Goal: Task Accomplishment & Management: Use online tool/utility

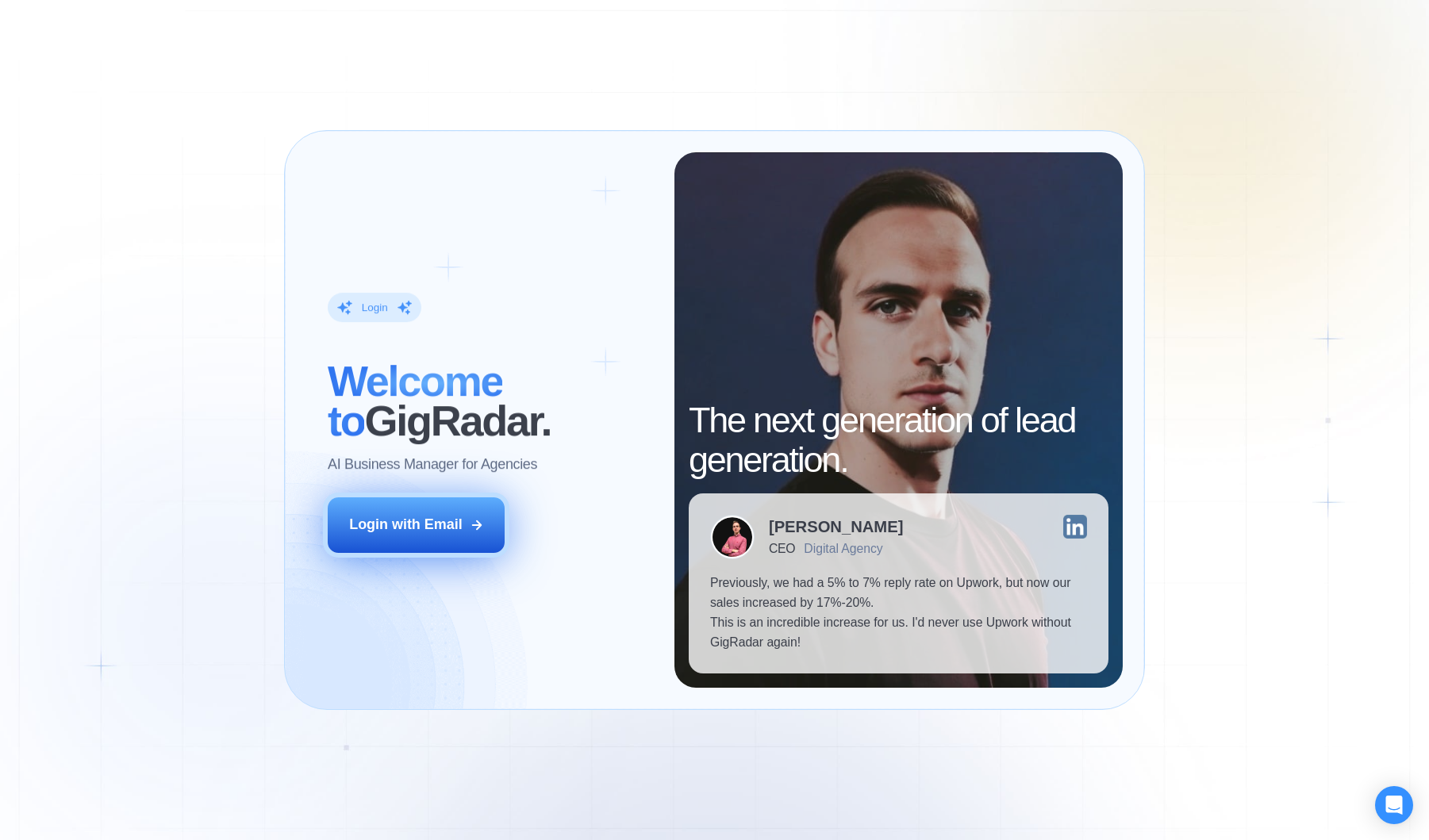
drag, startPoint x: 0, startPoint y: 0, endPoint x: 344, endPoint y: 530, distance: 631.9
click at [344, 530] on button "Login with Email" at bounding box center [416, 525] width 177 height 56
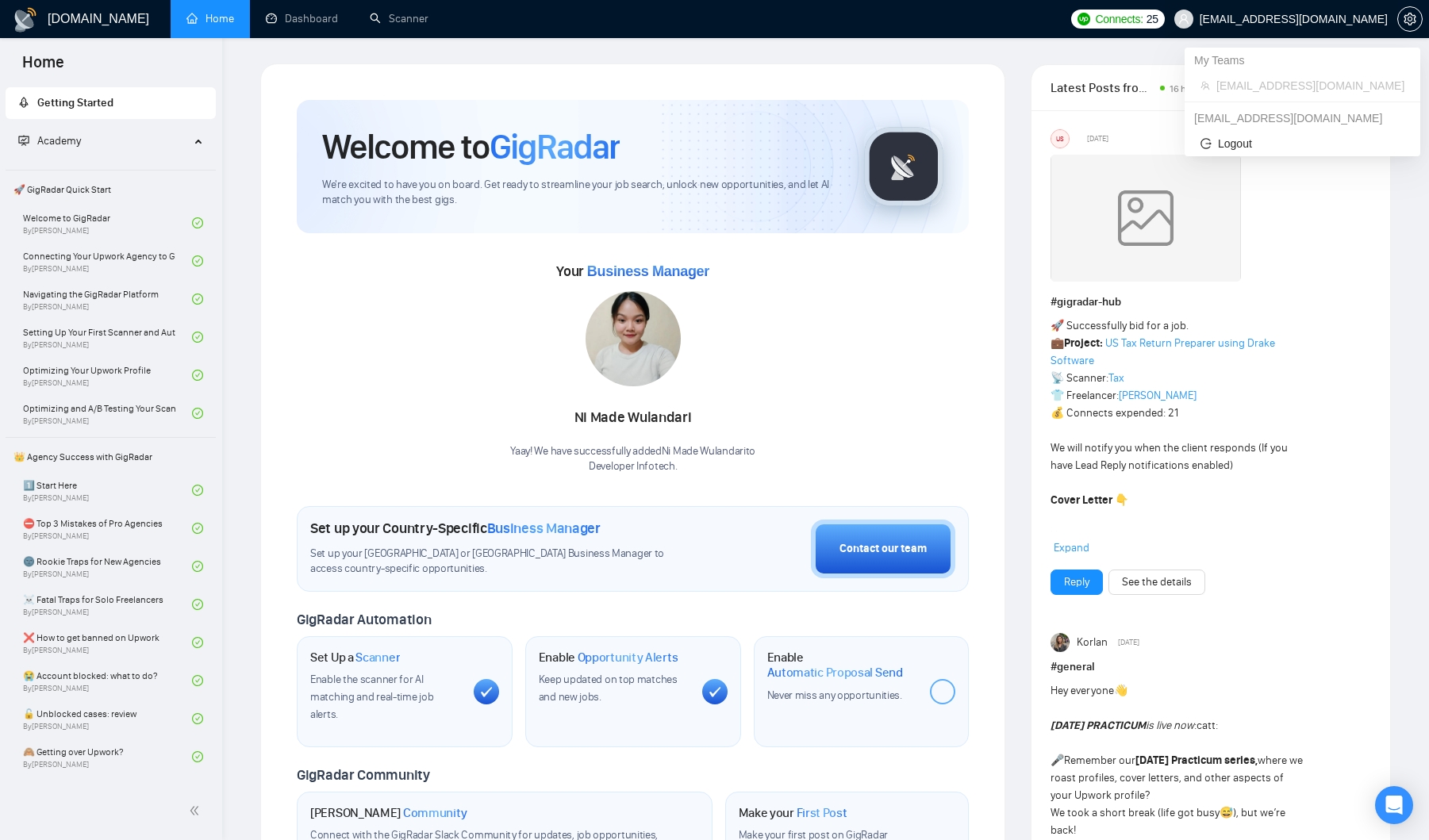
click at [1353, 19] on span "[EMAIL_ADDRESS][DOMAIN_NAME]" at bounding box center [1293, 19] width 188 height 0
click at [1409, 17] on icon "setting" at bounding box center [1409, 18] width 12 height 12
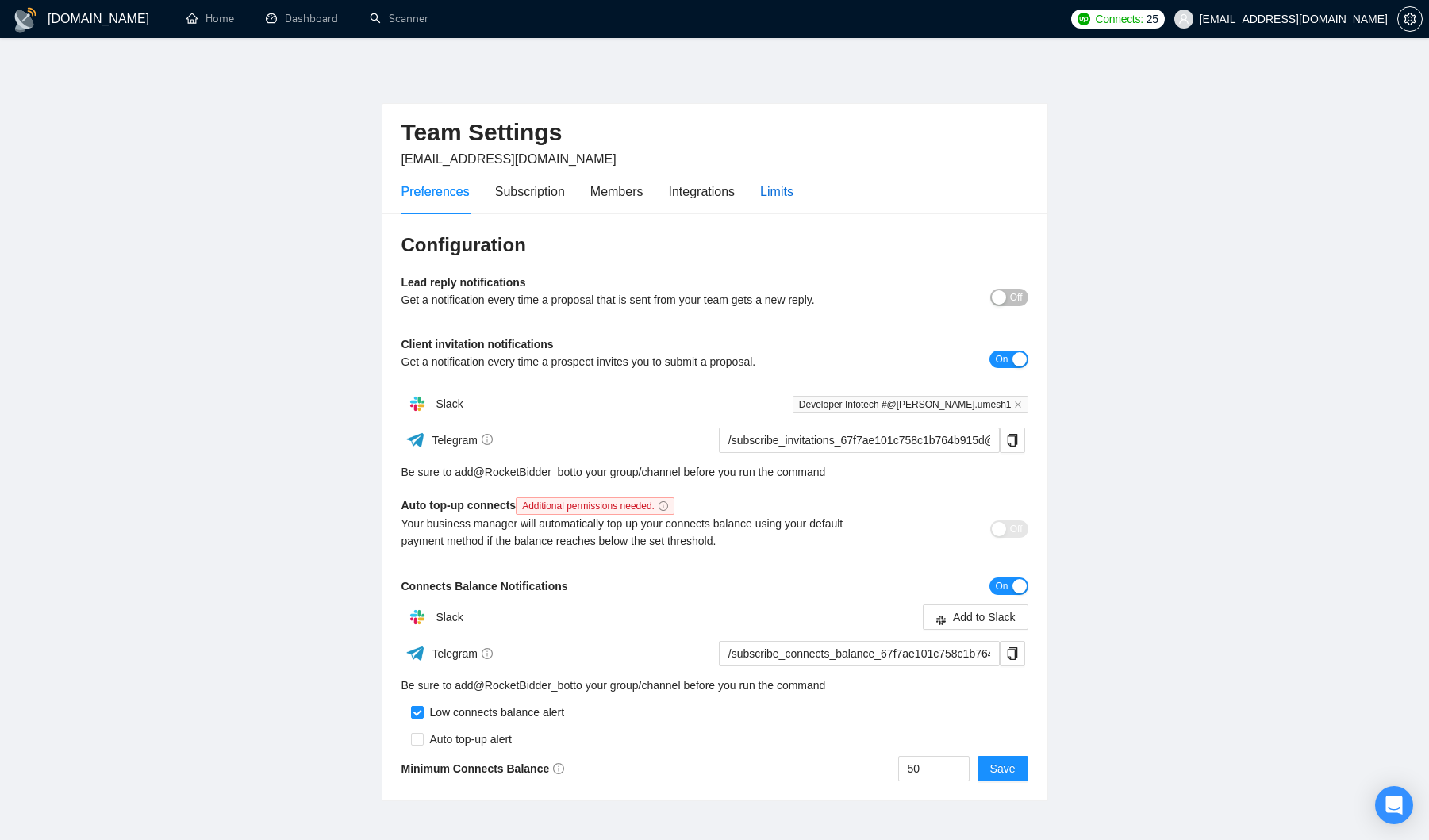
click at [776, 193] on div "Limits" at bounding box center [776, 192] width 34 height 20
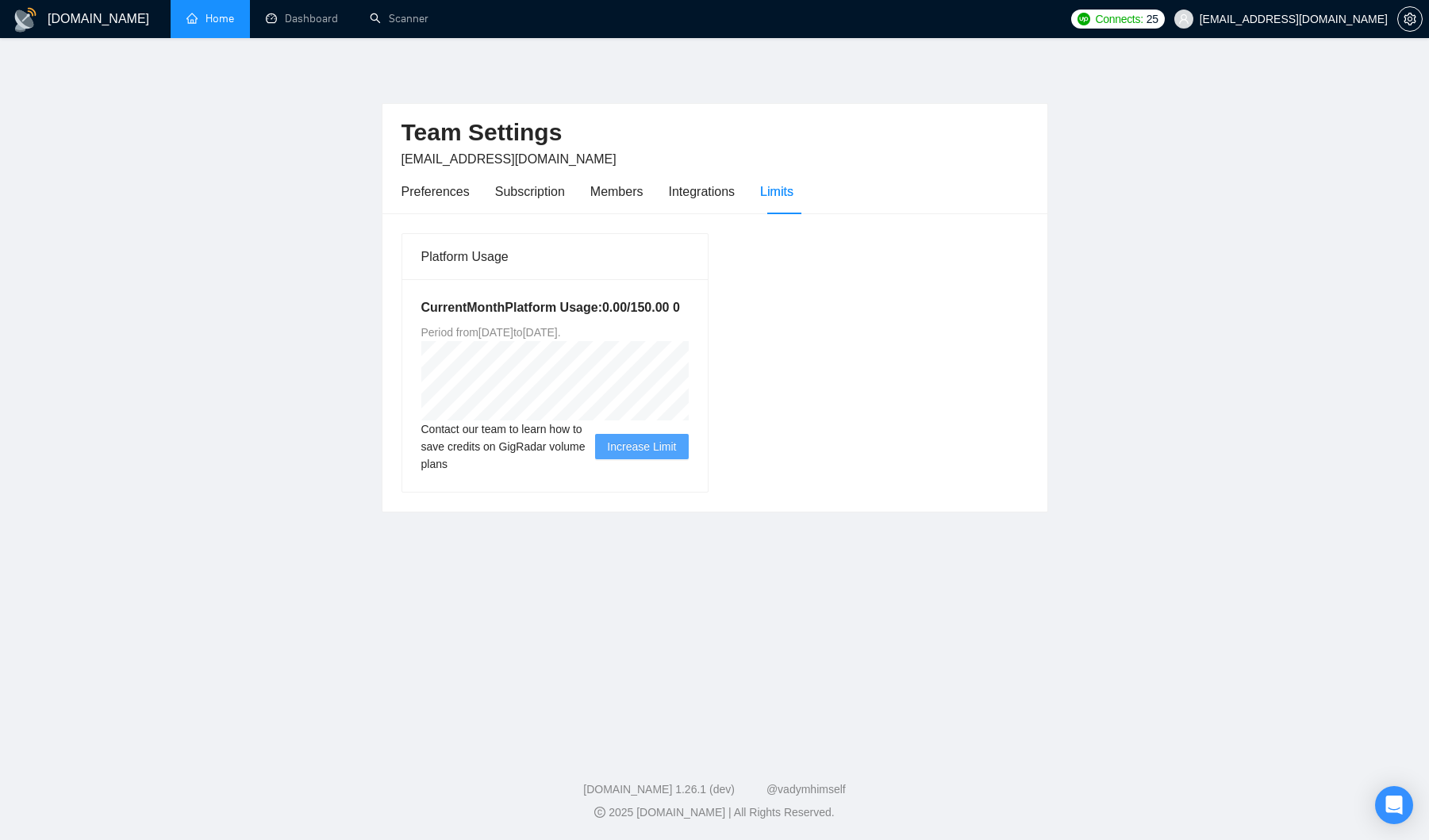
click at [213, 22] on link "Home" at bounding box center [210, 19] width 48 height 13
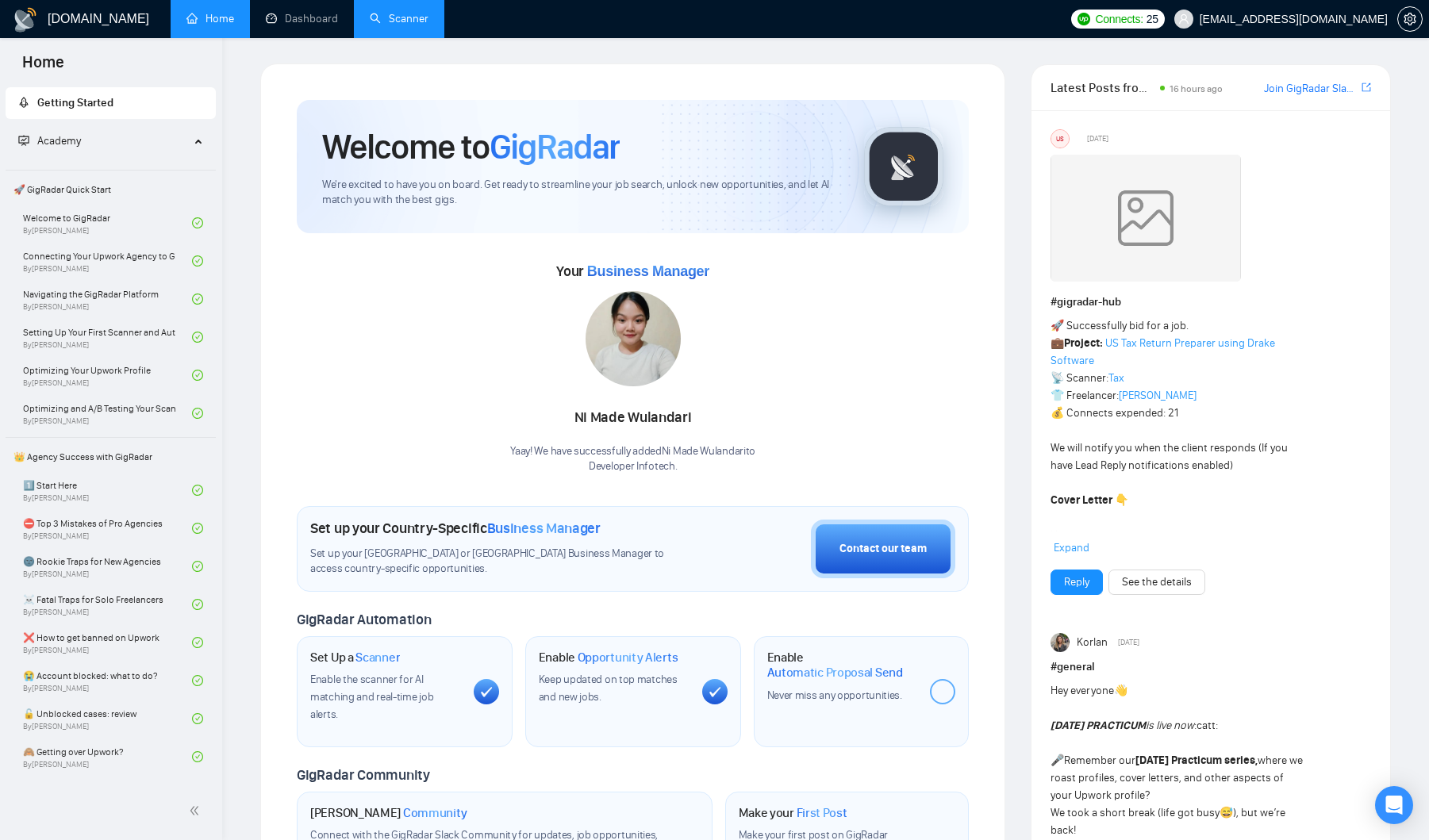
click at [404, 25] on link "Scanner" at bounding box center [399, 19] width 59 height 13
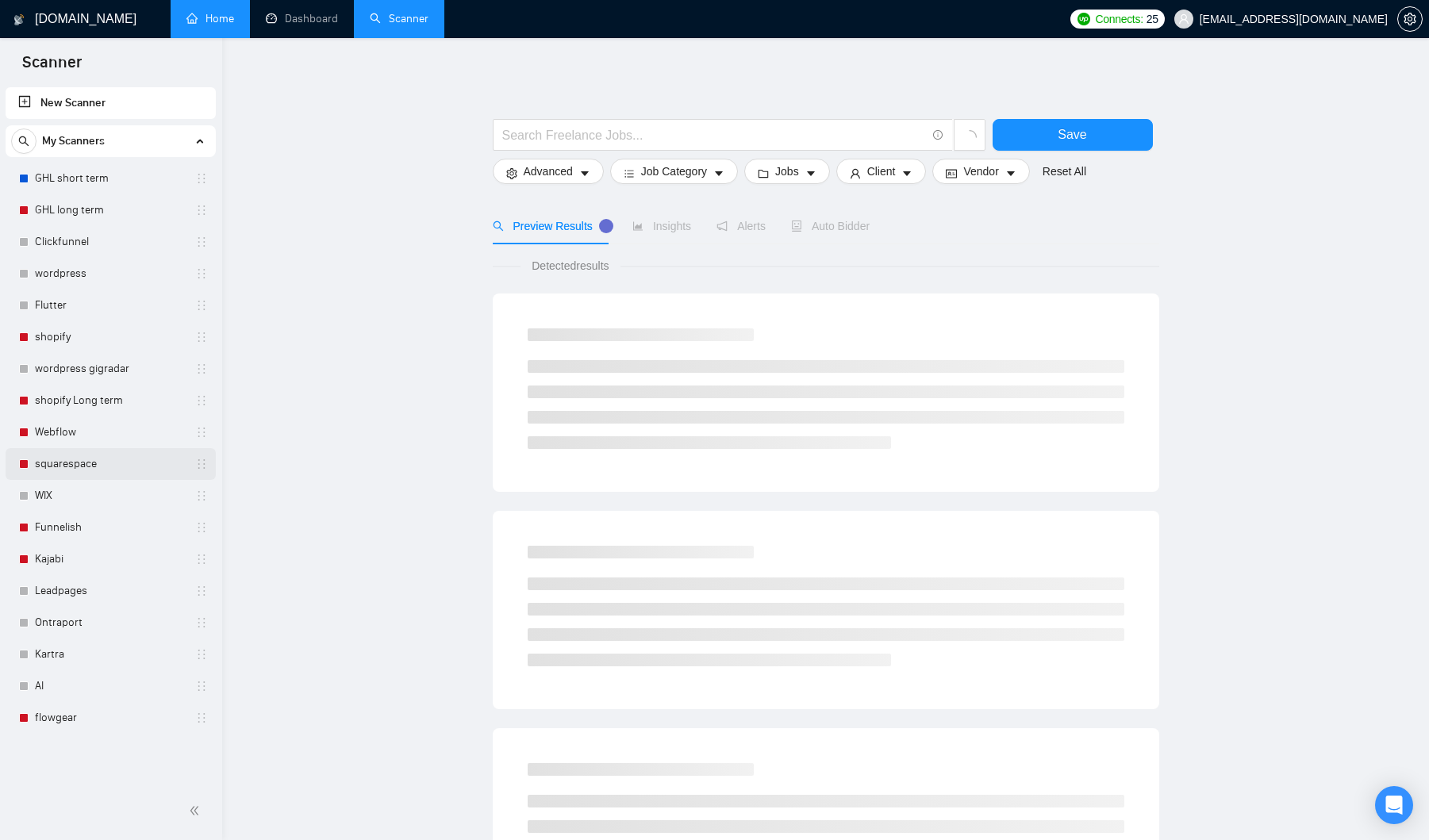
click at [59, 466] on link "squarespace" at bounding box center [111, 464] width 151 height 32
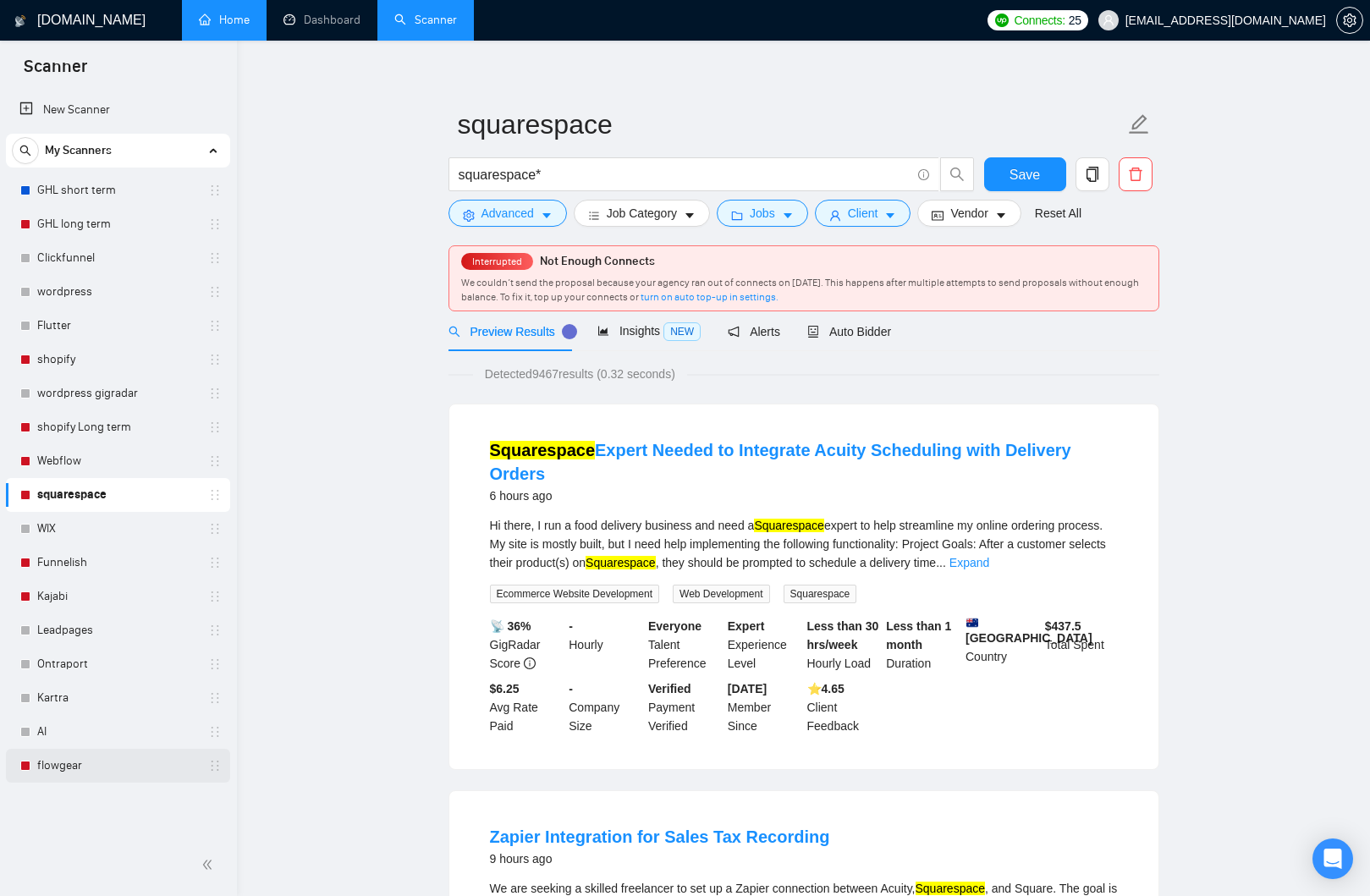
scroll to position [14, 0]
click at [63, 777] on link "flowgear" at bounding box center [118, 766] width 161 height 34
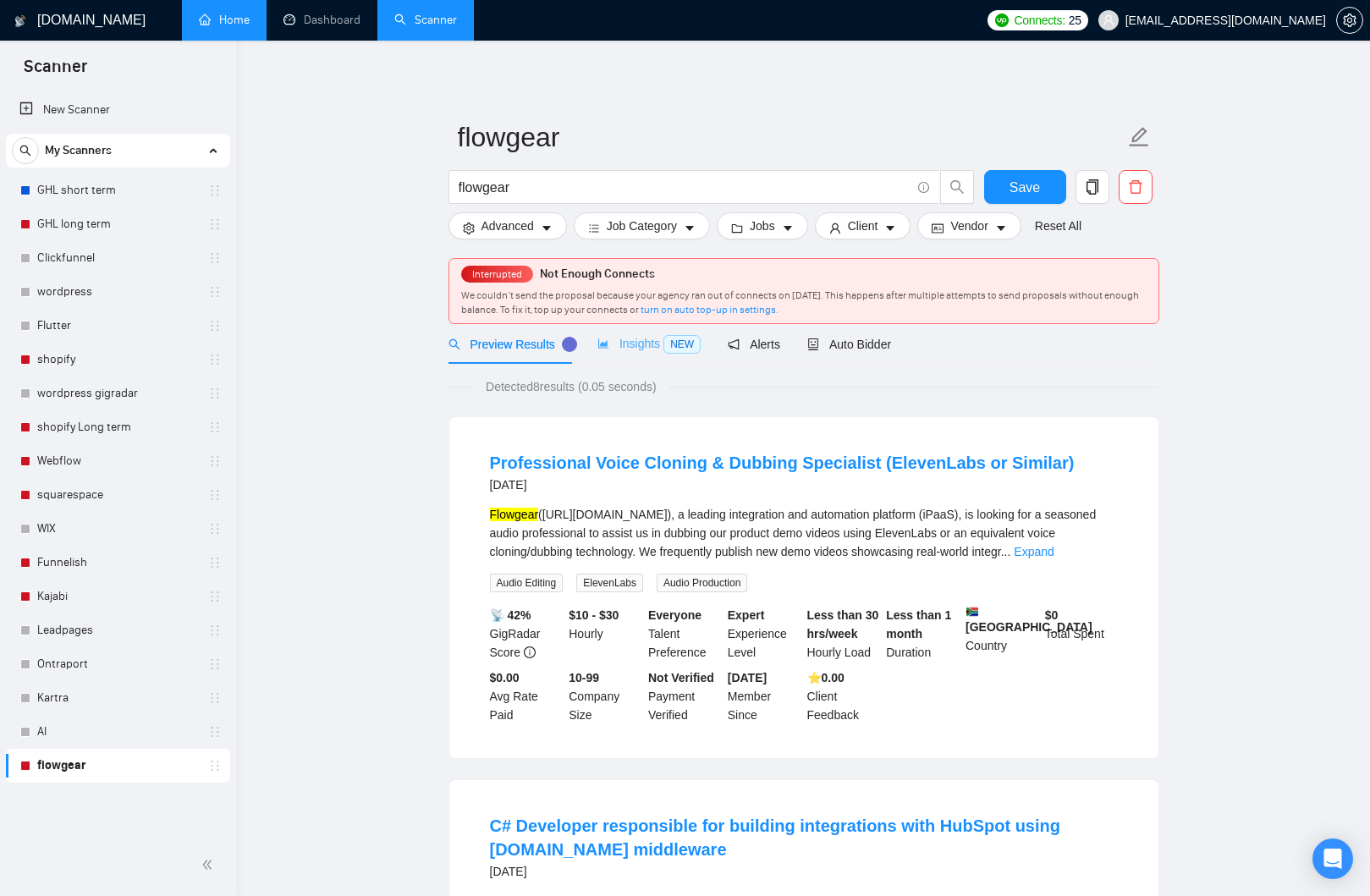
click at [641, 357] on div "Insights NEW" at bounding box center [649, 344] width 103 height 39
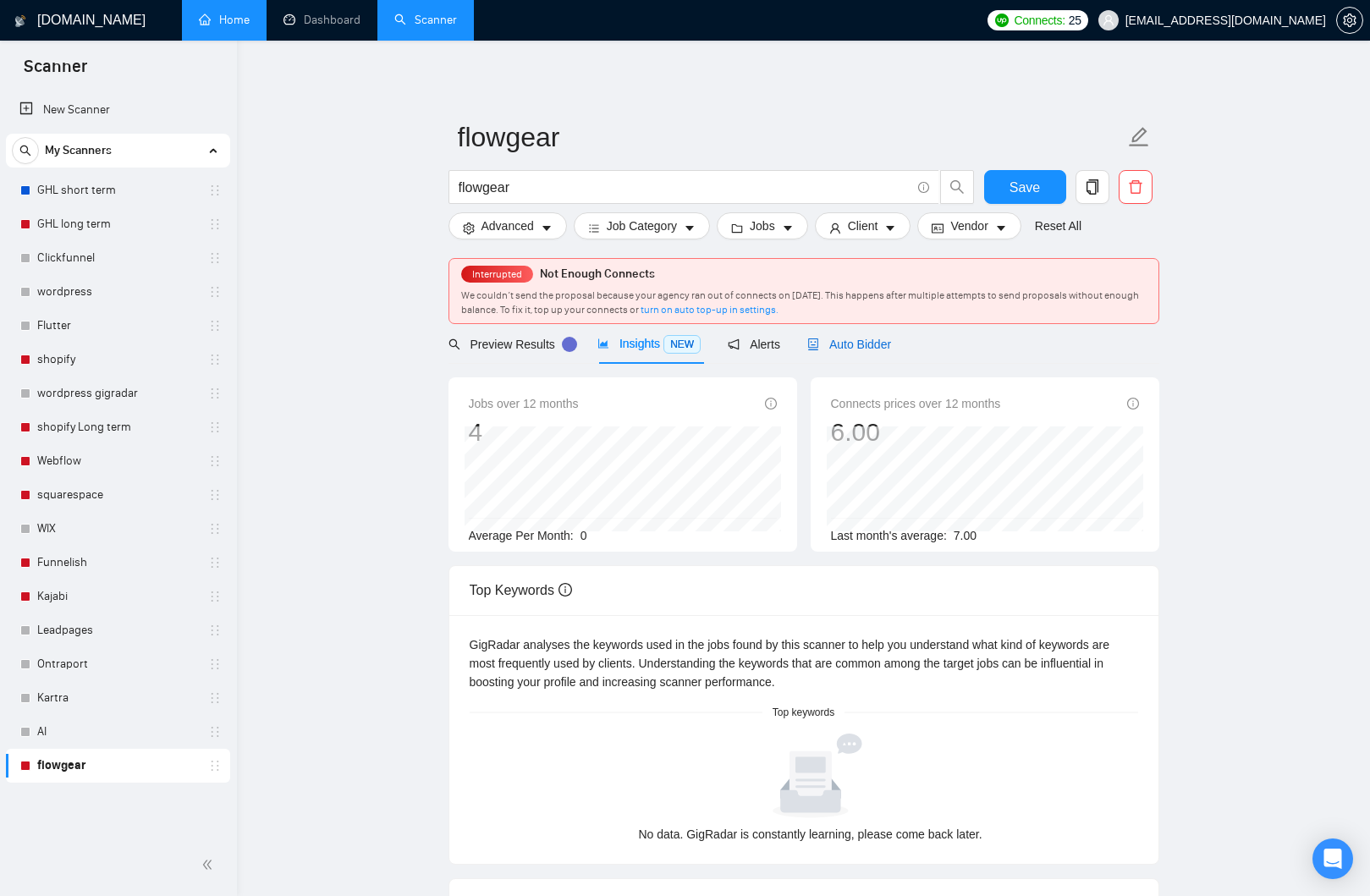
click at [845, 349] on span "Auto Bidder" at bounding box center [849, 344] width 84 height 13
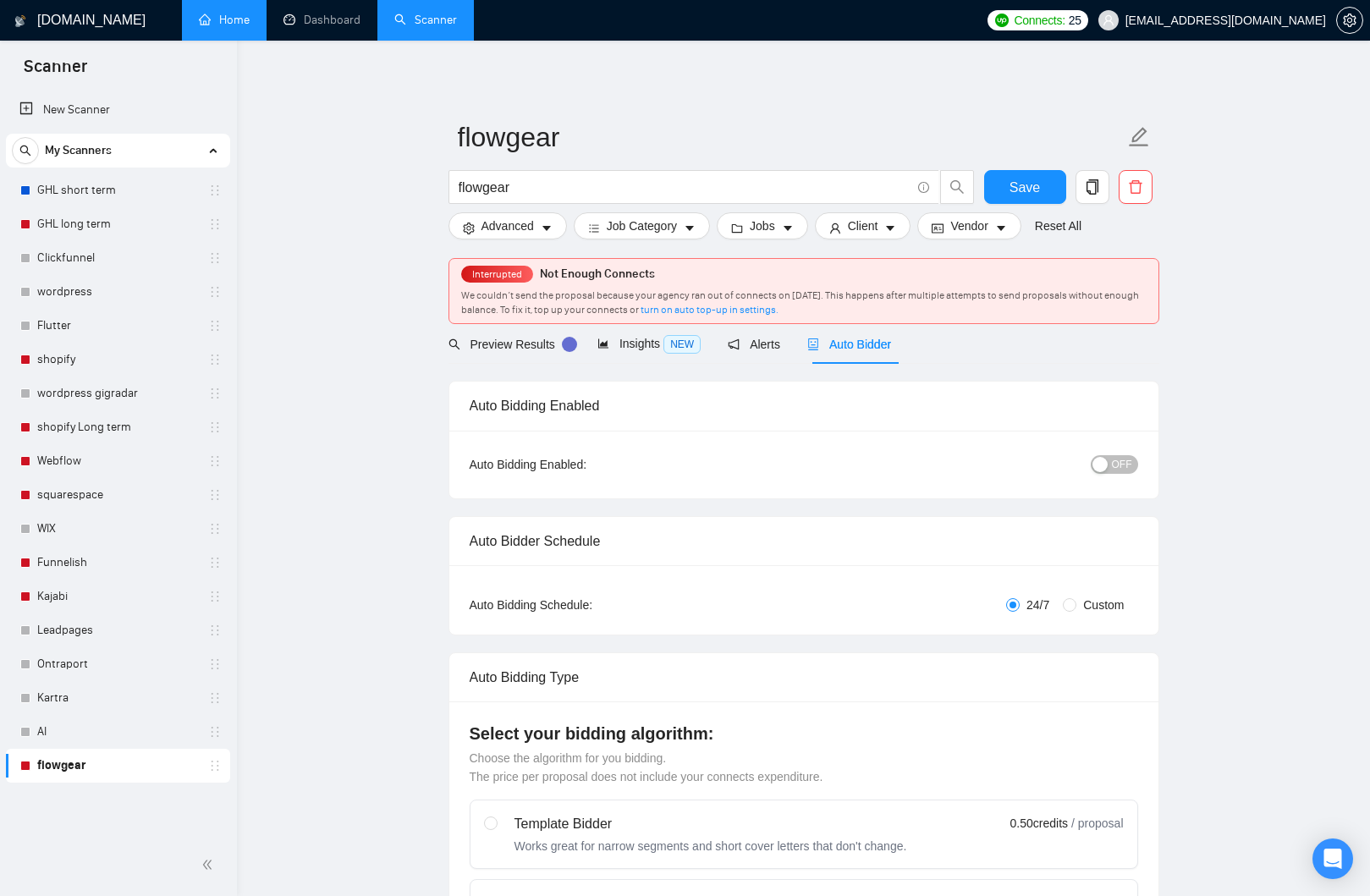
click at [1100, 468] on div "button" at bounding box center [1099, 464] width 15 height 15
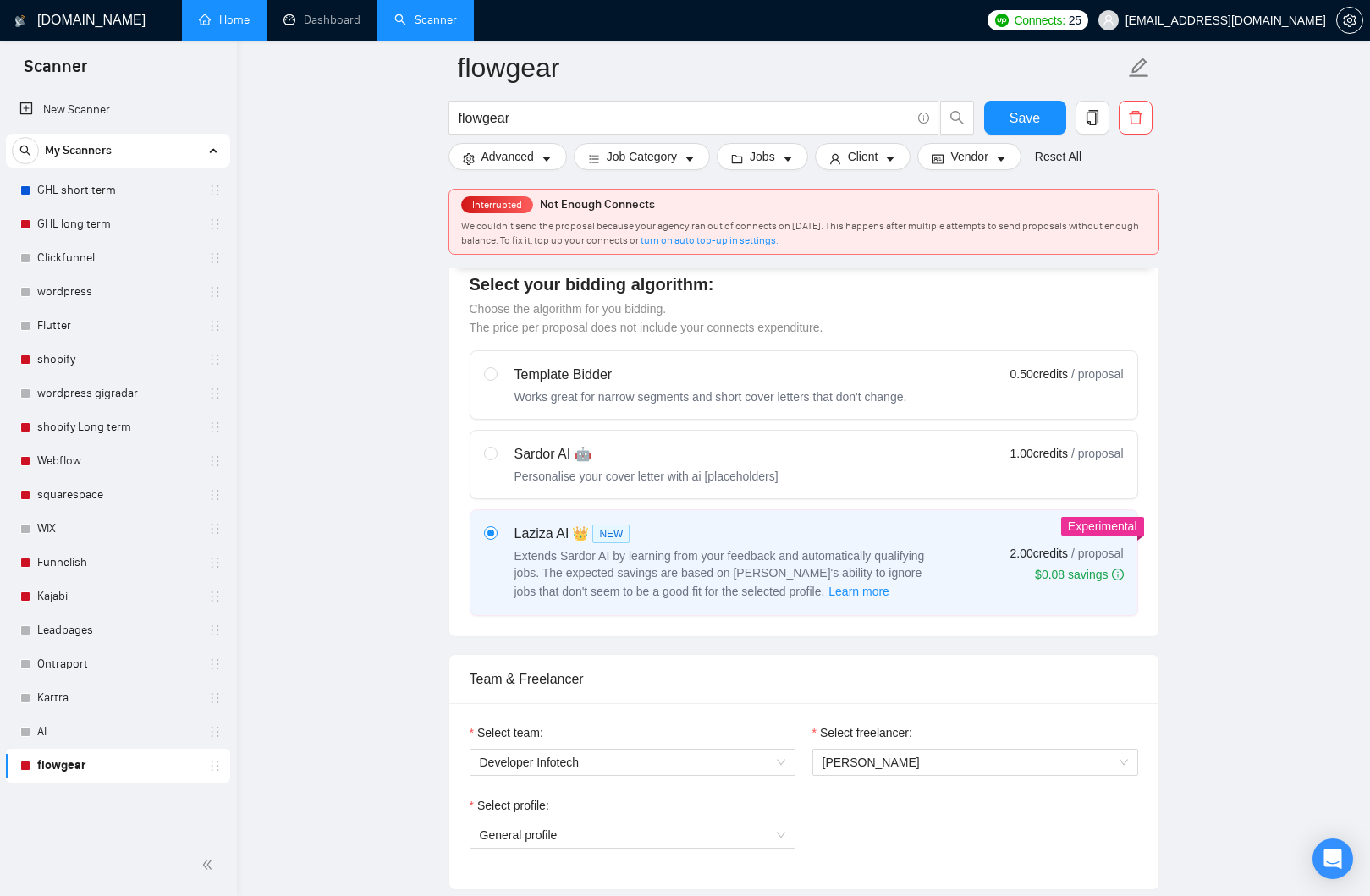
scroll to position [666, 0]
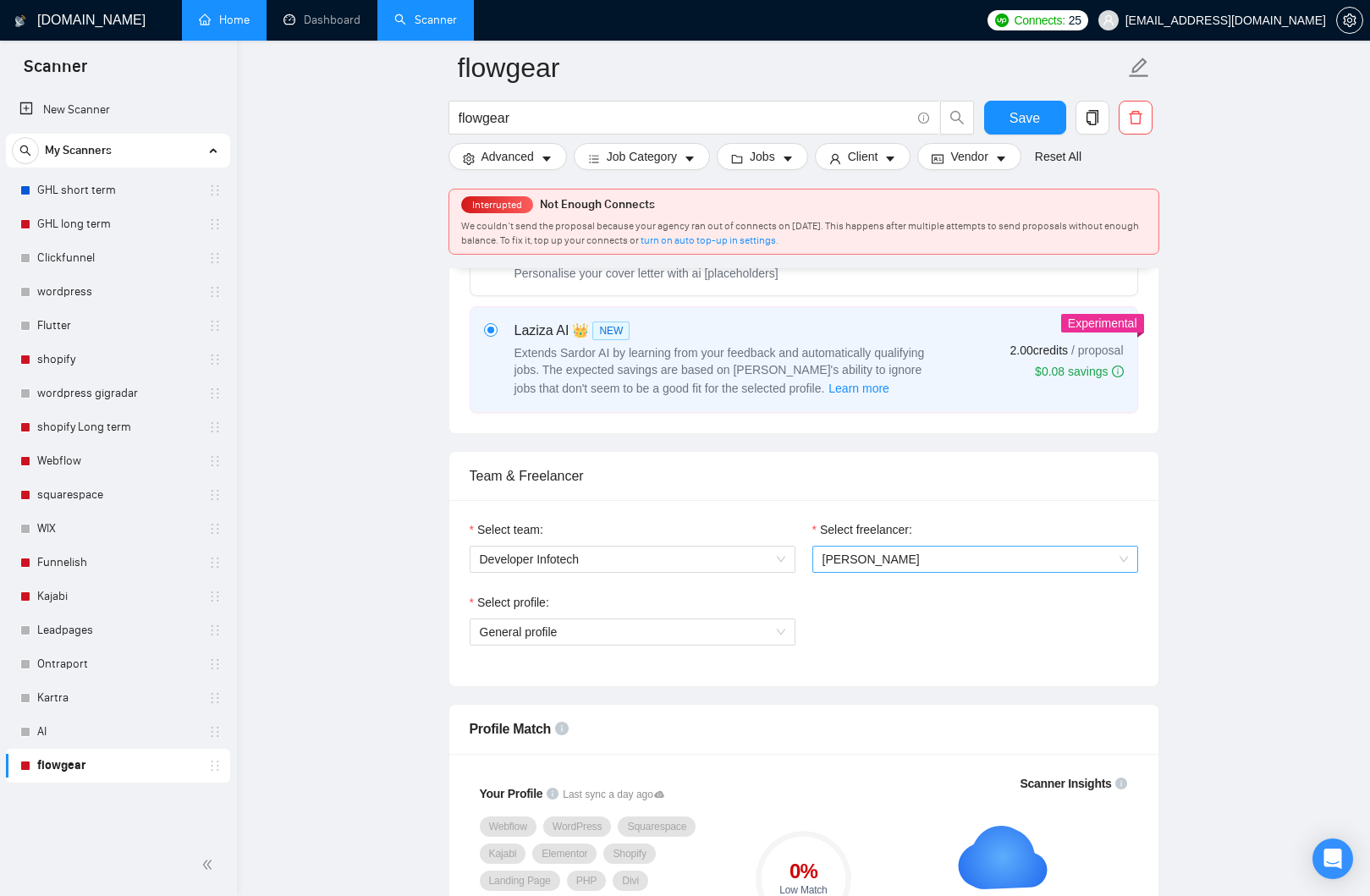
click at [882, 565] on span "[PERSON_NAME]" at bounding box center [871, 559] width 97 height 13
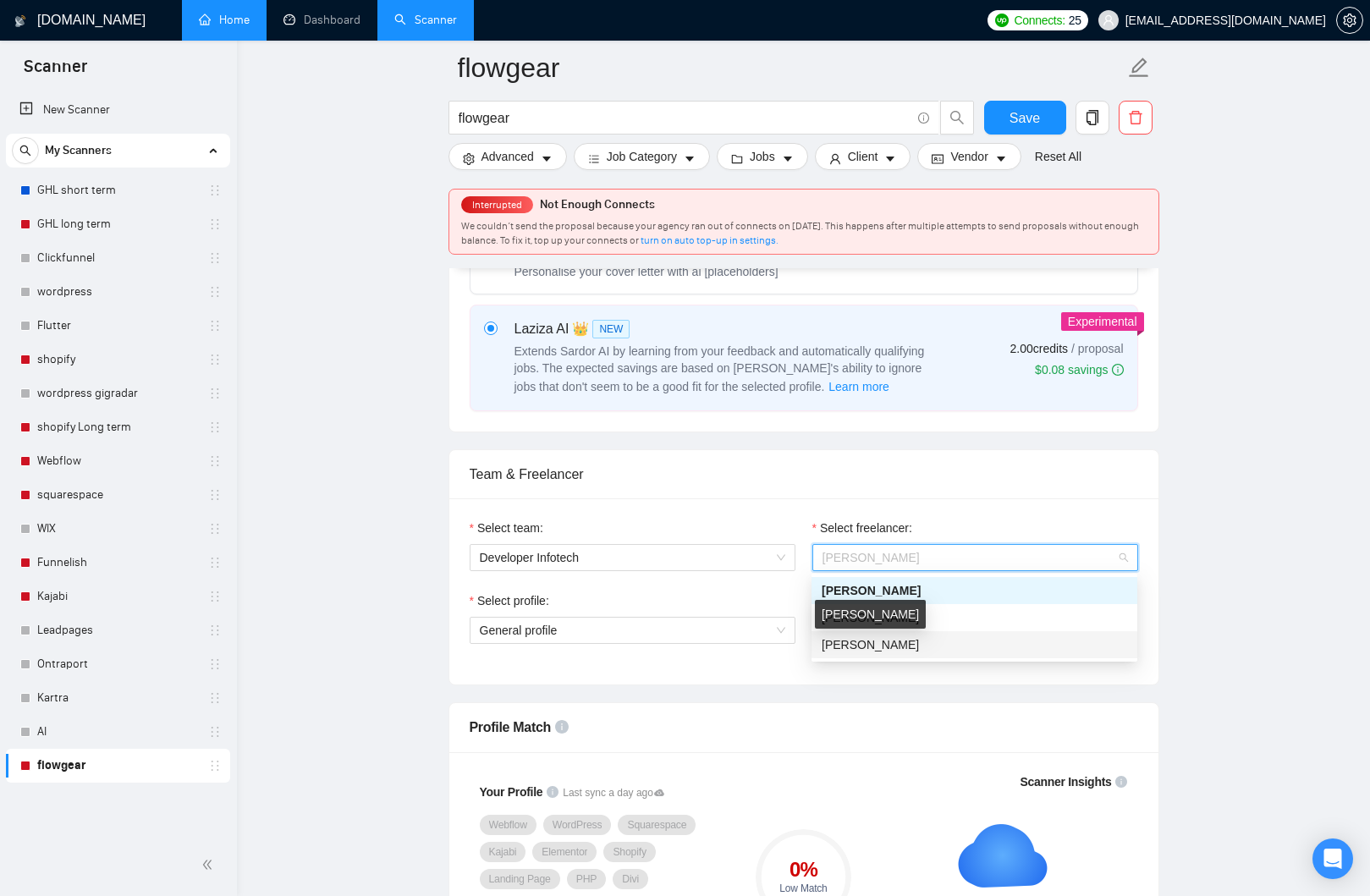
scroll to position [671, 0]
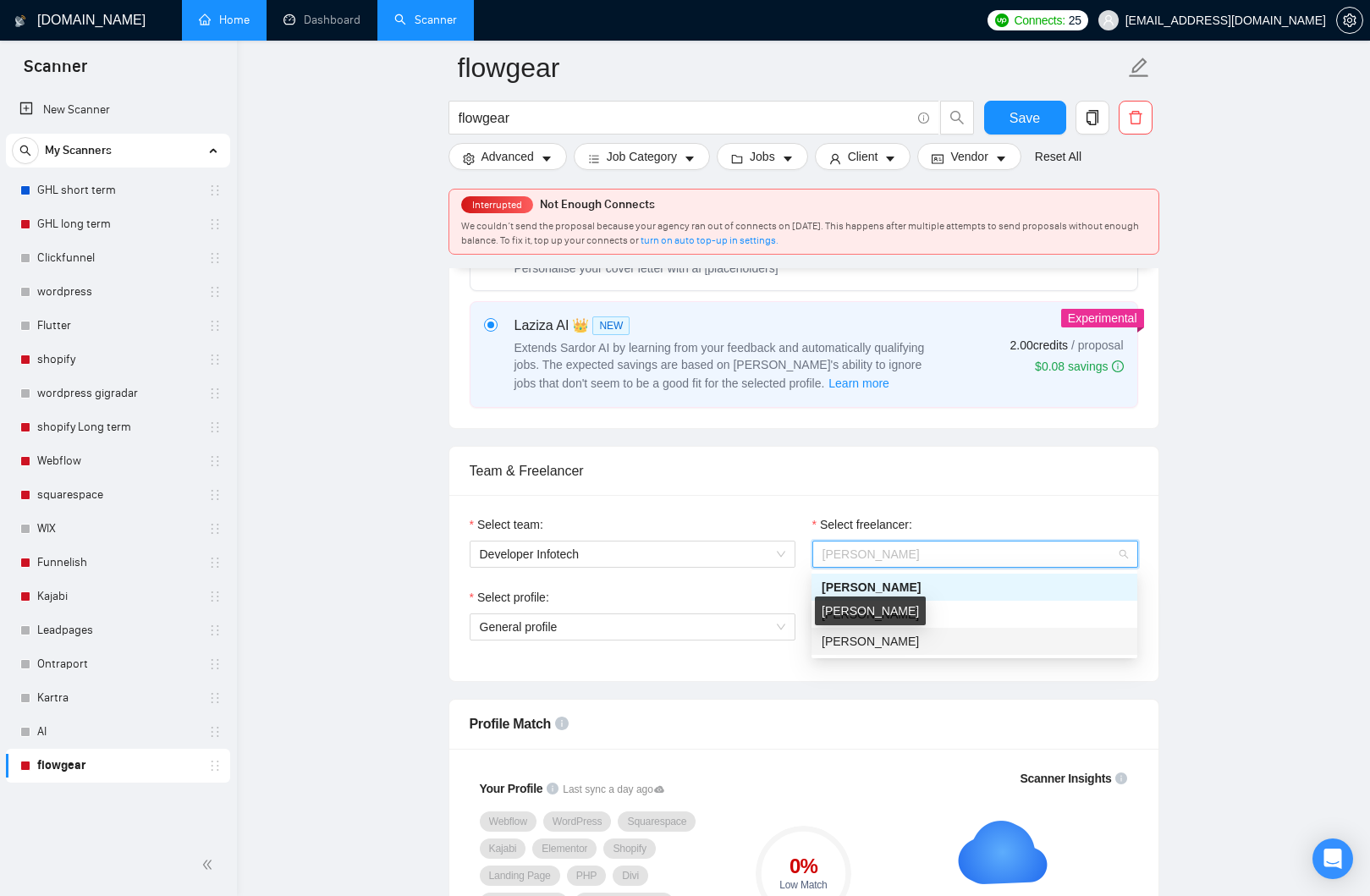
click at [861, 645] on span "[PERSON_NAME]" at bounding box center [870, 641] width 97 height 13
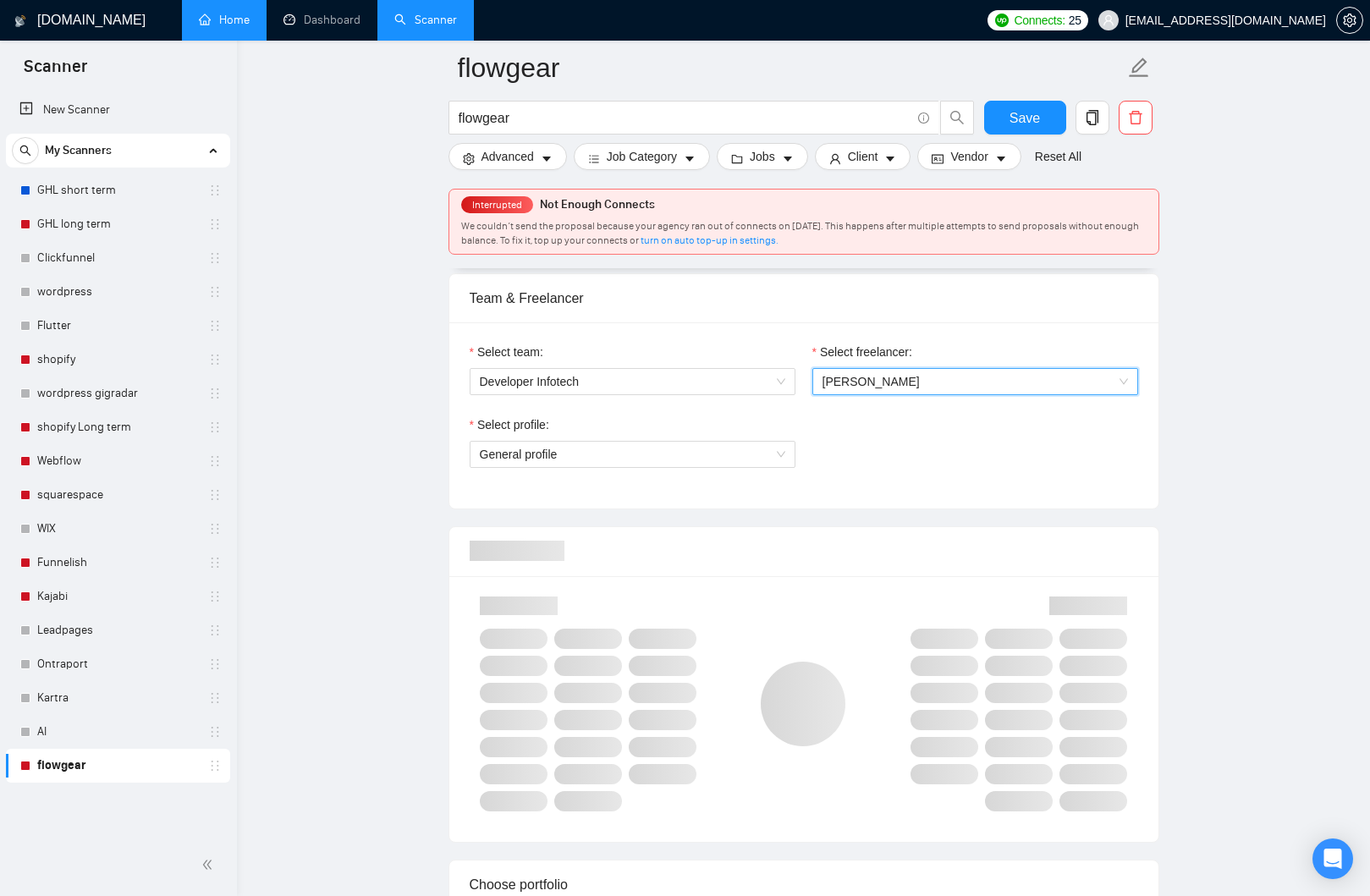
scroll to position [846, 0]
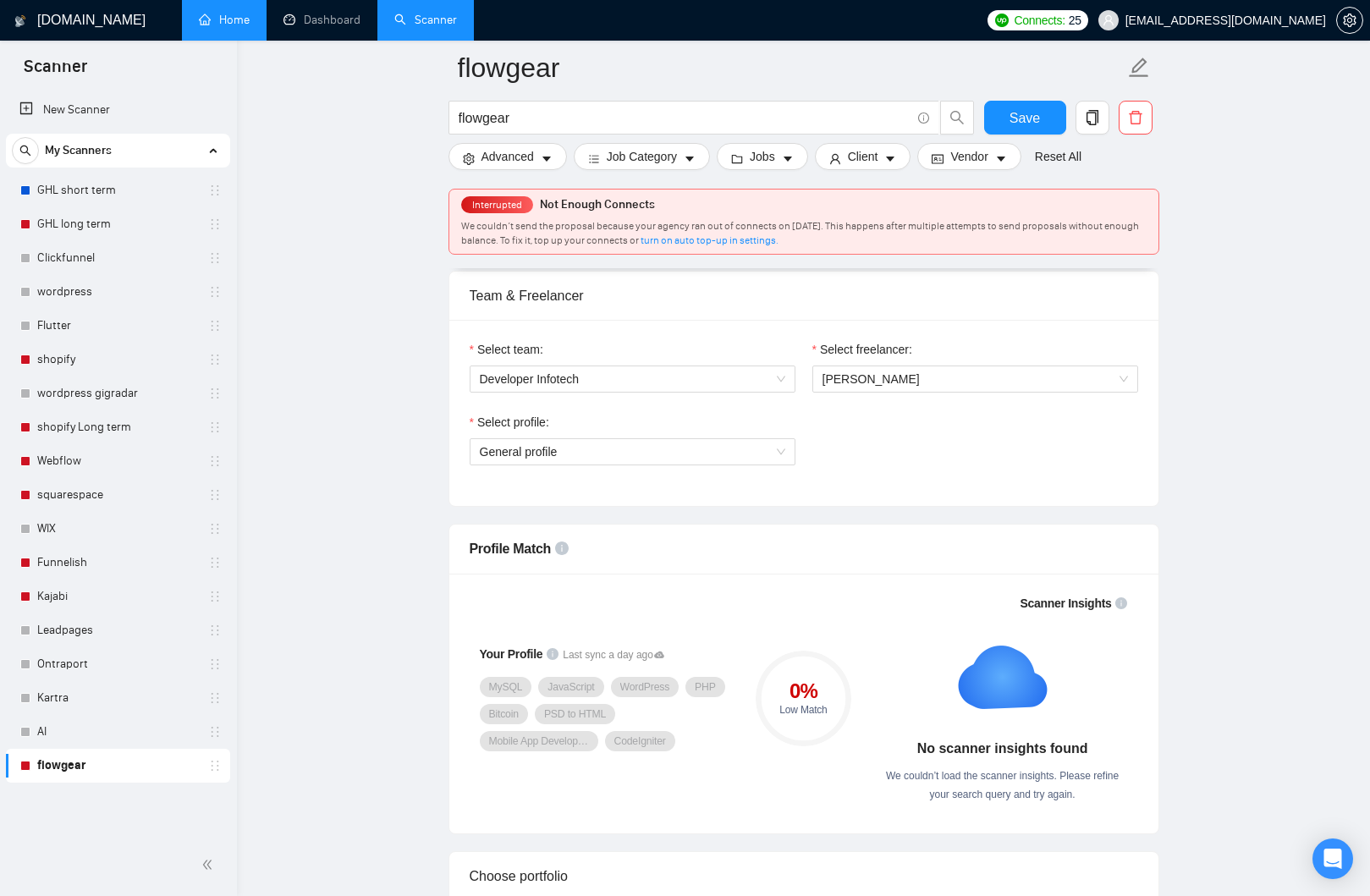
click at [829, 489] on div "Select team: Developer Infotech Select freelancer: Anil Kachhadiya Select profi…" at bounding box center [803, 413] width 709 height 186
click at [885, 387] on span "[PERSON_NAME]" at bounding box center [975, 379] width 305 height 25
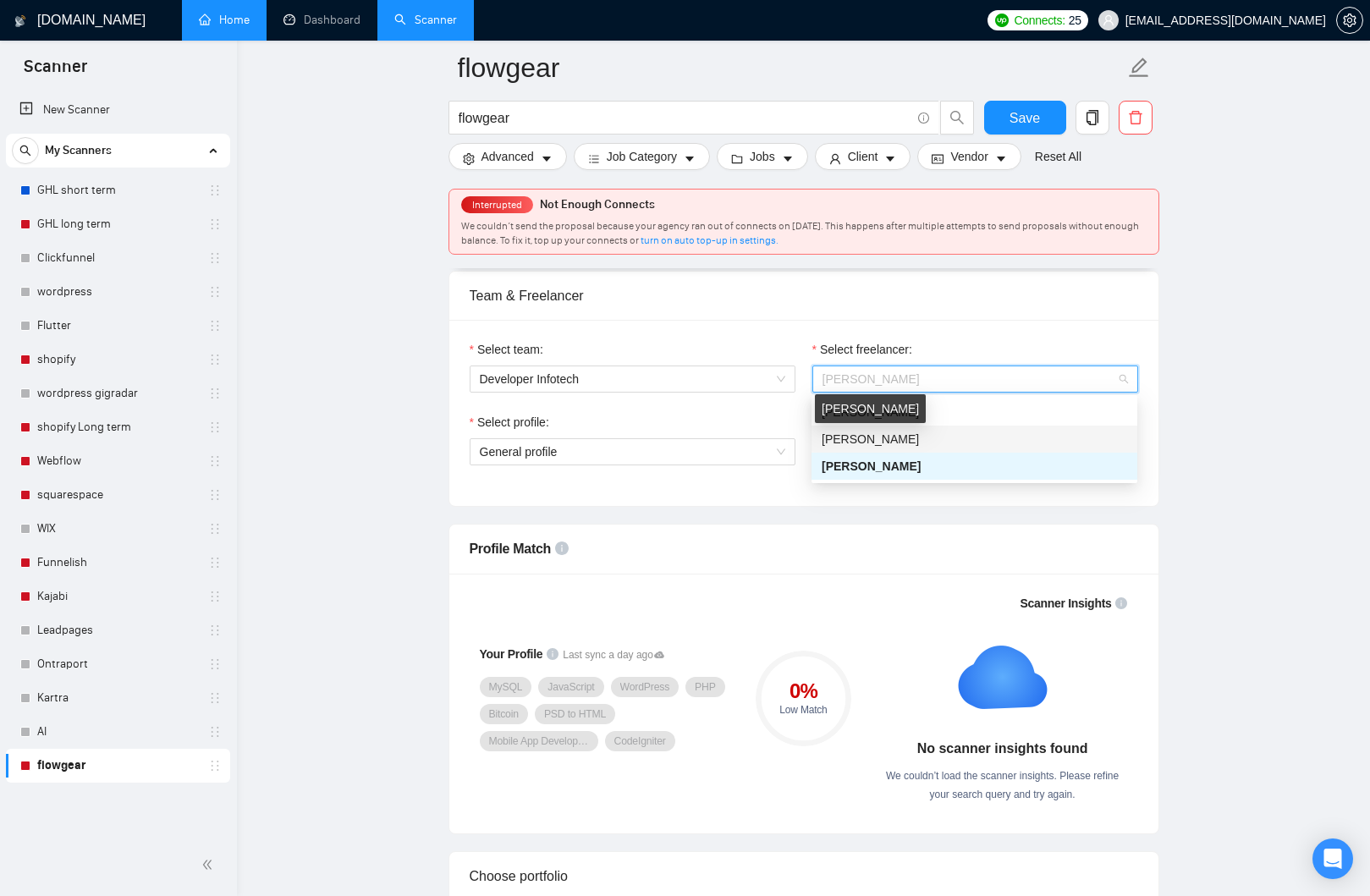
click at [871, 438] on span "[PERSON_NAME]" at bounding box center [870, 439] width 97 height 13
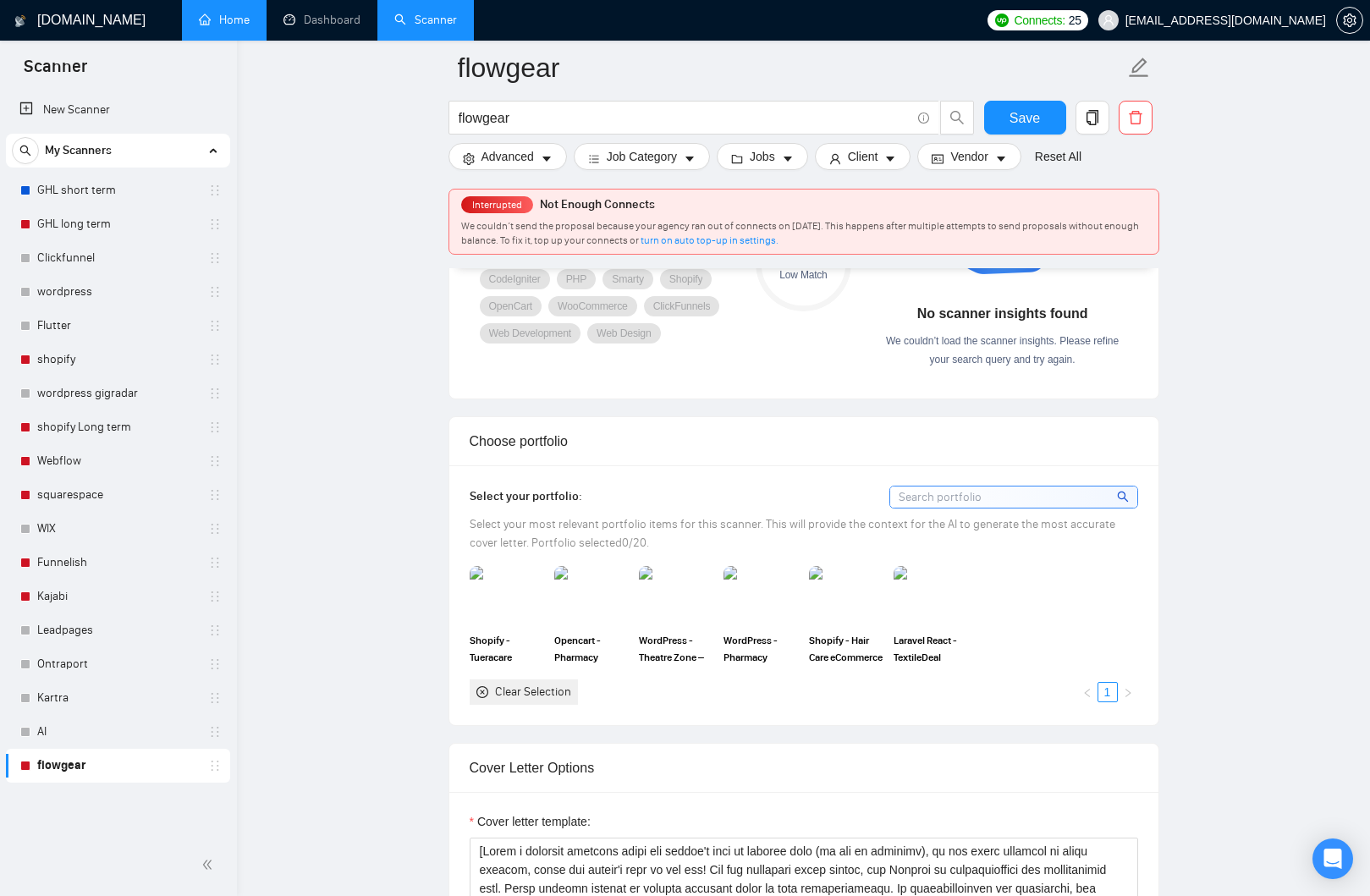
scroll to position [1278, 0]
click at [1040, 128] on button "Save" at bounding box center [1026, 117] width 82 height 34
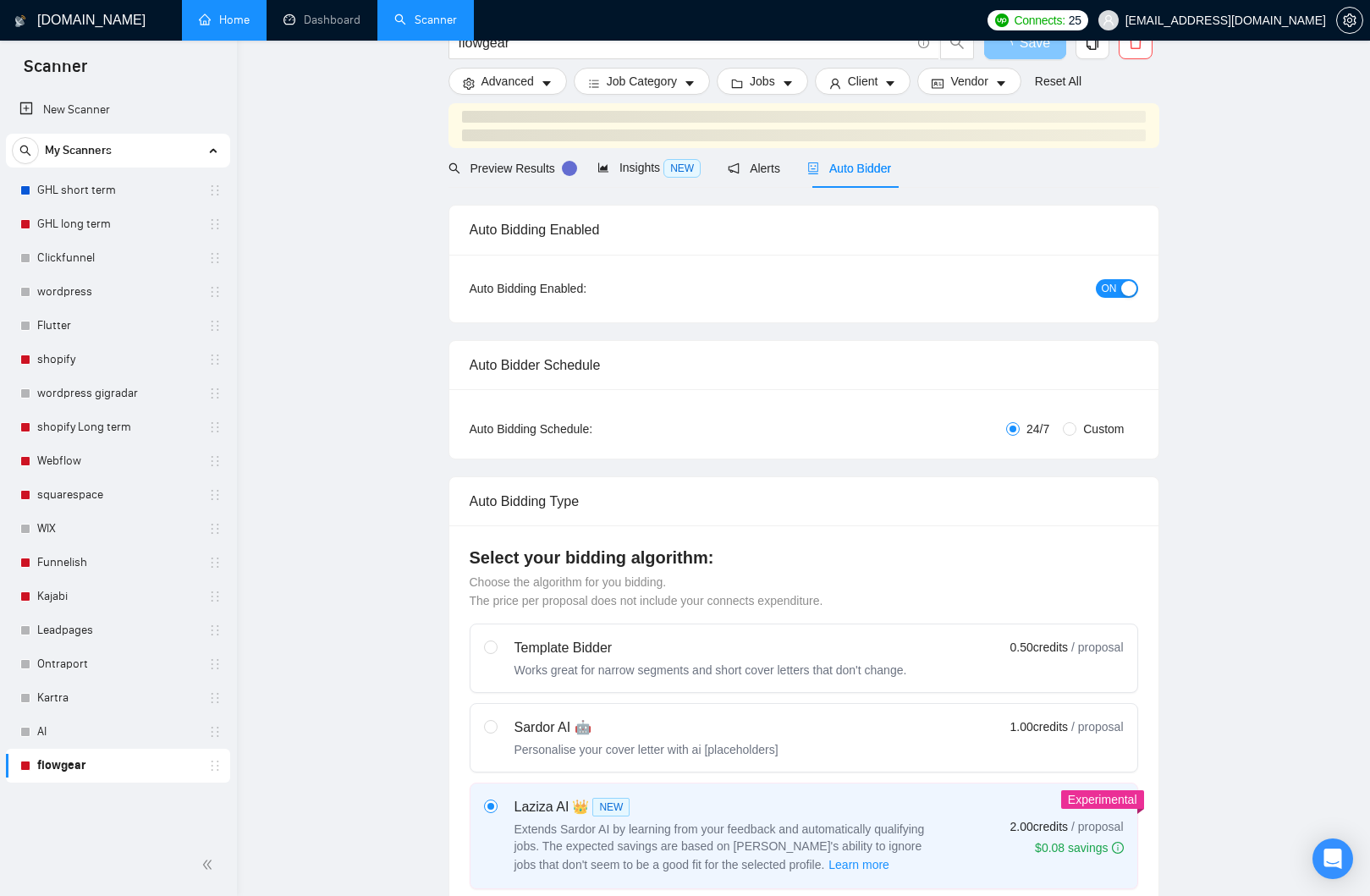
scroll to position [0, 0]
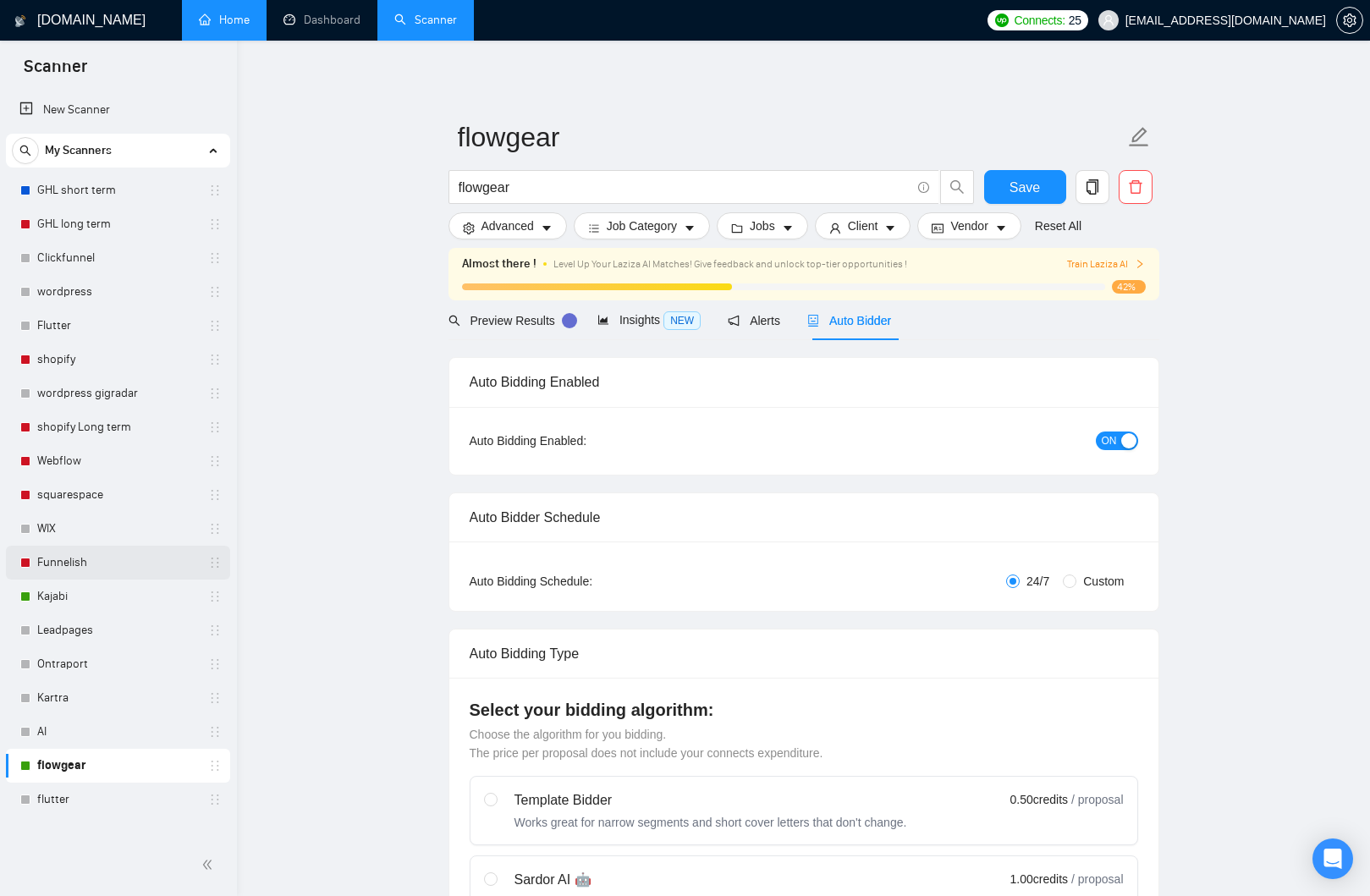
click at [90, 566] on link "Funnelish" at bounding box center [118, 562] width 161 height 34
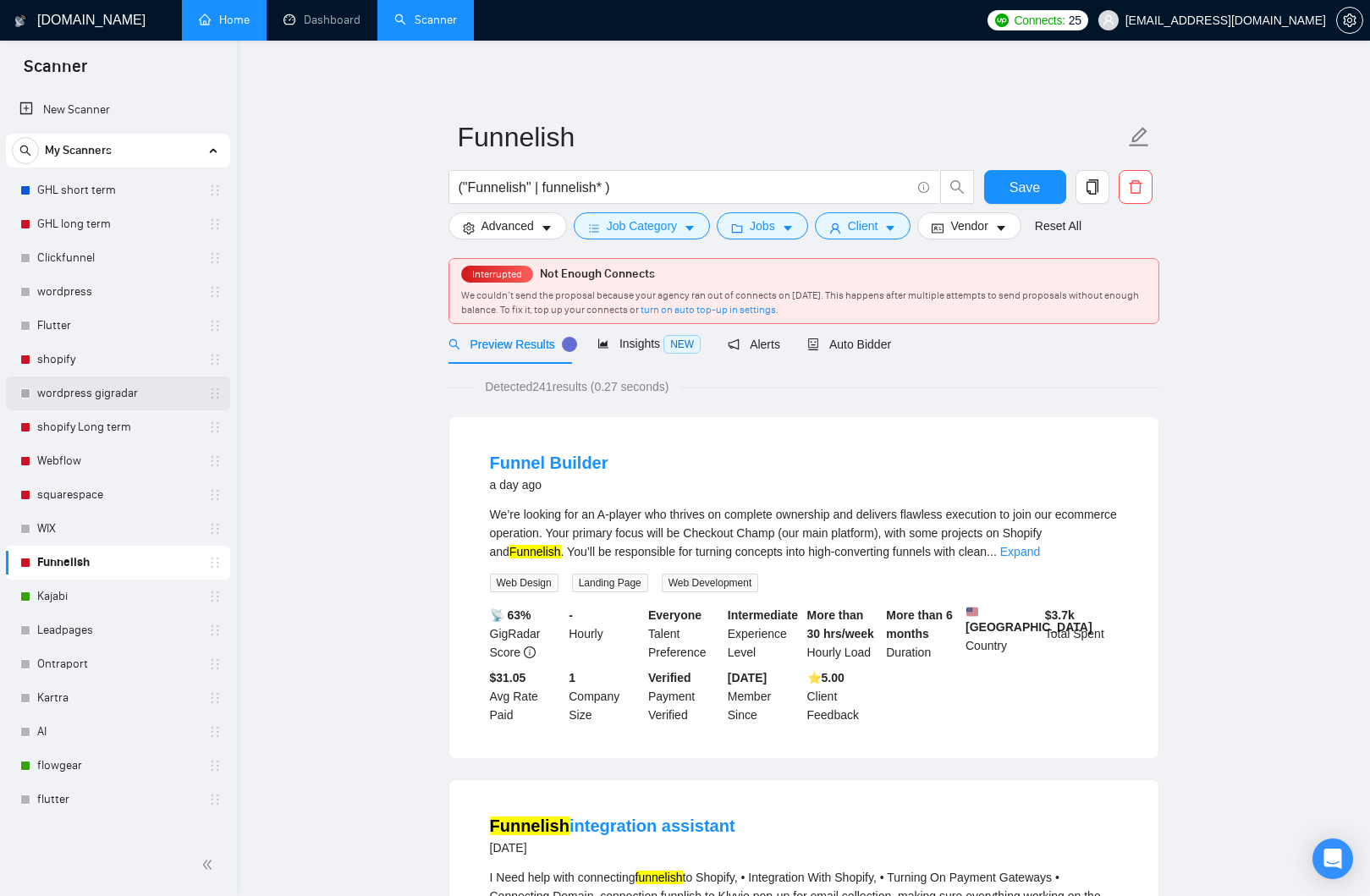
scroll to position [1, 0]
click at [98, 397] on link "wordpress gigradar" at bounding box center [118, 393] width 161 height 34
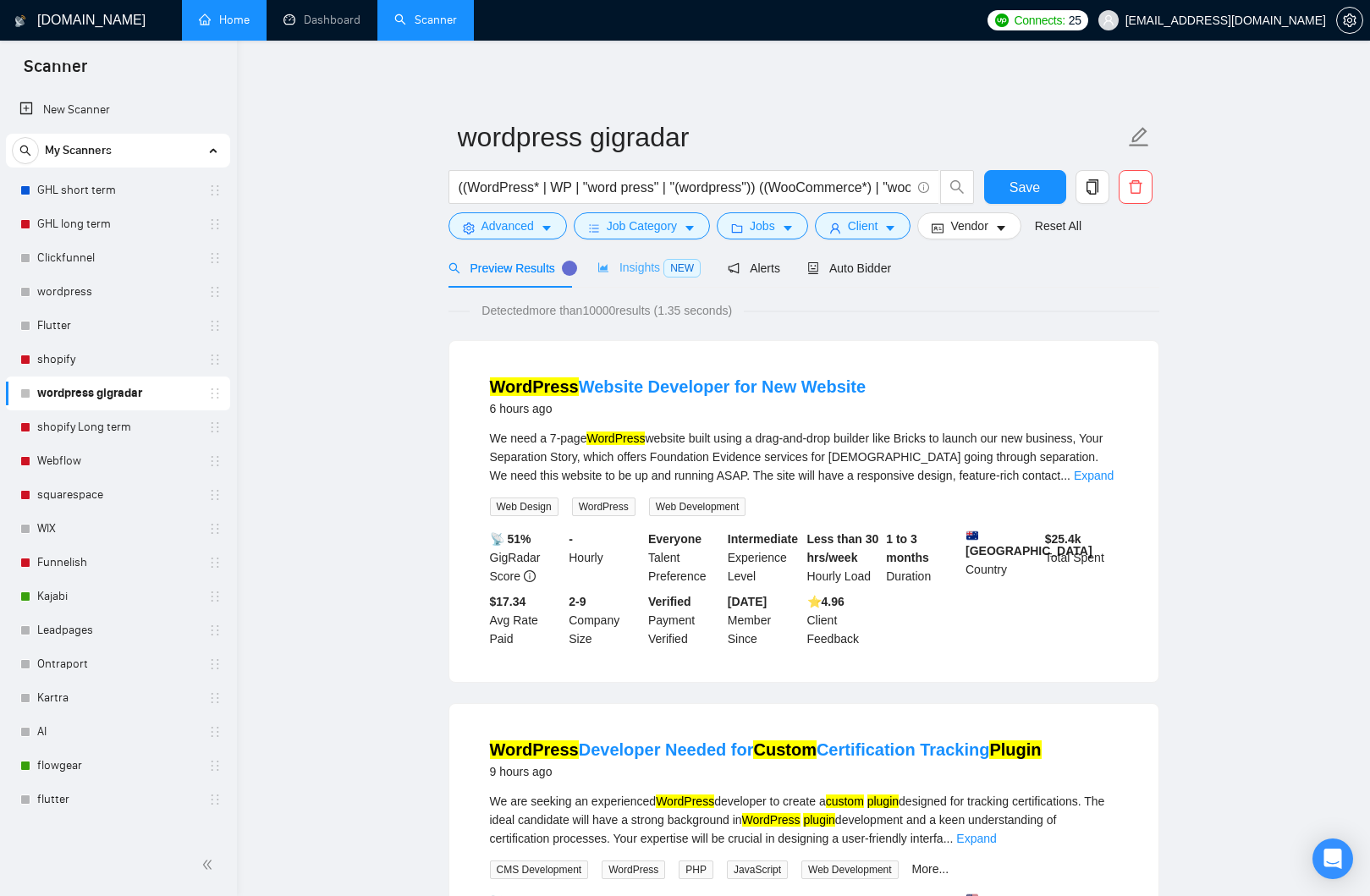
click at [638, 279] on div "Insights NEW" at bounding box center [649, 267] width 103 height 39
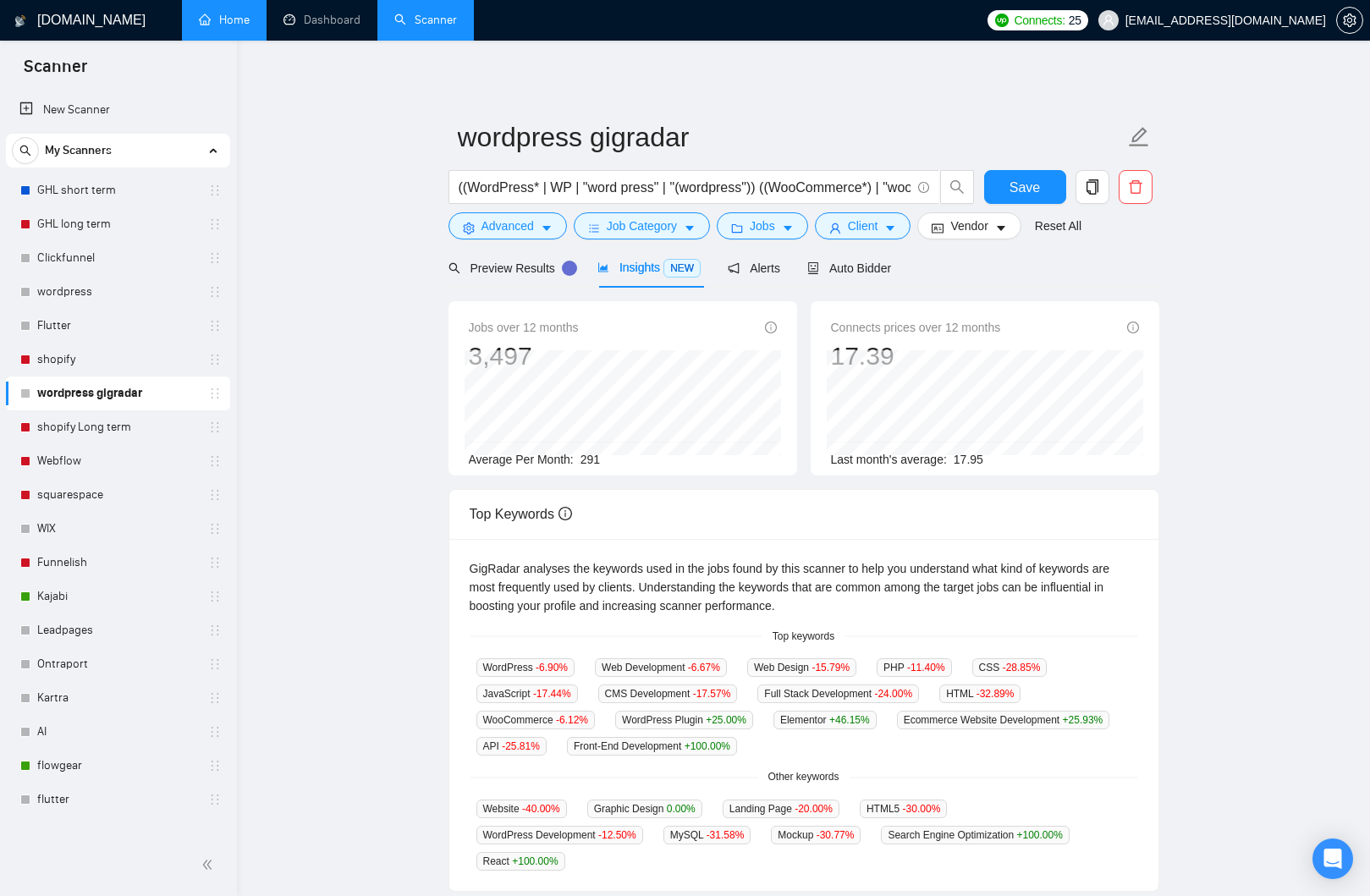
scroll to position [3, 0]
click at [518, 277] on div "Preview Results" at bounding box center [509, 265] width 122 height 39
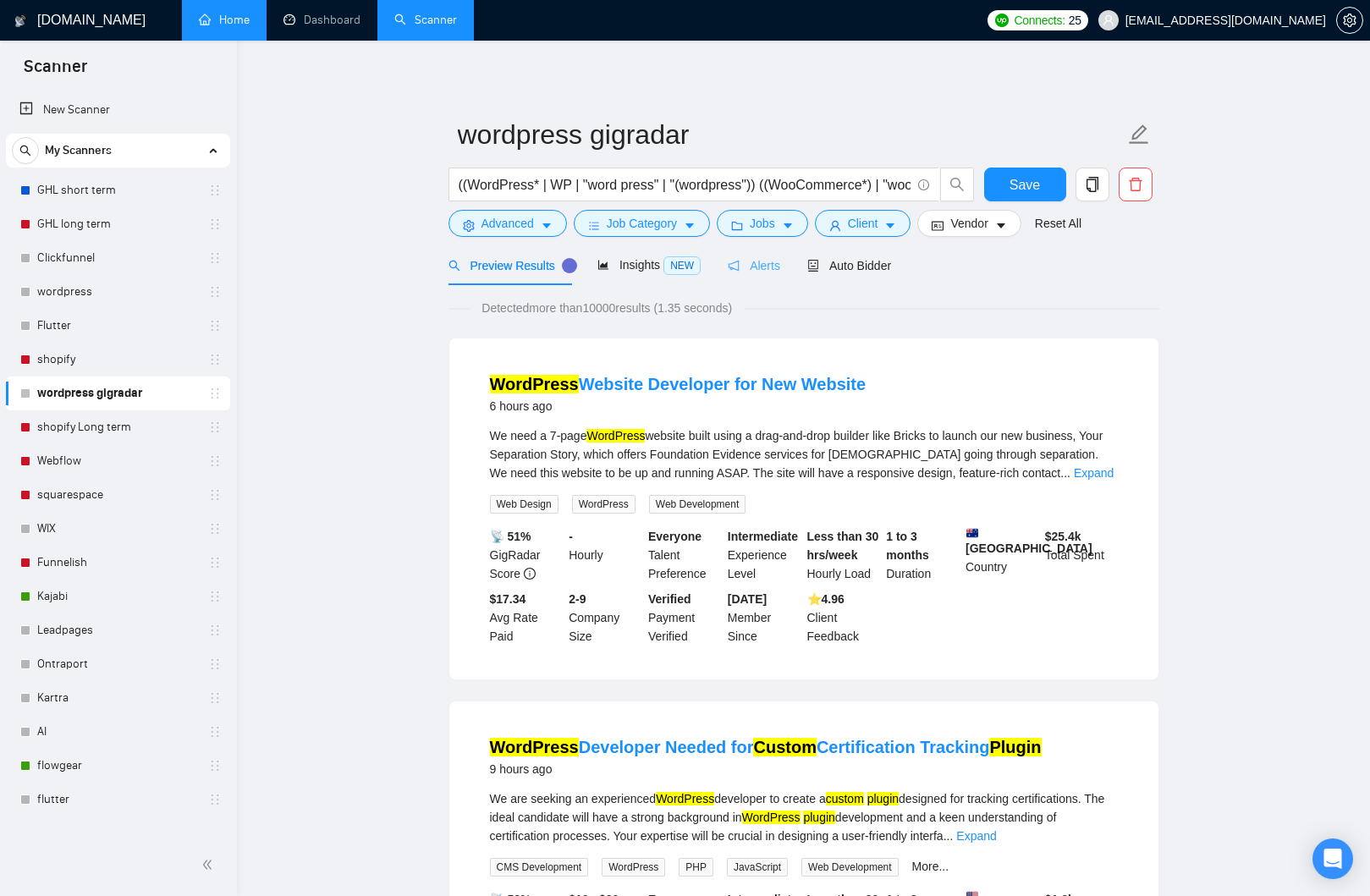
scroll to position [1, 0]
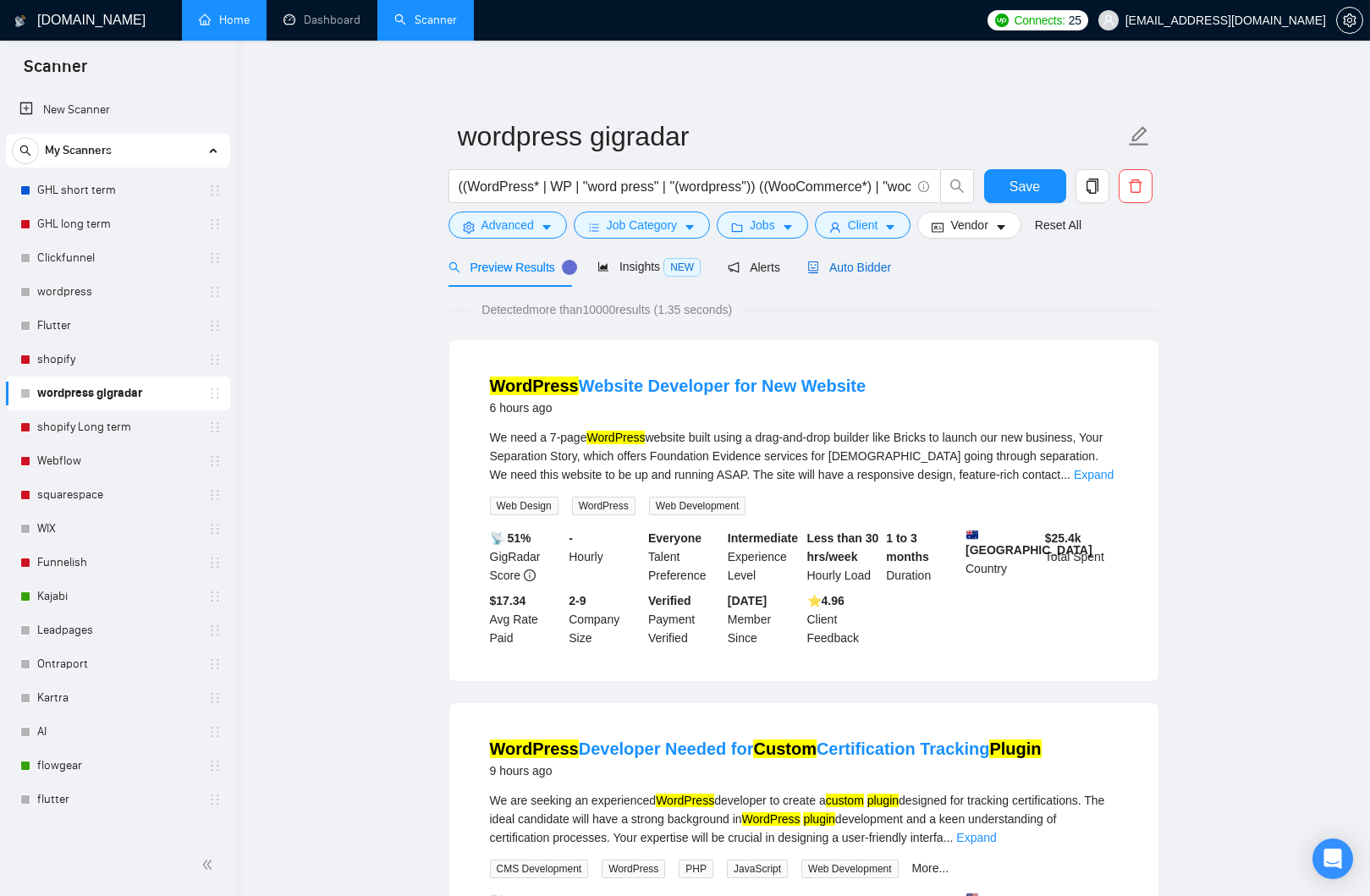
click at [841, 276] on div "Auto Bidder" at bounding box center [849, 267] width 84 height 18
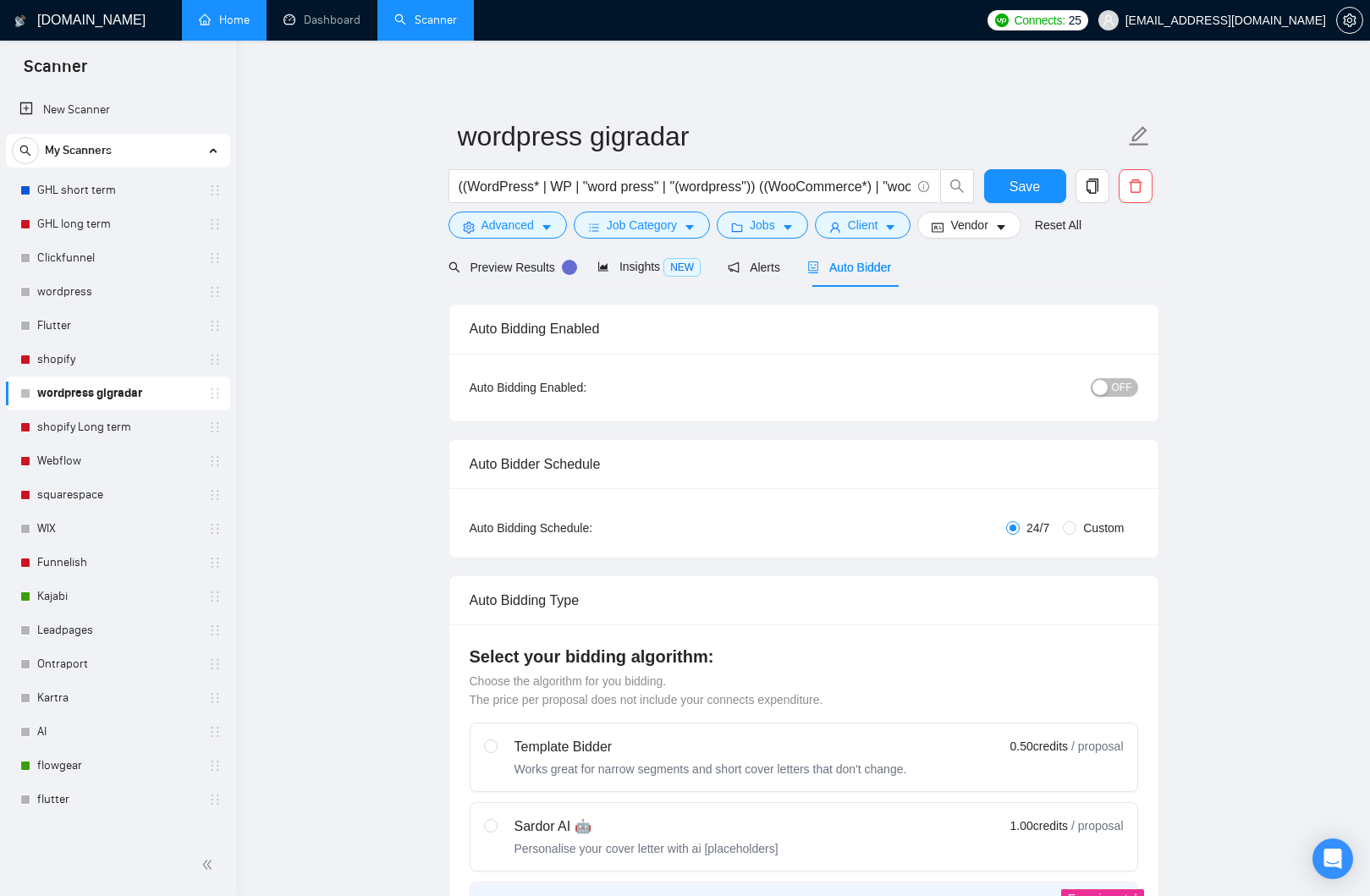
scroll to position [2, 0]
click at [1111, 391] on button "OFF" at bounding box center [1115, 386] width 47 height 18
click at [1133, 392] on div "button" at bounding box center [1128, 386] width 15 height 15
click at [509, 272] on span "Preview Results" at bounding box center [509, 266] width 122 height 13
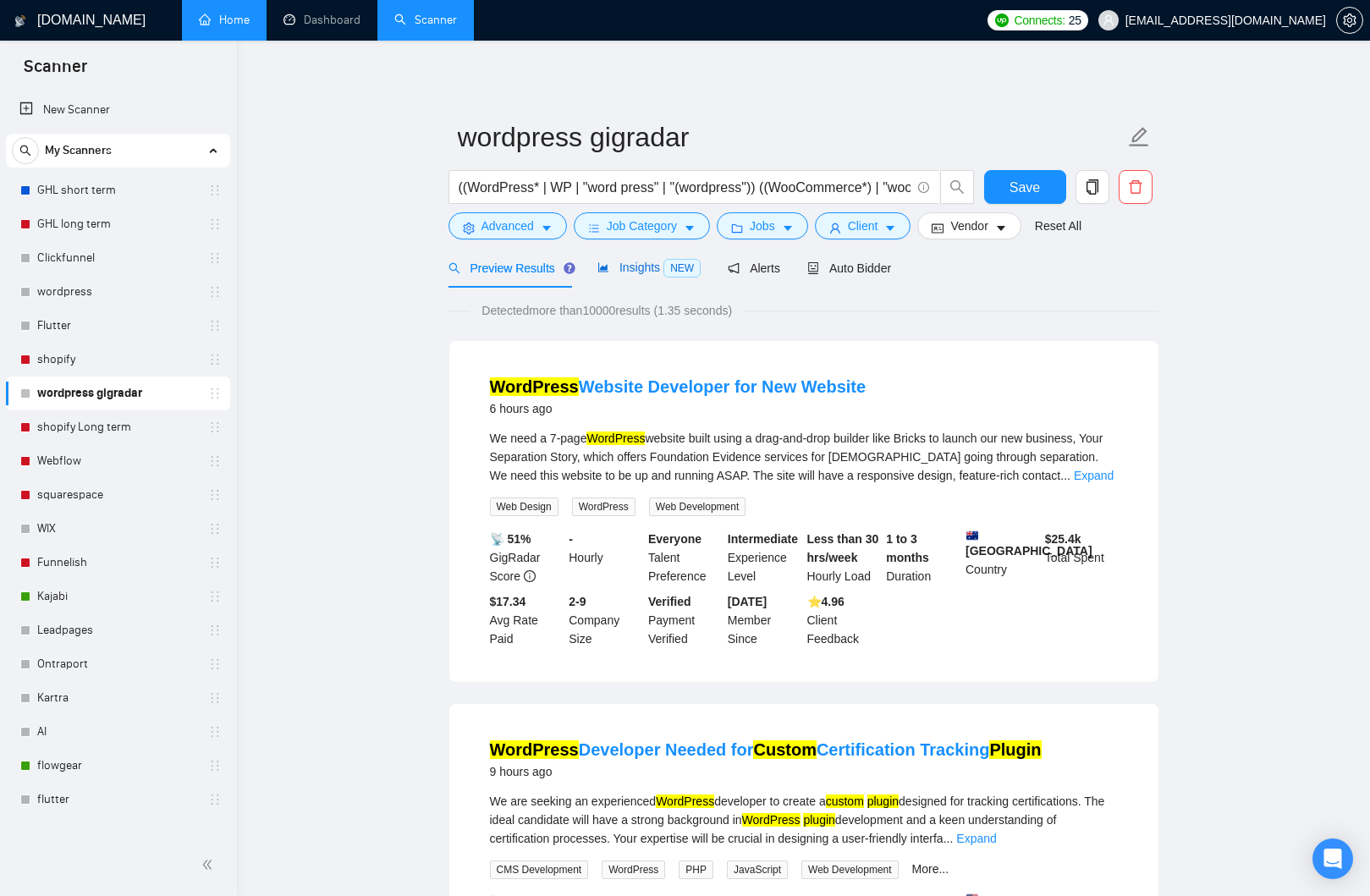
click at [635, 274] on span "Insights NEW" at bounding box center [649, 267] width 103 height 13
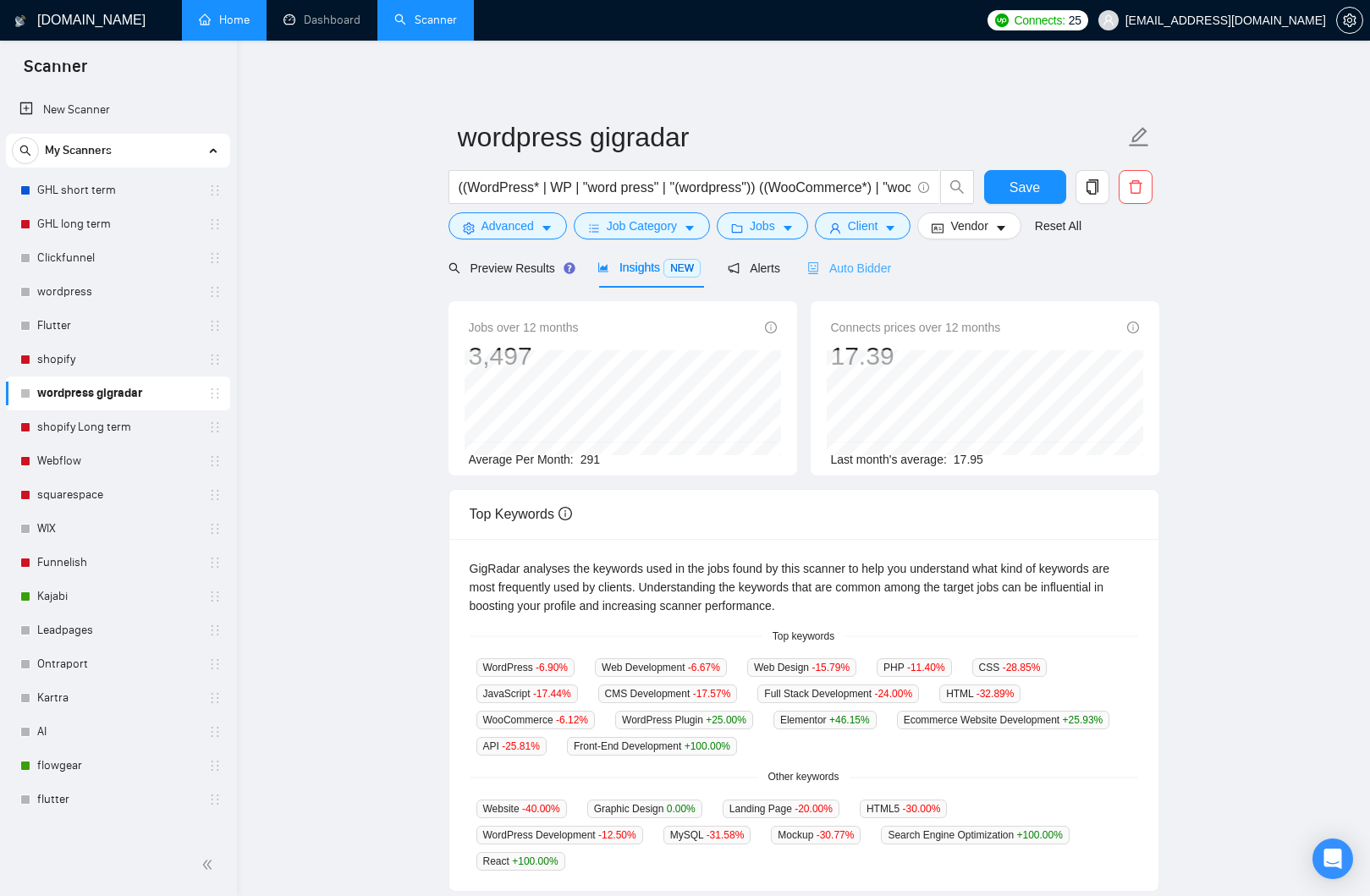
click at [863, 284] on div "Auto Bidder" at bounding box center [849, 267] width 84 height 39
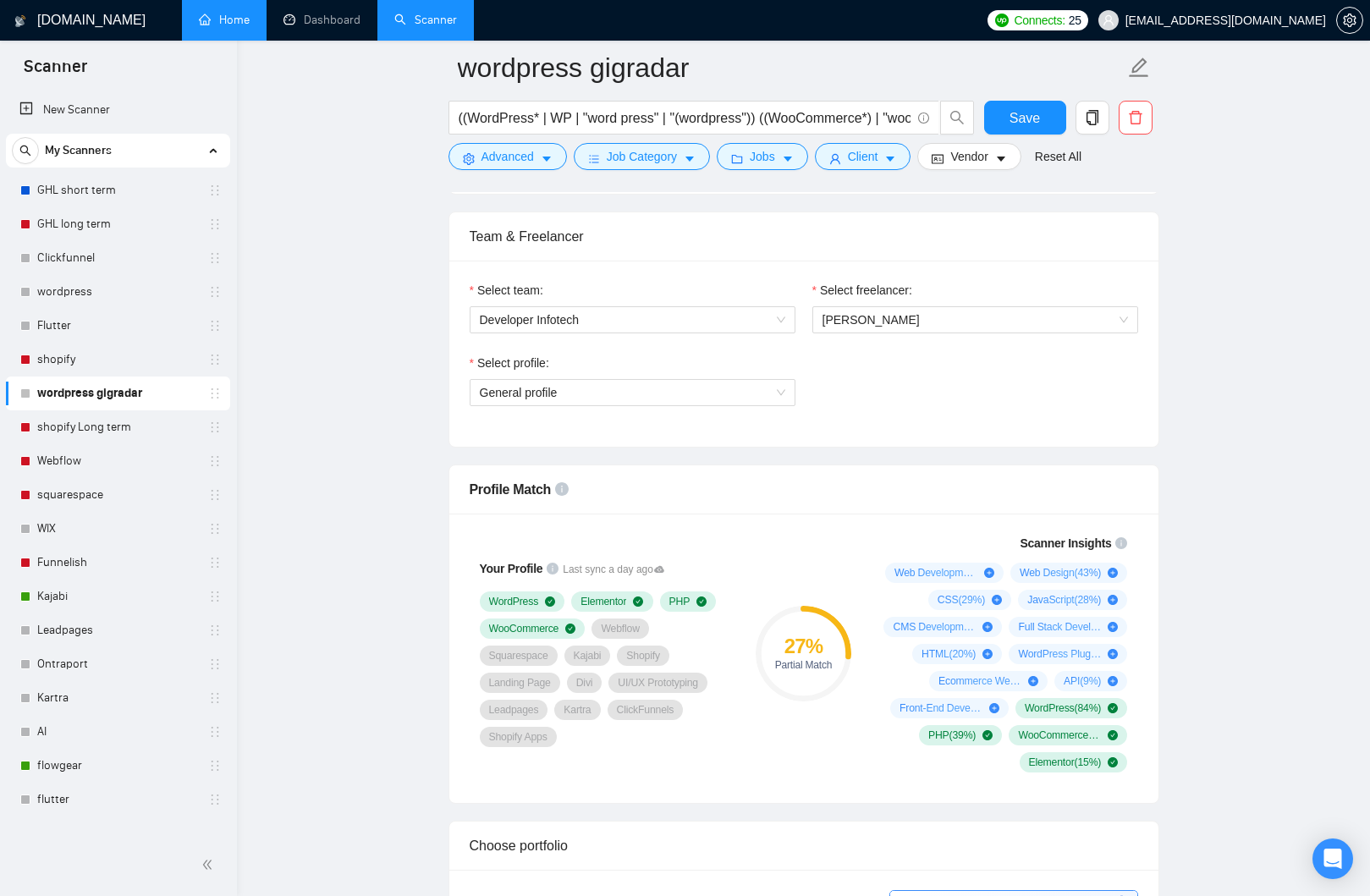
scroll to position [859, 0]
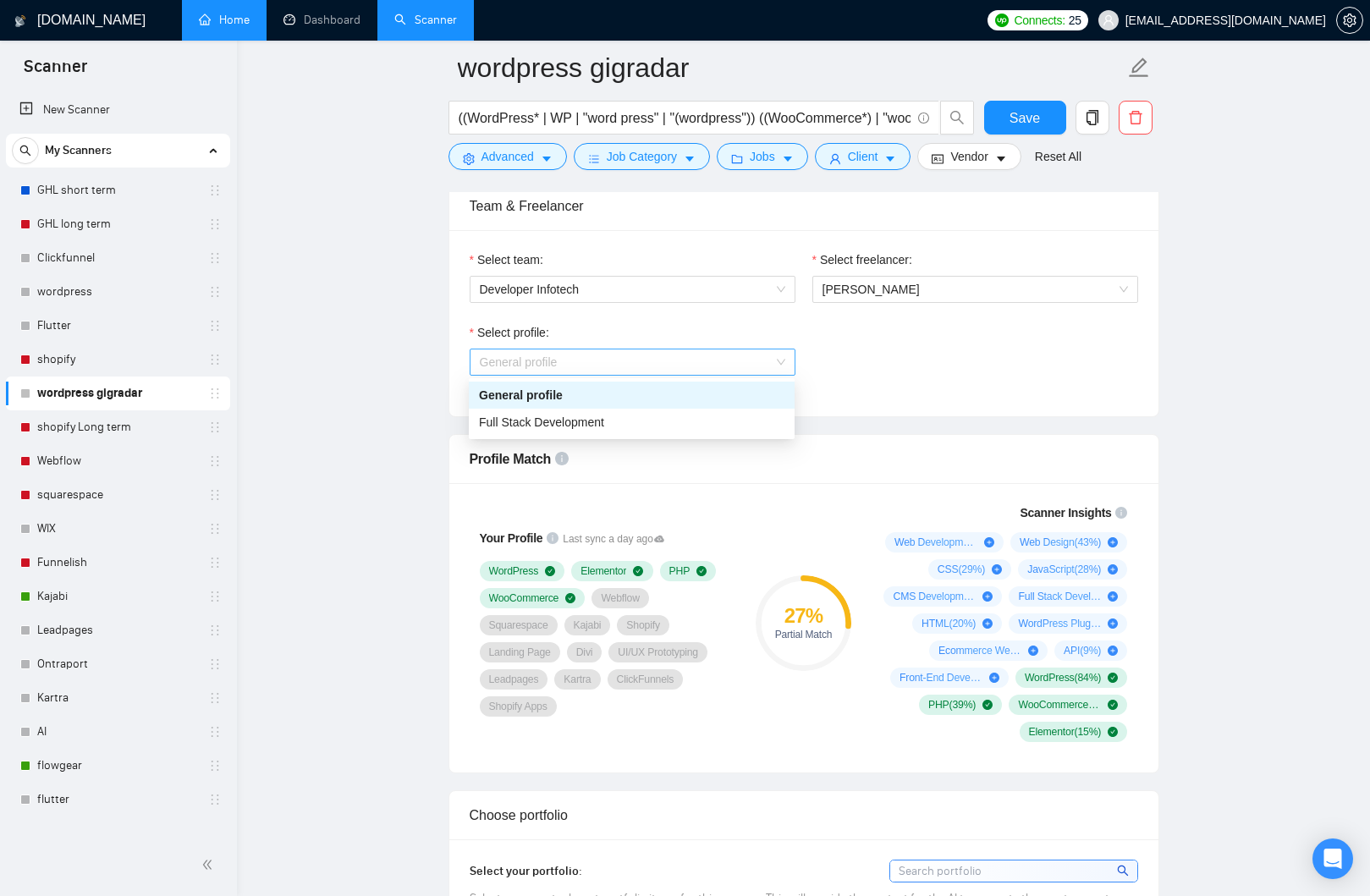
click at [677, 371] on span "General profile" at bounding box center [632, 362] width 305 height 25
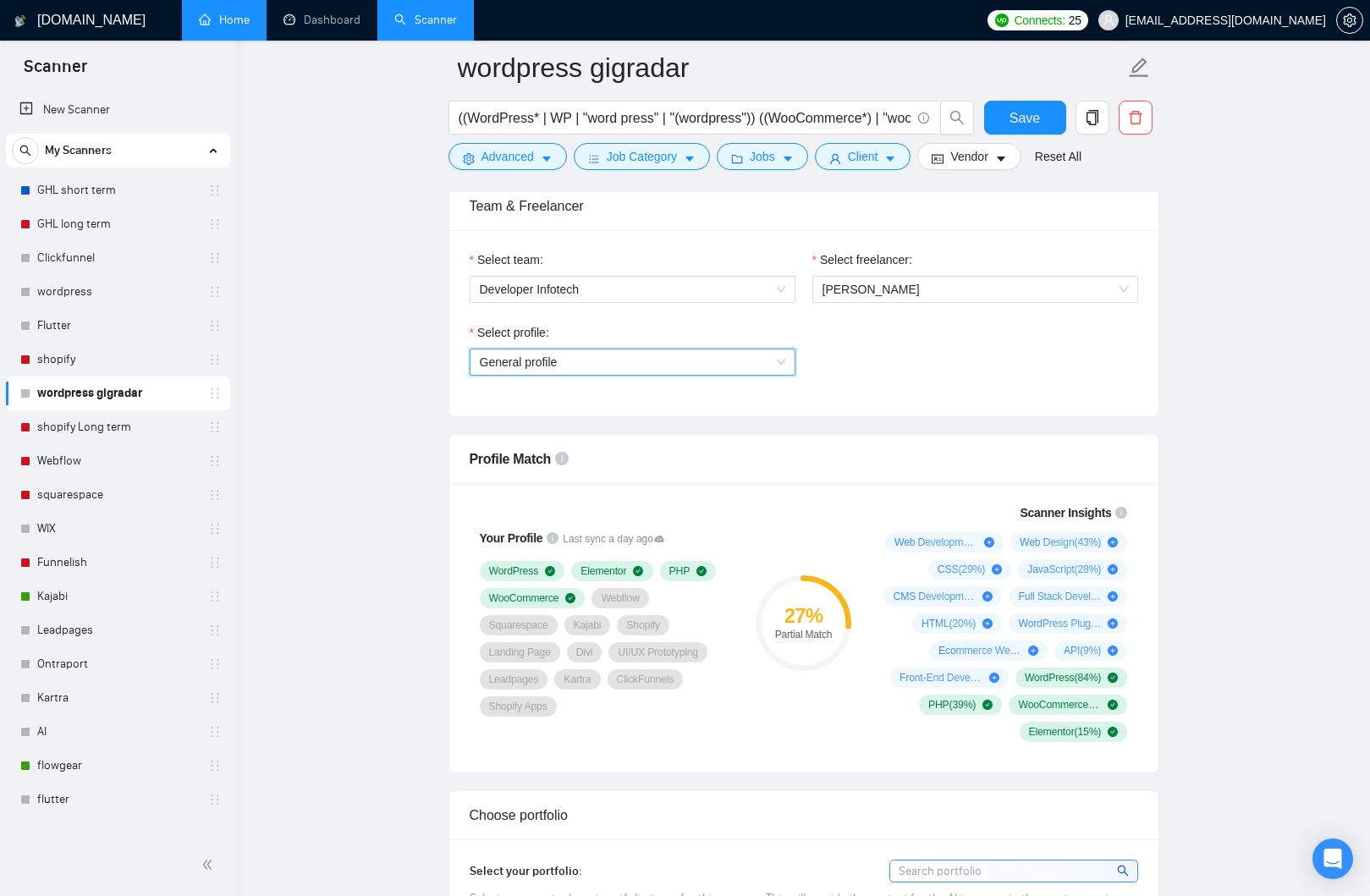
click at [677, 371] on span "General profile" at bounding box center [632, 362] width 305 height 25
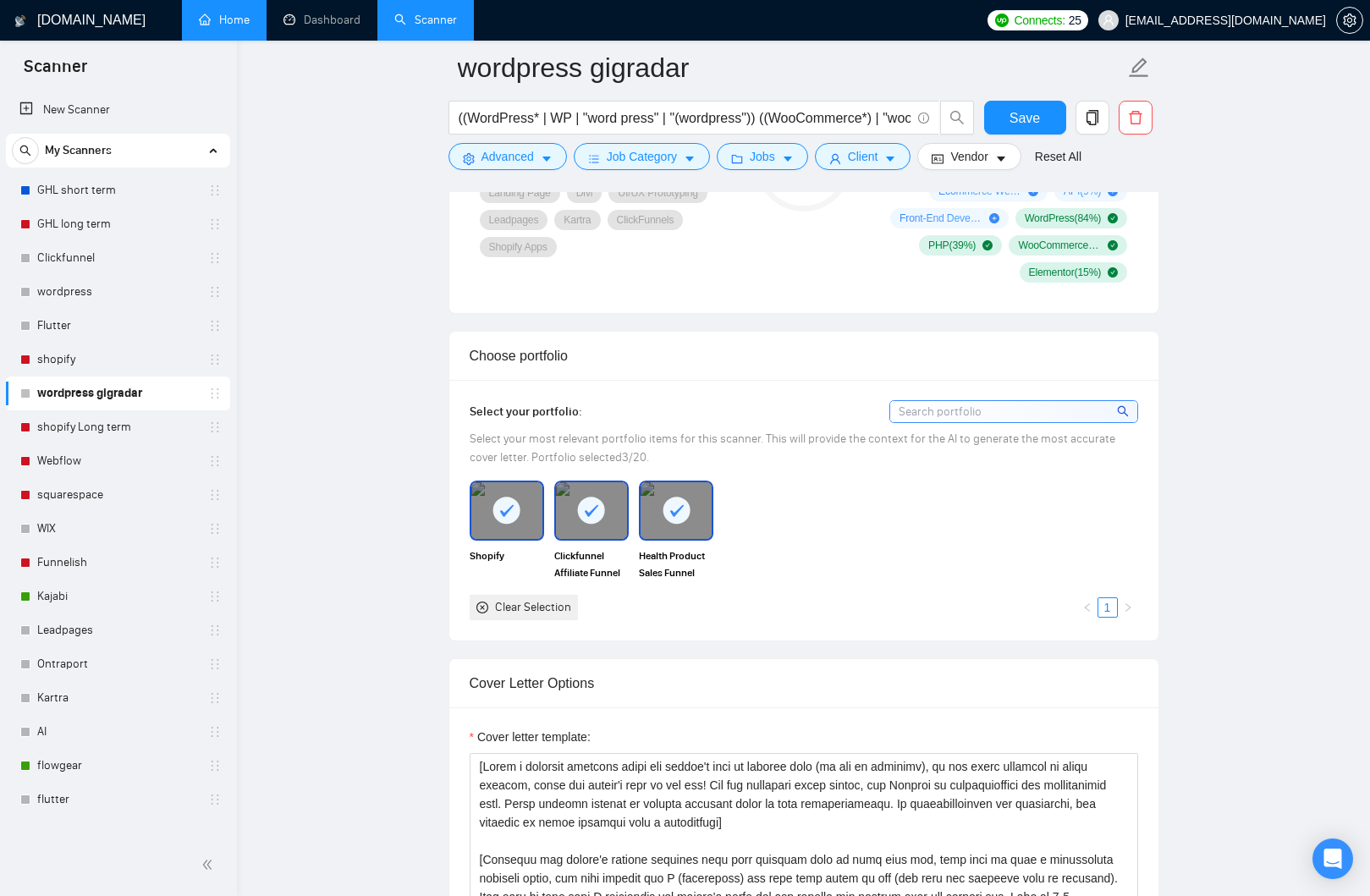
click at [506, 521] on rect at bounding box center [506, 510] width 27 height 27
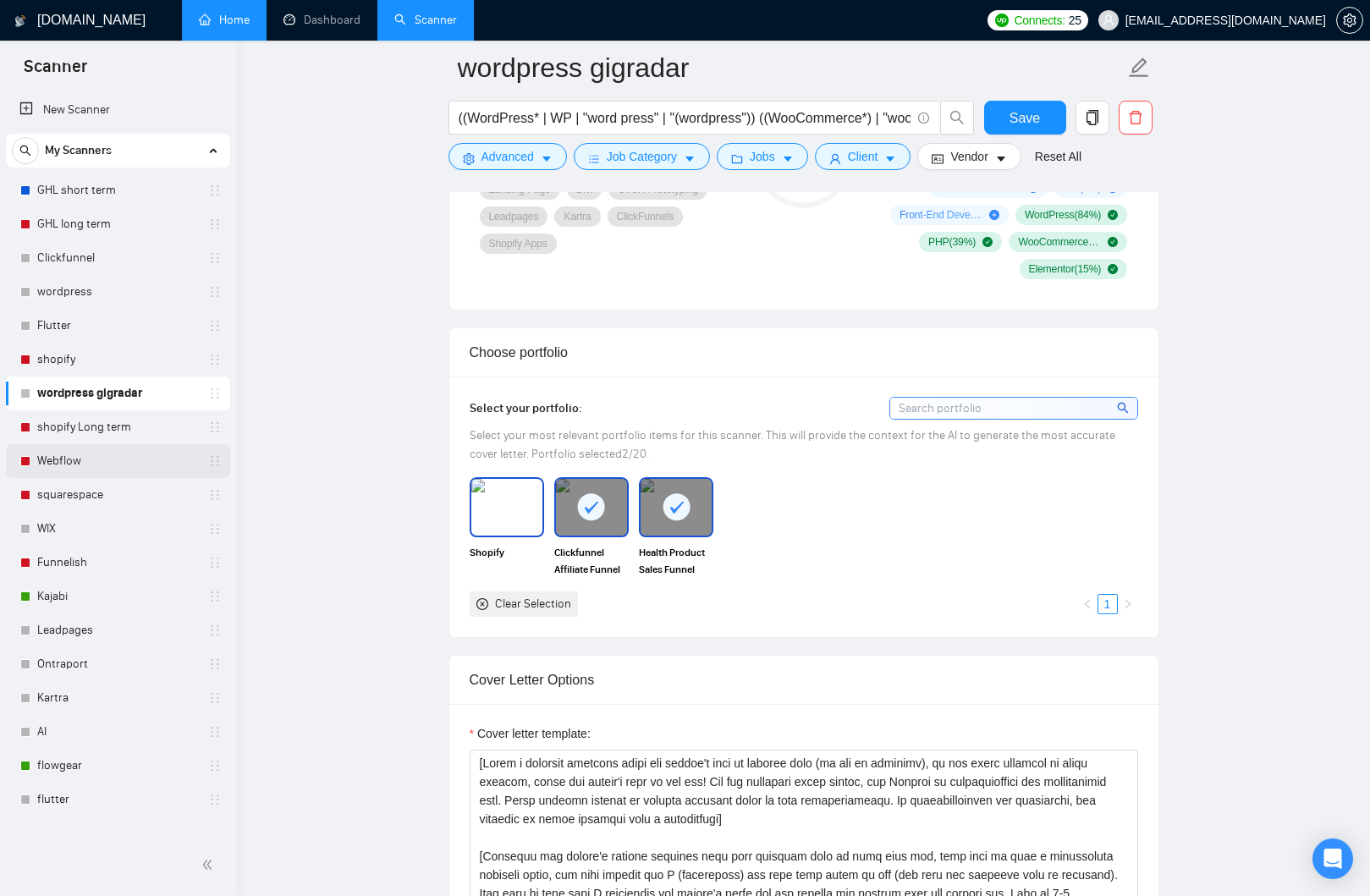
scroll to position [1287, 0]
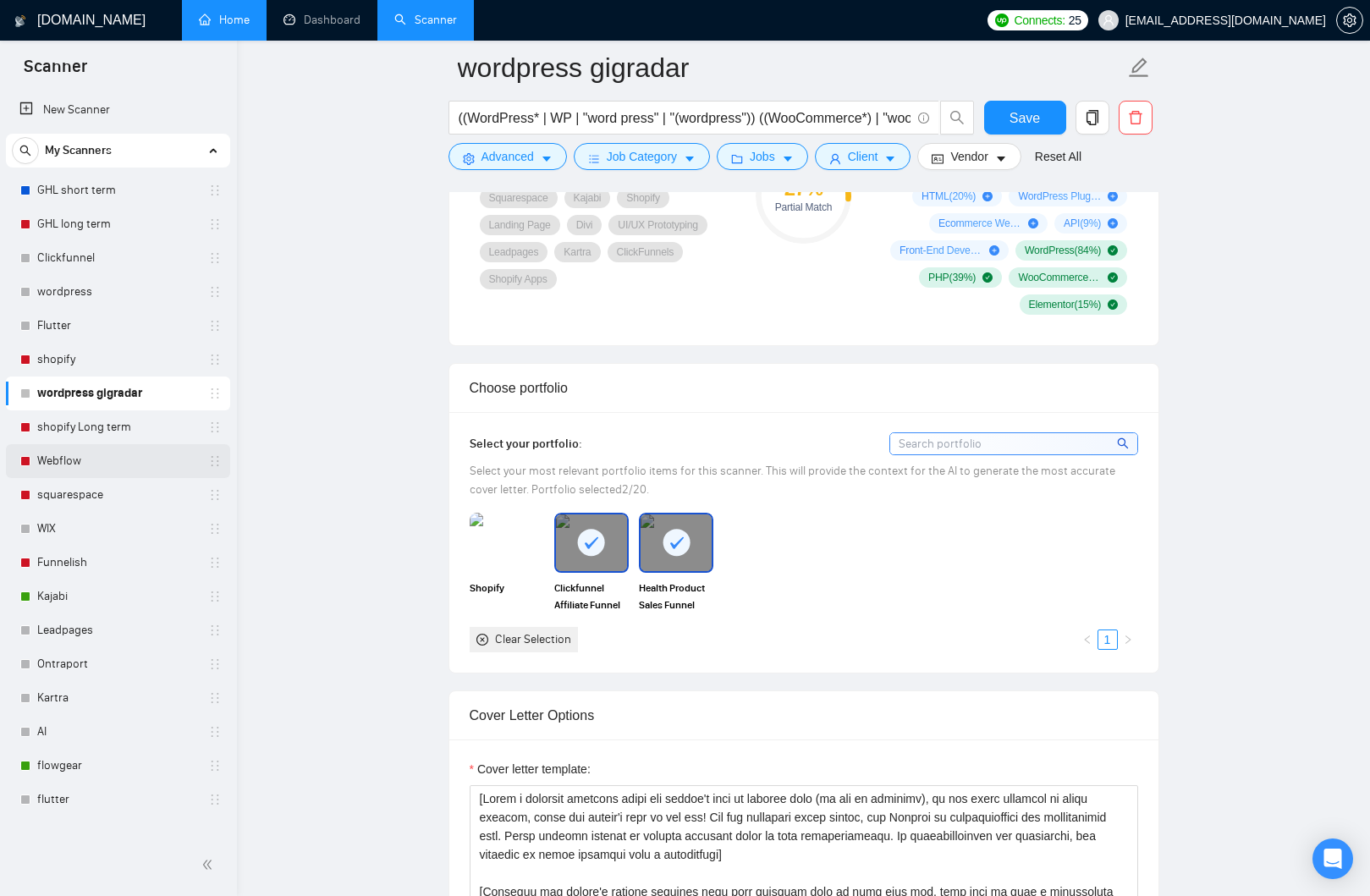
click at [92, 460] on link "Webflow" at bounding box center [118, 461] width 161 height 34
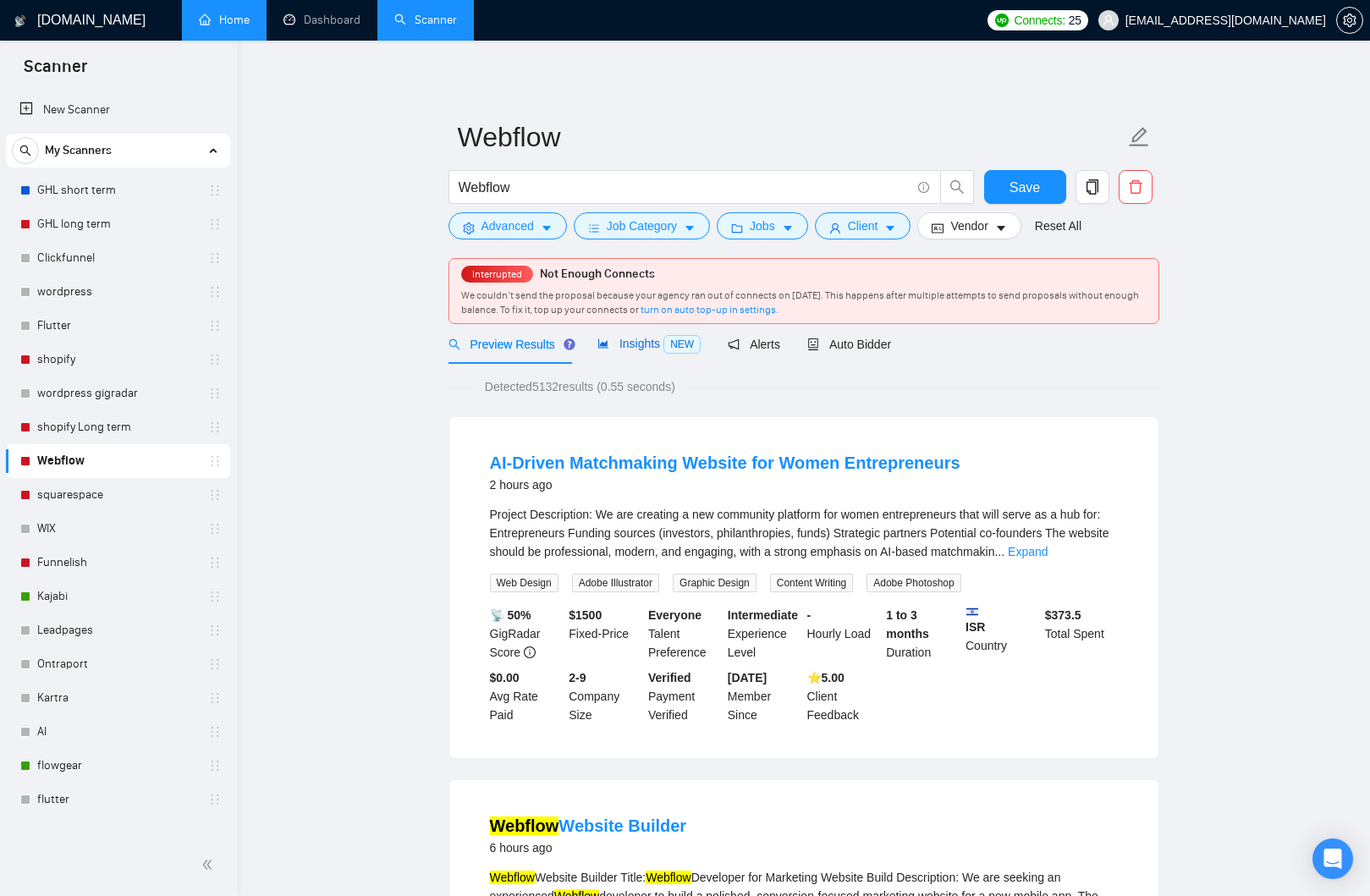
click at [645, 349] on span "Insights NEW" at bounding box center [649, 343] width 103 height 13
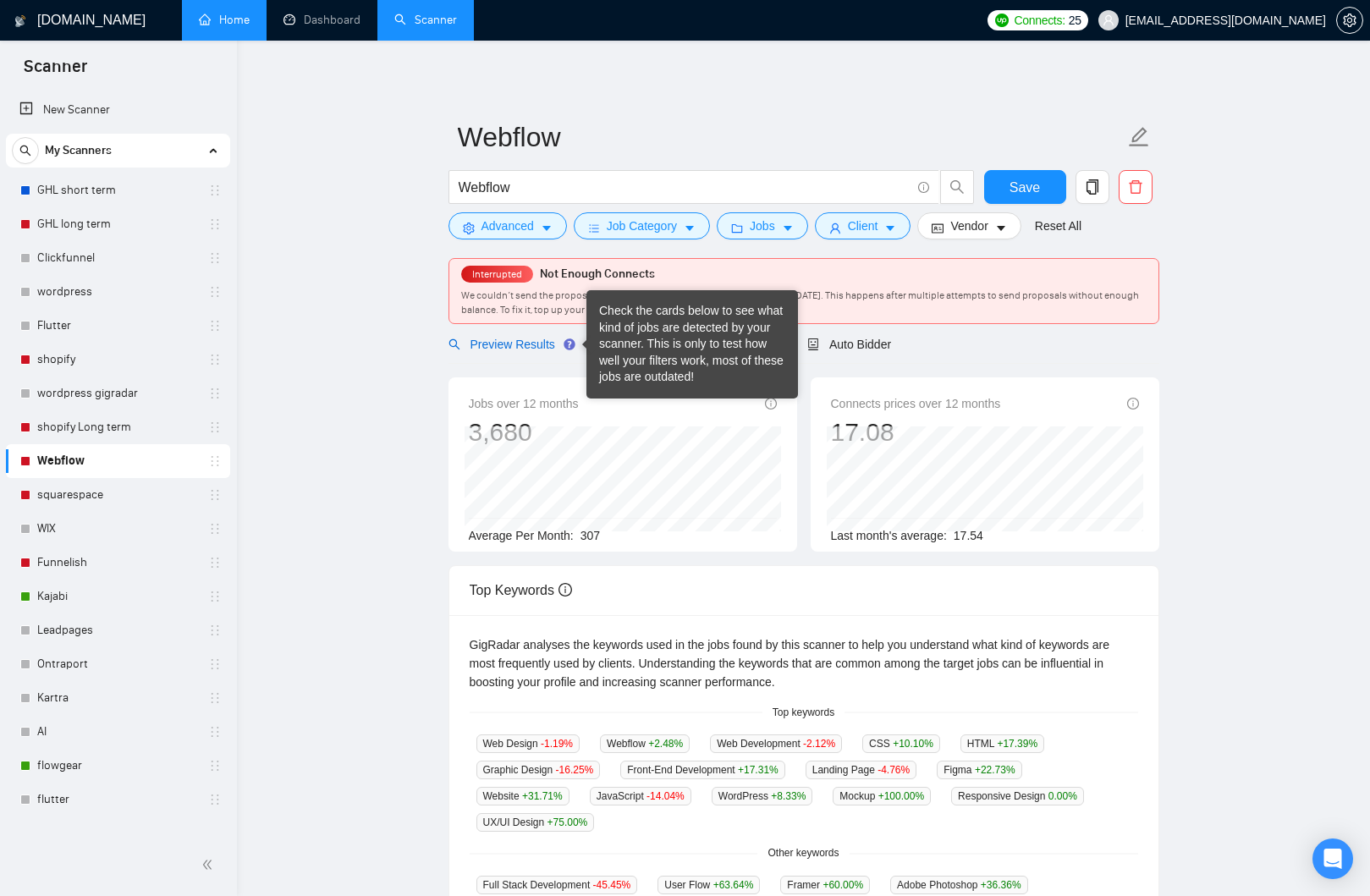
click at [511, 352] on div "Preview Results" at bounding box center [509, 344] width 122 height 39
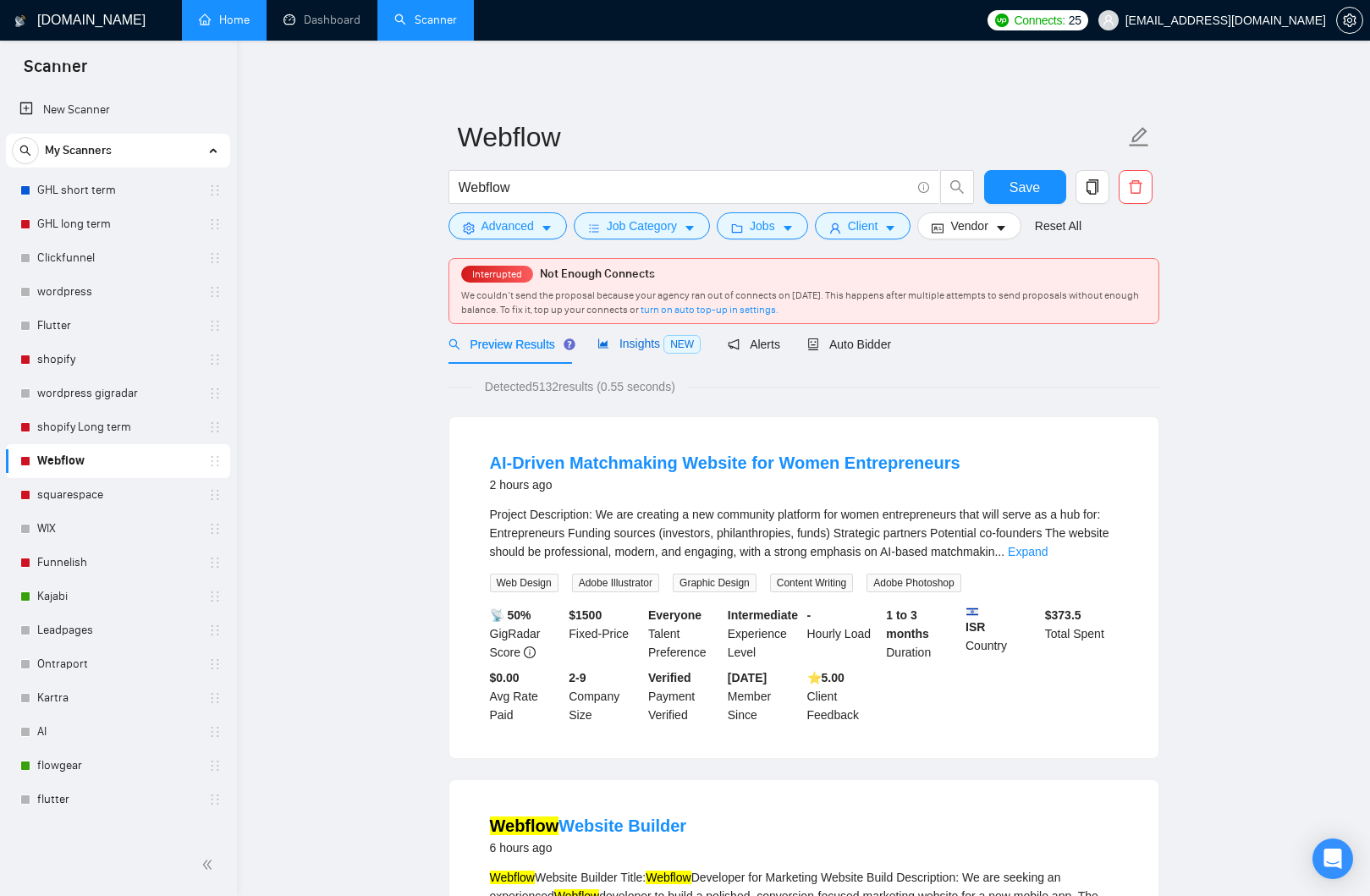
click at [635, 344] on span "Insights NEW" at bounding box center [649, 343] width 103 height 13
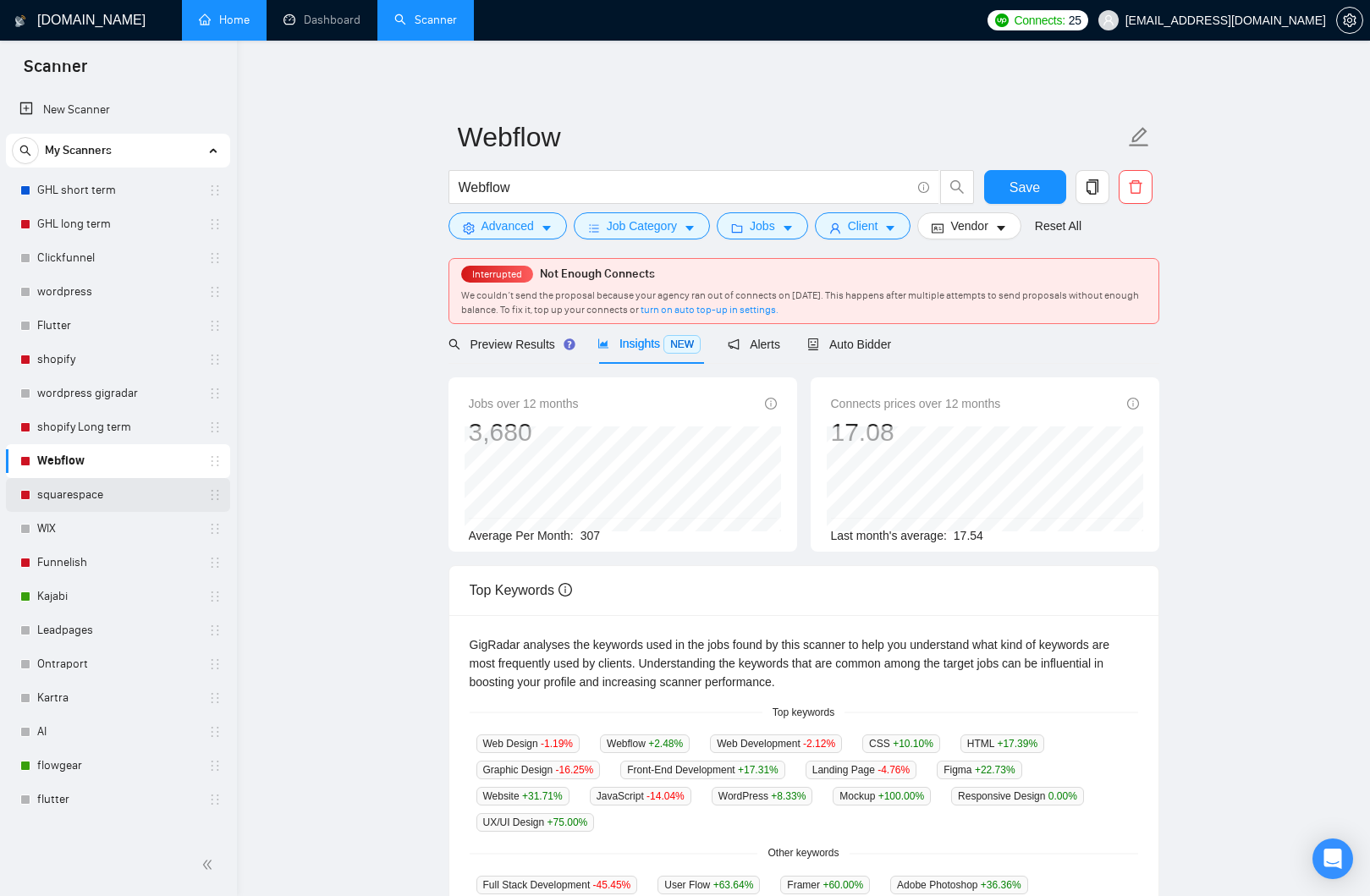
click at [137, 504] on link "squarespace" at bounding box center [118, 495] width 161 height 34
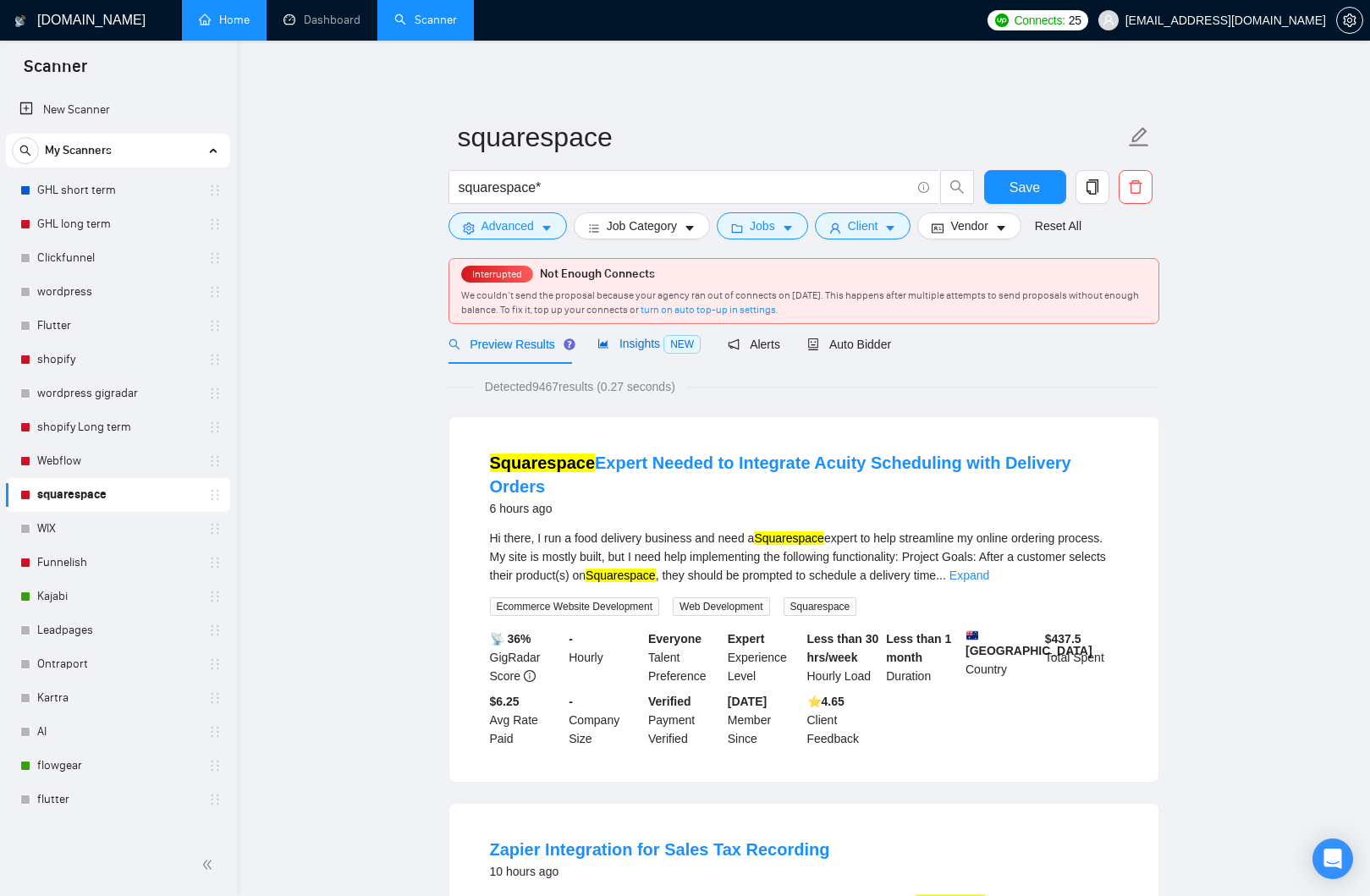
click at [640, 352] on div "Insights NEW" at bounding box center [649, 344] width 103 height 19
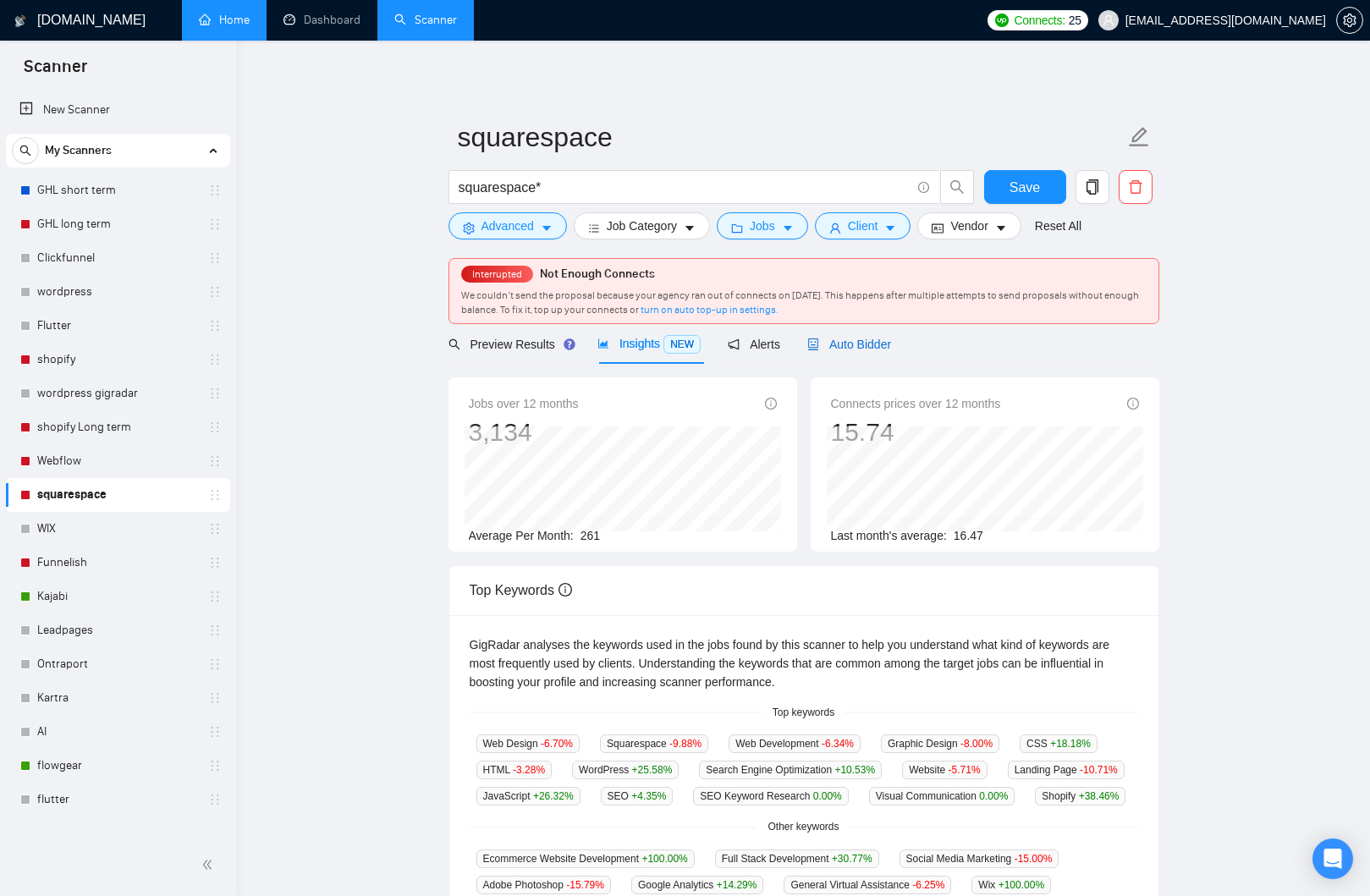
click at [845, 347] on span "Auto Bidder" at bounding box center [849, 344] width 84 height 13
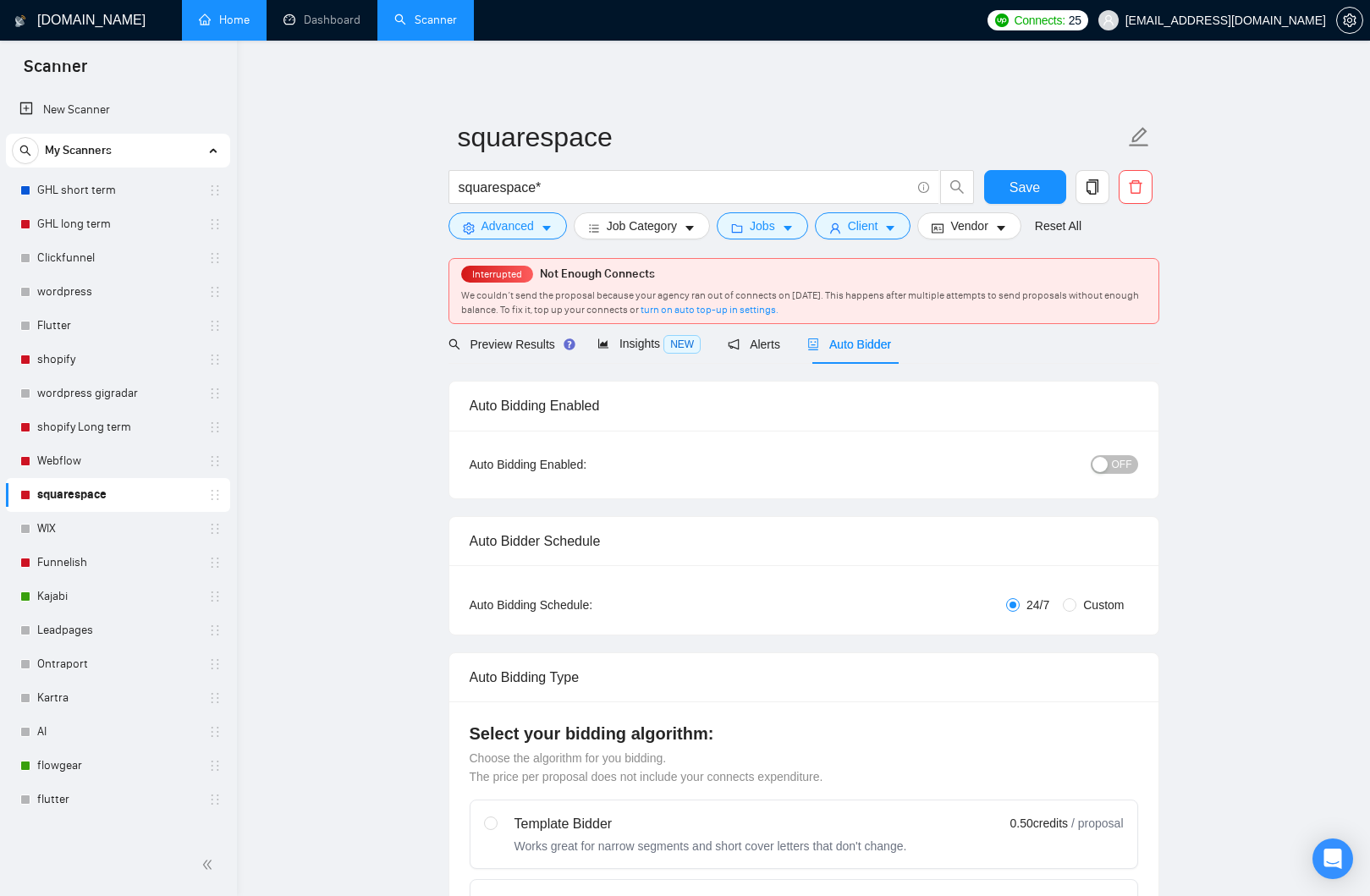
click at [1118, 471] on span "OFF" at bounding box center [1122, 464] width 20 height 18
click at [1048, 186] on button "Save" at bounding box center [1026, 187] width 82 height 34
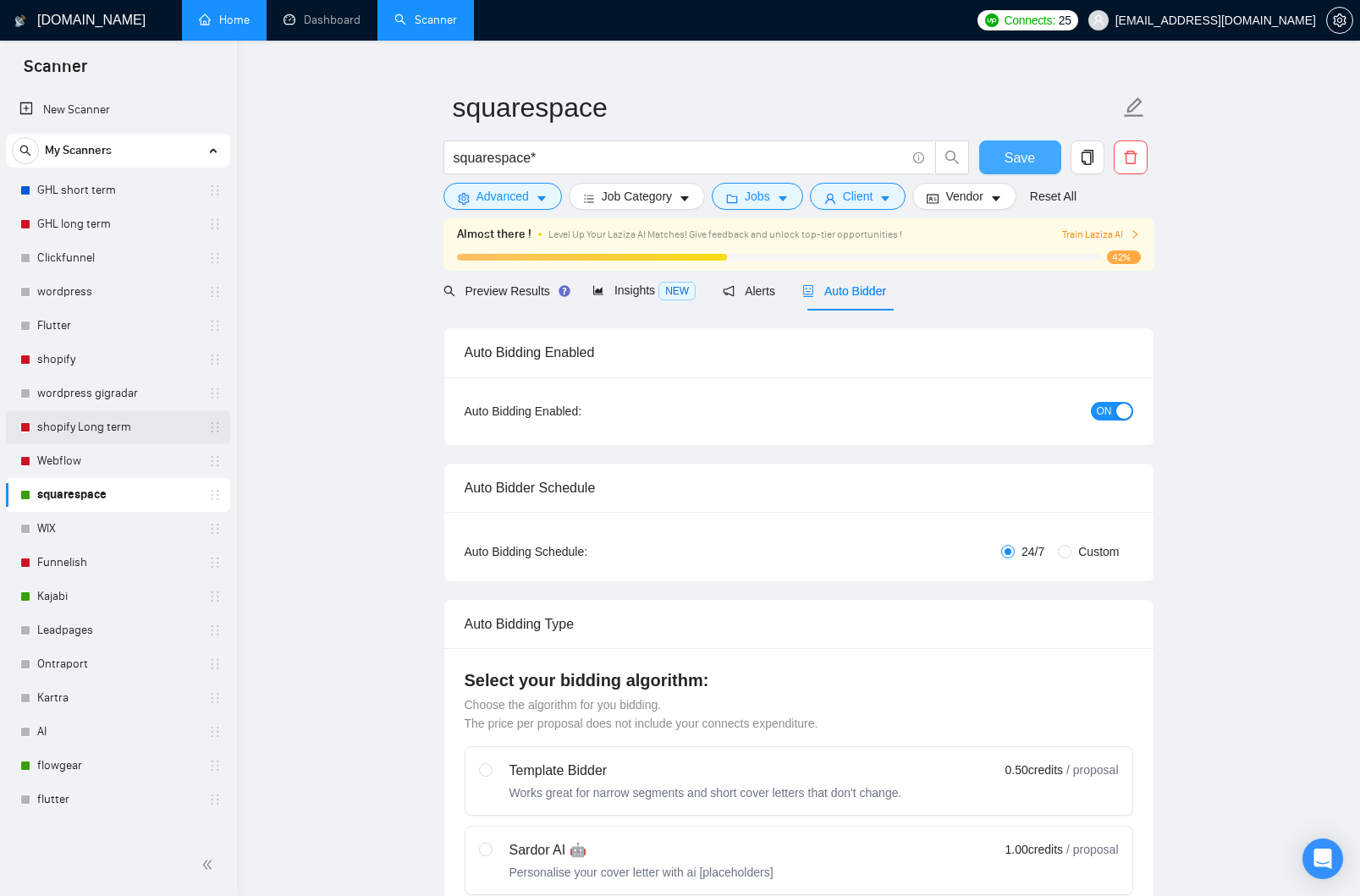
scroll to position [15, 0]
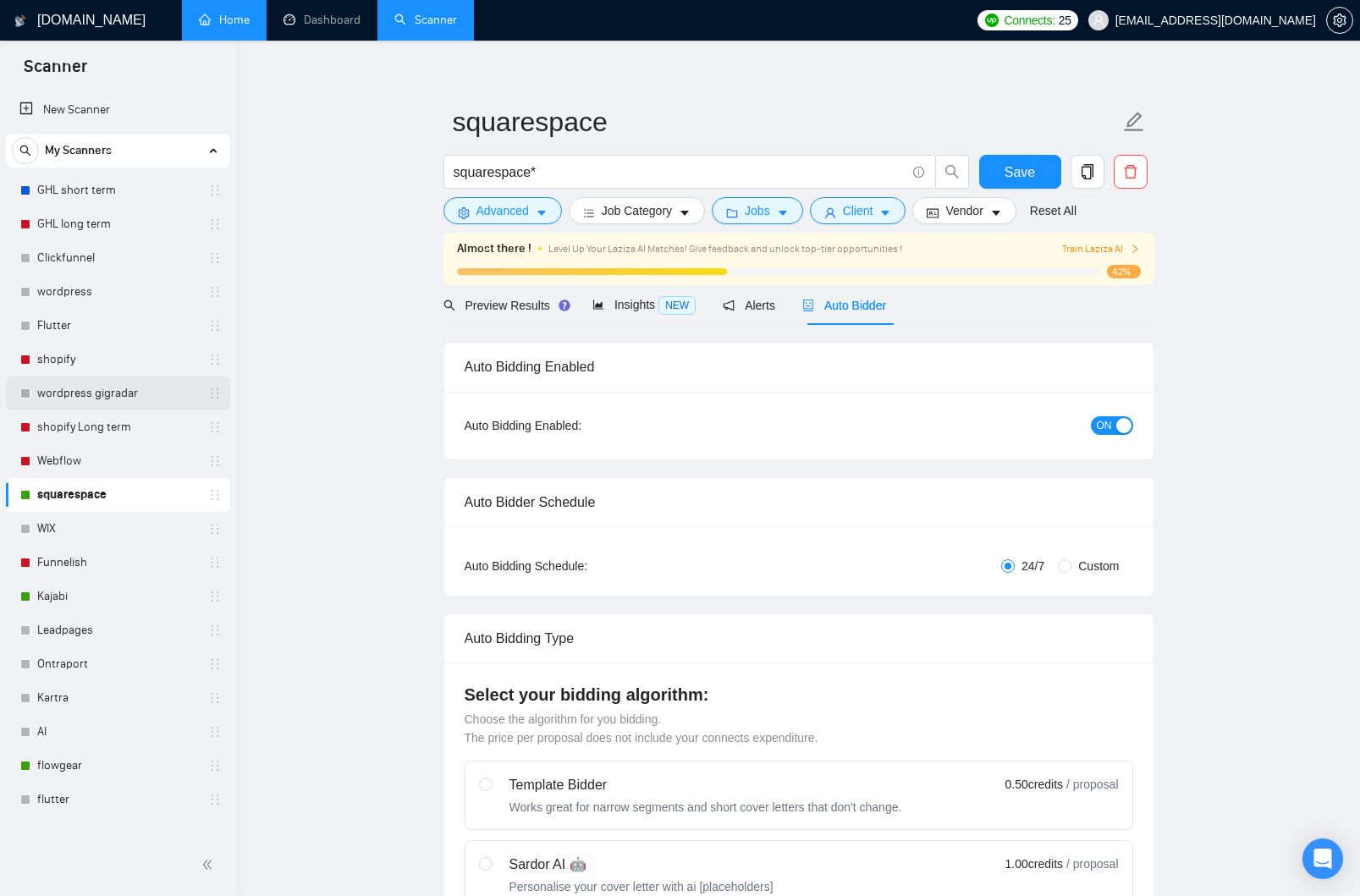
click at [90, 396] on link "wordpress gigradar" at bounding box center [118, 393] width 161 height 34
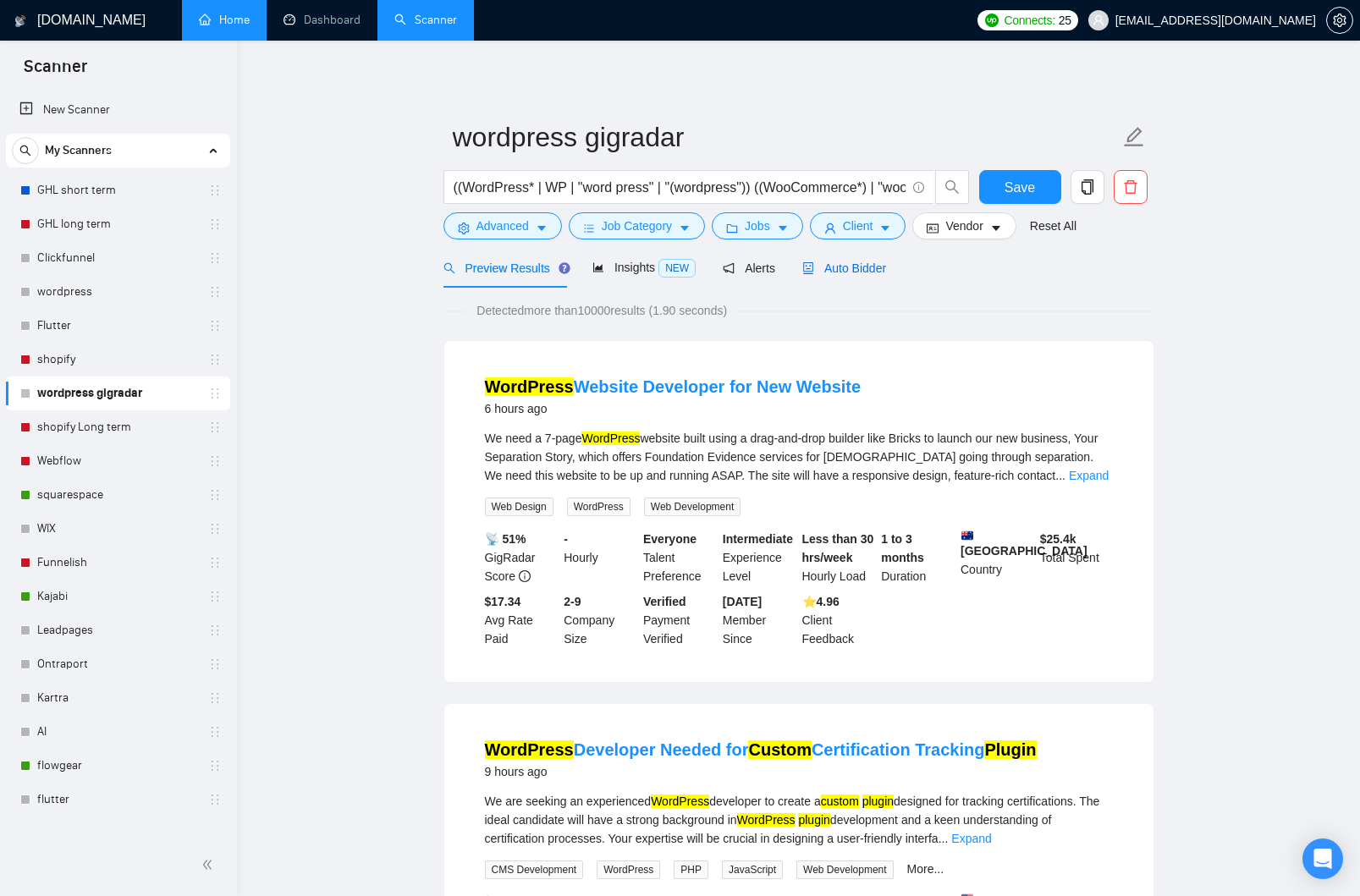
click at [829, 267] on span "Auto Bidder" at bounding box center [845, 267] width 84 height 13
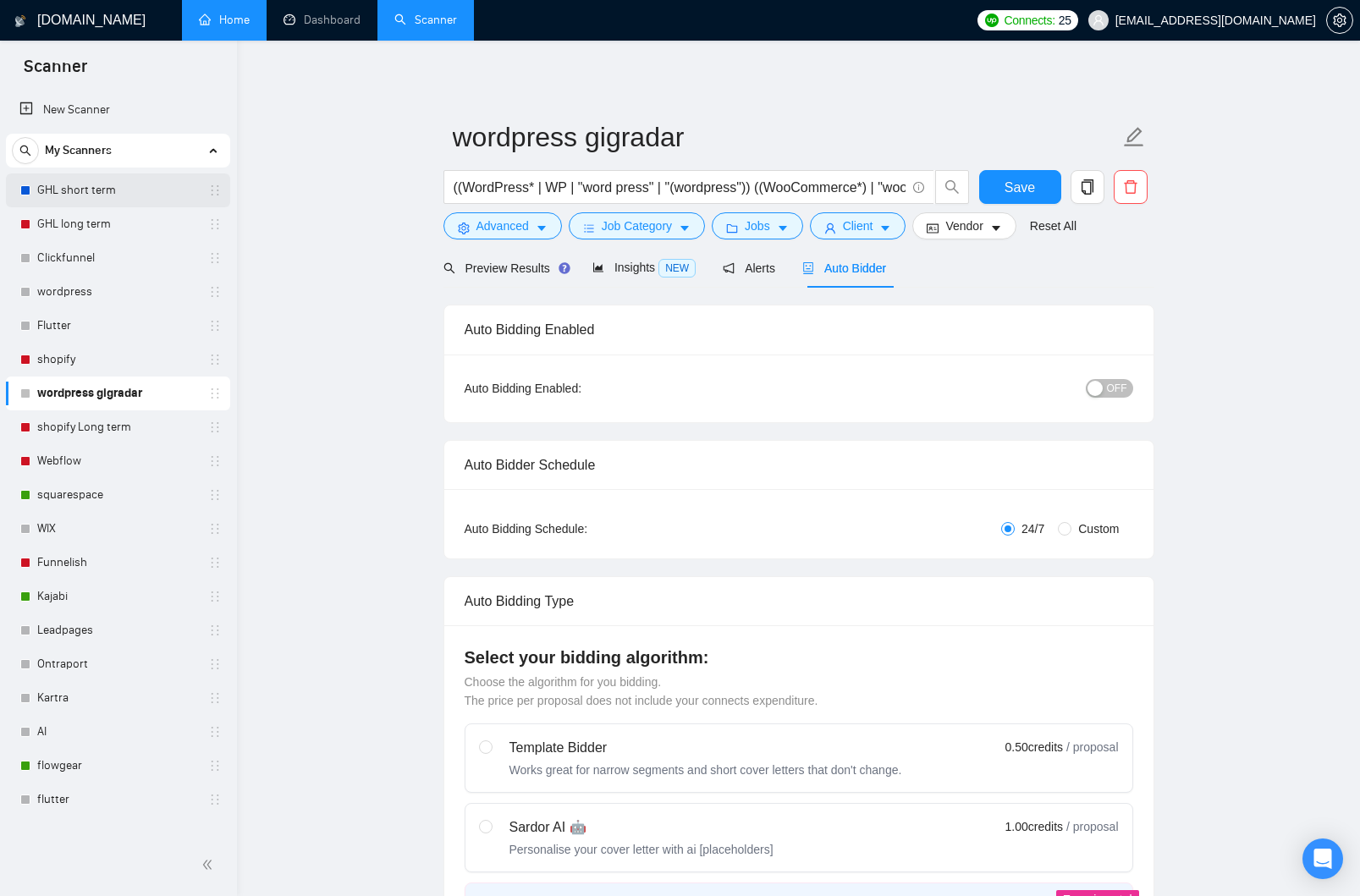
click at [94, 201] on link "GHL short term" at bounding box center [118, 190] width 161 height 34
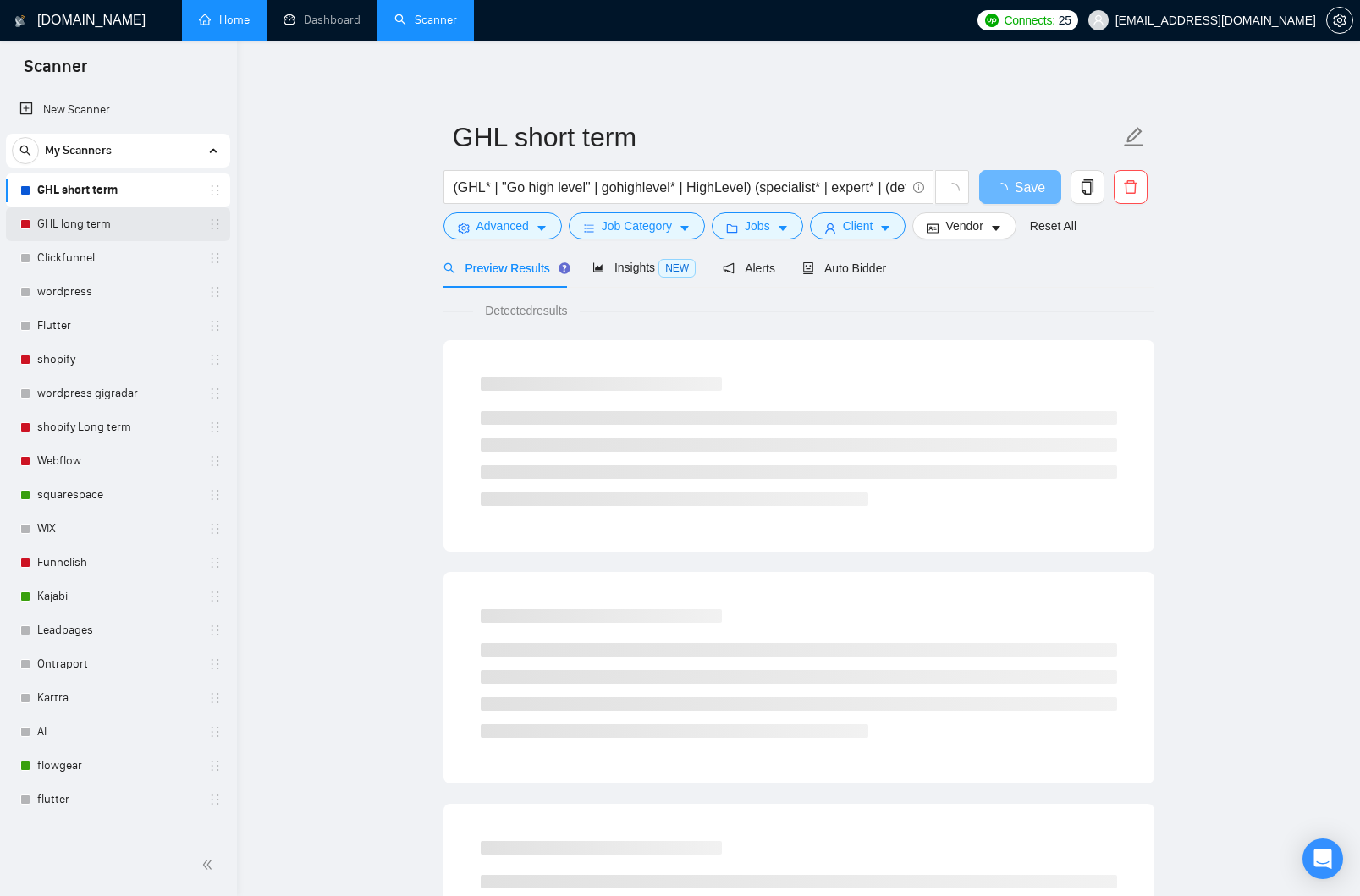
click at [130, 234] on link "GHL long term" at bounding box center [118, 224] width 161 height 34
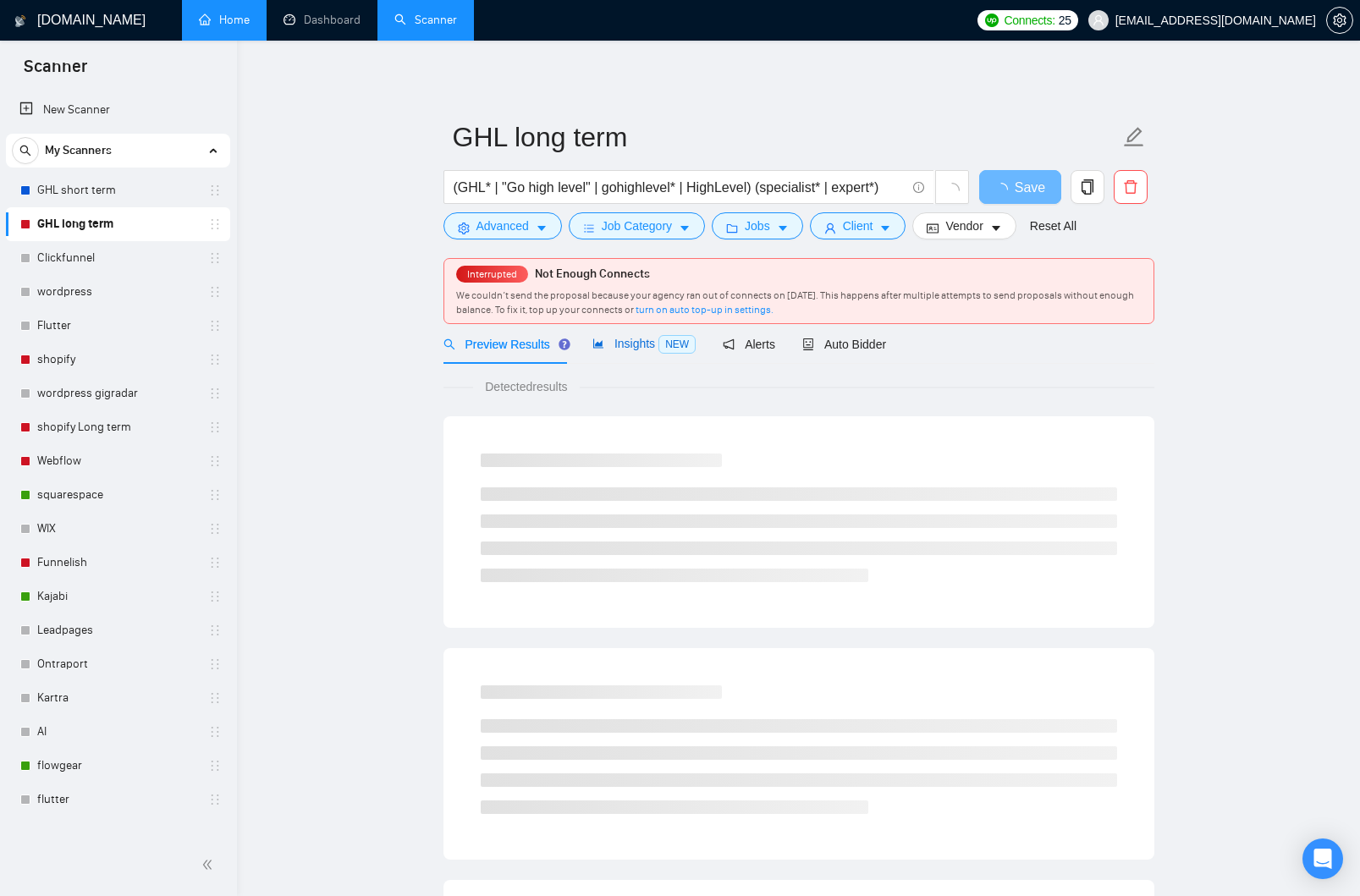
click at [639, 351] on span "Insights NEW" at bounding box center [644, 343] width 103 height 13
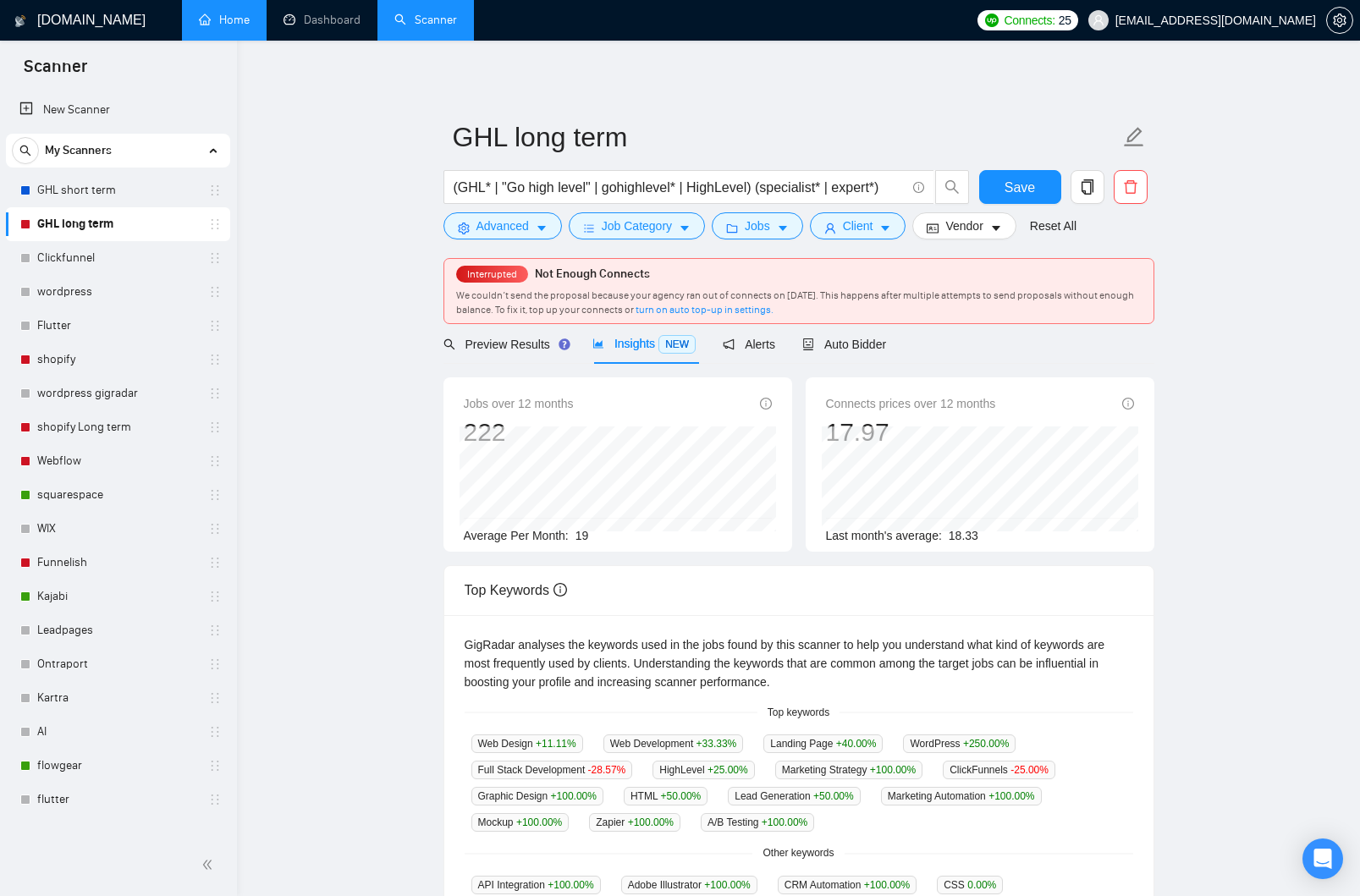
click at [903, 346] on div "Preview Results Insights NEW Alerts Auto Bidder" at bounding box center [799, 344] width 711 height 39
click at [858, 346] on span "Auto Bidder" at bounding box center [845, 344] width 84 height 13
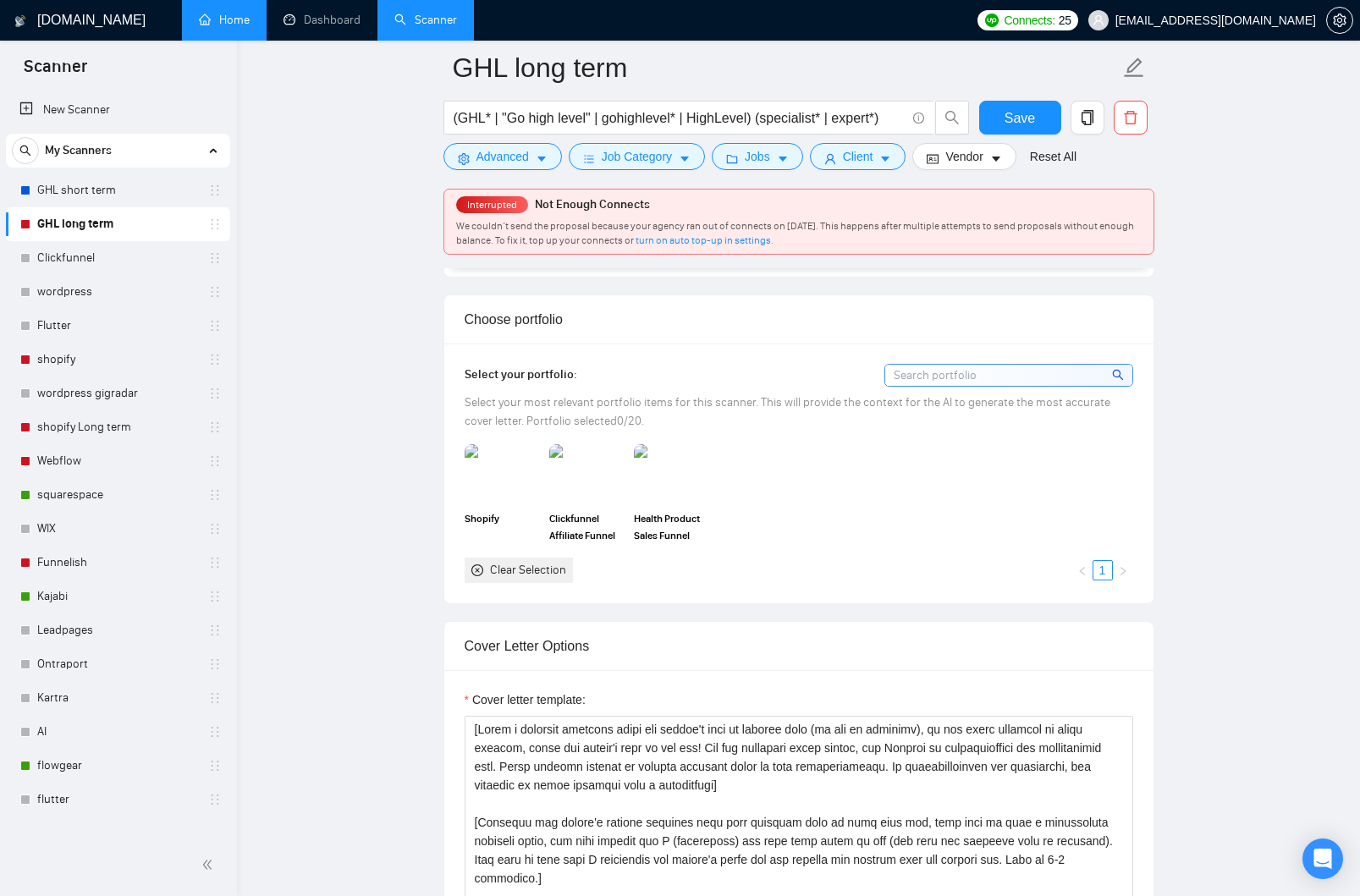
scroll to position [1499, 0]
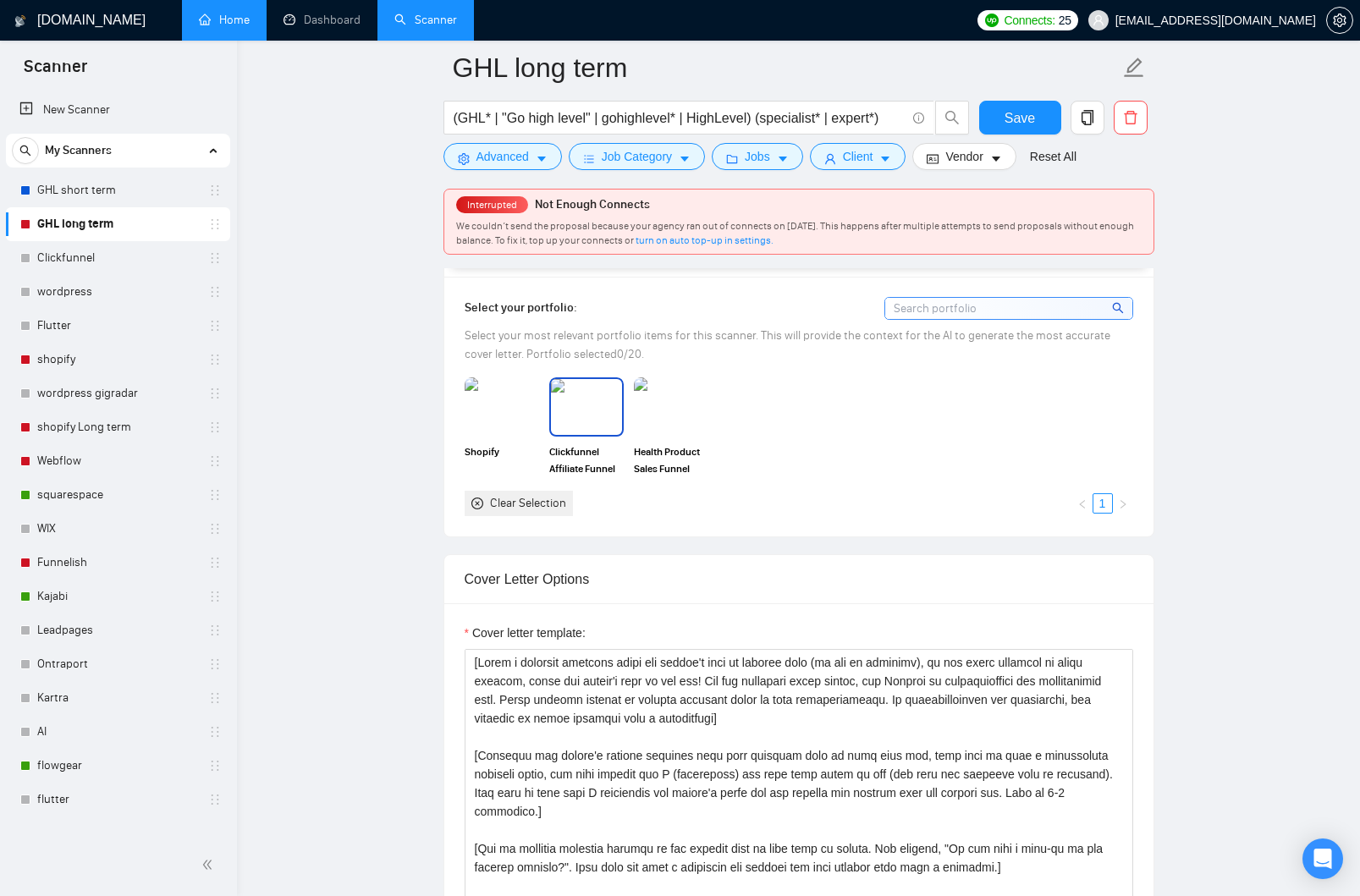
click at [576, 424] on img at bounding box center [586, 407] width 71 height 56
click at [653, 420] on img at bounding box center [671, 407] width 71 height 56
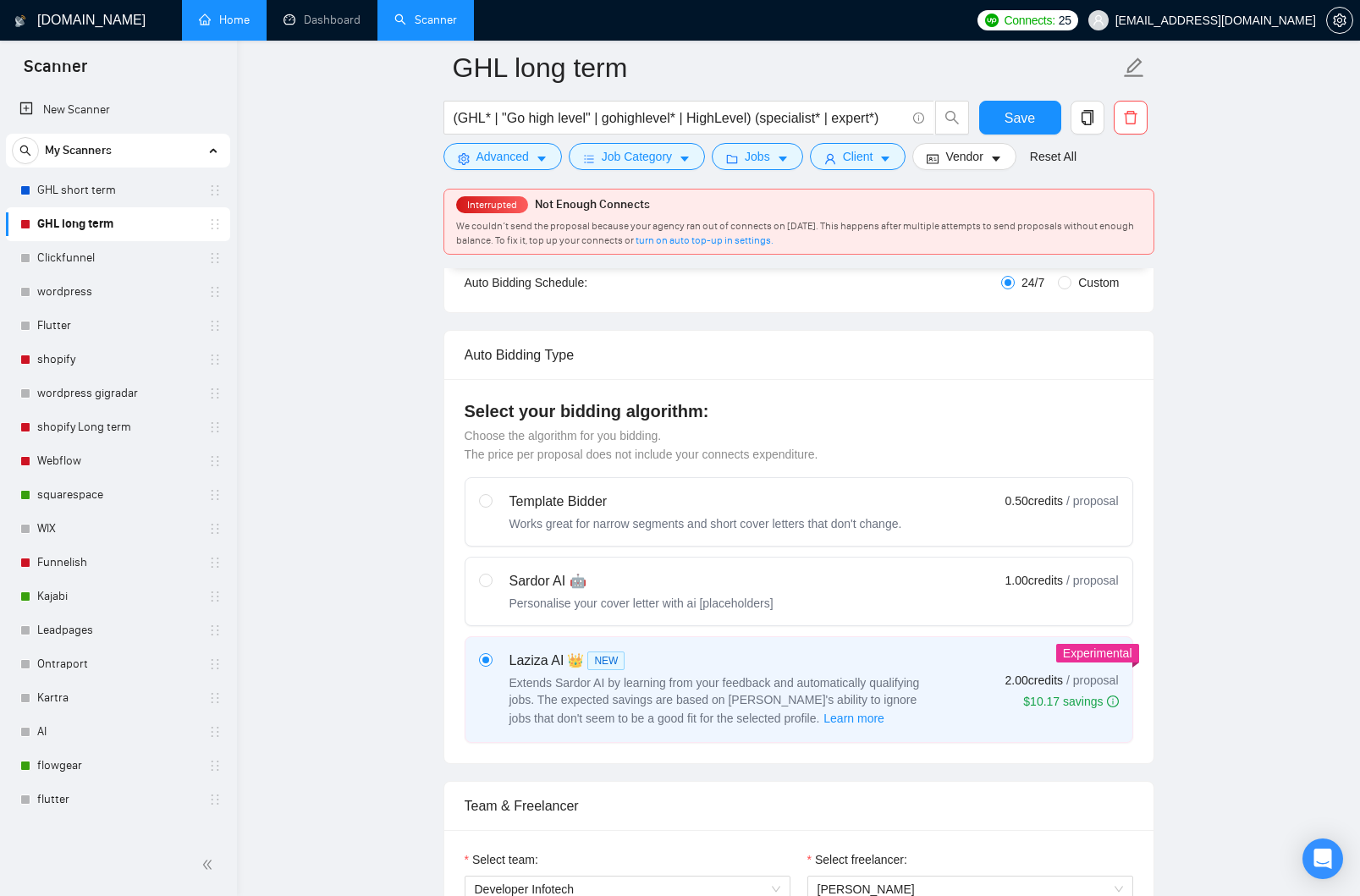
scroll to position [0, 0]
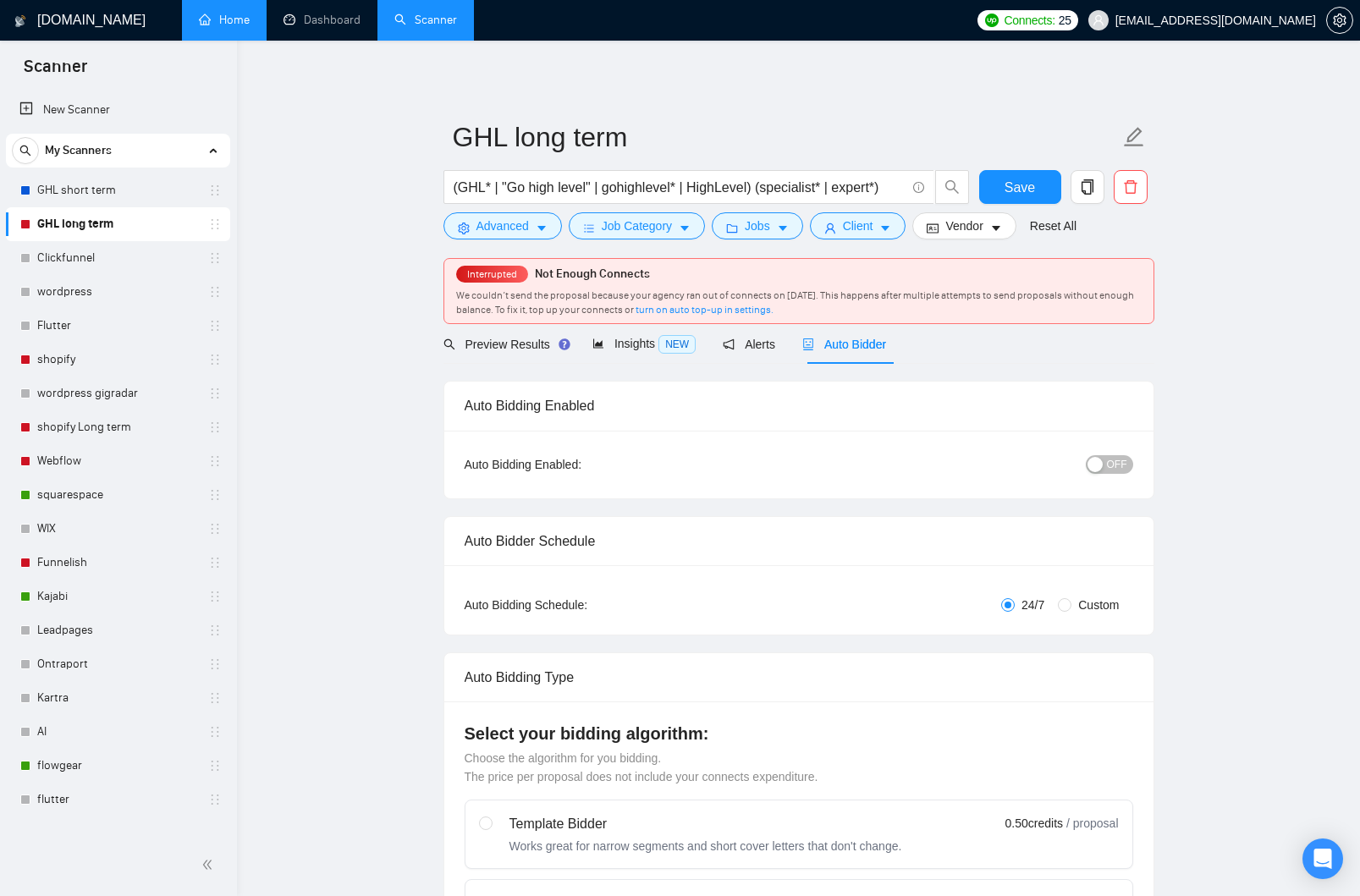
click at [1116, 469] on span "OFF" at bounding box center [1117, 464] width 20 height 18
click at [1027, 180] on span "Save" at bounding box center [1020, 187] width 31 height 21
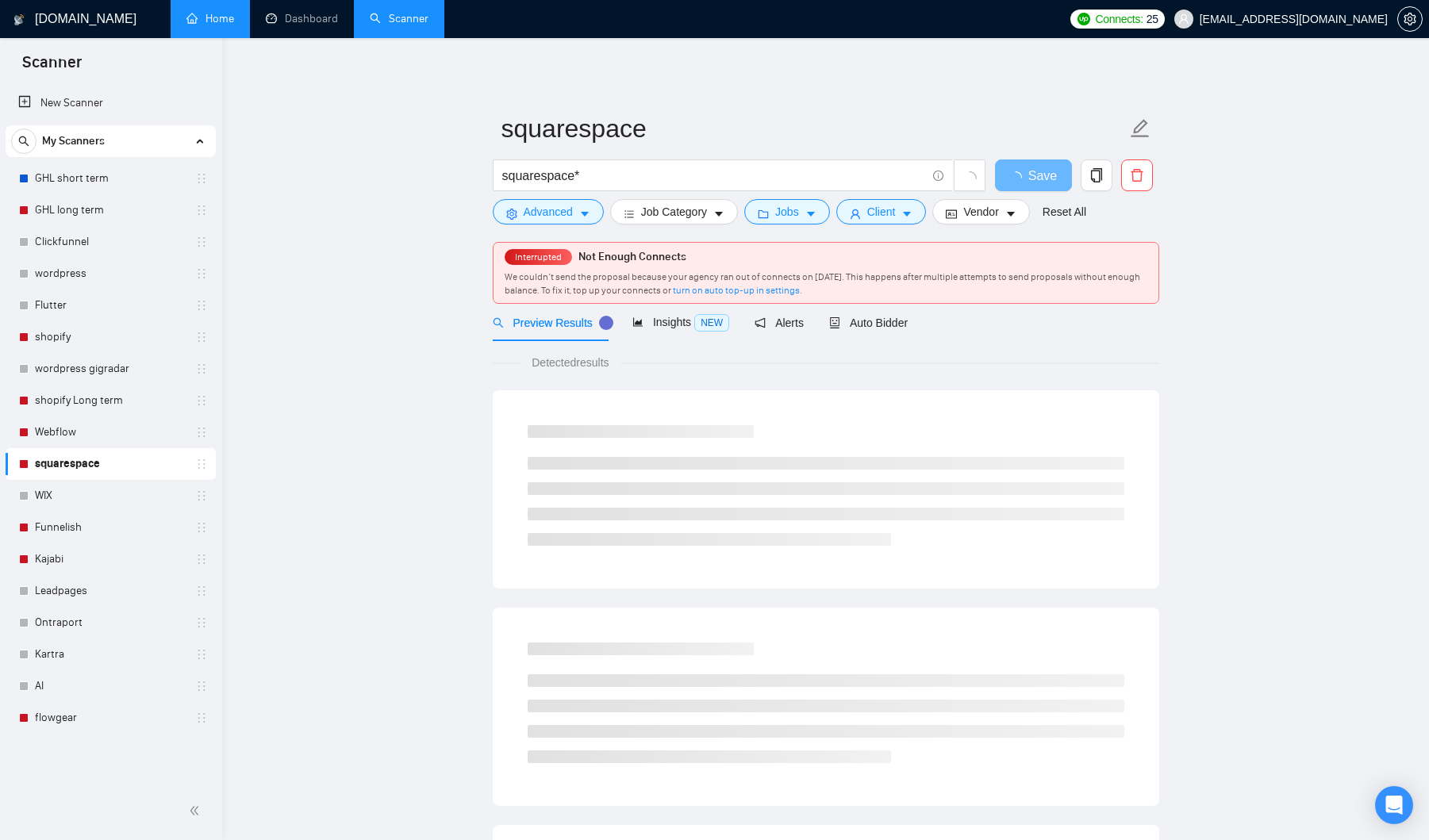
click at [215, 24] on link "Home" at bounding box center [210, 19] width 48 height 13
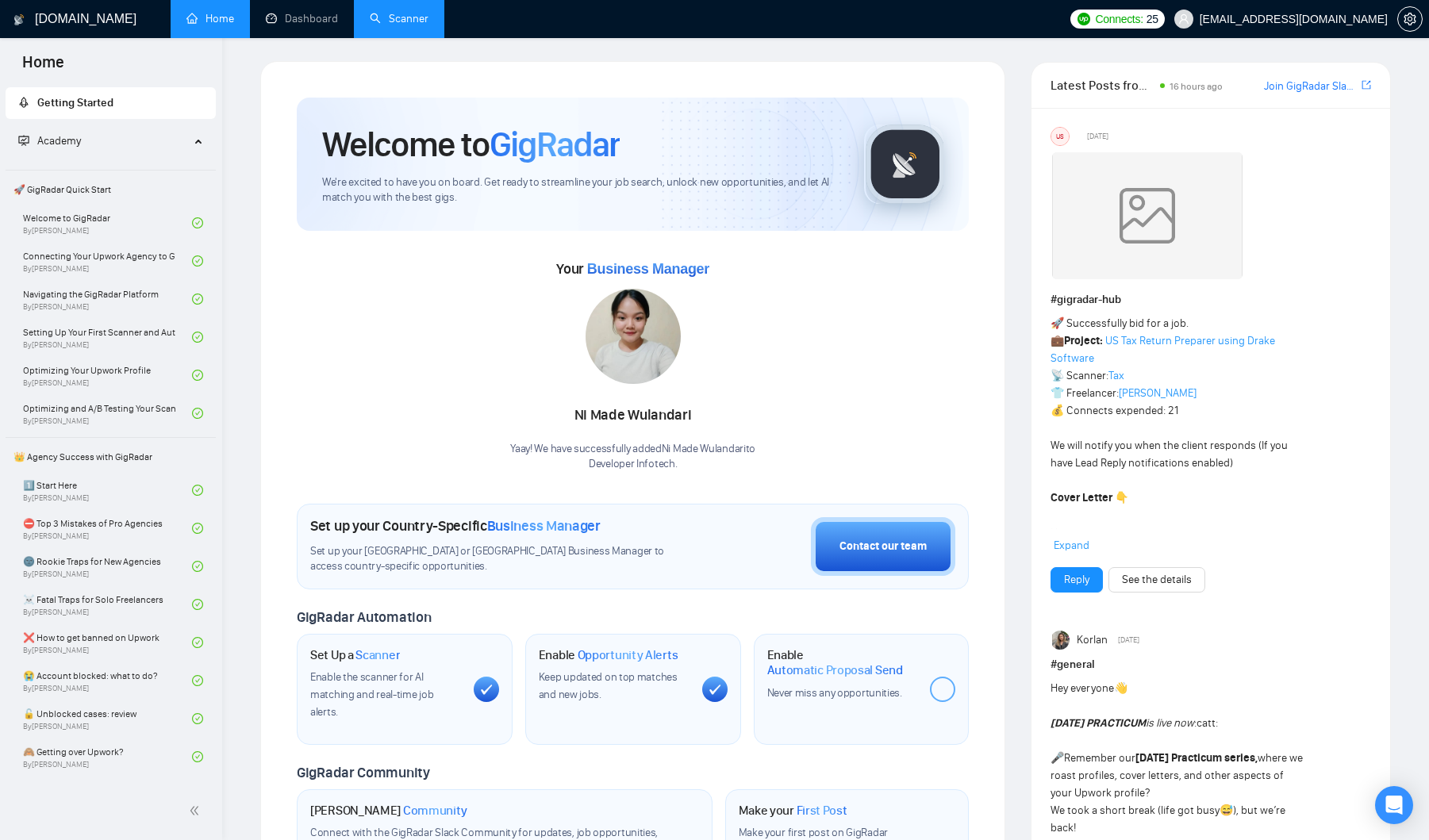
scroll to position [4, 0]
click at [415, 25] on link "Scanner" at bounding box center [399, 19] width 59 height 13
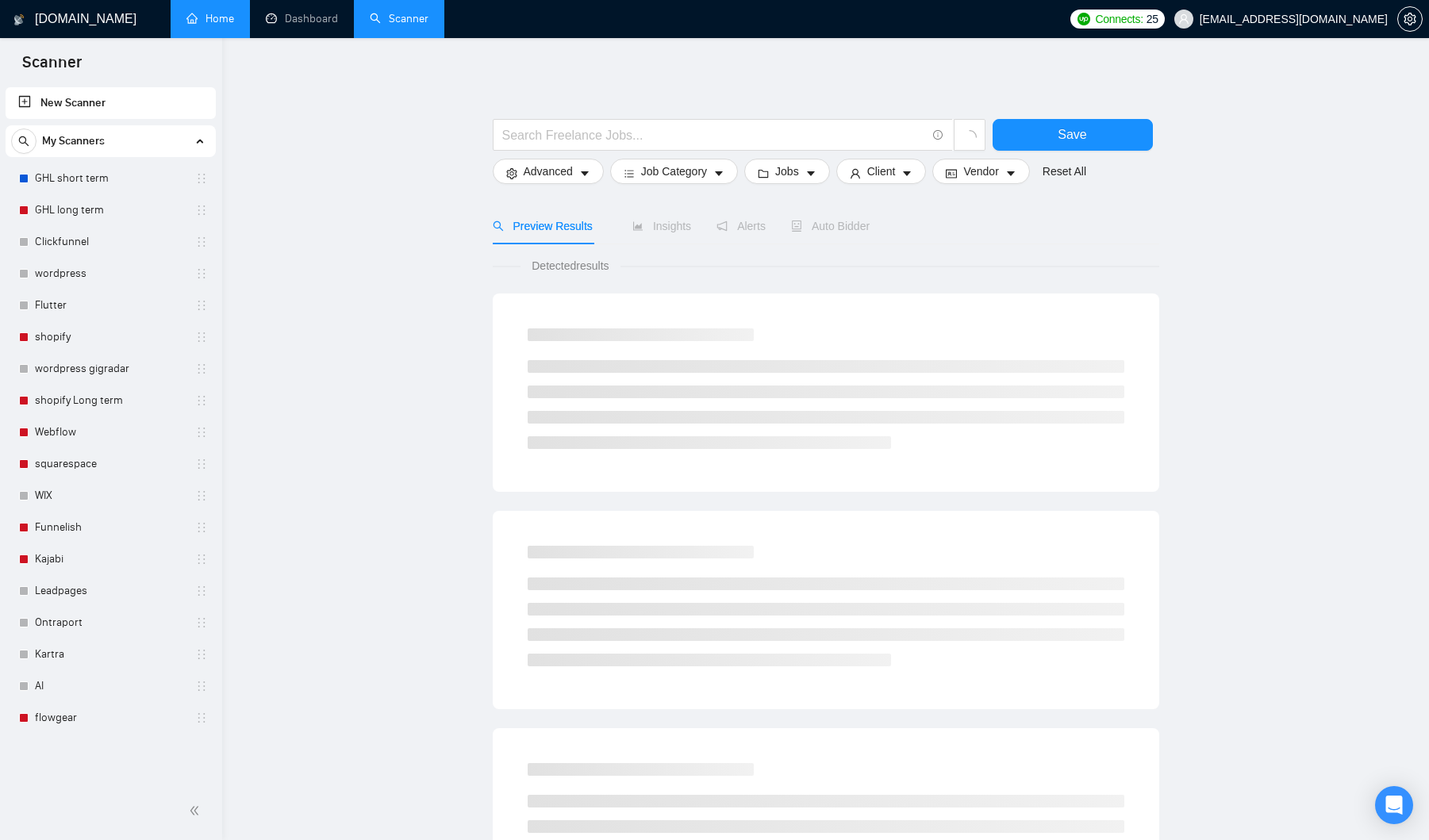
scroll to position [3, 0]
click at [195, 18] on link "Home" at bounding box center [210, 19] width 48 height 13
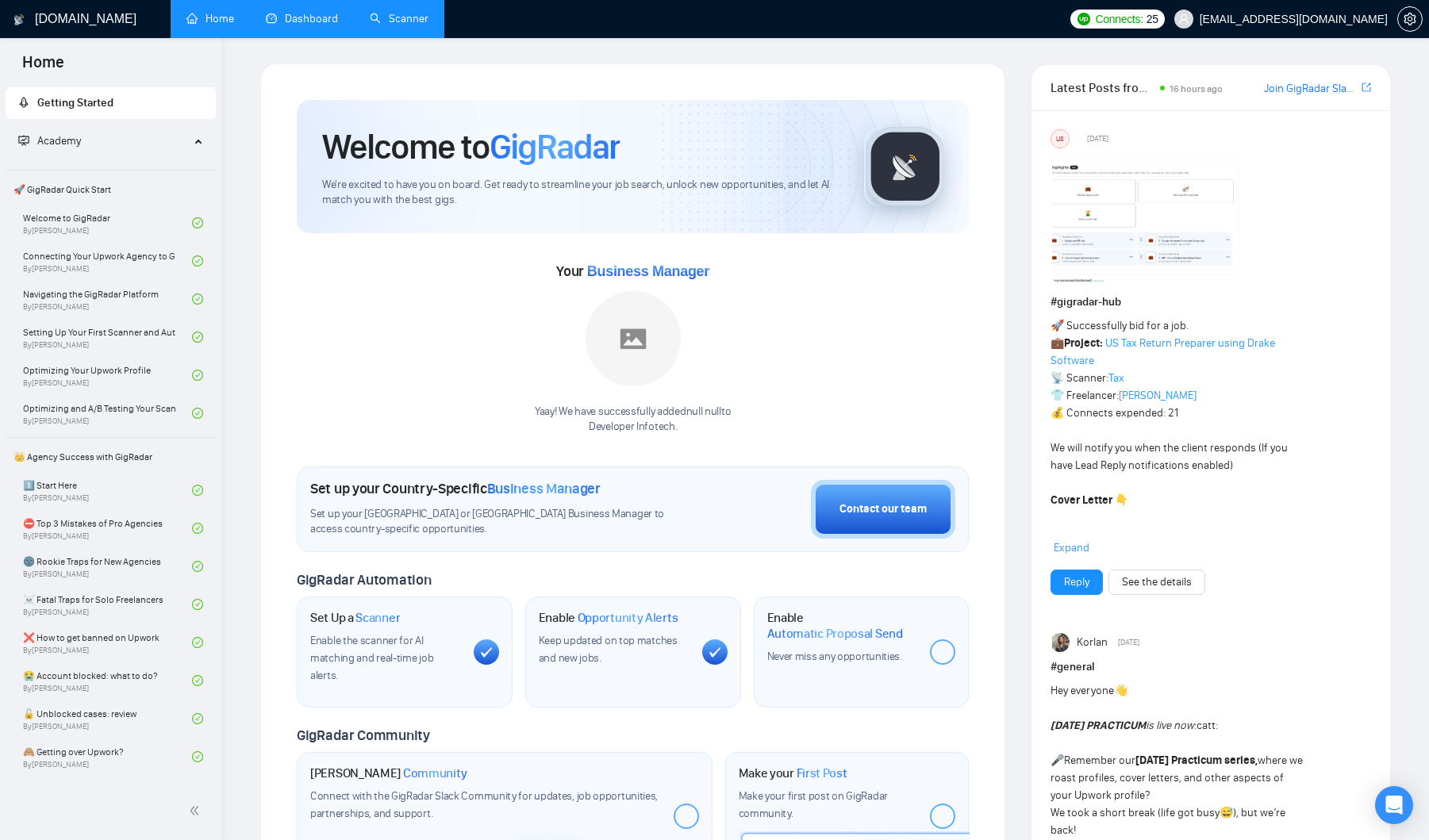
click at [280, 20] on link "Dashboard" at bounding box center [302, 19] width 72 height 13
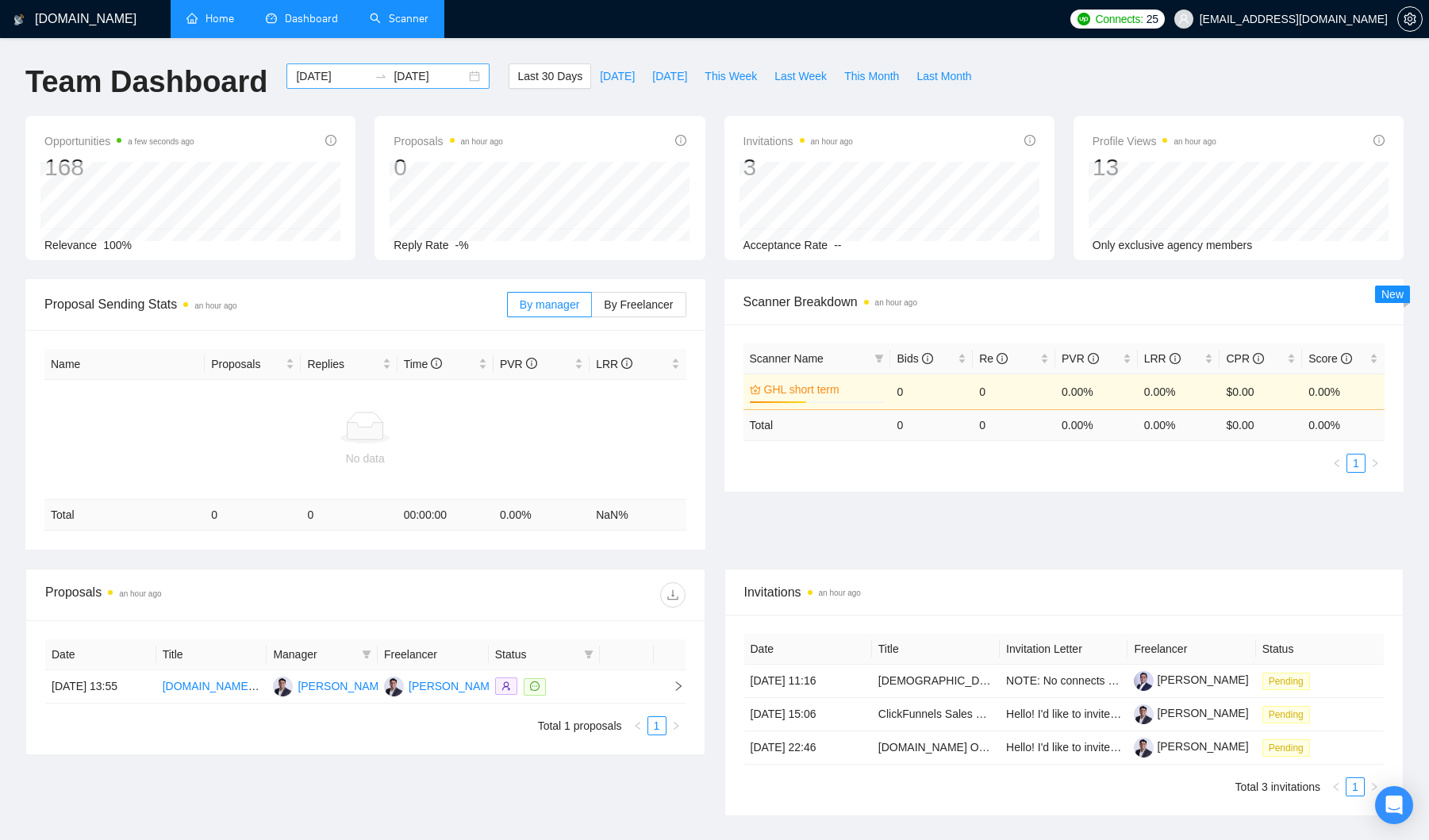
click at [402, 81] on input "[DATE]" at bounding box center [430, 75] width 72 height 17
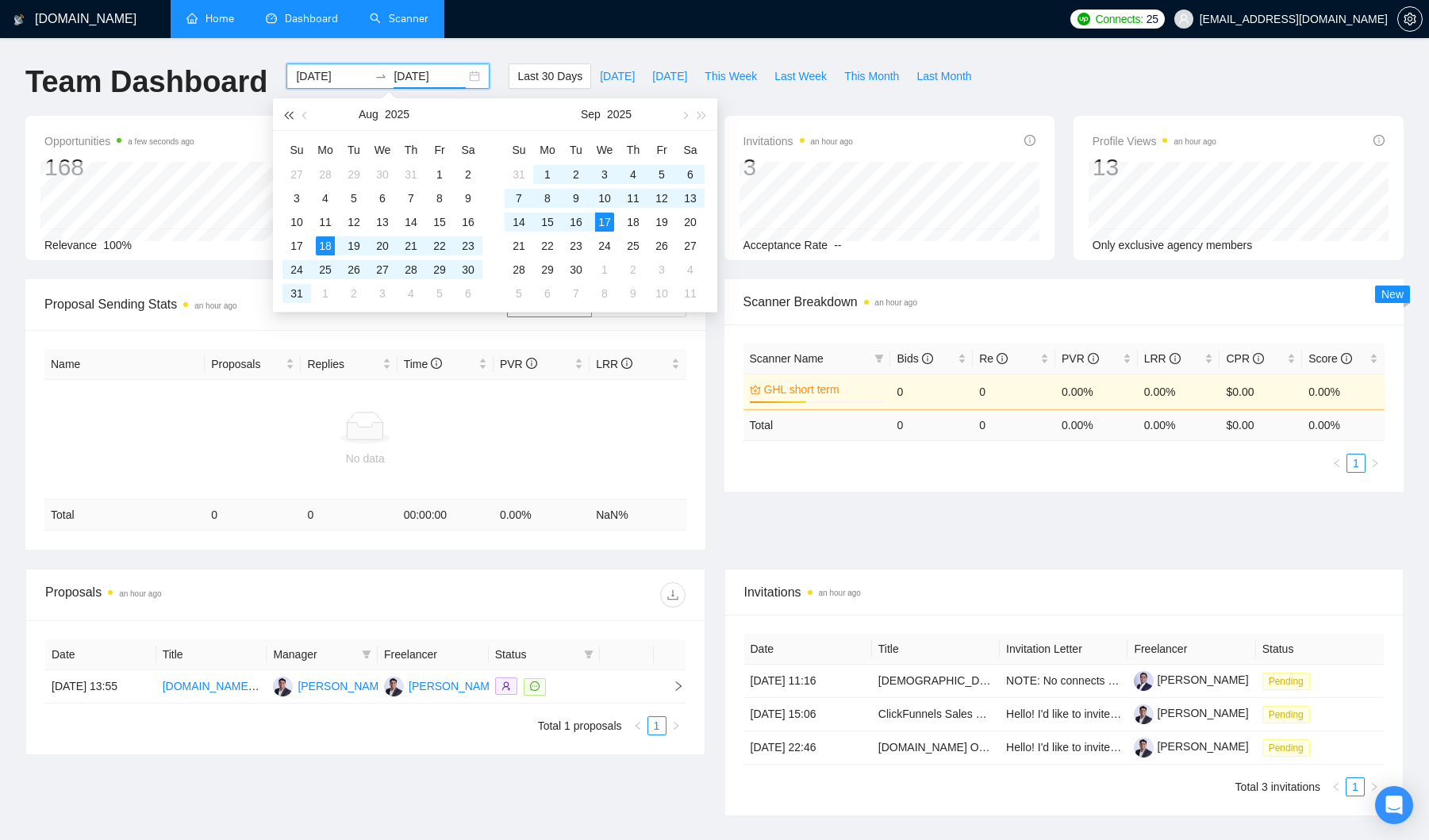
click at [291, 116] on span "button" at bounding box center [288, 115] width 8 height 8
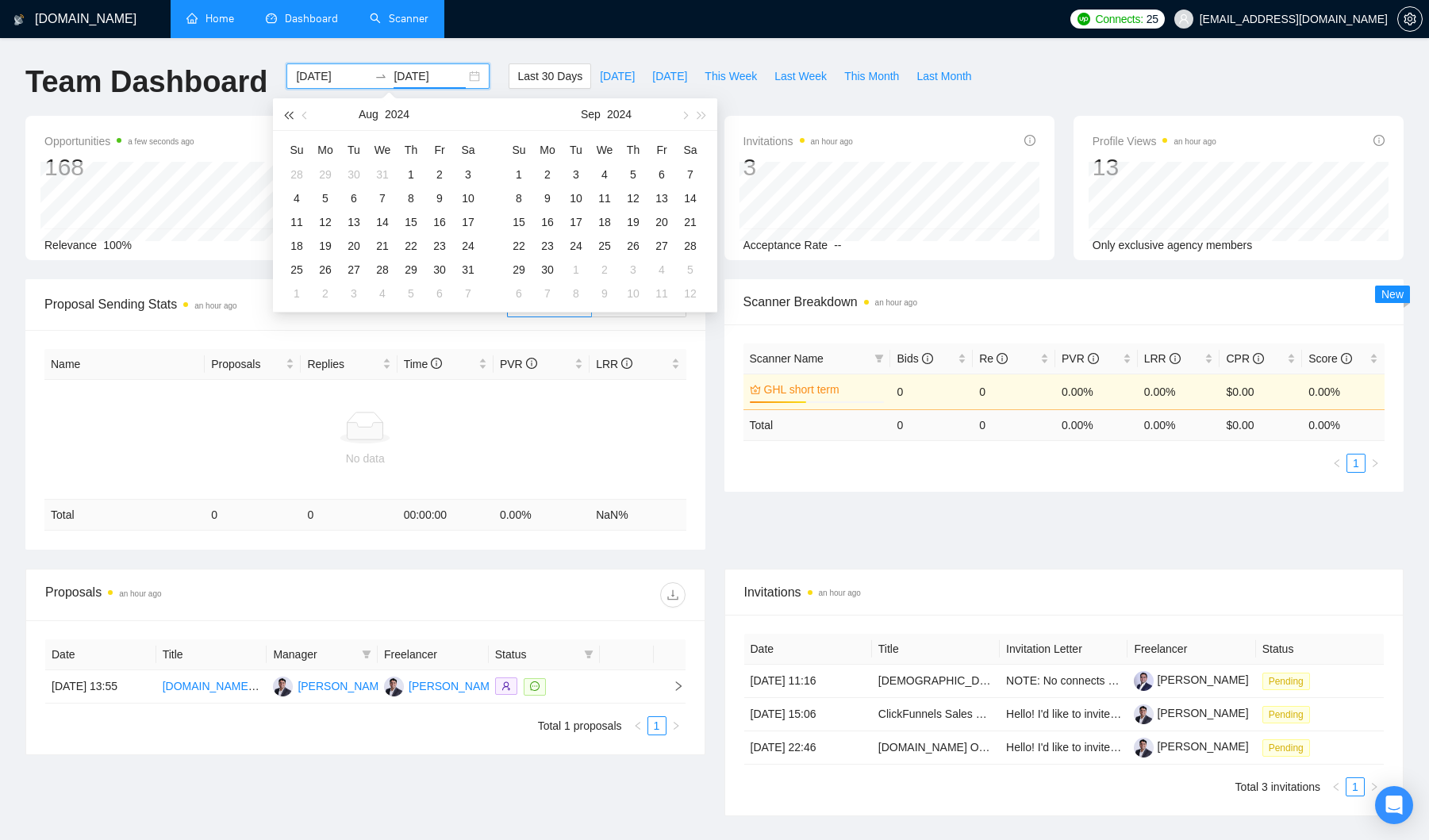
click at [291, 116] on span "button" at bounding box center [288, 115] width 8 height 8
click at [706, 120] on button "button" at bounding box center [702, 114] width 17 height 32
click at [307, 116] on span "button" at bounding box center [307, 115] width 8 height 8
click at [301, 113] on button "button" at bounding box center [305, 114] width 17 height 32
type input "[DATE]"
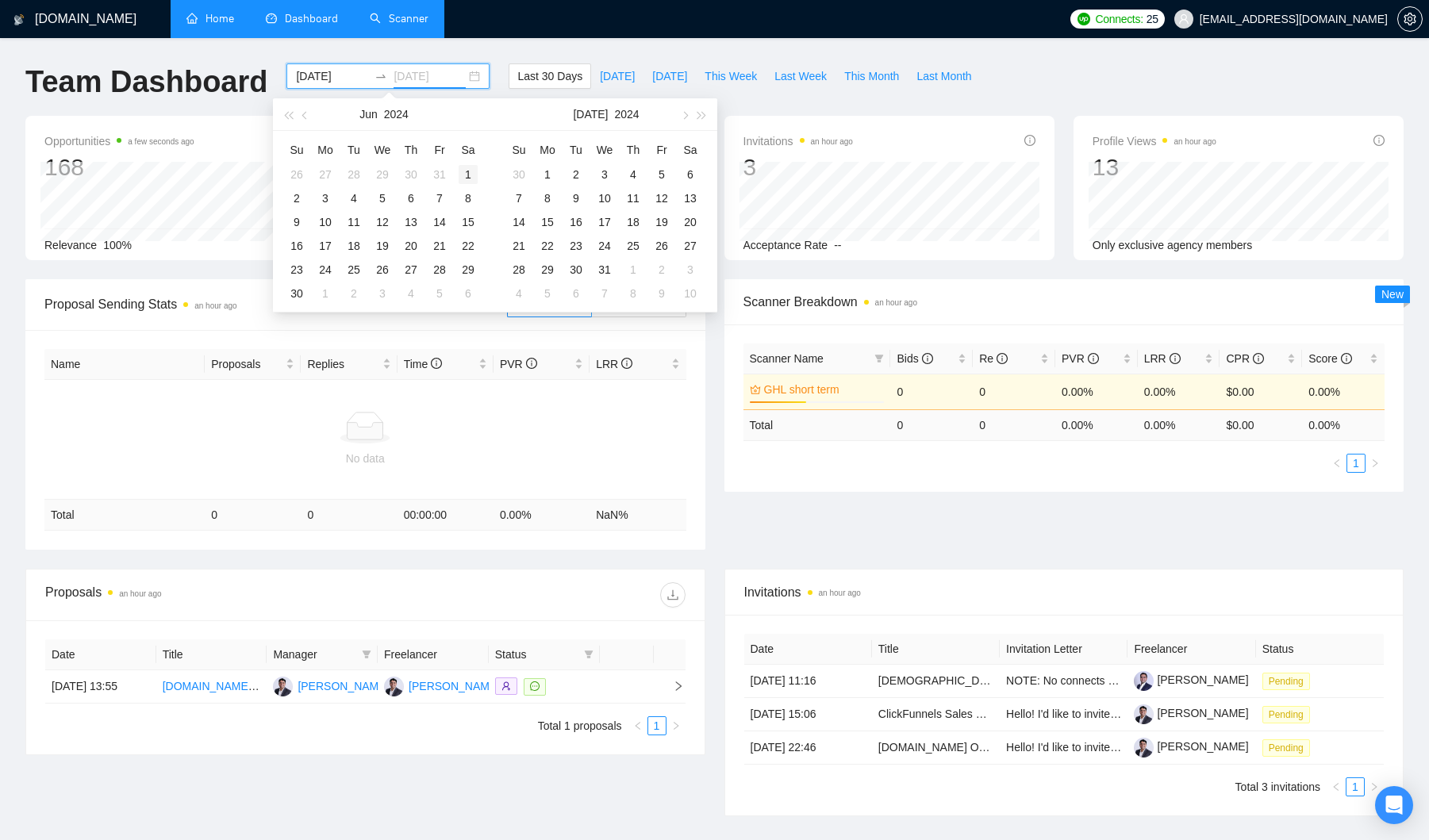
click at [469, 171] on div "1" at bounding box center [467, 174] width 19 height 19
click at [685, 113] on span "button" at bounding box center [684, 115] width 8 height 8
click at [609, 226] on table "Su Mo Tu We Th Fr Sa 28 29 30 1 2 3 4 5 6 7 8 9 10 11 12 13 14 15 16 17 18 19 2…" at bounding box center [605, 220] width 200 height 168
type input "[DATE]"
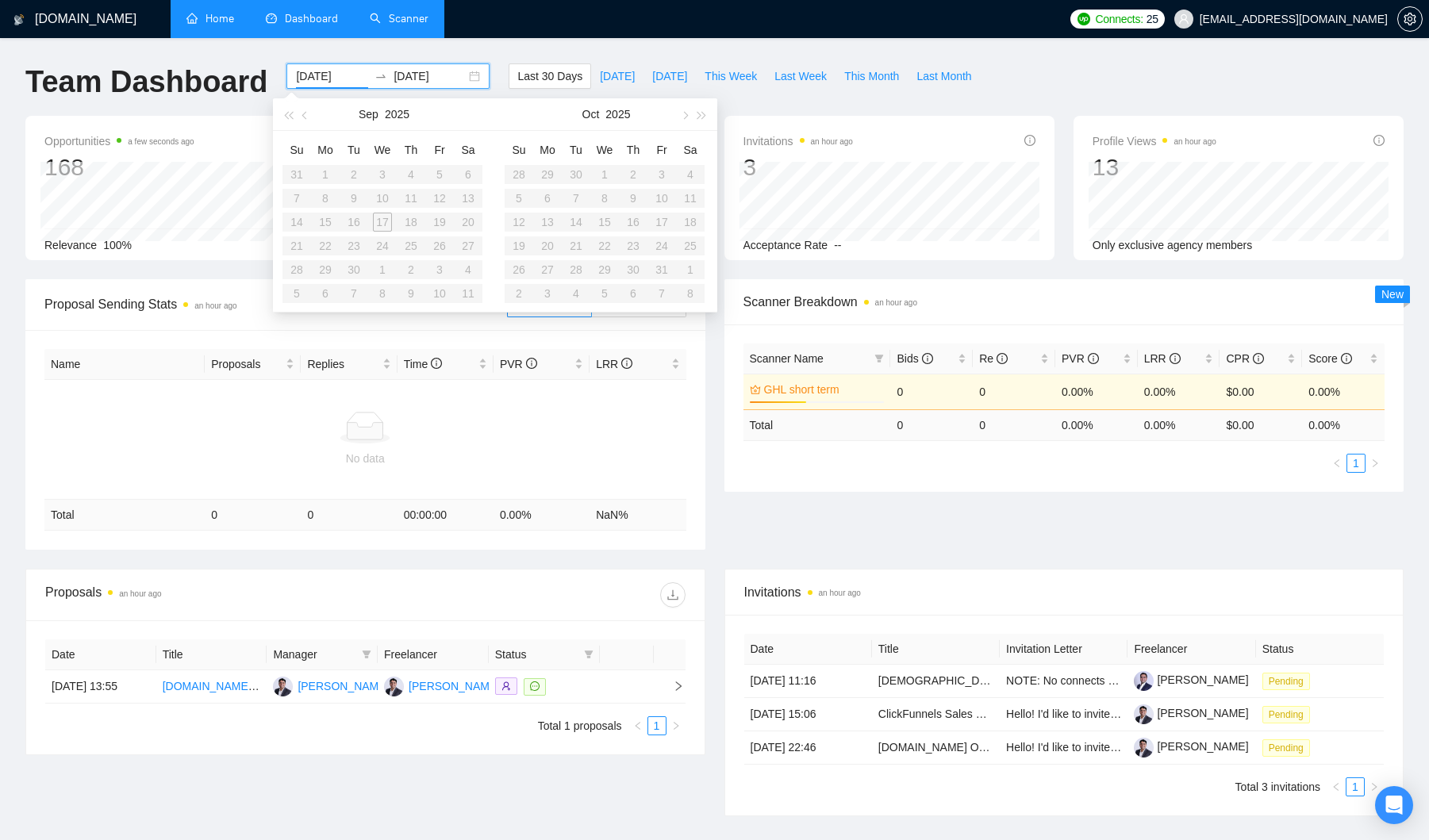
click at [803, 101] on div "Last 30 Days [DATE] [DATE] This Week Last Week This Month Last Month" at bounding box center [744, 89] width 490 height 52
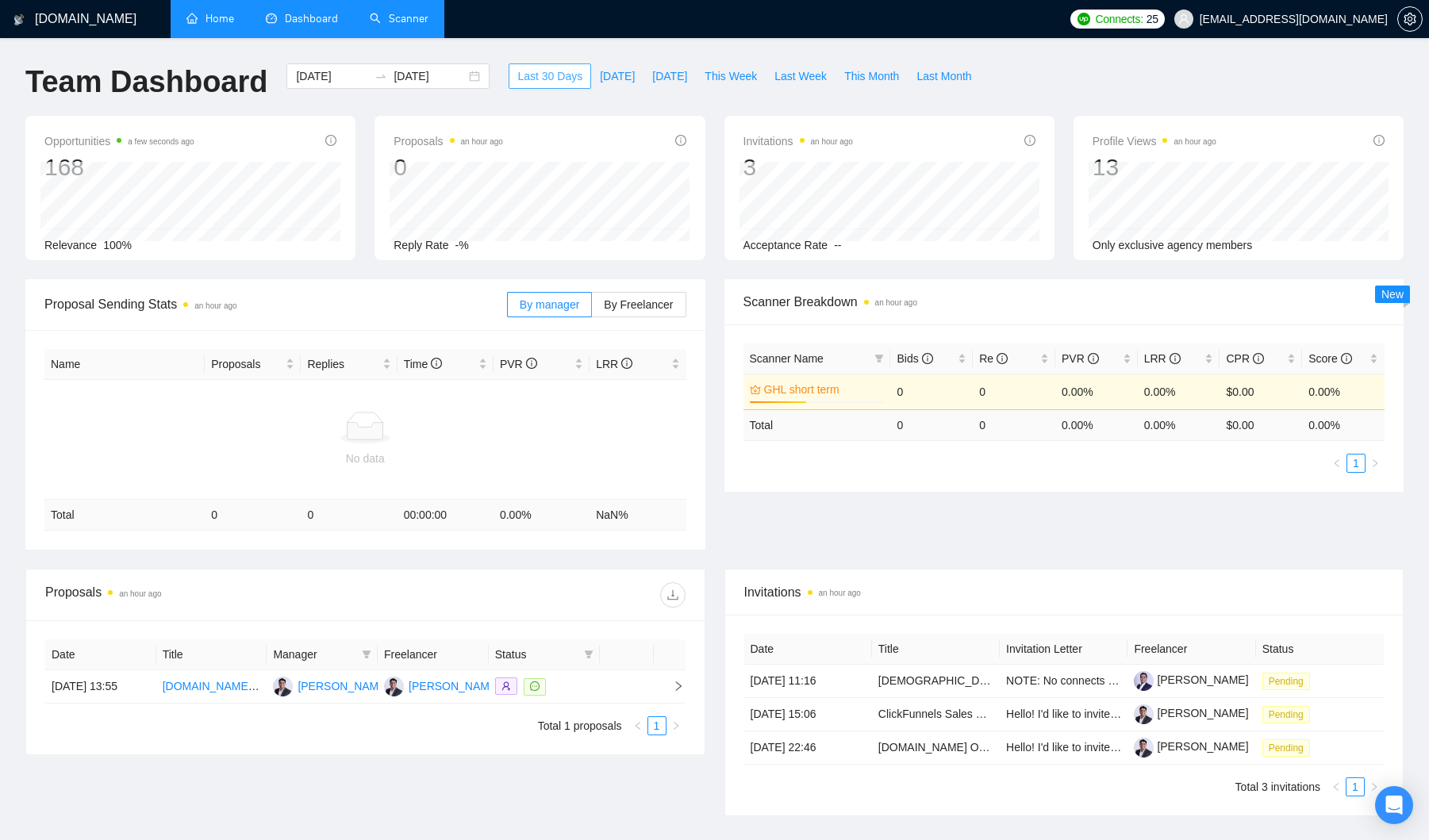
click at [540, 80] on span "Last 30 Days" at bounding box center [549, 75] width 65 height 17
click at [957, 81] on span "Last Month" at bounding box center [944, 75] width 55 height 17
type input "[DATE]"
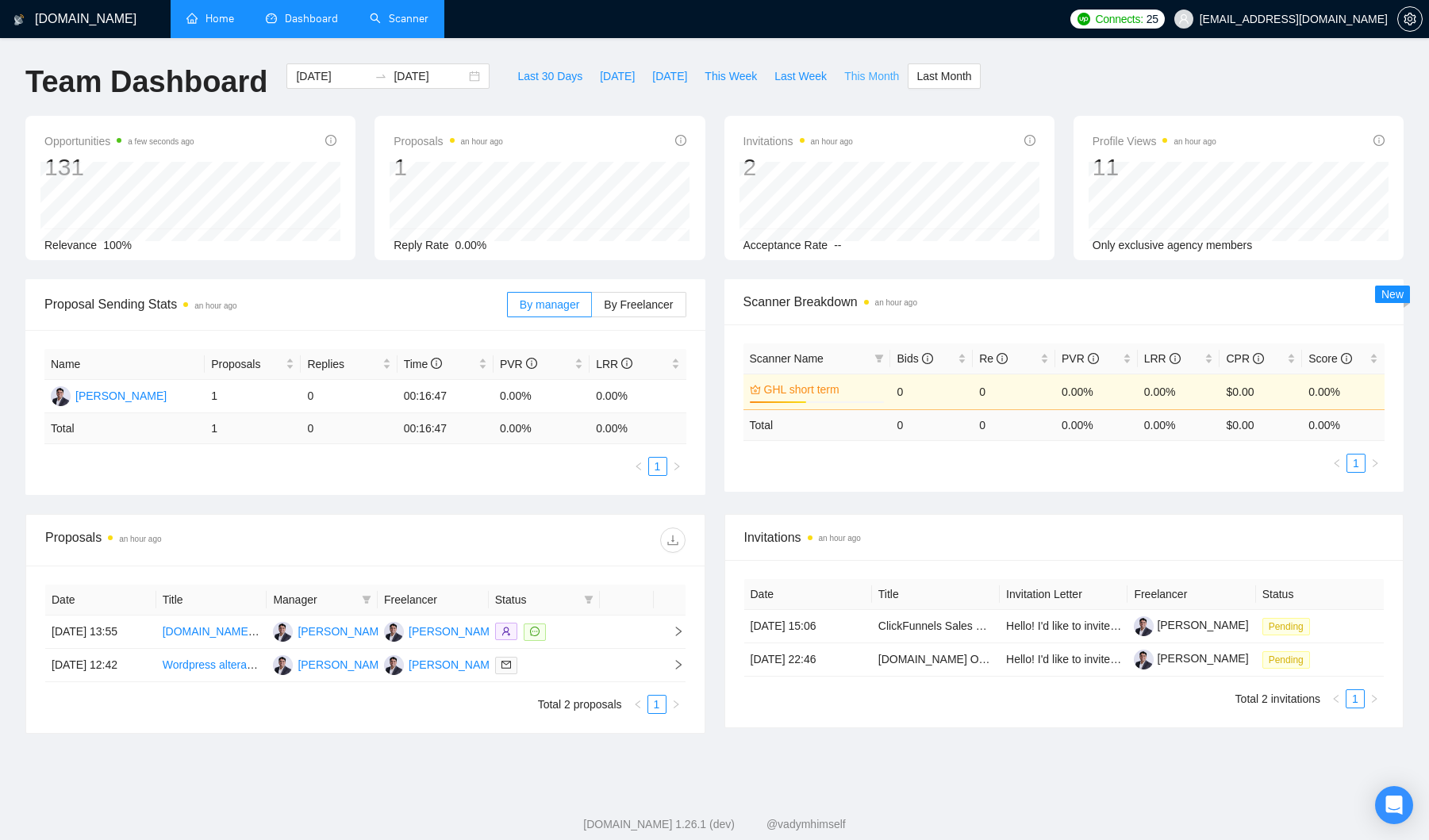
click at [853, 79] on span "This Month" at bounding box center [872, 75] width 55 height 17
type input "[DATE]"
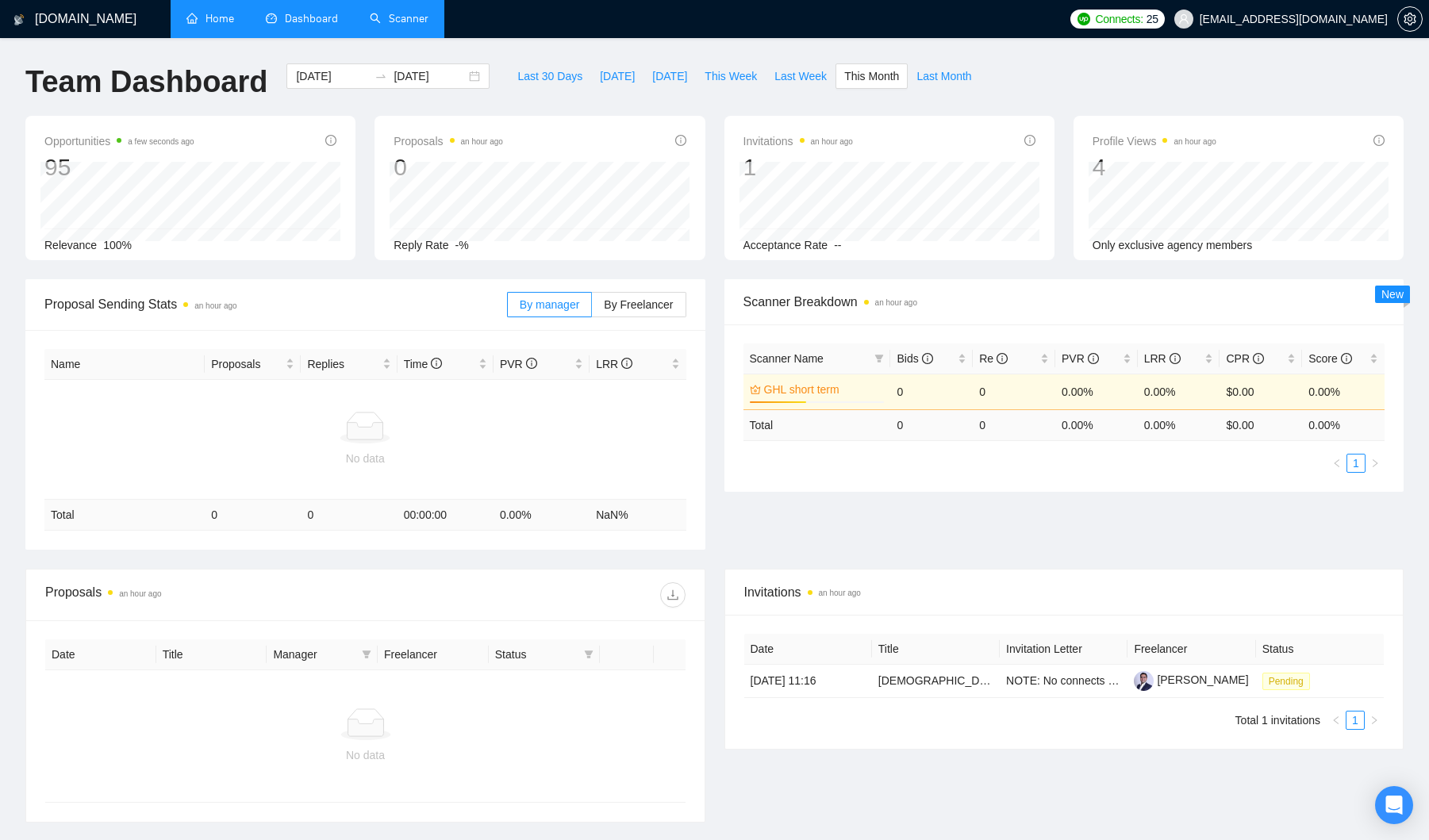
click at [390, 18] on link "Scanner" at bounding box center [399, 19] width 59 height 13
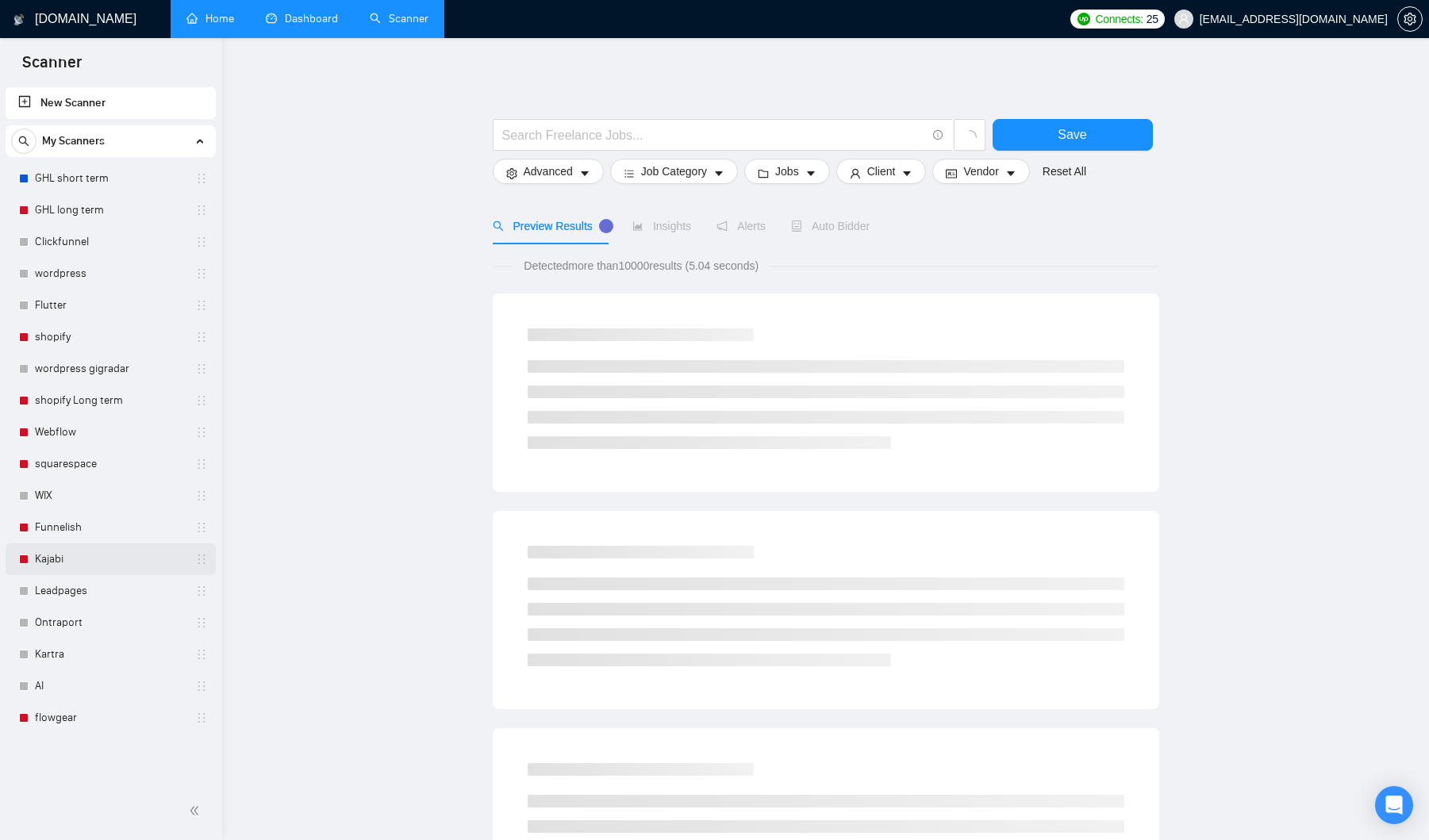
click at [65, 561] on link "Kajabi" at bounding box center [111, 559] width 151 height 32
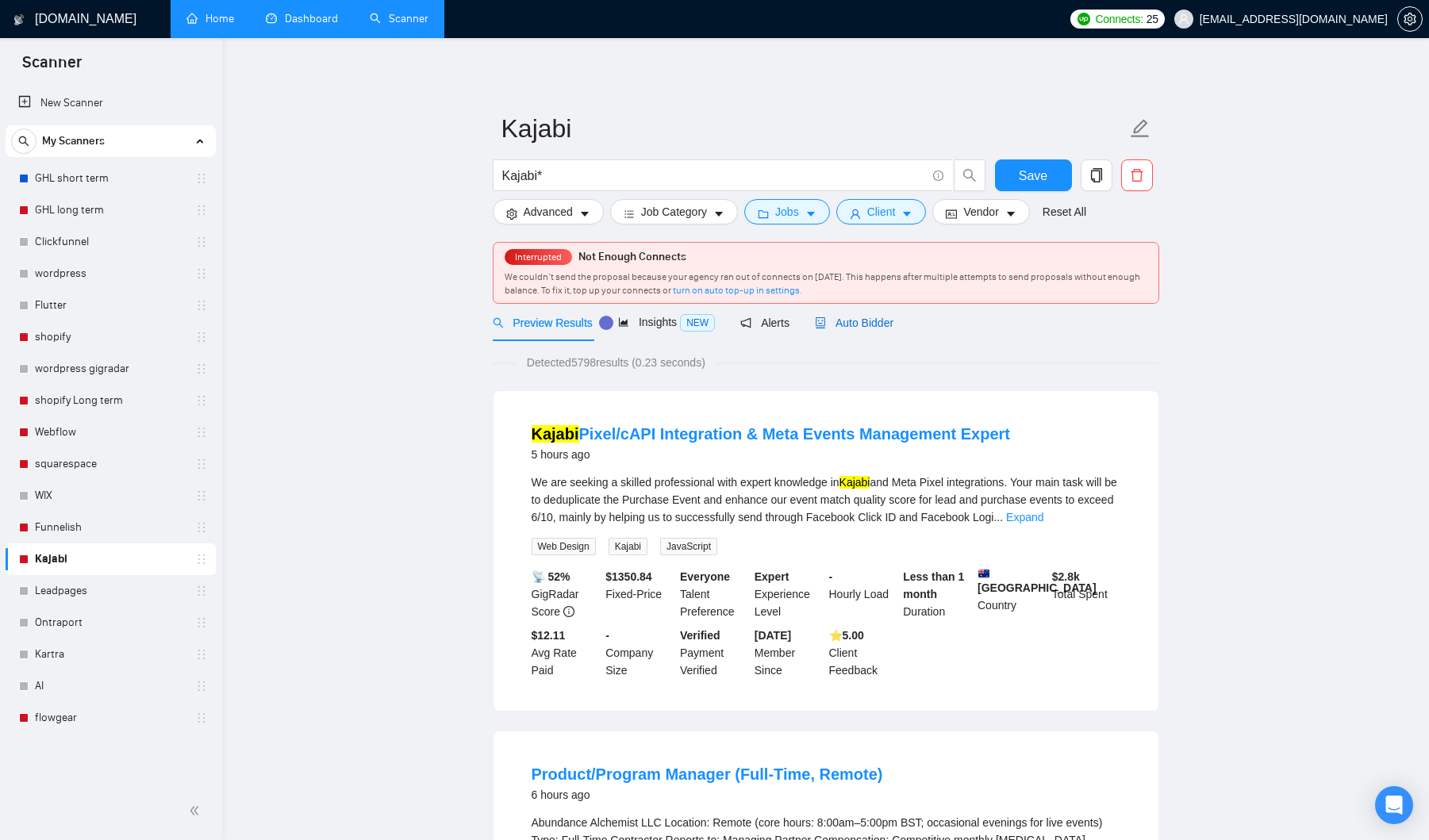
click at [854, 326] on span "Auto Bidder" at bounding box center [854, 322] width 79 height 12
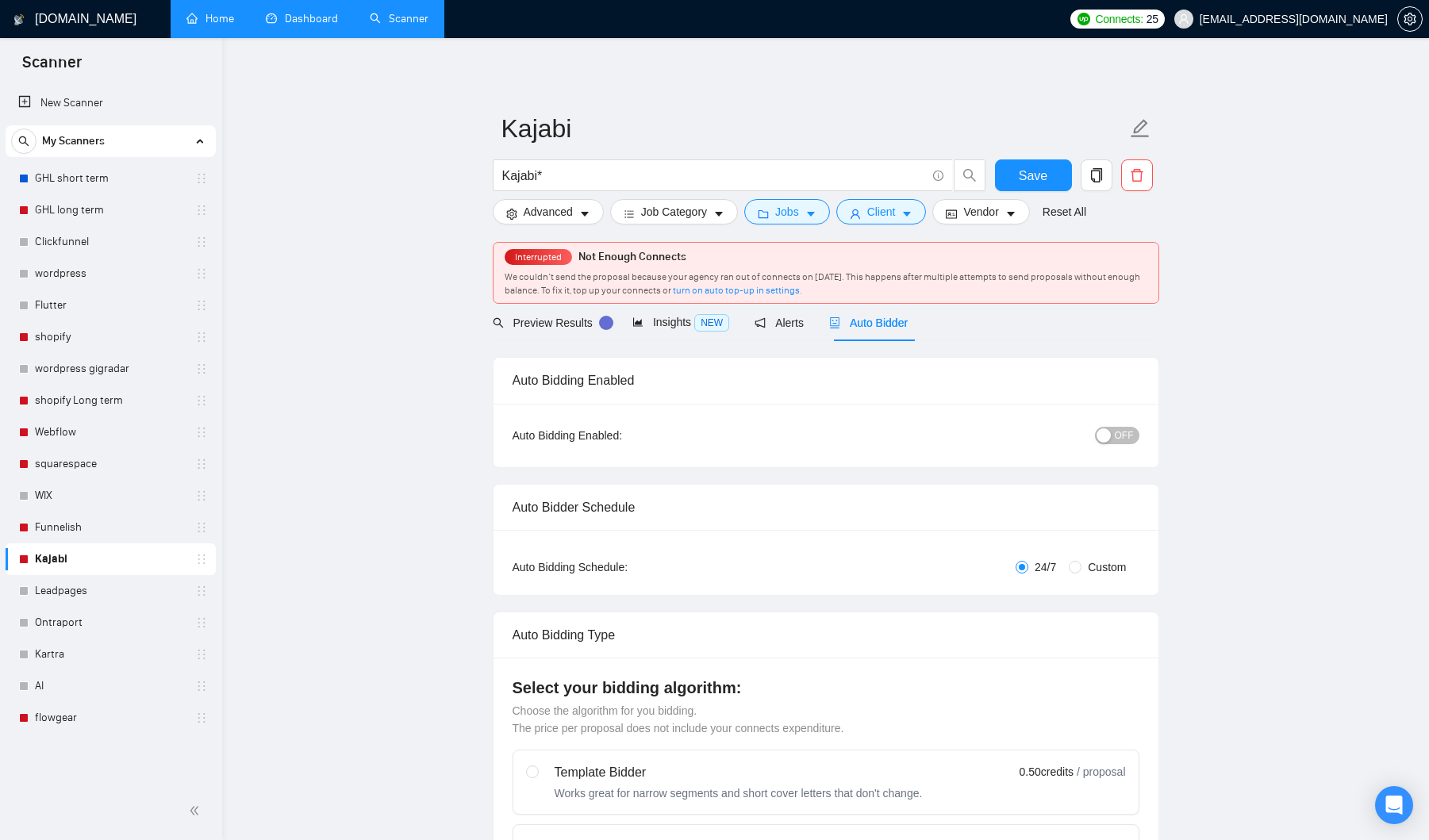
click at [1110, 434] on div "button" at bounding box center [1104, 435] width 14 height 14
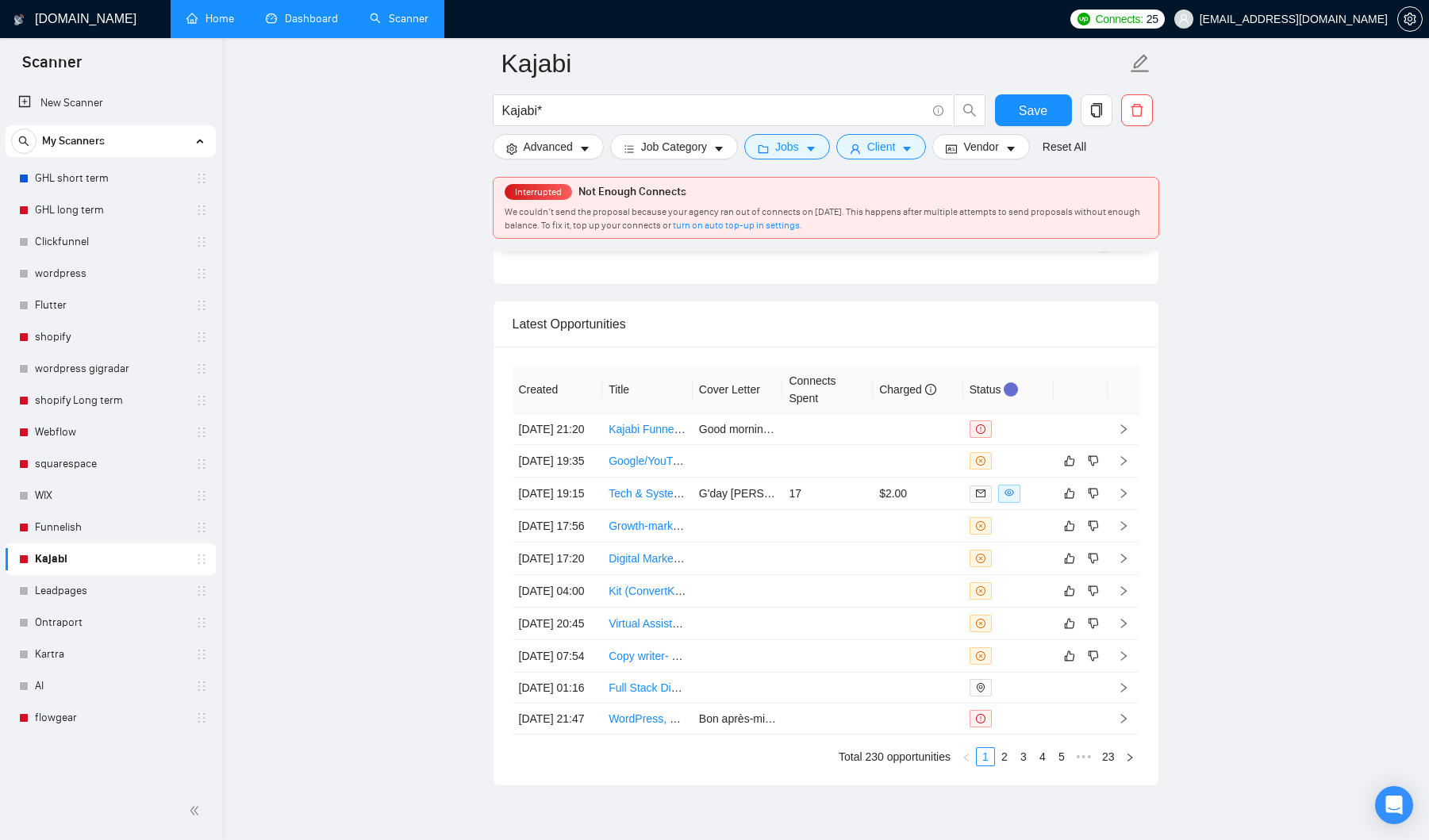
scroll to position [3895, 0]
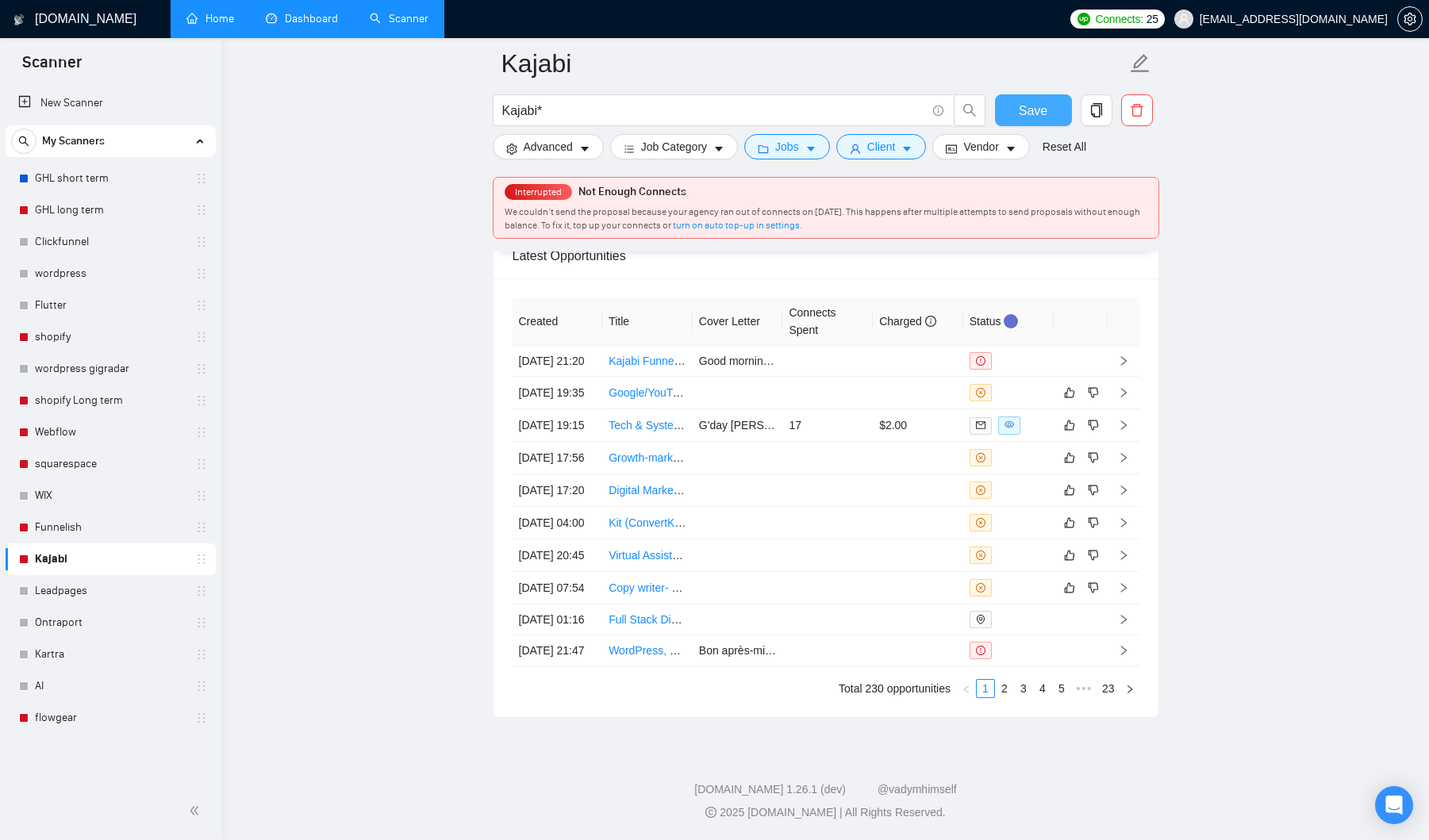
click at [1034, 116] on span "Save" at bounding box center [1033, 111] width 29 height 20
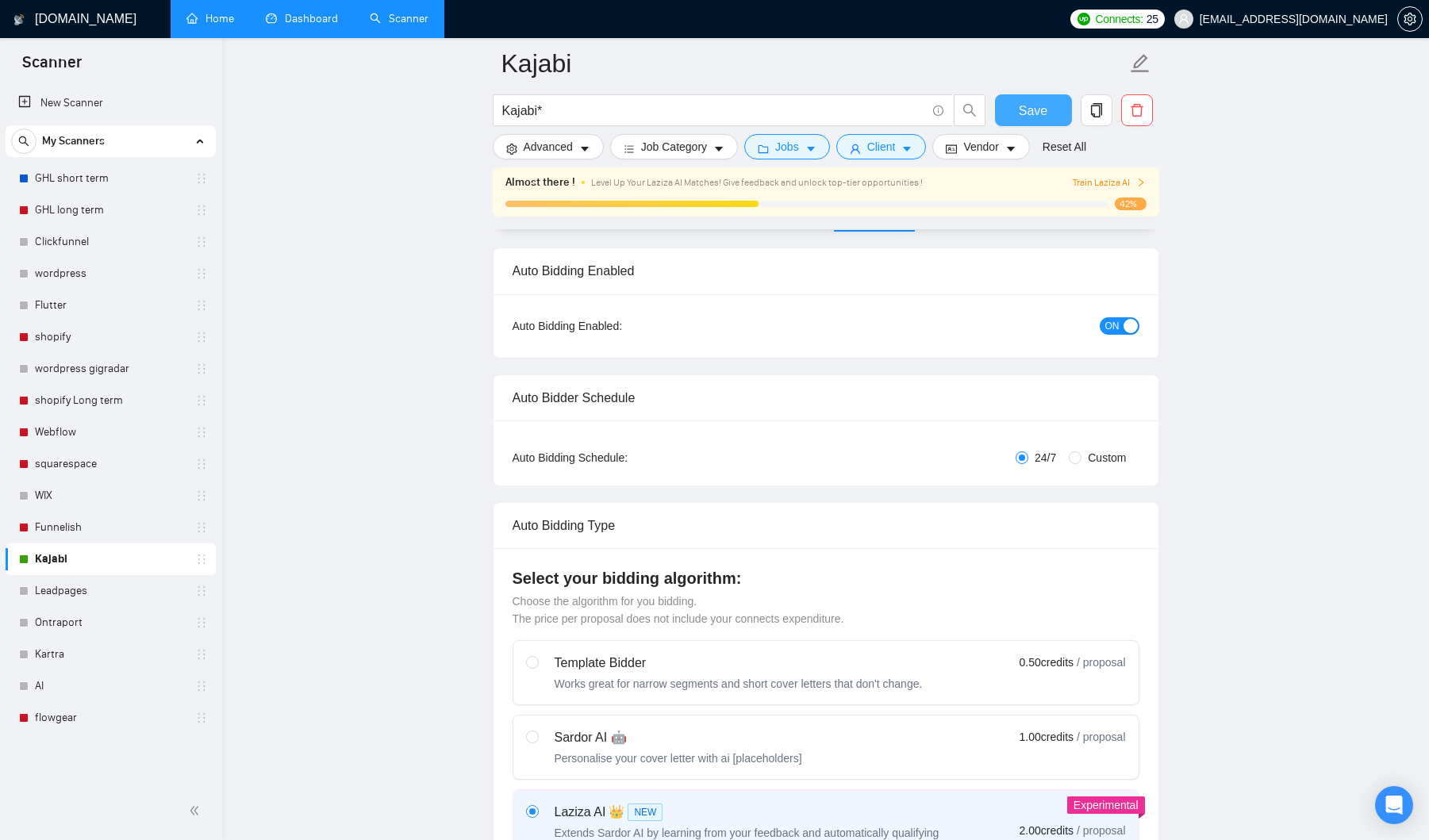
scroll to position [0, 0]
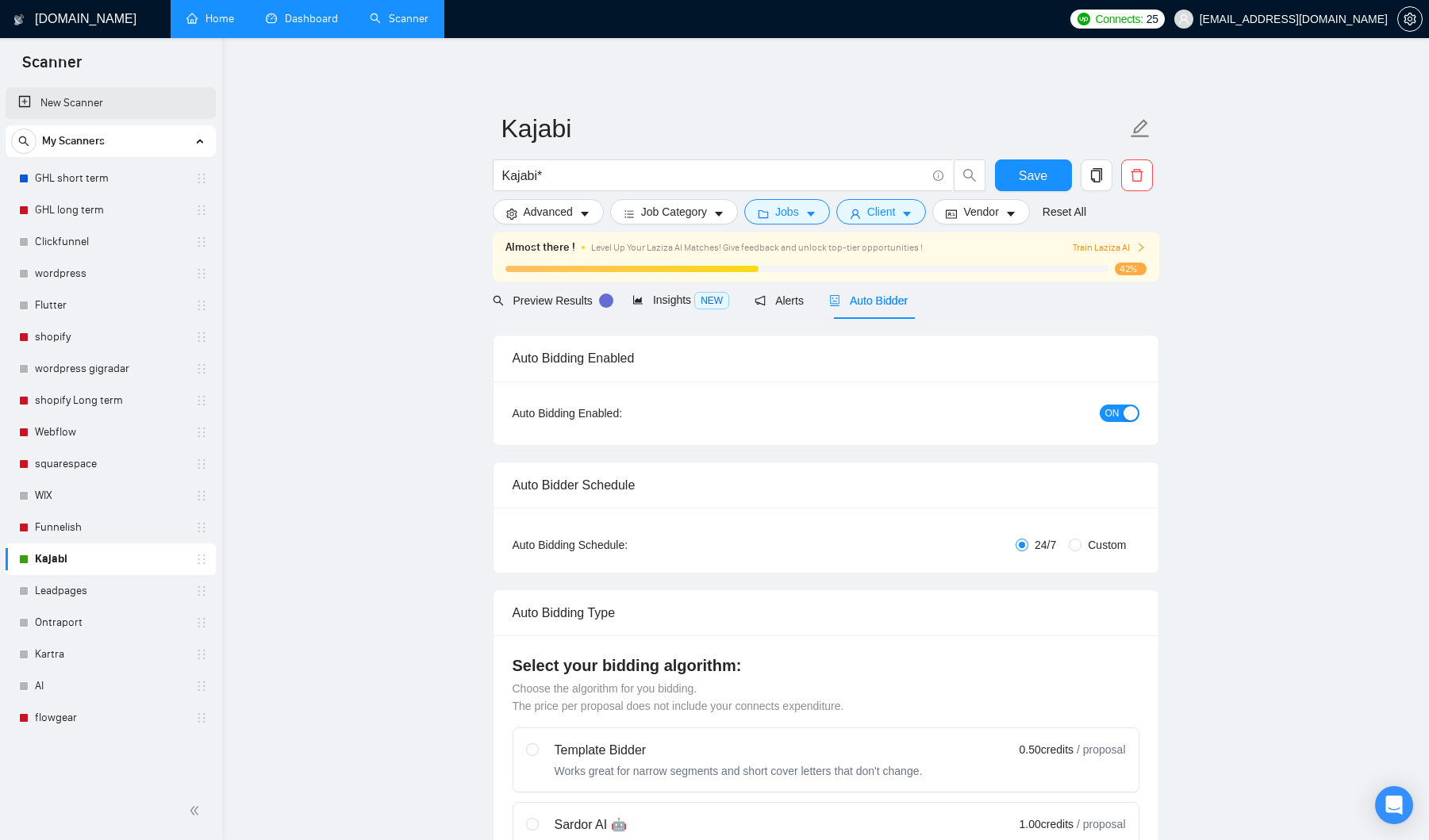
click at [56, 104] on link "New Scanner" at bounding box center [111, 102] width 185 height 32
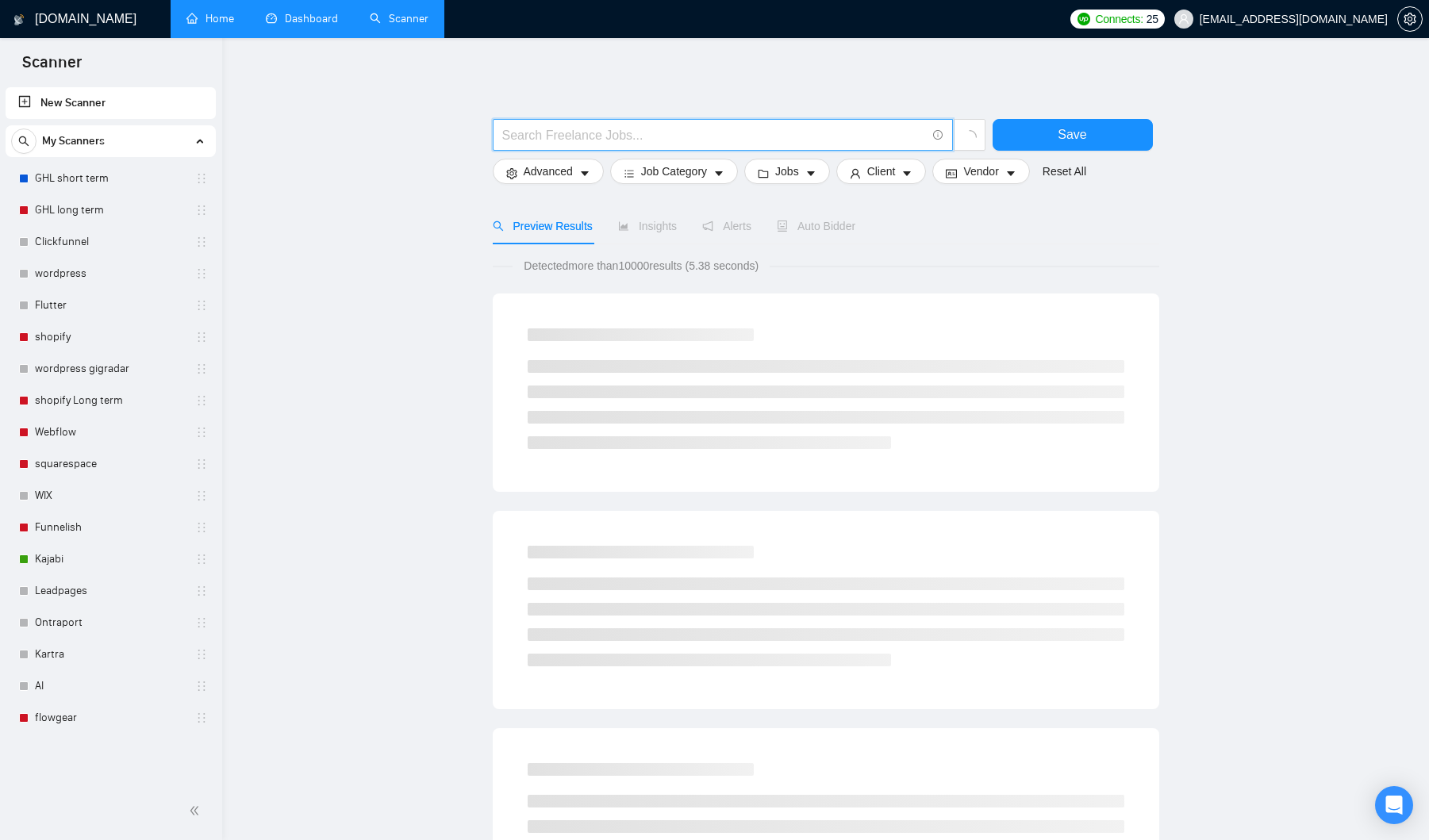
click at [562, 135] on input "text" at bounding box center [714, 135] width 424 height 20
type input "flutter"
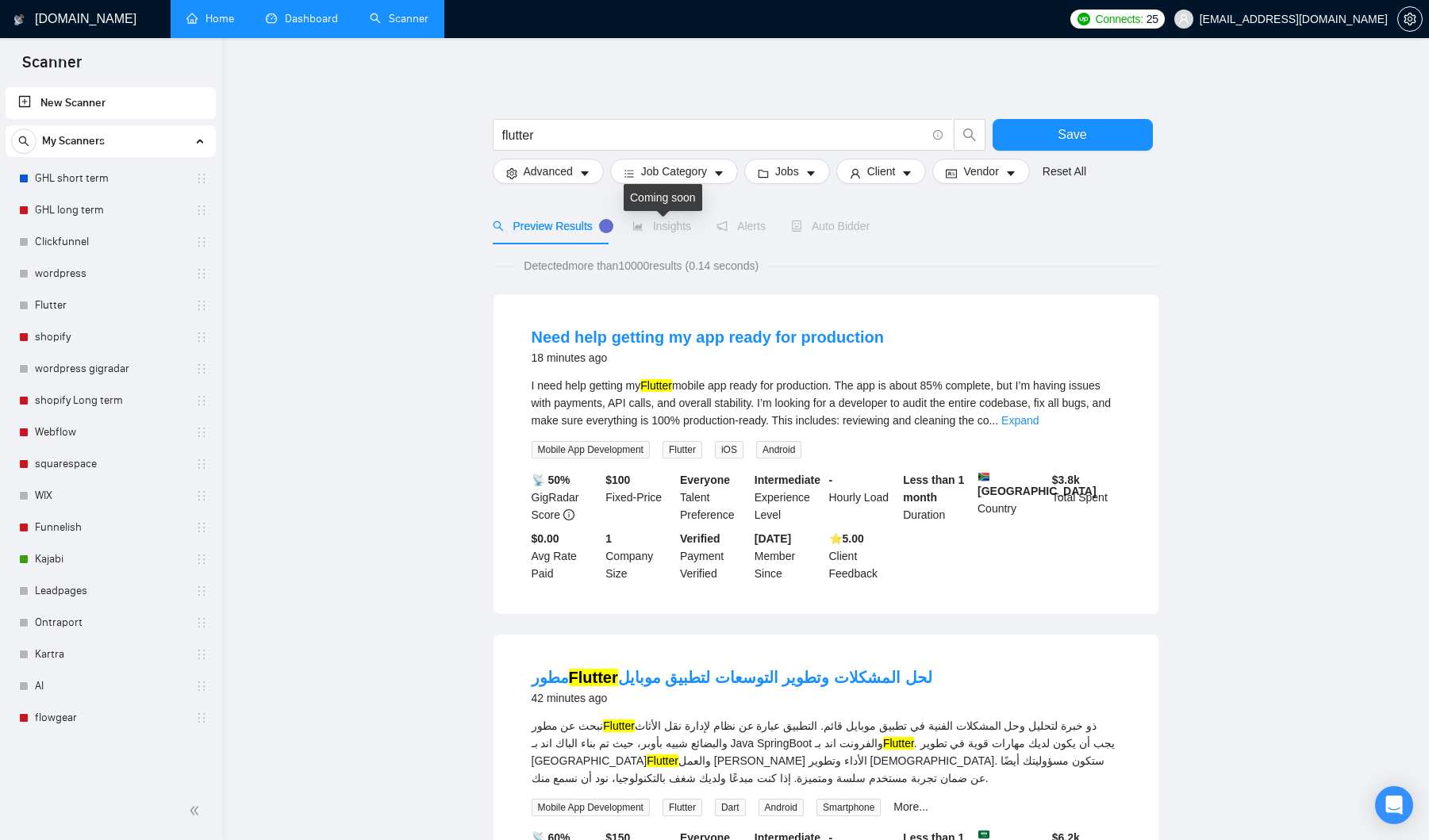
click at [680, 232] on span "Insights" at bounding box center [662, 225] width 59 height 12
click at [671, 230] on span "Insights" at bounding box center [662, 225] width 59 height 12
click at [1057, 136] on button "Save" at bounding box center [1073, 134] width 161 height 32
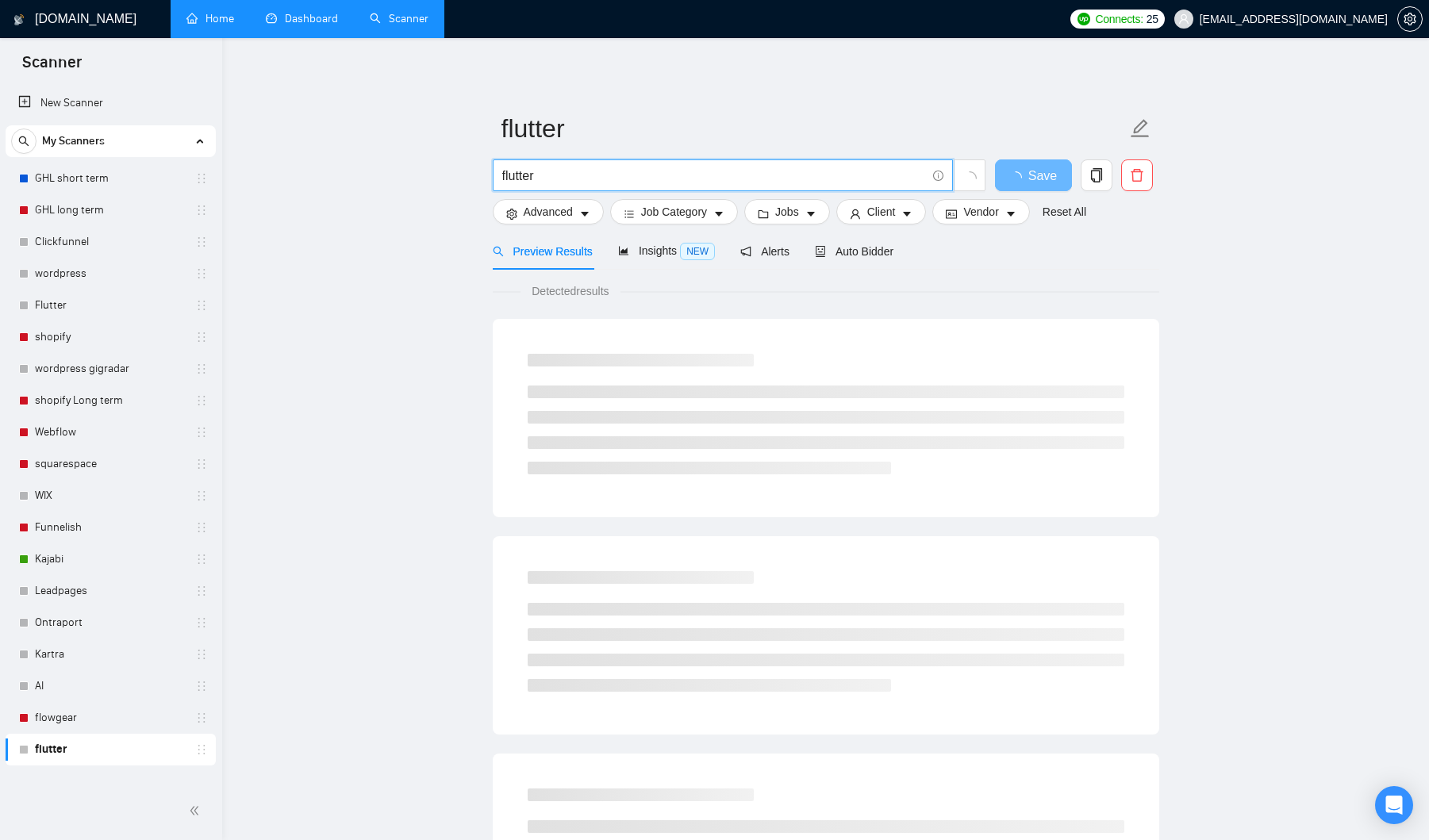
click at [586, 183] on input "flutter" at bounding box center [714, 175] width 424 height 20
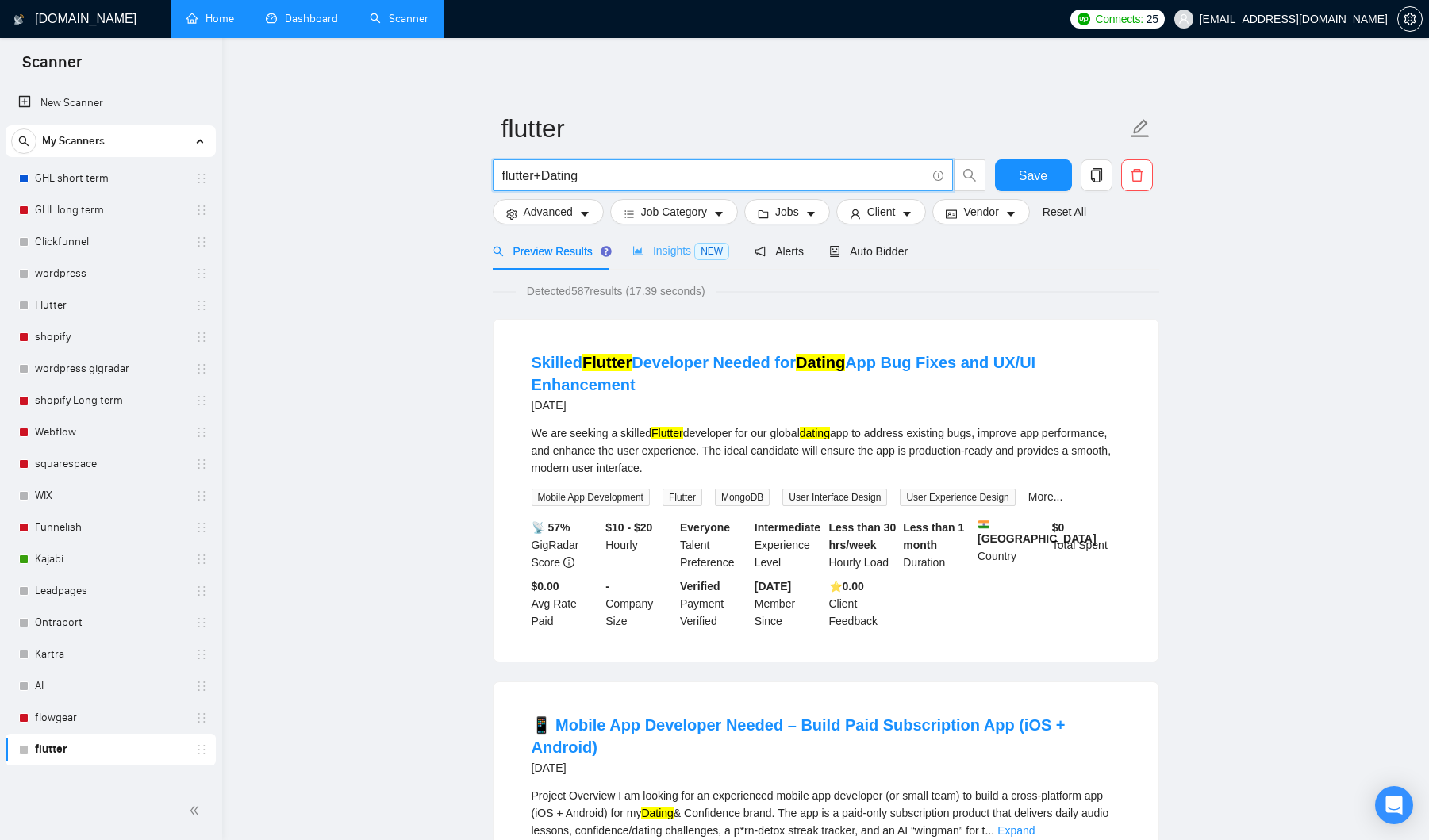
type input "flutter+Dating"
click at [671, 254] on span "Insights NEW" at bounding box center [680, 250] width 97 height 12
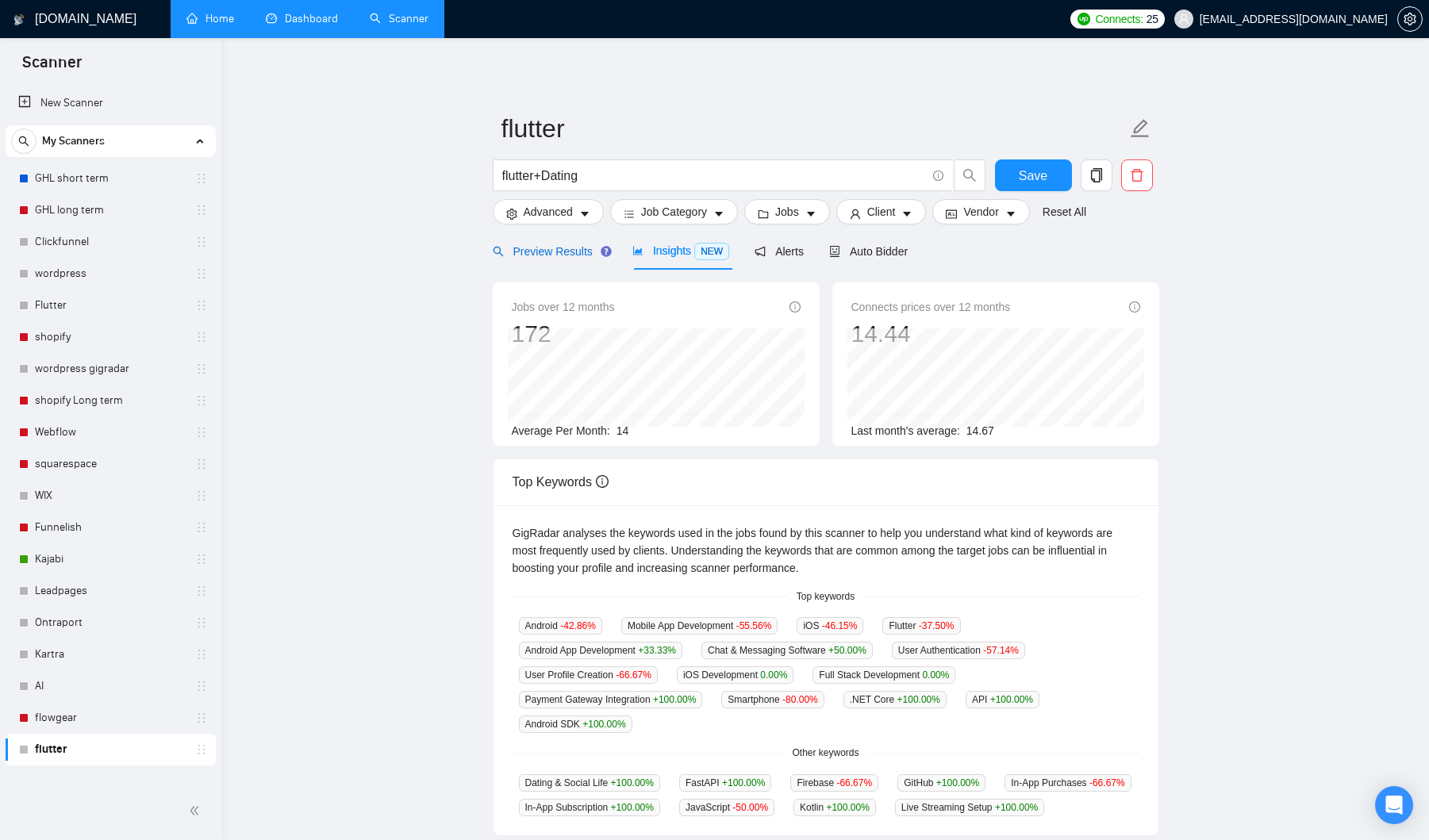
click at [553, 255] on span "Preview Results" at bounding box center [549, 251] width 114 height 12
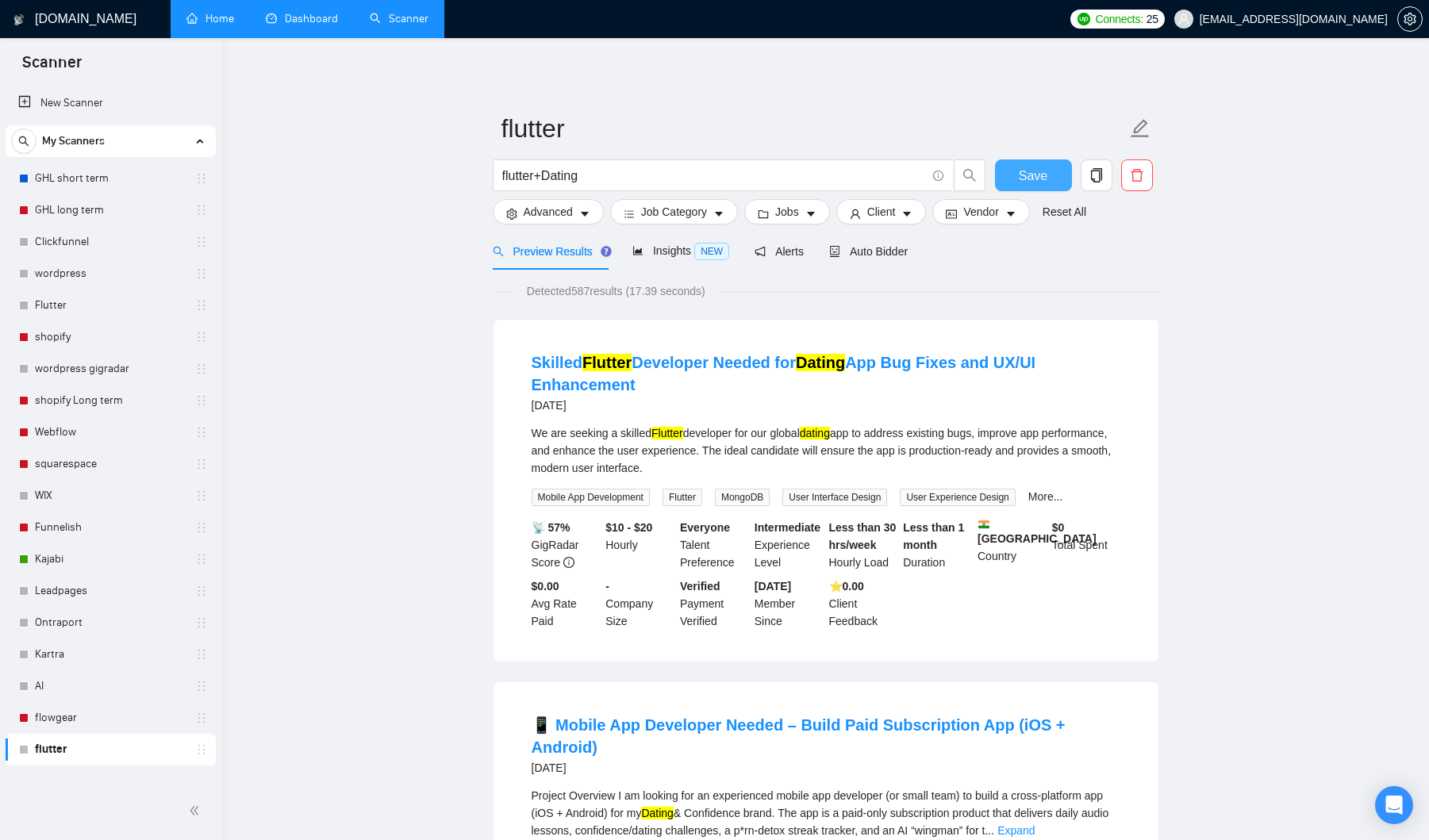
click at [1024, 182] on span "Save" at bounding box center [1033, 175] width 29 height 20
click at [876, 251] on span "Auto Bidder" at bounding box center [868, 251] width 79 height 12
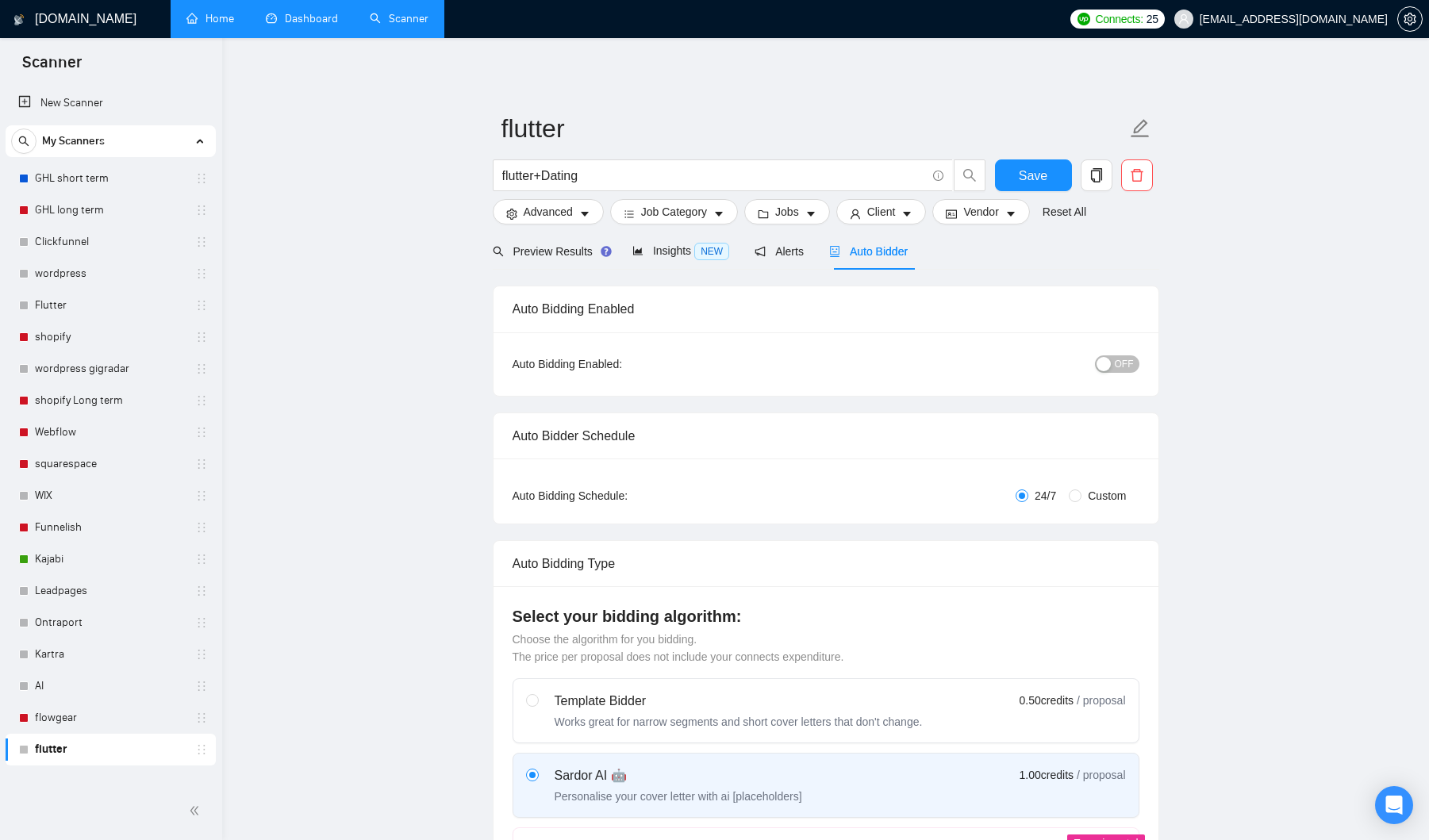
click at [1122, 368] on span "OFF" at bounding box center [1124, 364] width 19 height 17
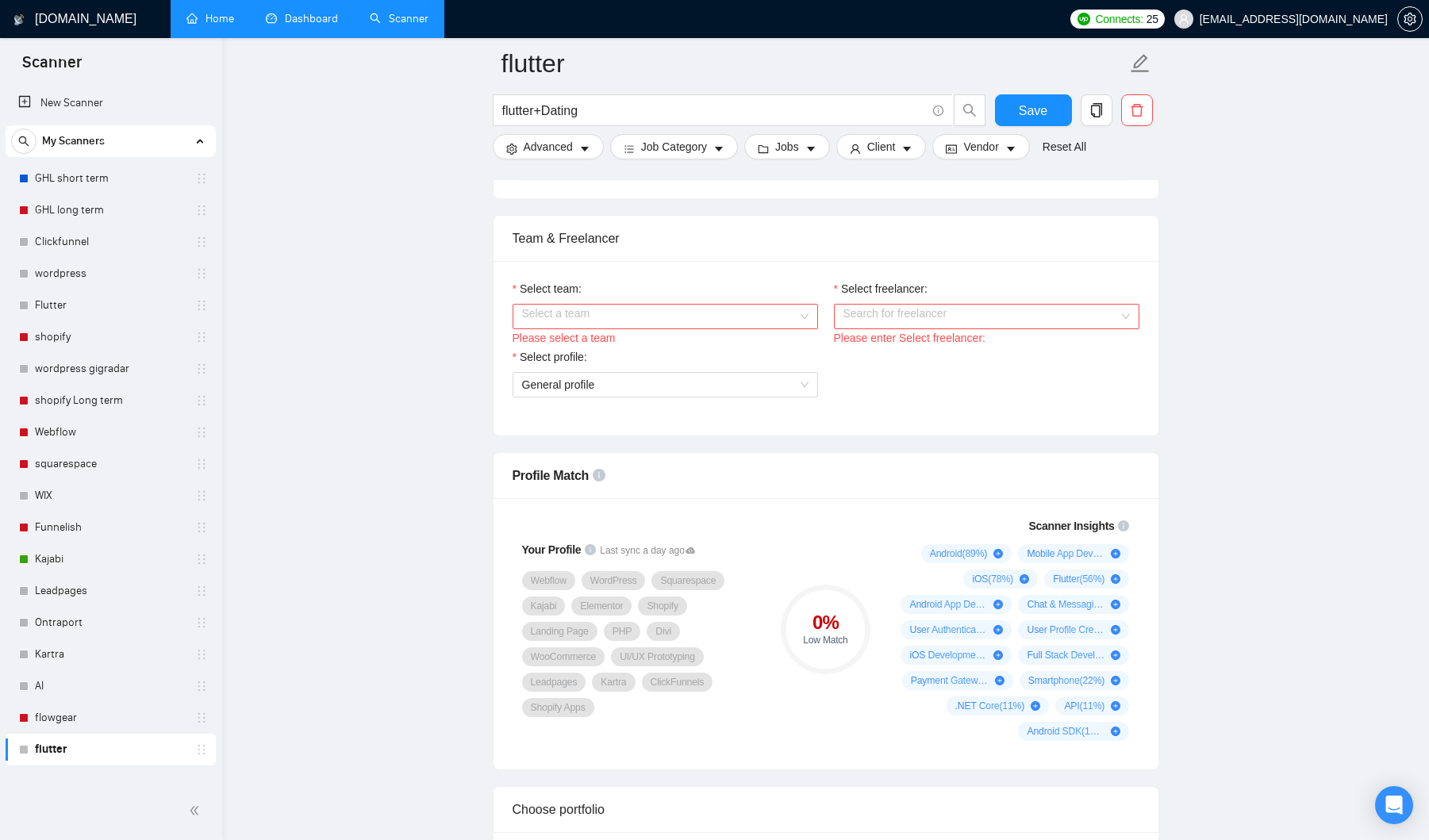
scroll to position [750, 0]
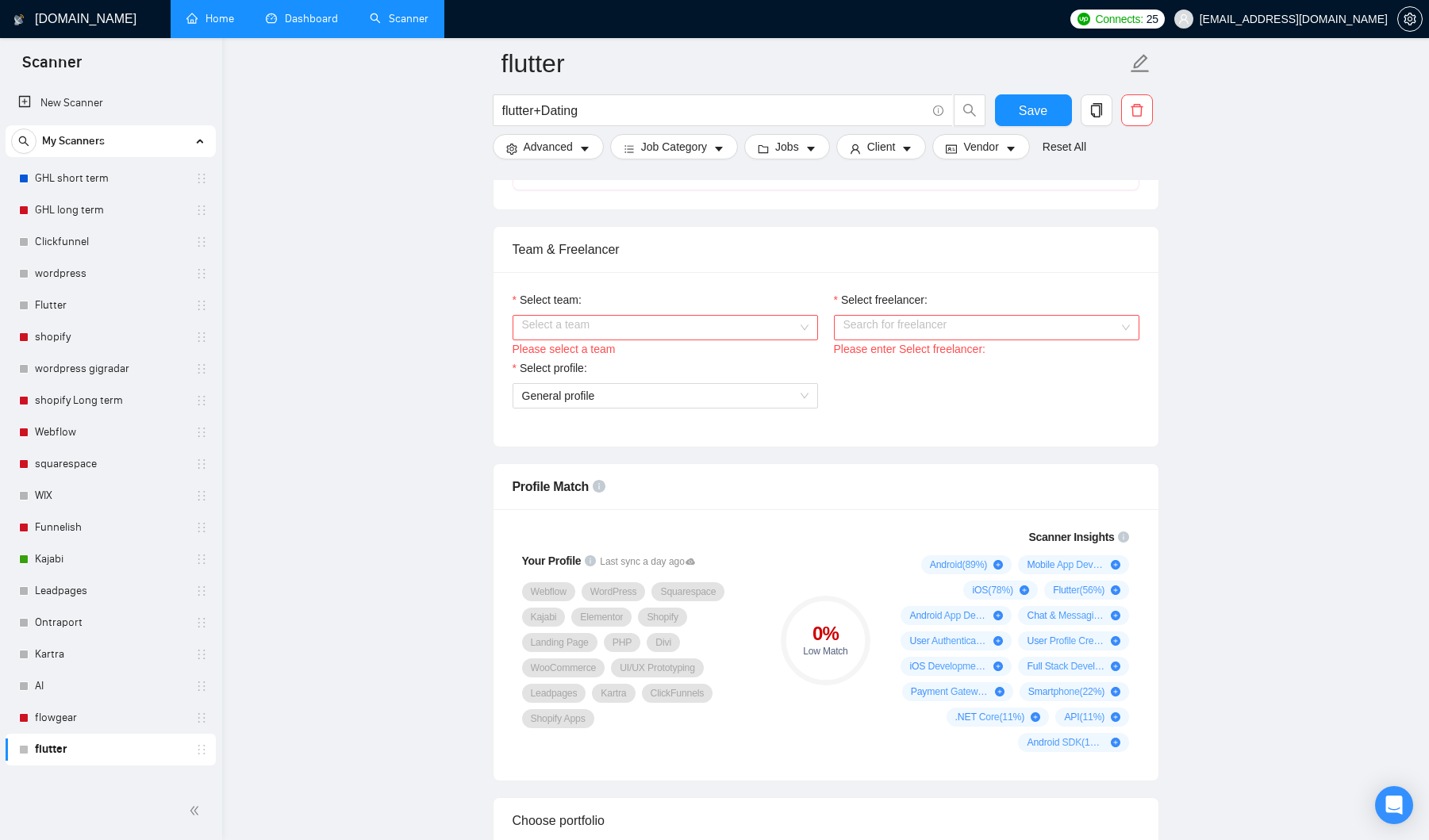
click at [712, 328] on input "Select team:" at bounding box center [660, 327] width 275 height 24
click at [671, 354] on div "Developer Infotech" at bounding box center [664, 358] width 286 height 17
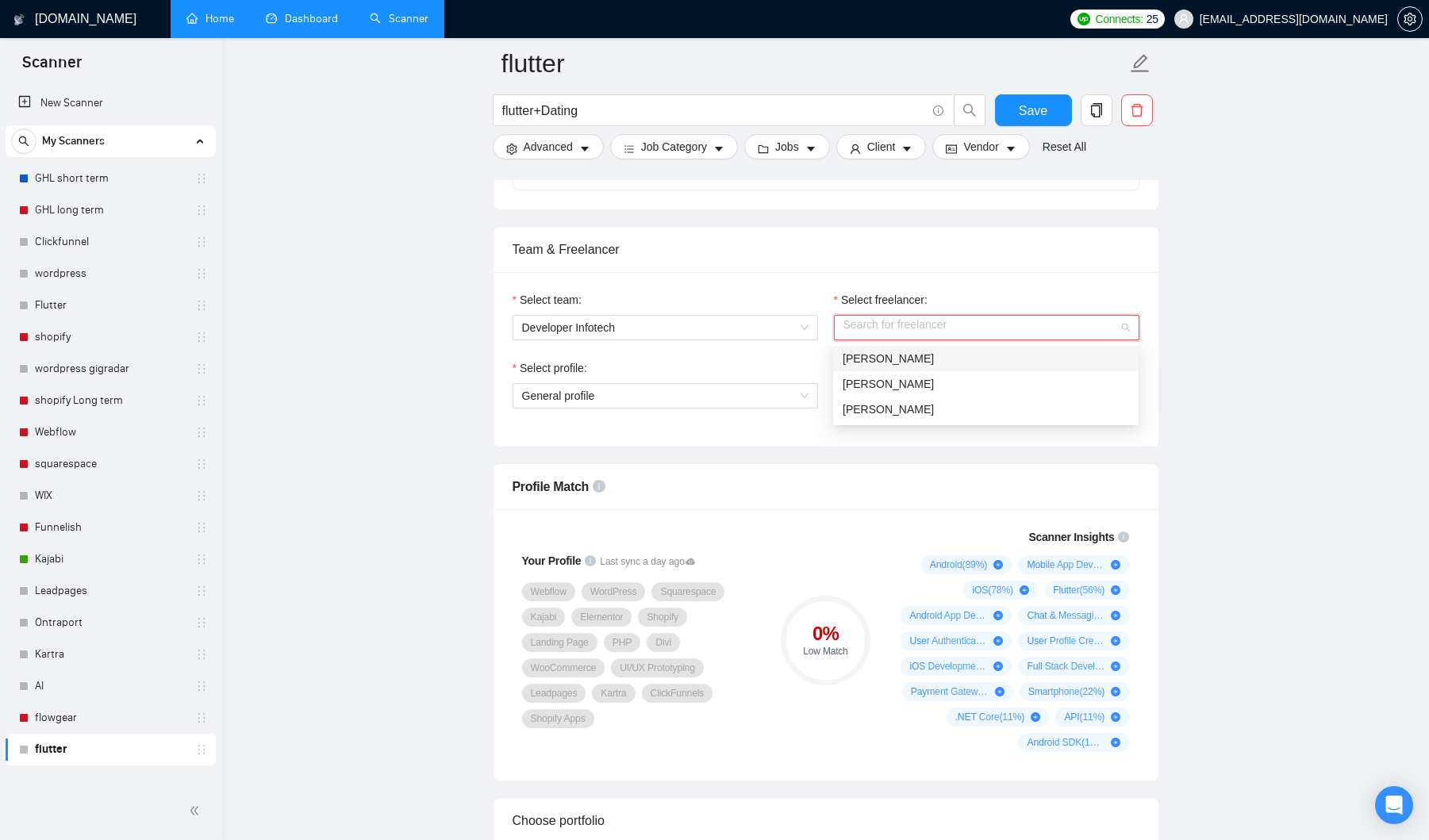
click at [903, 325] on input "Select freelancer:" at bounding box center [981, 327] width 275 height 24
click at [890, 411] on span "[PERSON_NAME]" at bounding box center [888, 408] width 91 height 12
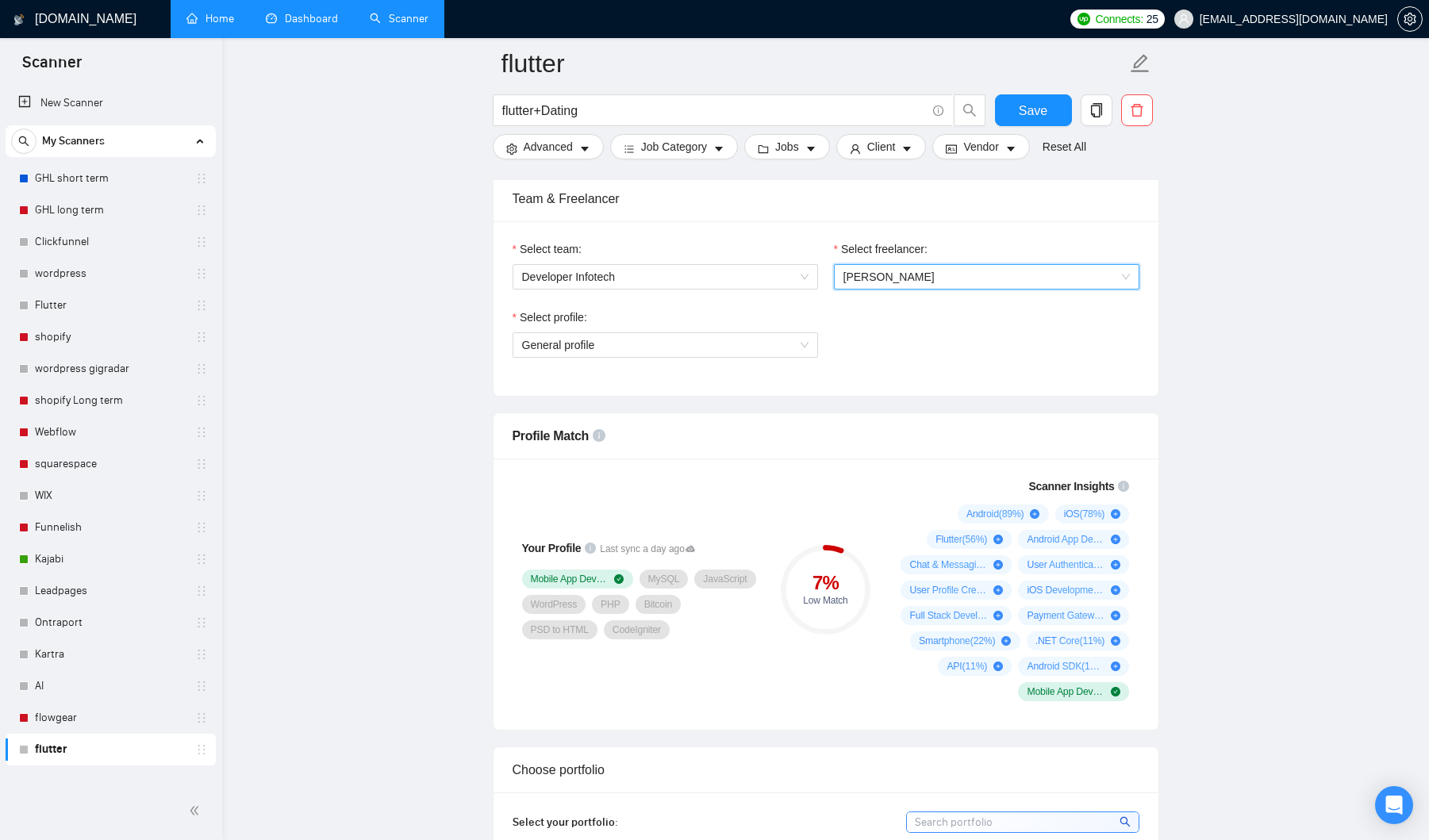
scroll to position [801, 0]
click at [1054, 281] on span "[PERSON_NAME]" at bounding box center [986, 275] width 286 height 24
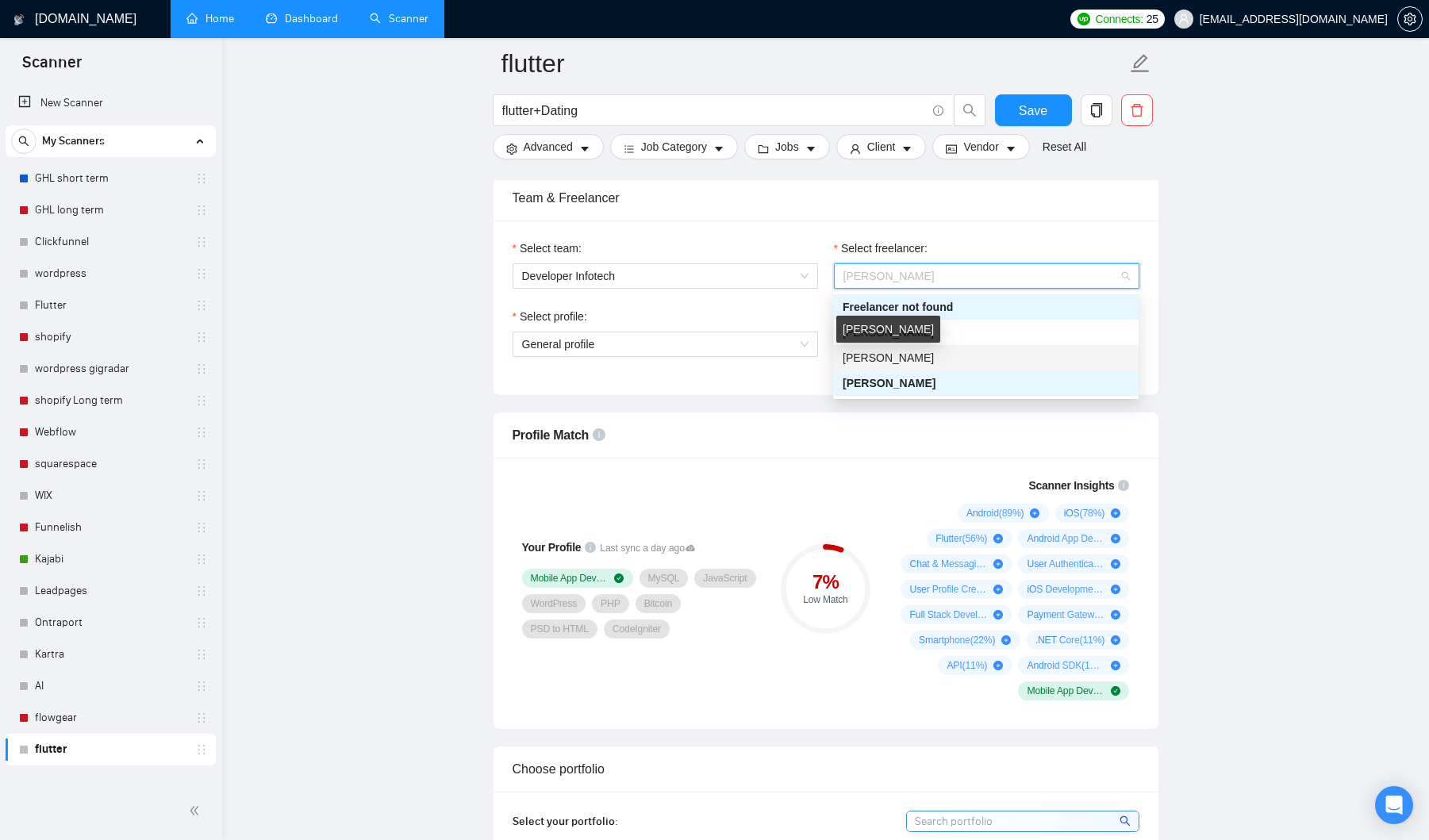
click at [930, 358] on span "[PERSON_NAME]" at bounding box center [888, 357] width 91 height 12
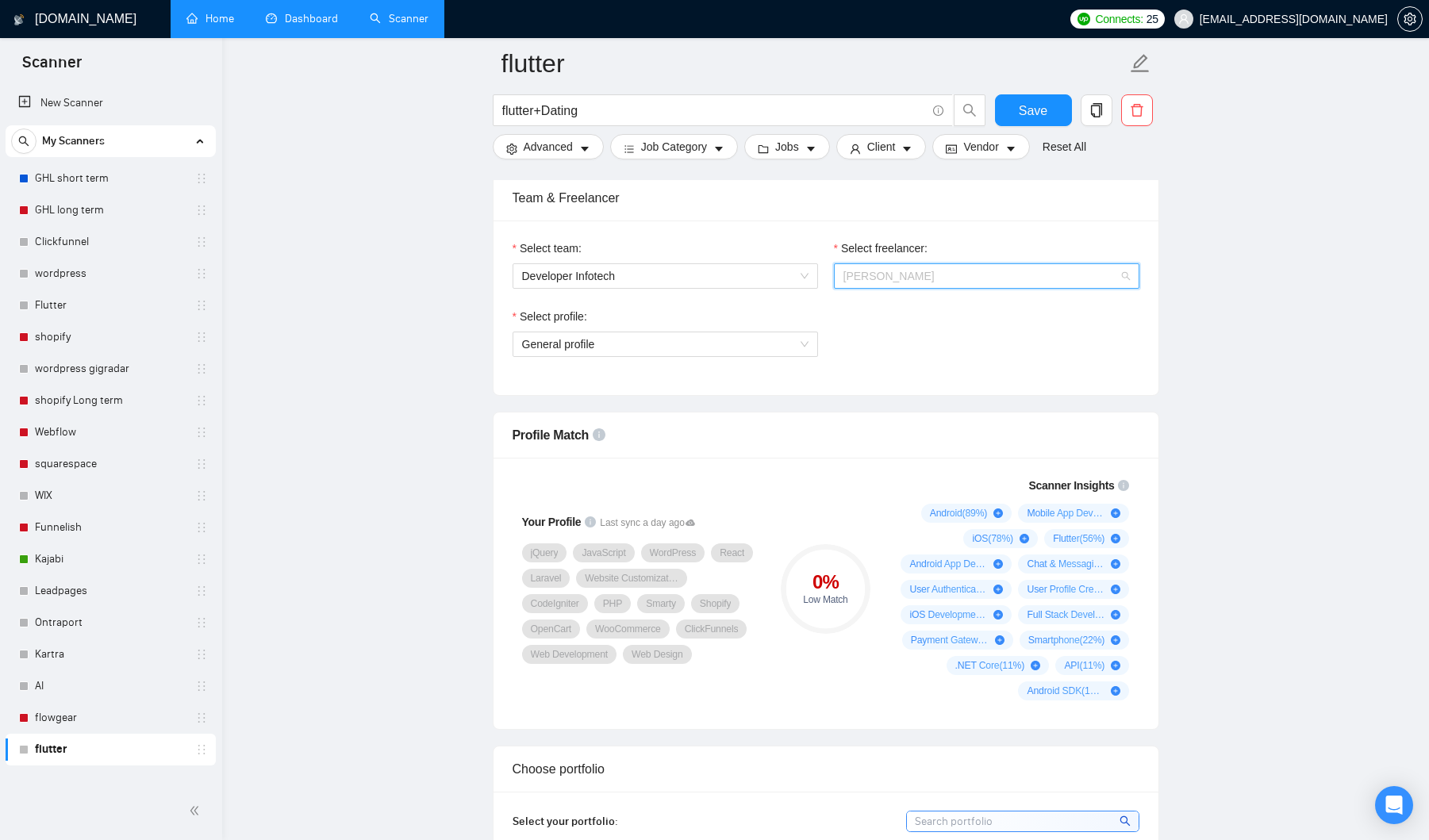
click at [1003, 275] on span "[PERSON_NAME]" at bounding box center [986, 275] width 286 height 24
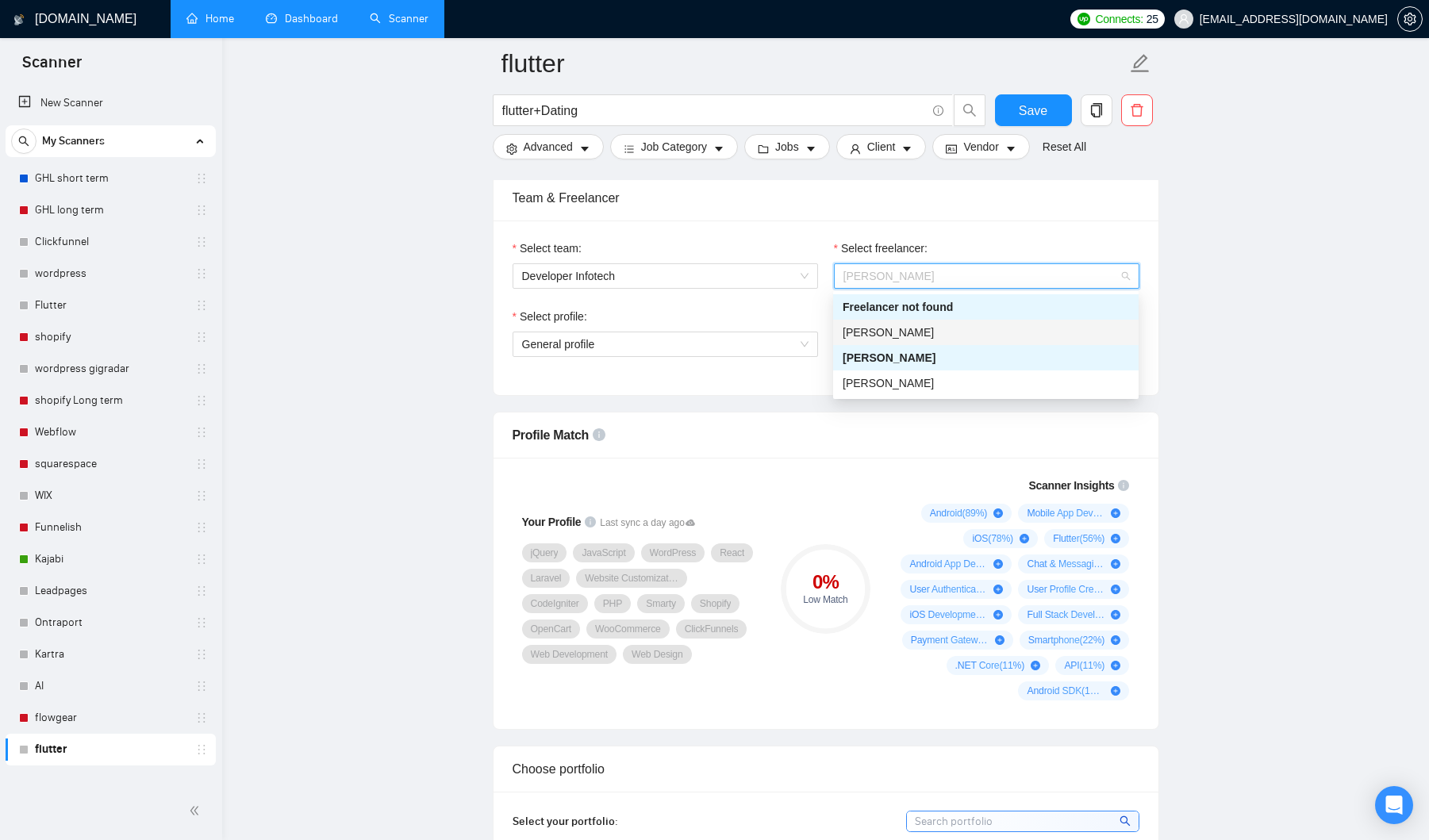
click at [963, 329] on div "[PERSON_NAME]" at bounding box center [985, 332] width 286 height 17
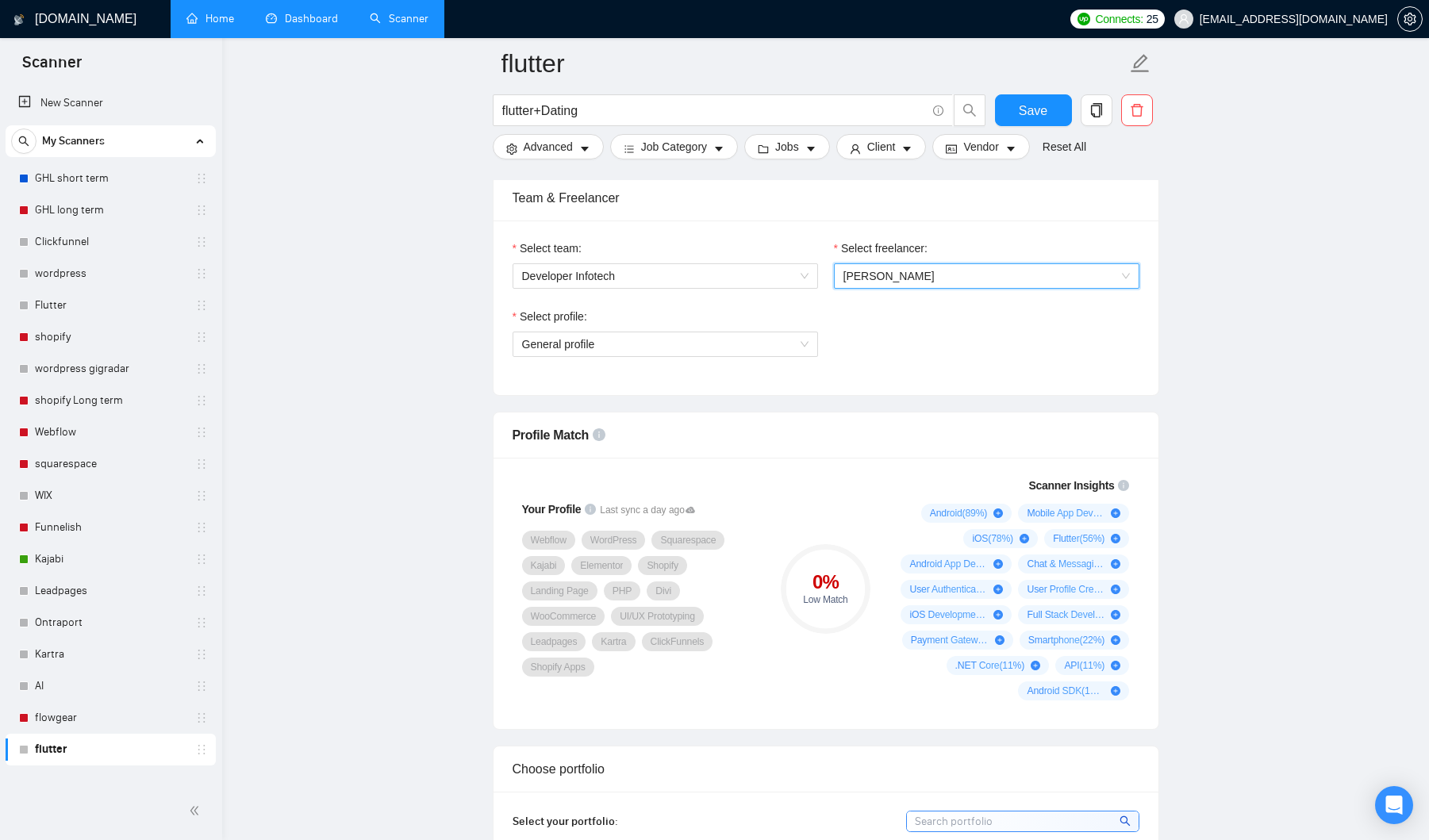
click at [974, 280] on span "[PERSON_NAME]" at bounding box center [986, 275] width 286 height 24
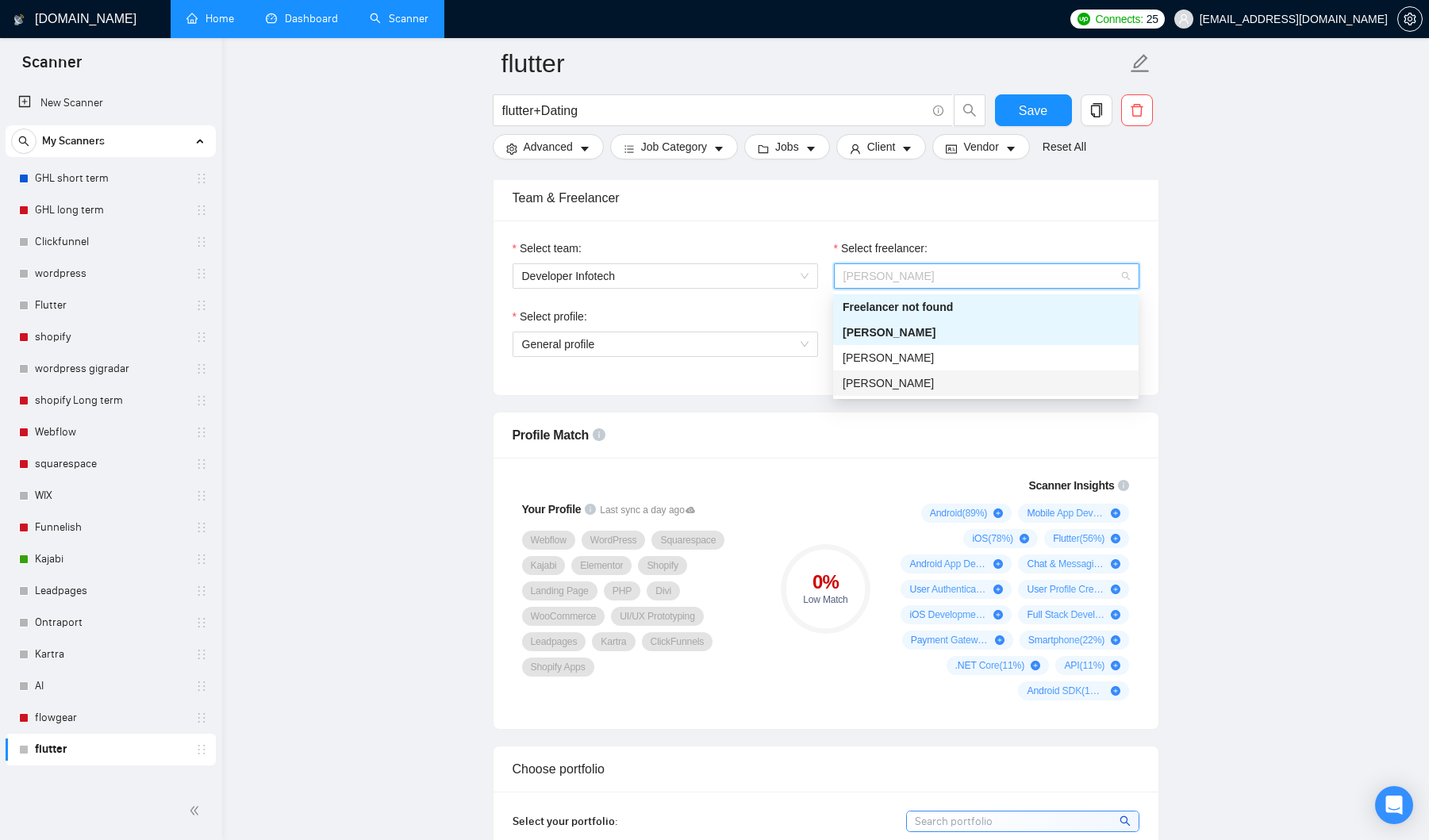
click at [947, 386] on div "[PERSON_NAME]" at bounding box center [985, 383] width 286 height 17
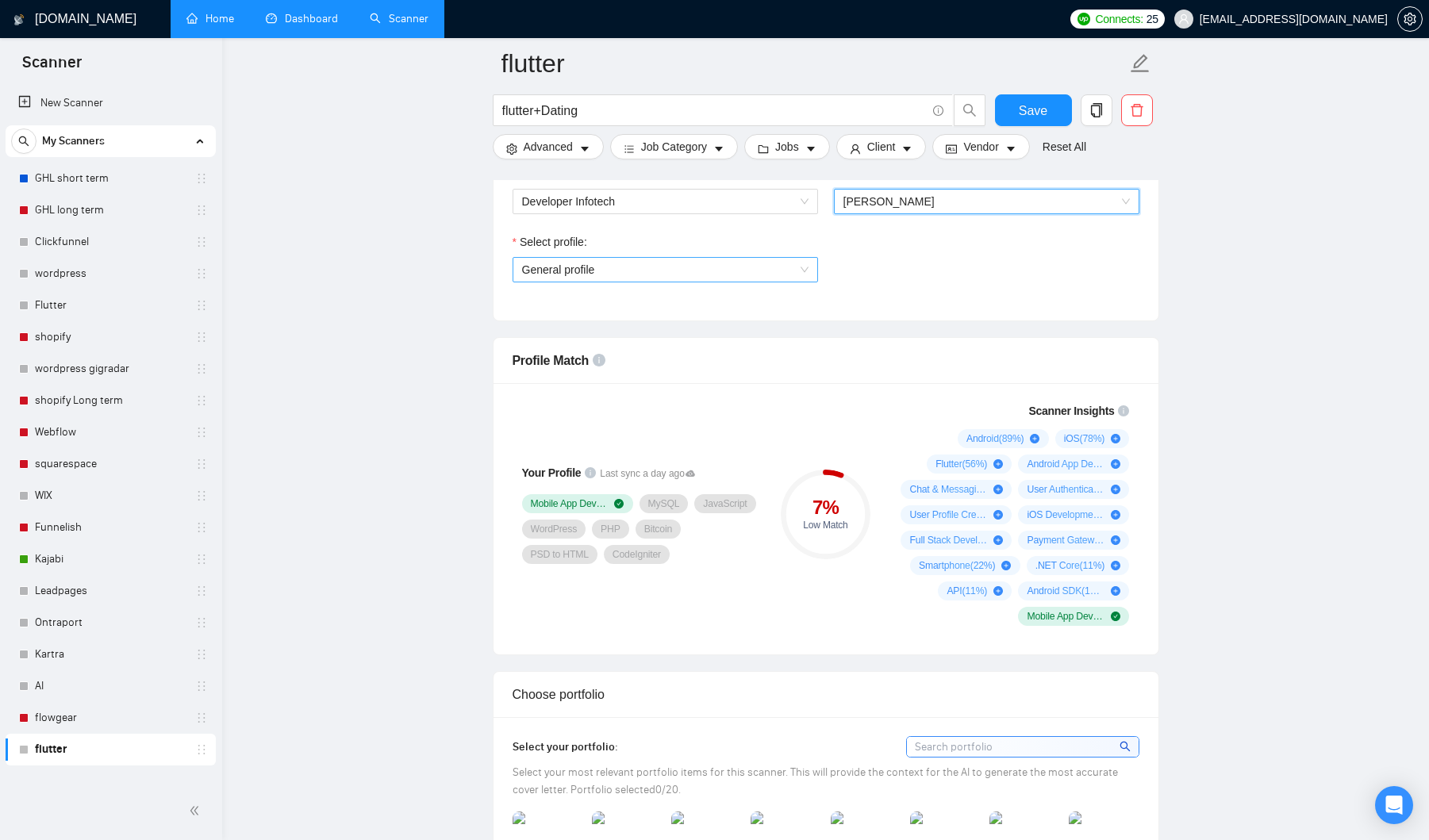
scroll to position [873, 0]
click at [779, 261] on span "General profile" at bounding box center [665, 272] width 286 height 24
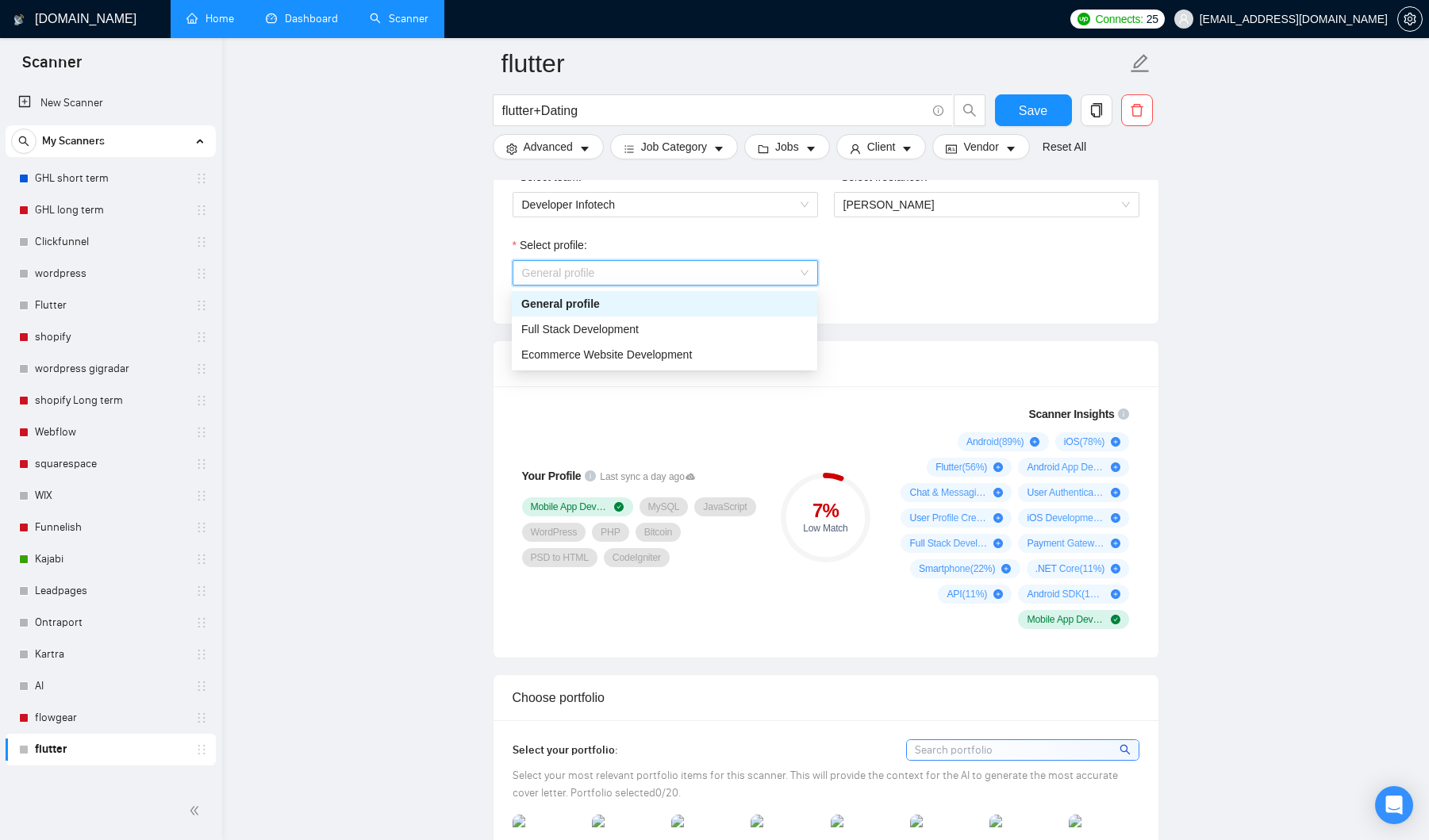
click at [894, 257] on div "Select profile: General profile" at bounding box center [826, 270] width 643 height 68
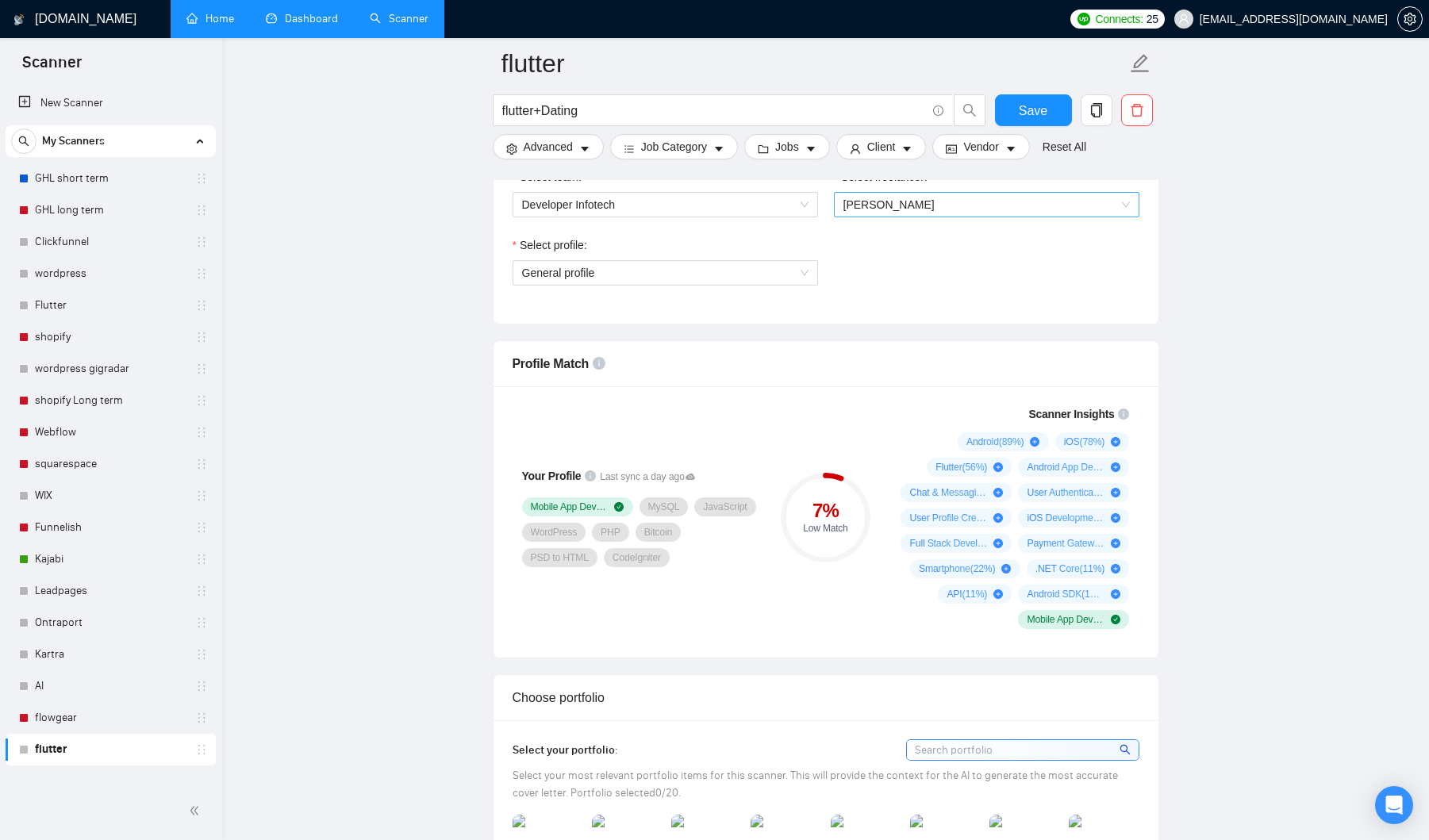
click at [898, 203] on span "[PERSON_NAME]" at bounding box center [889, 204] width 91 height 12
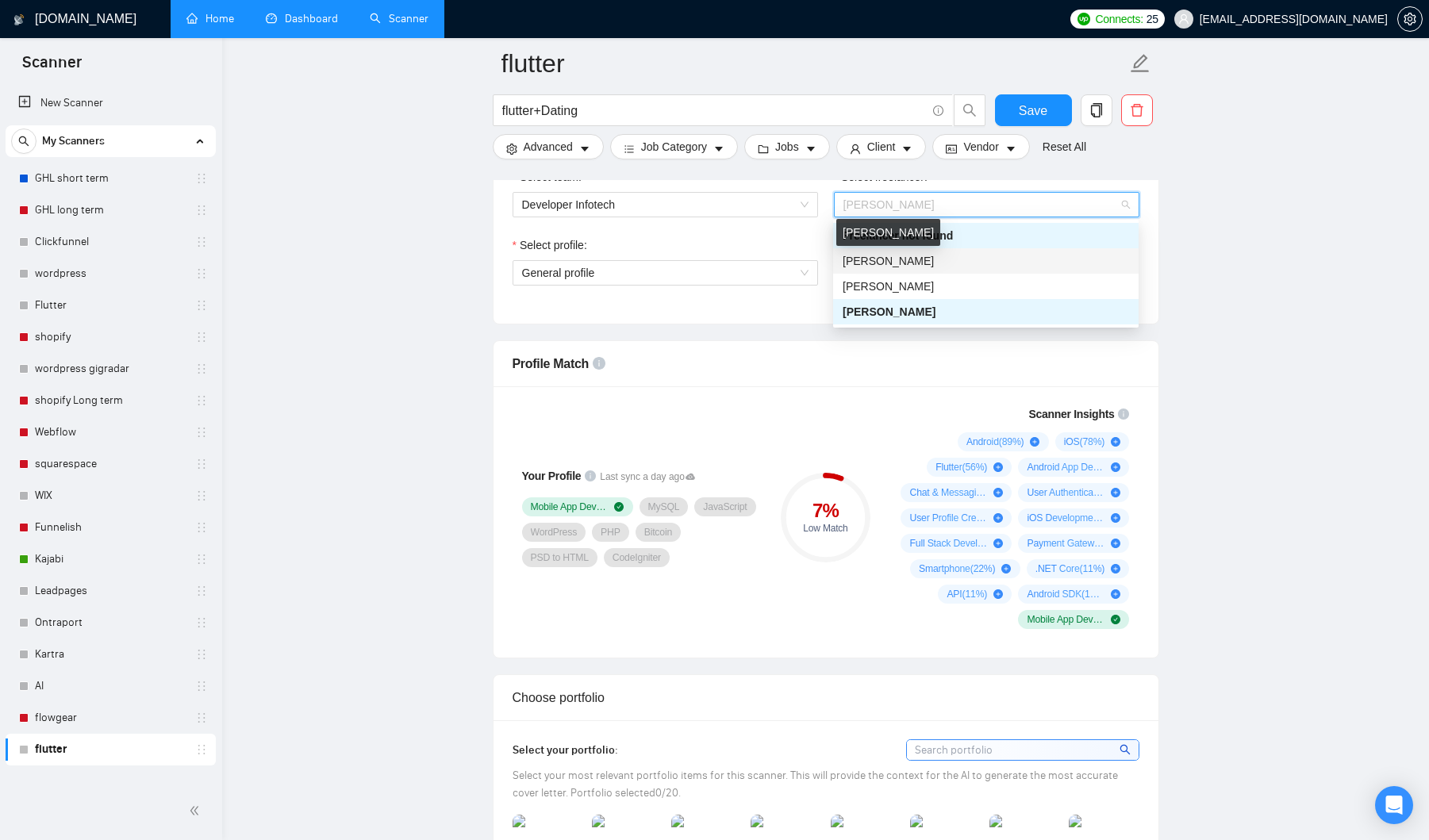
click at [894, 259] on span "[PERSON_NAME]" at bounding box center [888, 261] width 91 height 12
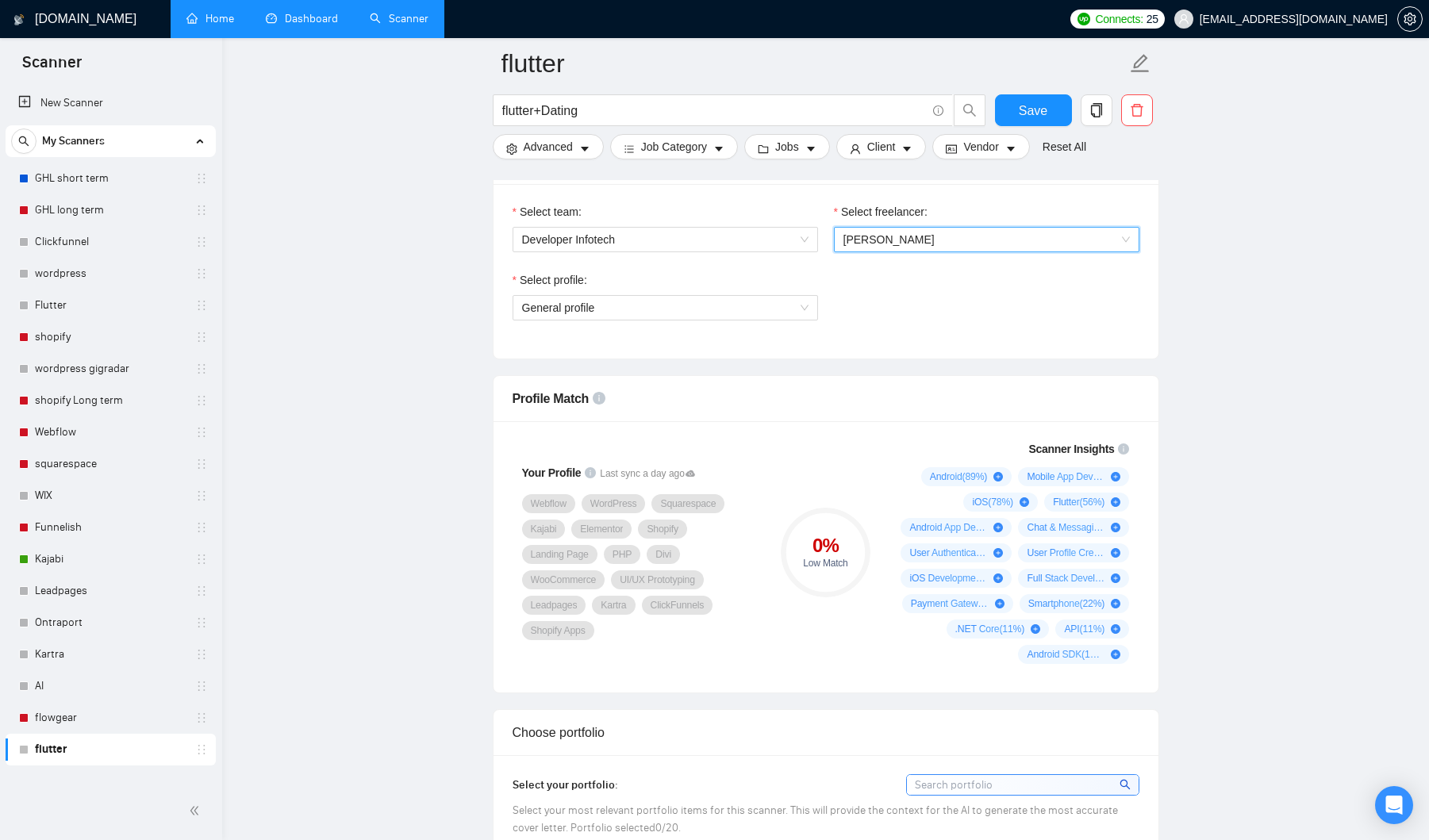
scroll to position [790, 0]
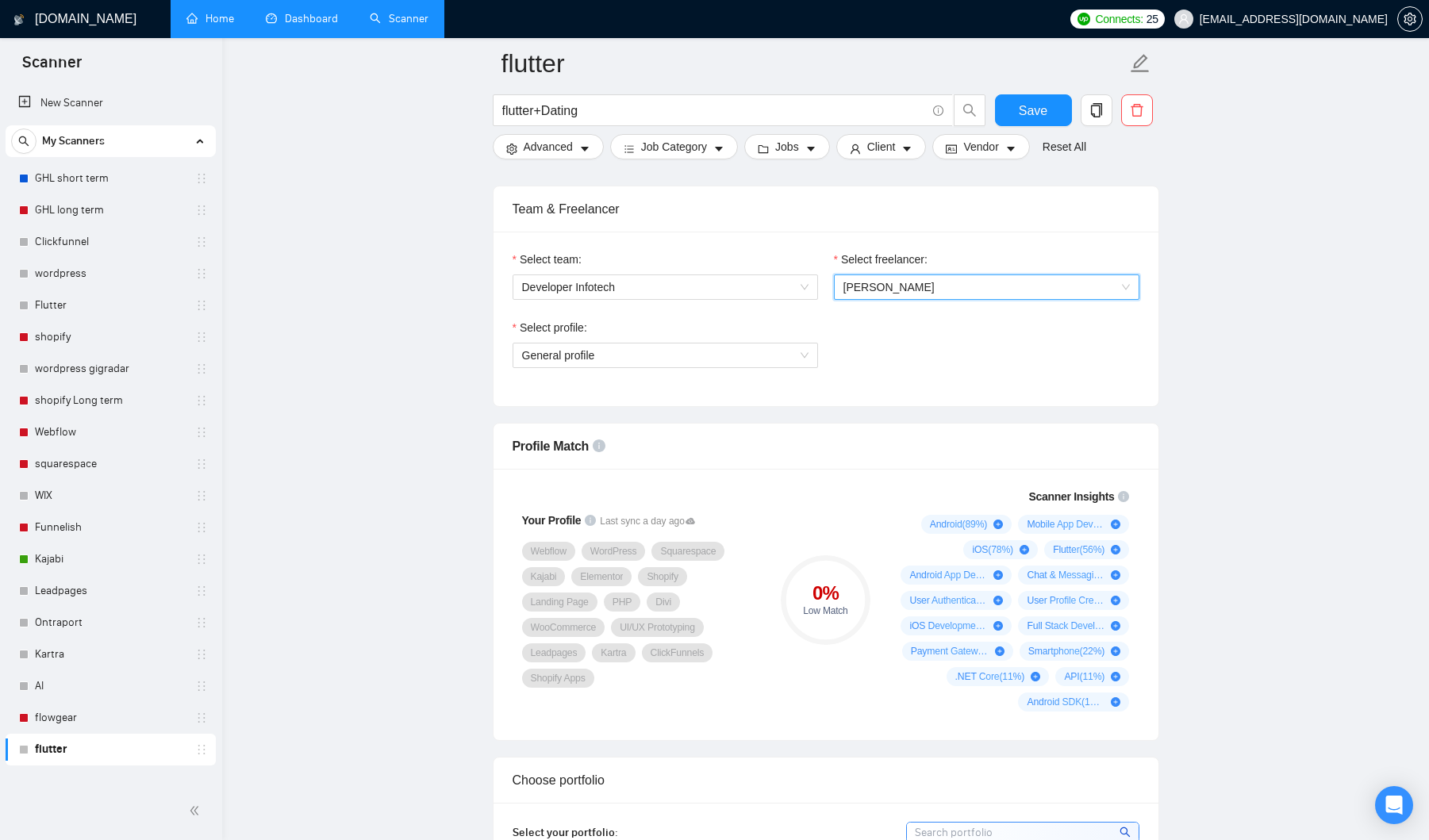
click at [908, 344] on div "Select profile: General profile" at bounding box center [826, 352] width 643 height 68
click at [907, 284] on span "[PERSON_NAME]" at bounding box center [889, 287] width 91 height 12
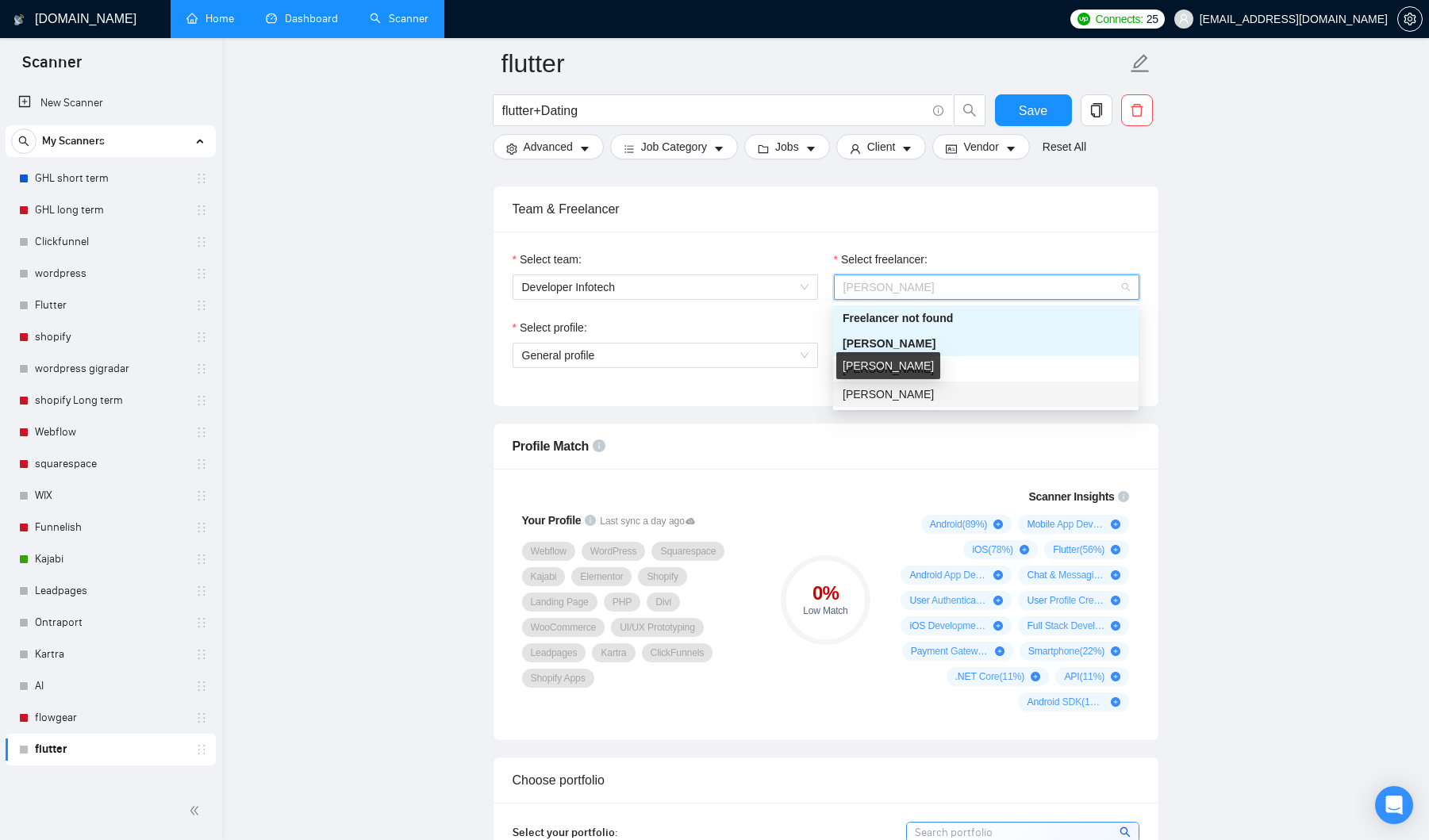
click at [899, 388] on span "[PERSON_NAME]" at bounding box center [888, 393] width 91 height 12
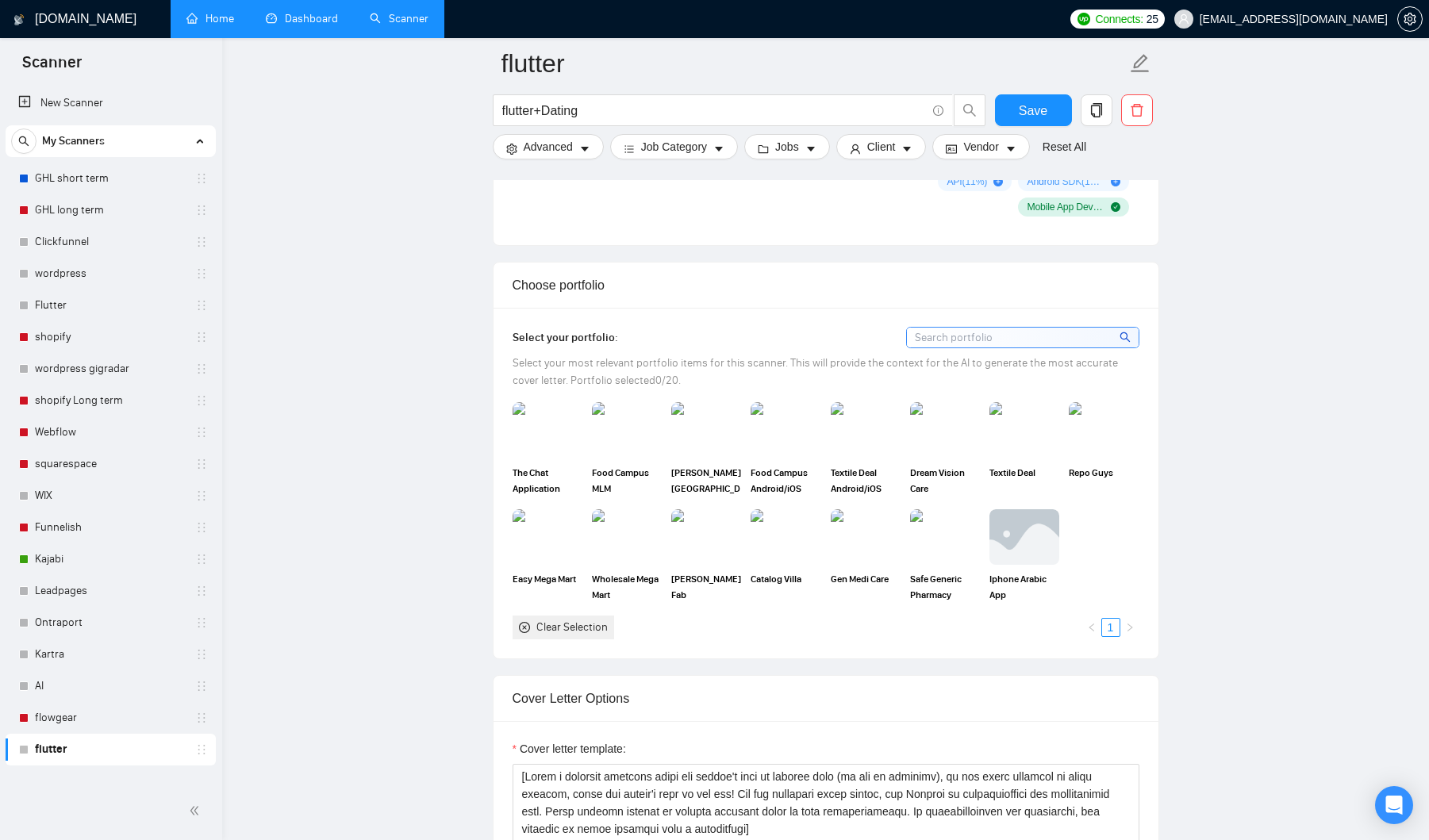
scroll to position [1287, 0]
click at [563, 446] on img at bounding box center [547, 428] width 66 height 52
click at [861, 438] on img at bounding box center [865, 428] width 66 height 52
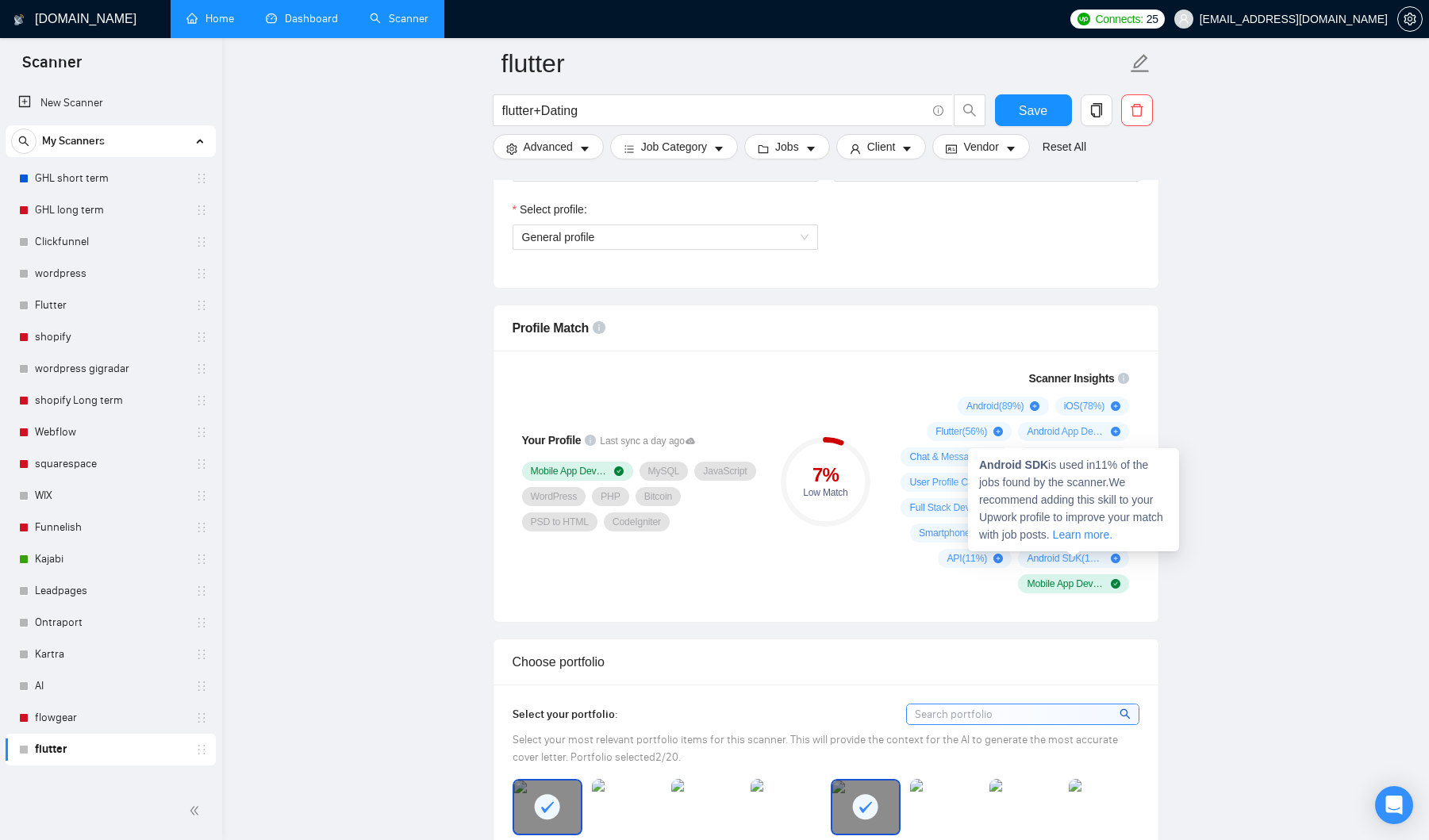
scroll to position [875, 0]
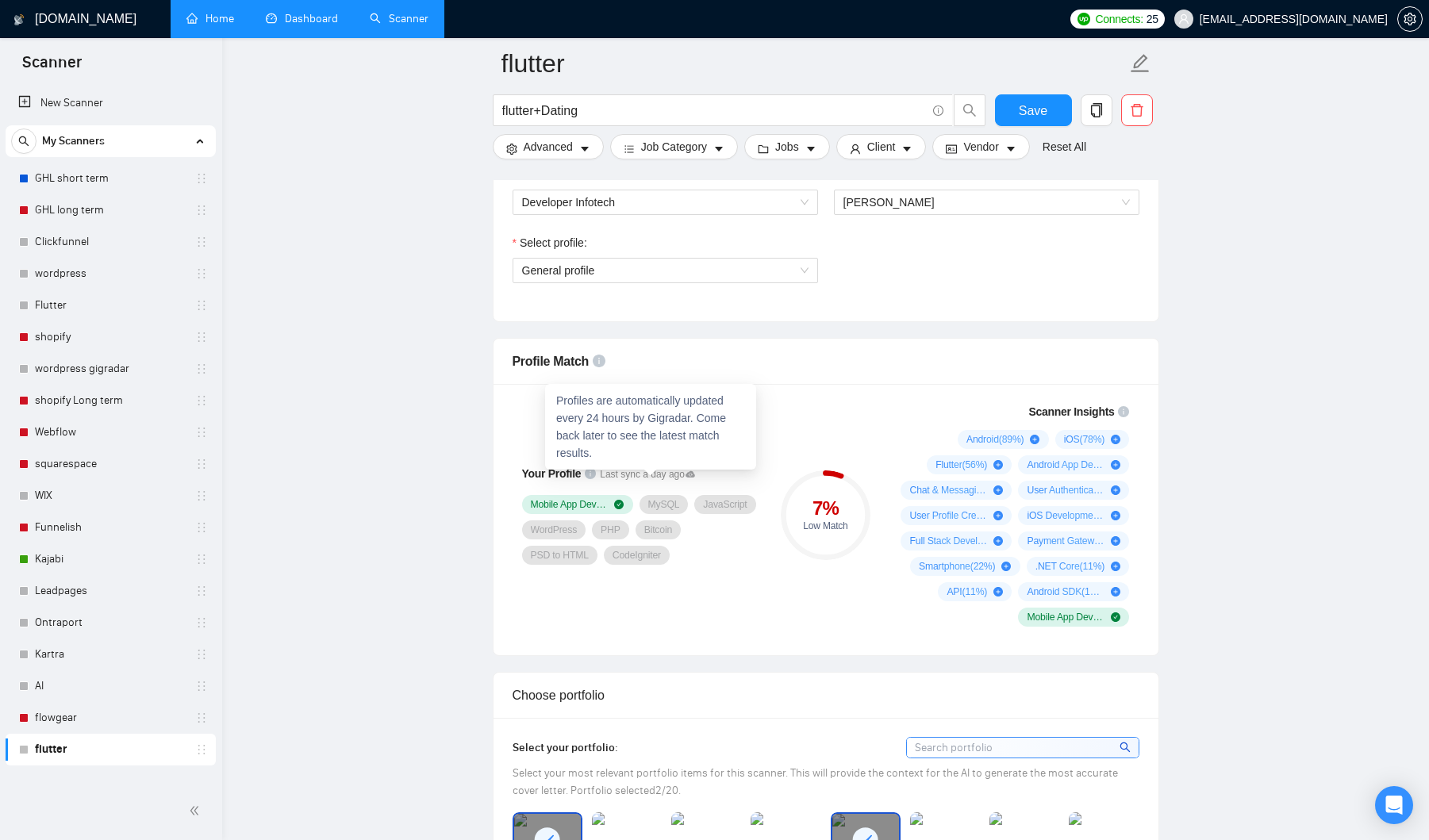
click at [694, 472] on icon at bounding box center [690, 474] width 10 height 7
click at [736, 587] on div "Your Profile Last sync a day ago Mobile App Development MySQL JavaScript WordPr…" at bounding box center [639, 515] width 266 height 243
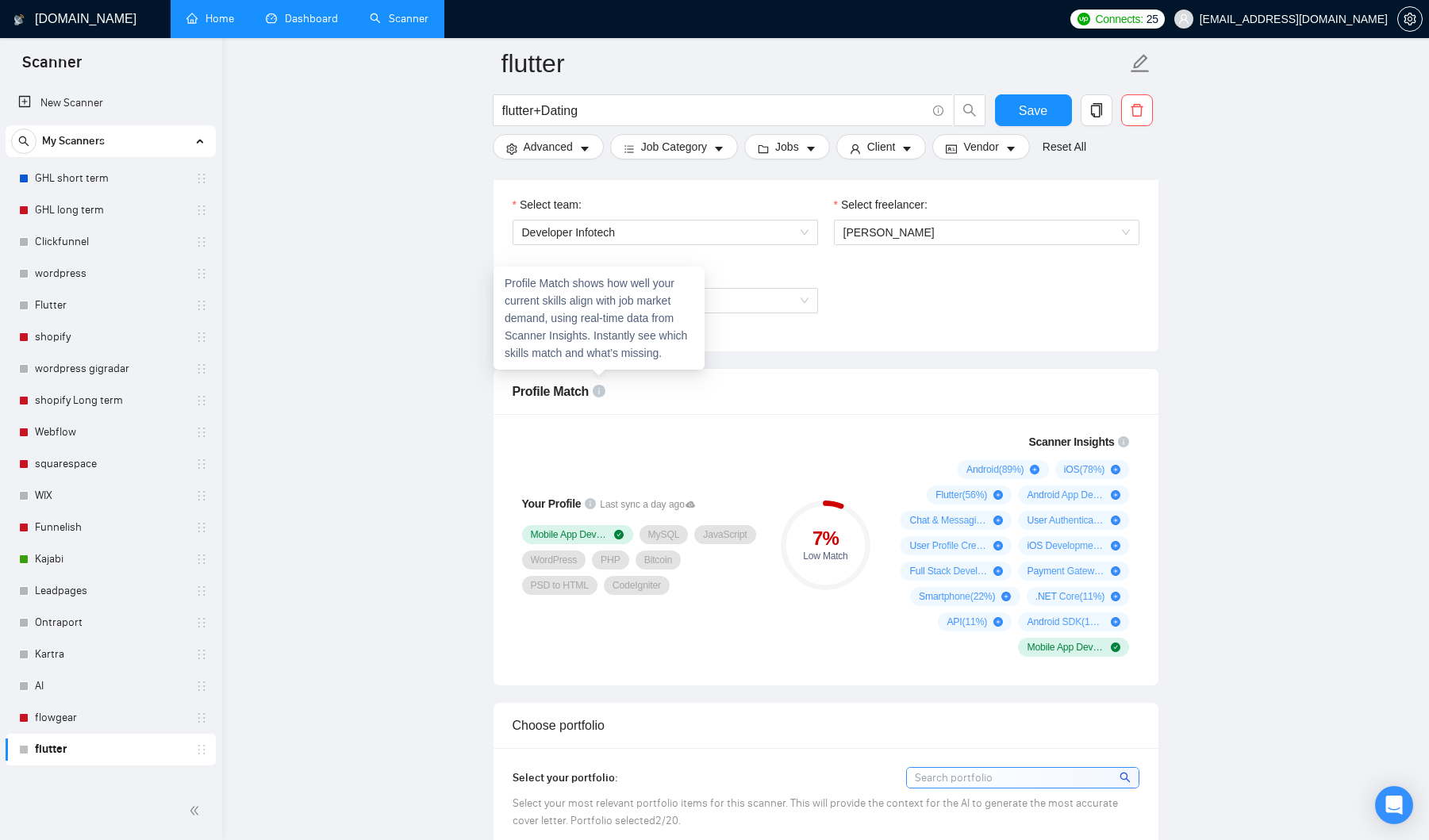
scroll to position [834, 0]
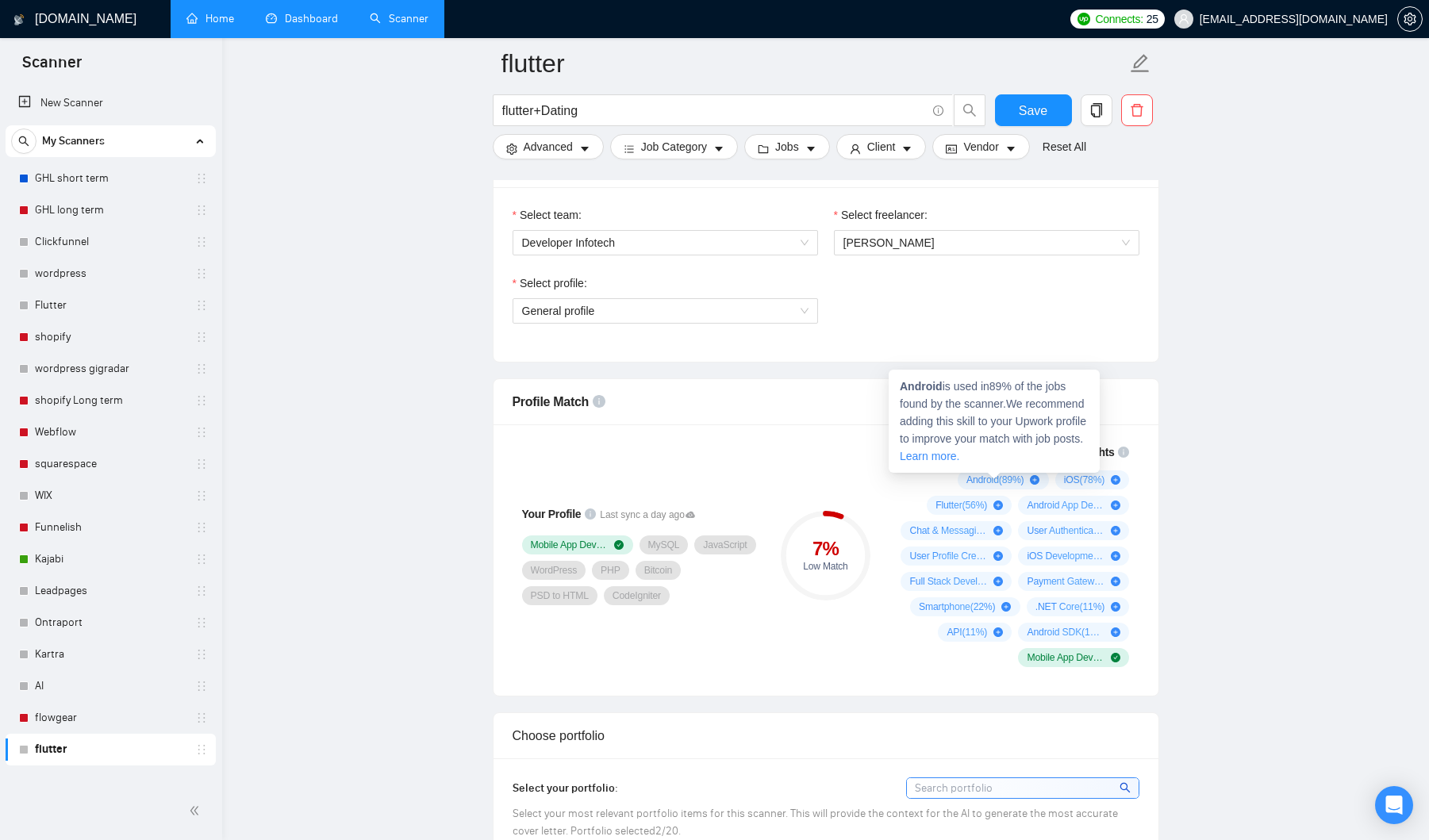
click at [1030, 481] on icon "plus-circle" at bounding box center [1035, 480] width 10 height 10
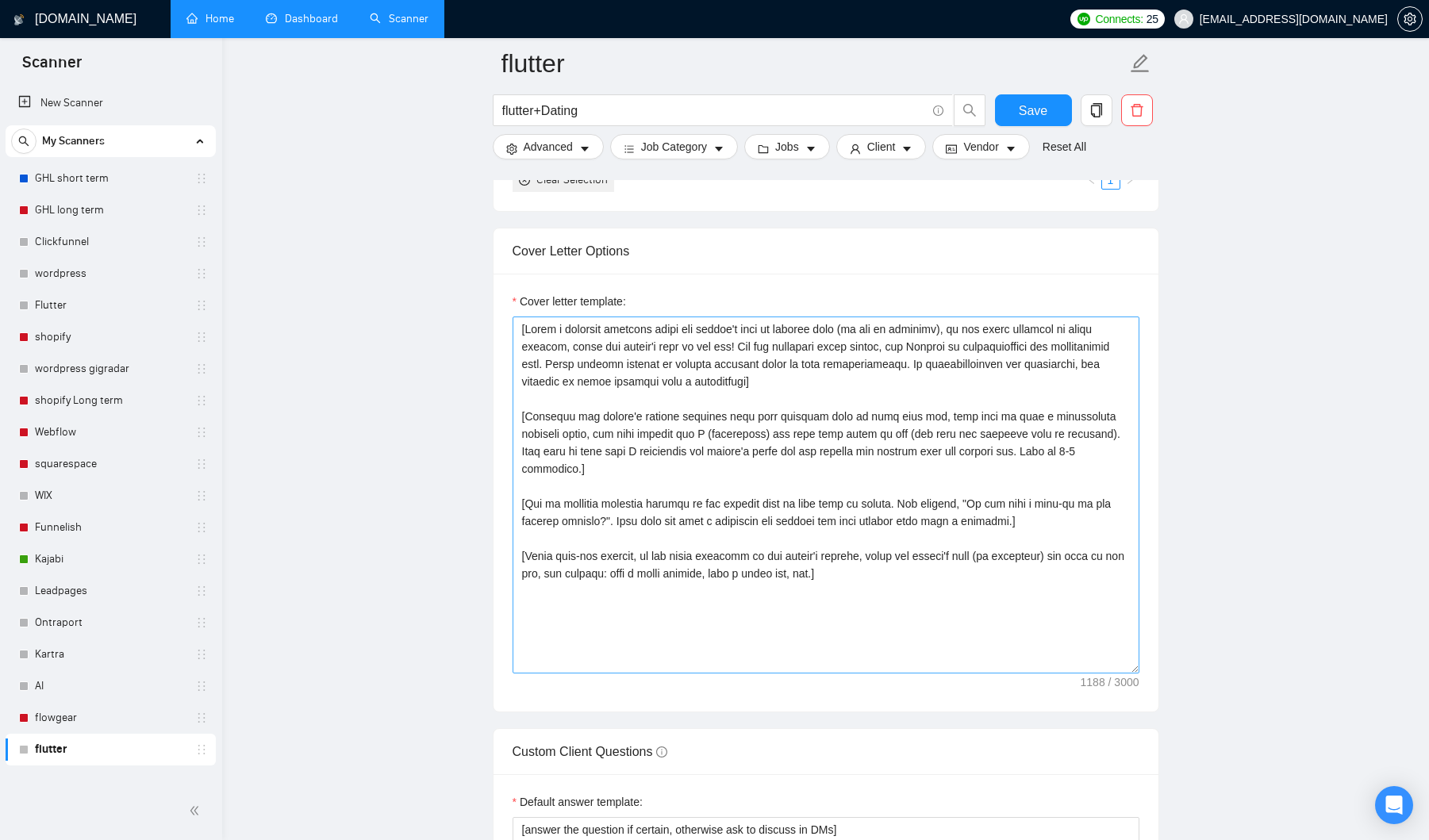
scroll to position [1772, 0]
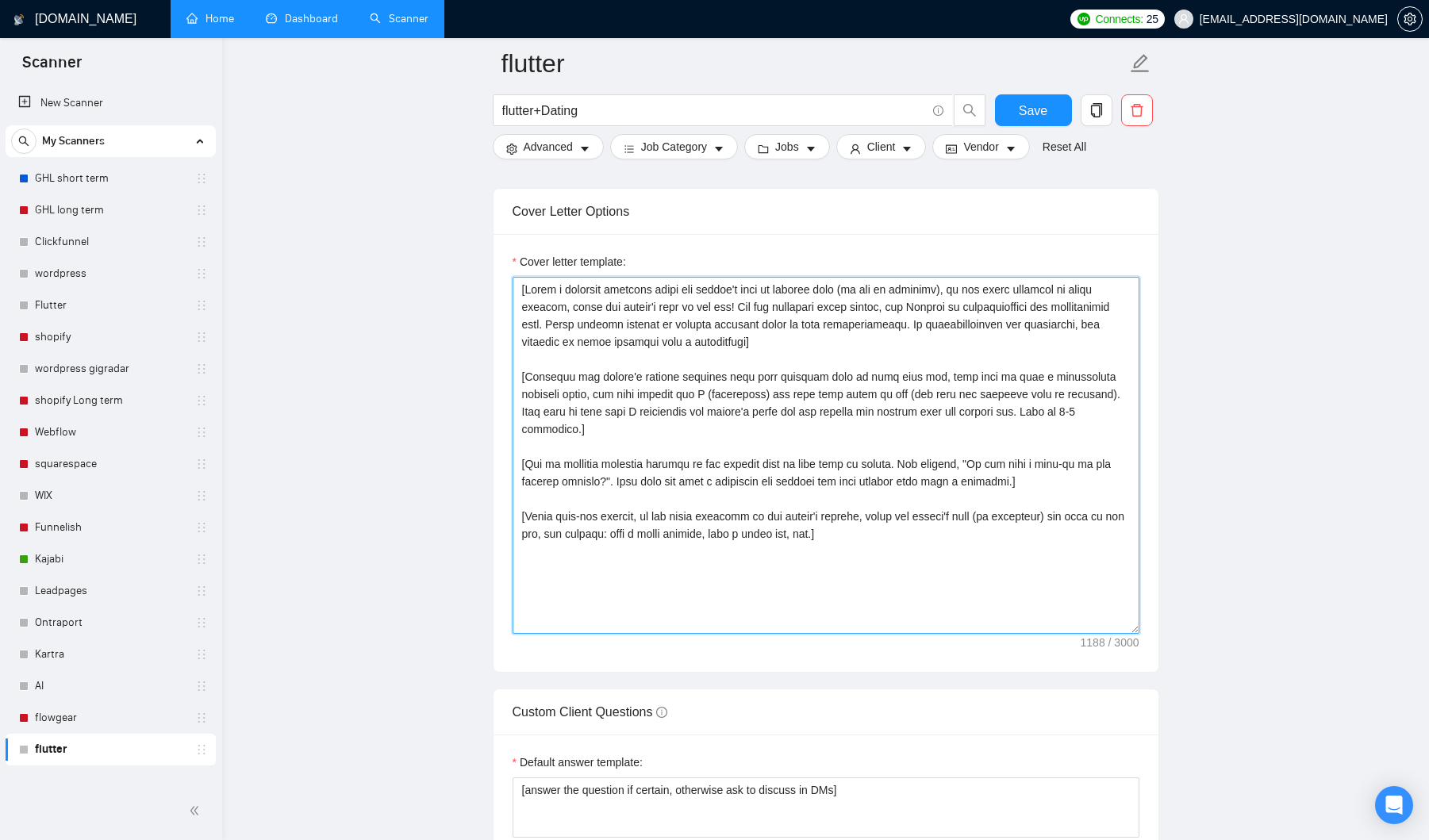
click at [1006, 609] on textarea "Cover letter template:" at bounding box center [826, 456] width 627 height 357
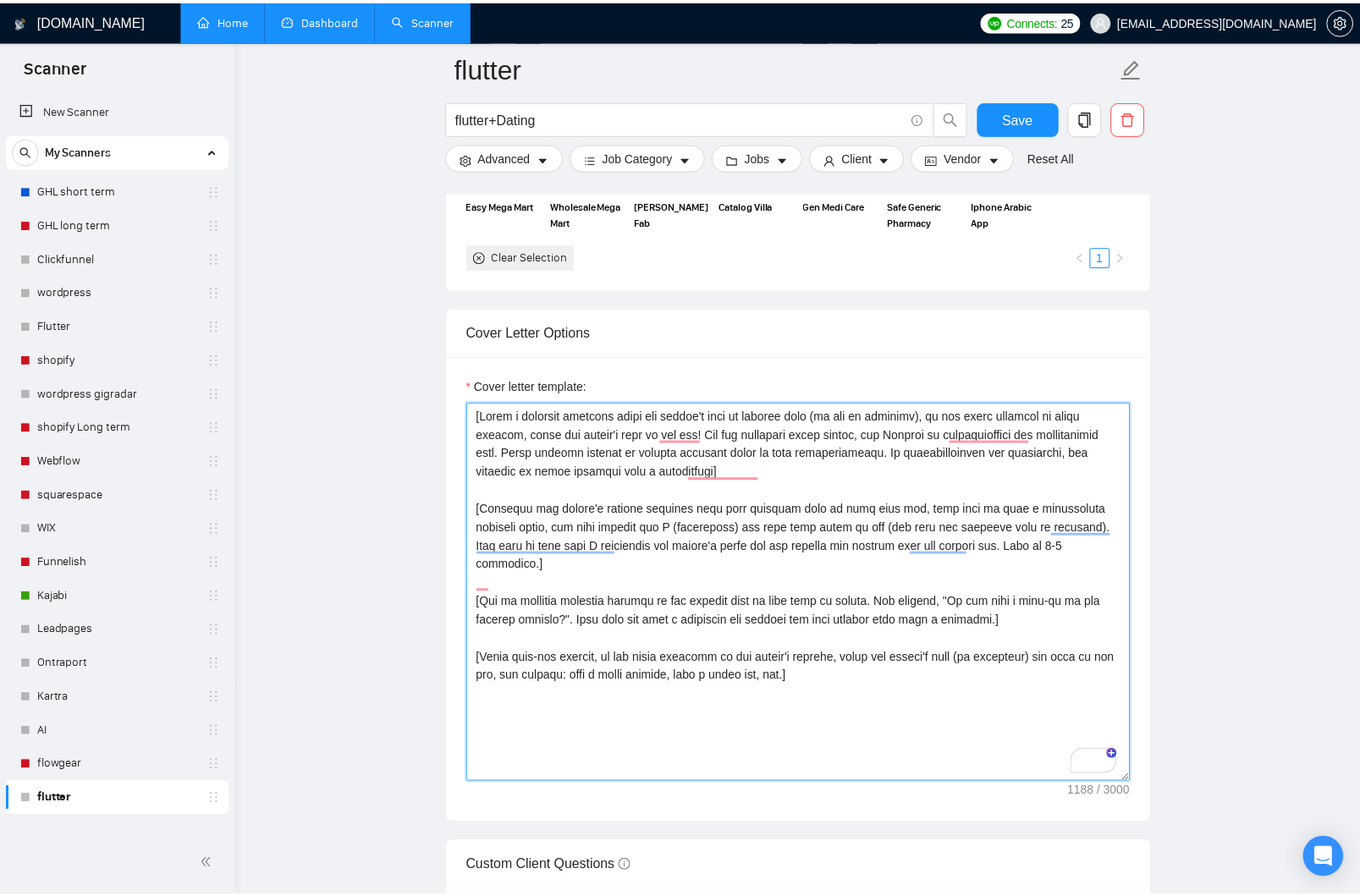
scroll to position [1785, 0]
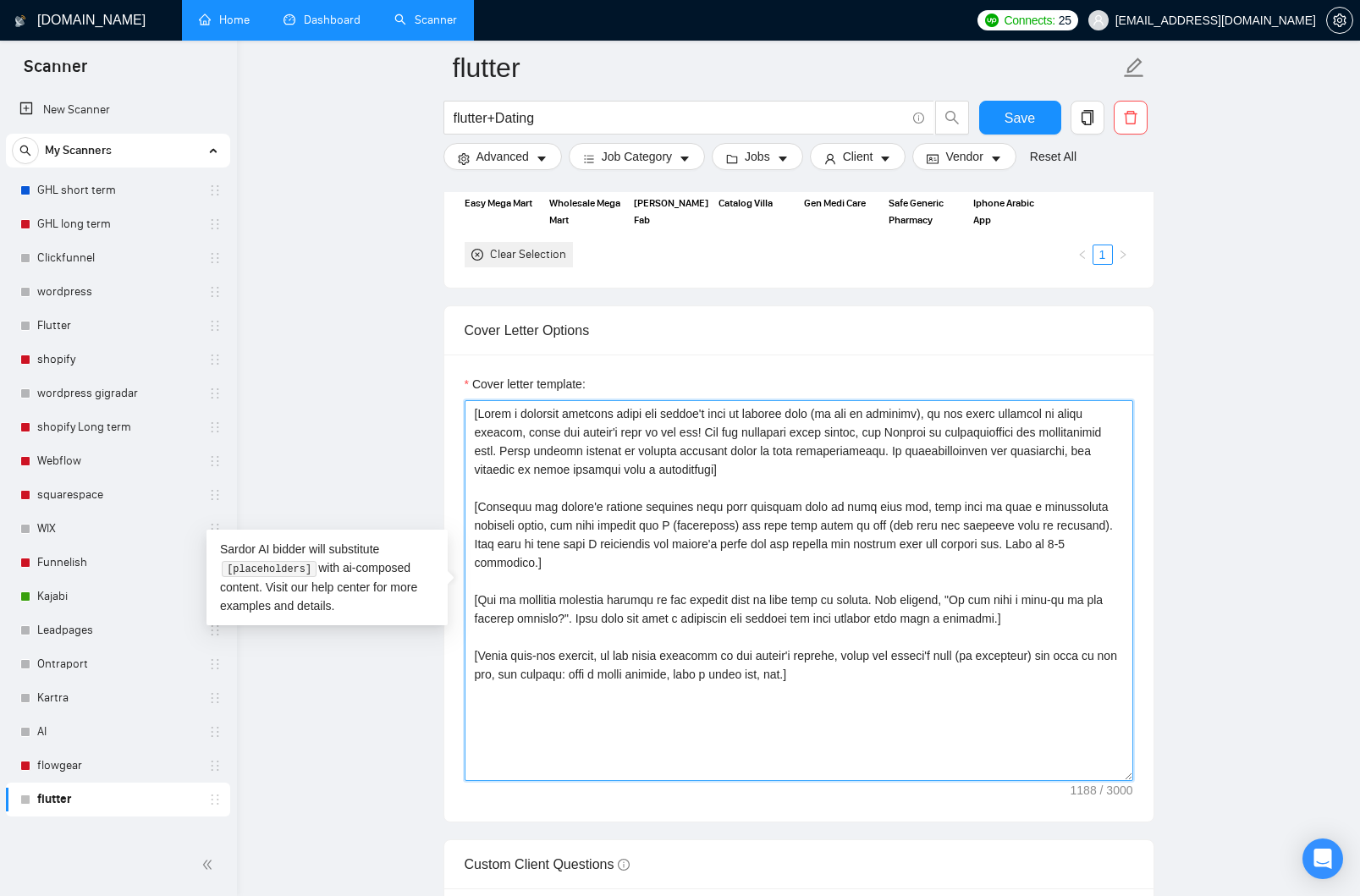
click at [541, 700] on textarea "Cover letter template:" at bounding box center [799, 591] width 669 height 381
click at [530, 684] on textarea "Cover letter template:" at bounding box center [799, 591] width 669 height 381
click at [513, 622] on textarea "Cover letter template:" at bounding box center [799, 591] width 669 height 381
paste textarea "[URL][DOMAIN_NAME]"
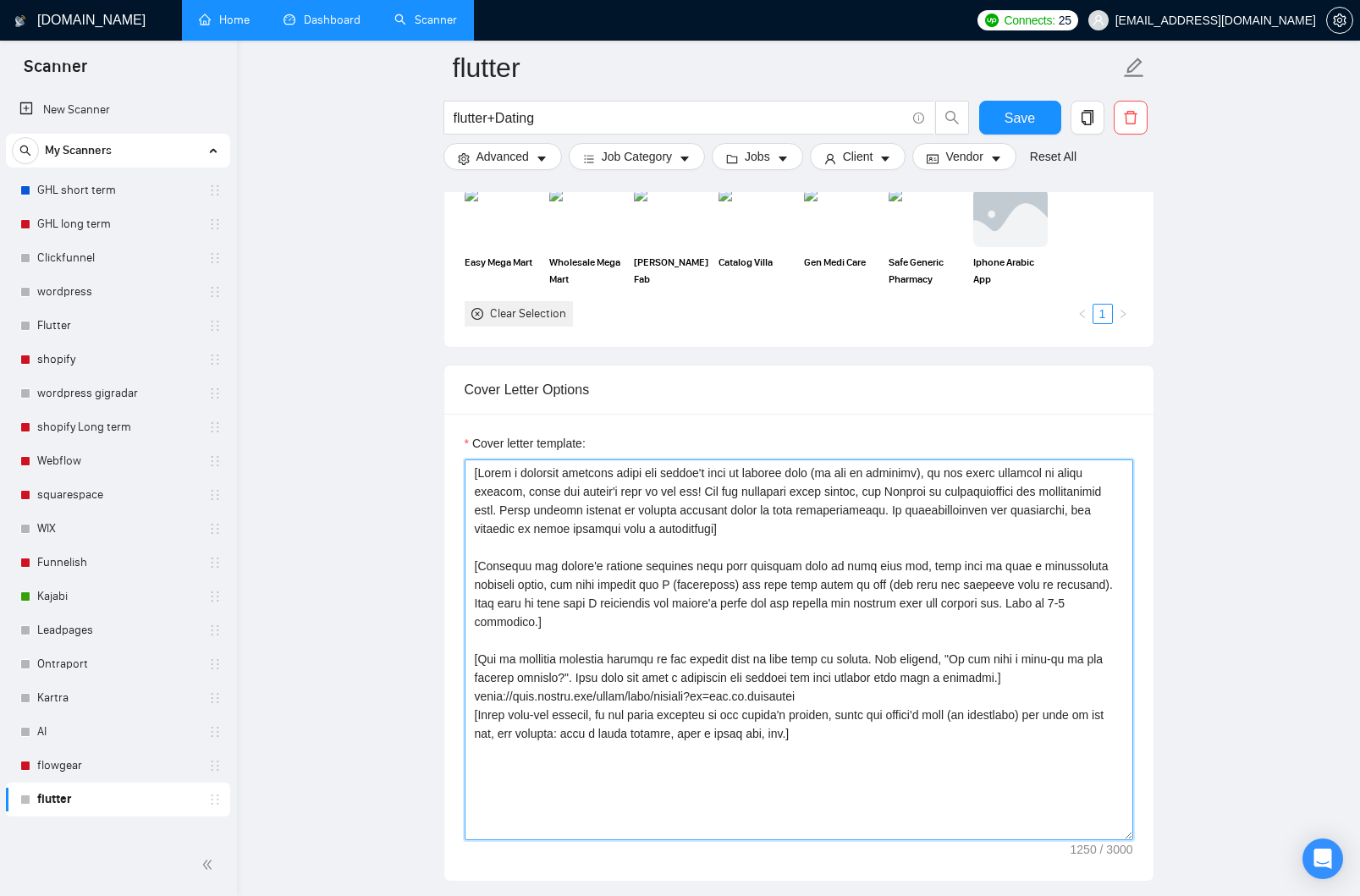
scroll to position [1726, 0]
click at [1081, 659] on textarea "Cover letter template:" at bounding box center [799, 649] width 669 height 381
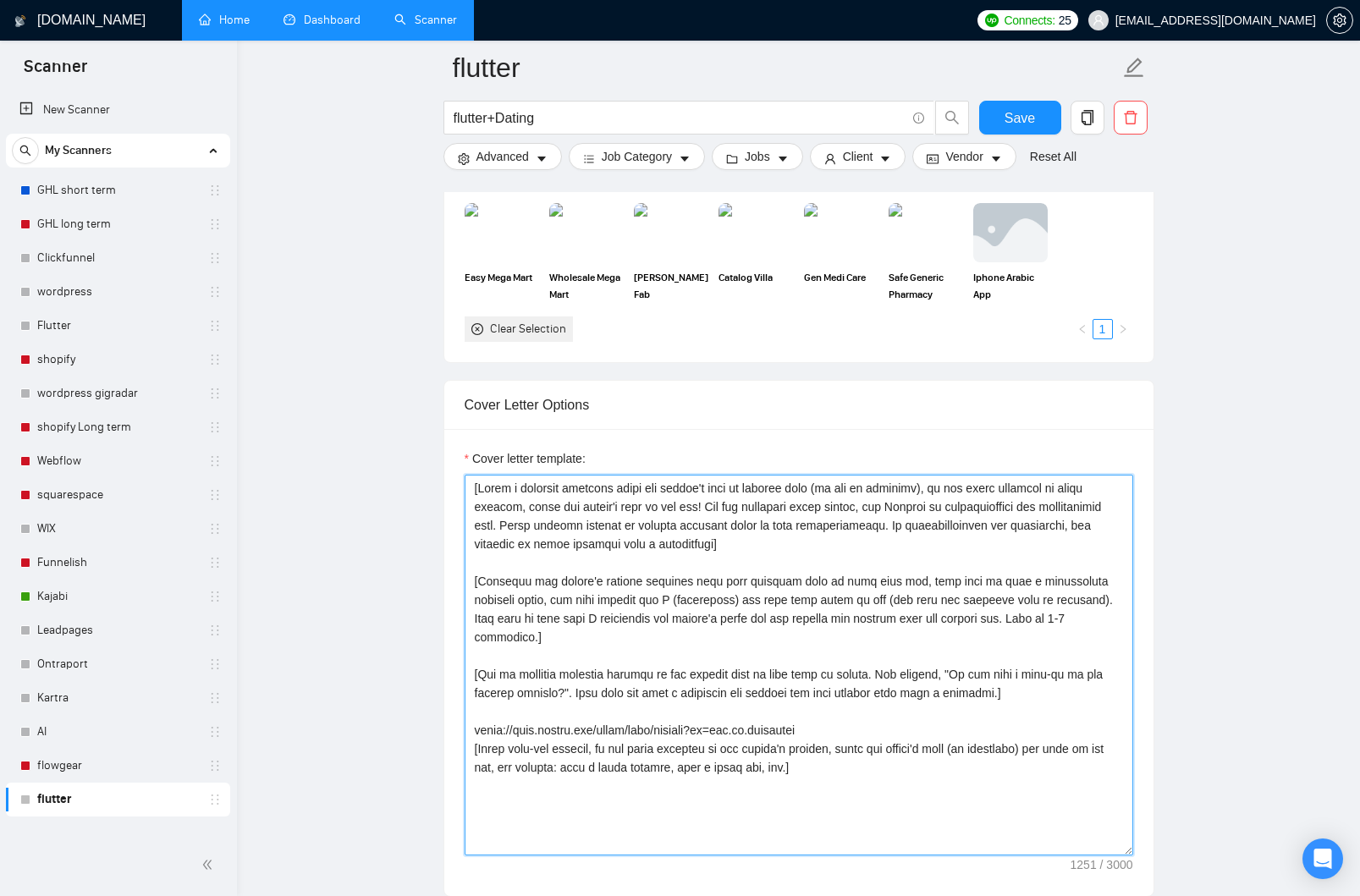
scroll to position [1703, 0]
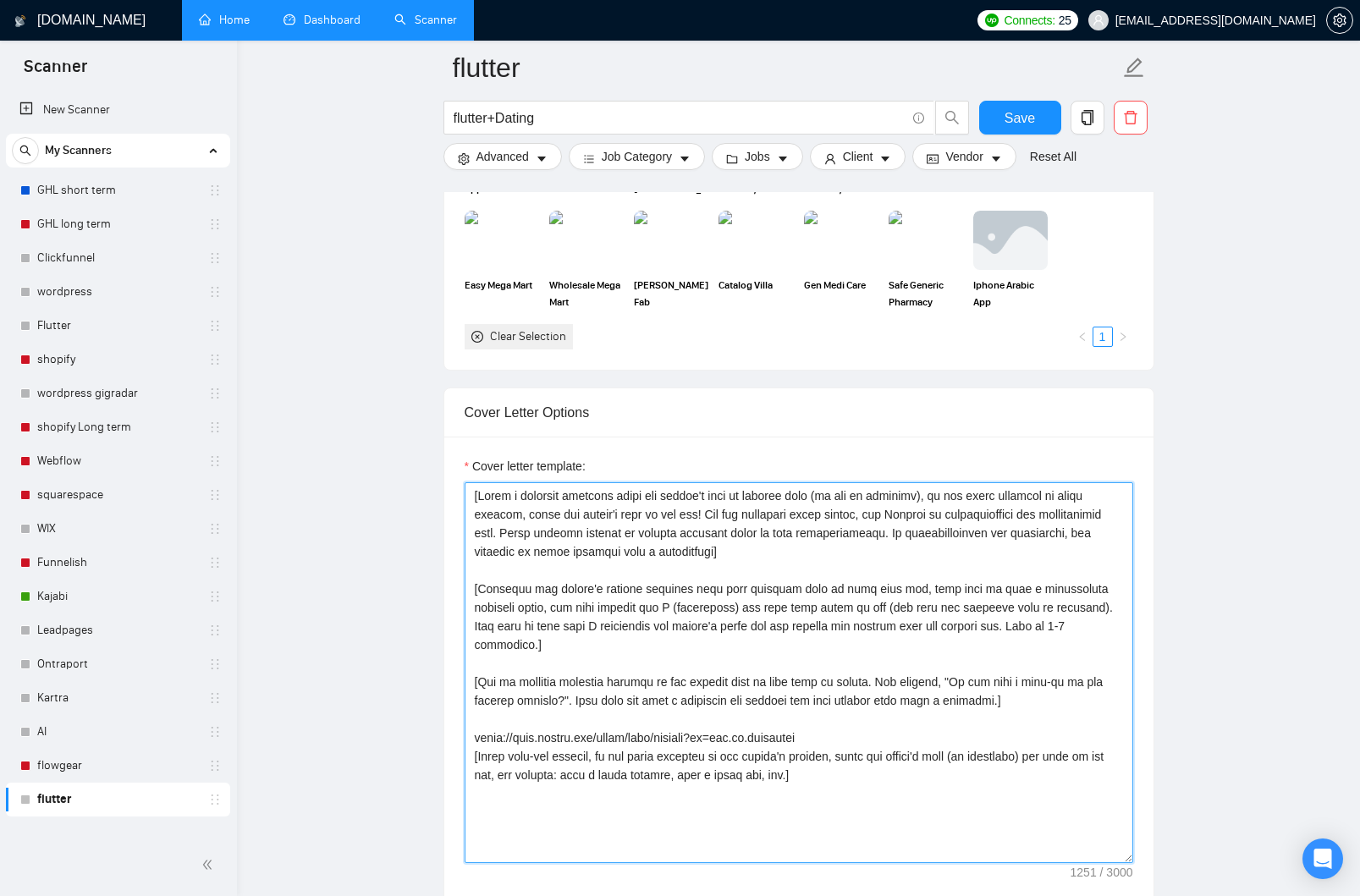
click at [959, 717] on textarea "Cover letter template:" at bounding box center [799, 673] width 669 height 381
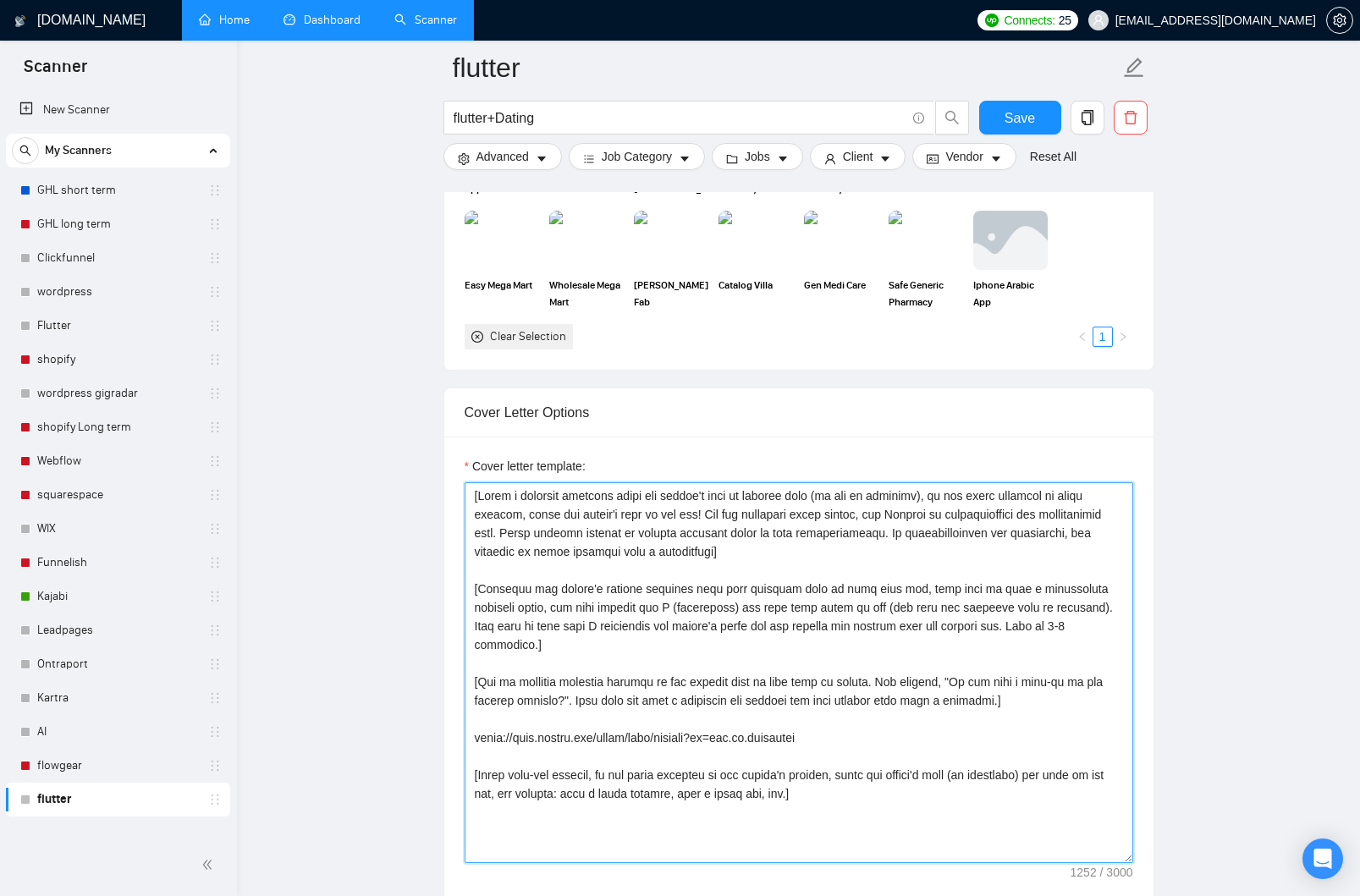
type textarea "[Write a personal greeting using the client's name or company name (if any is p…"
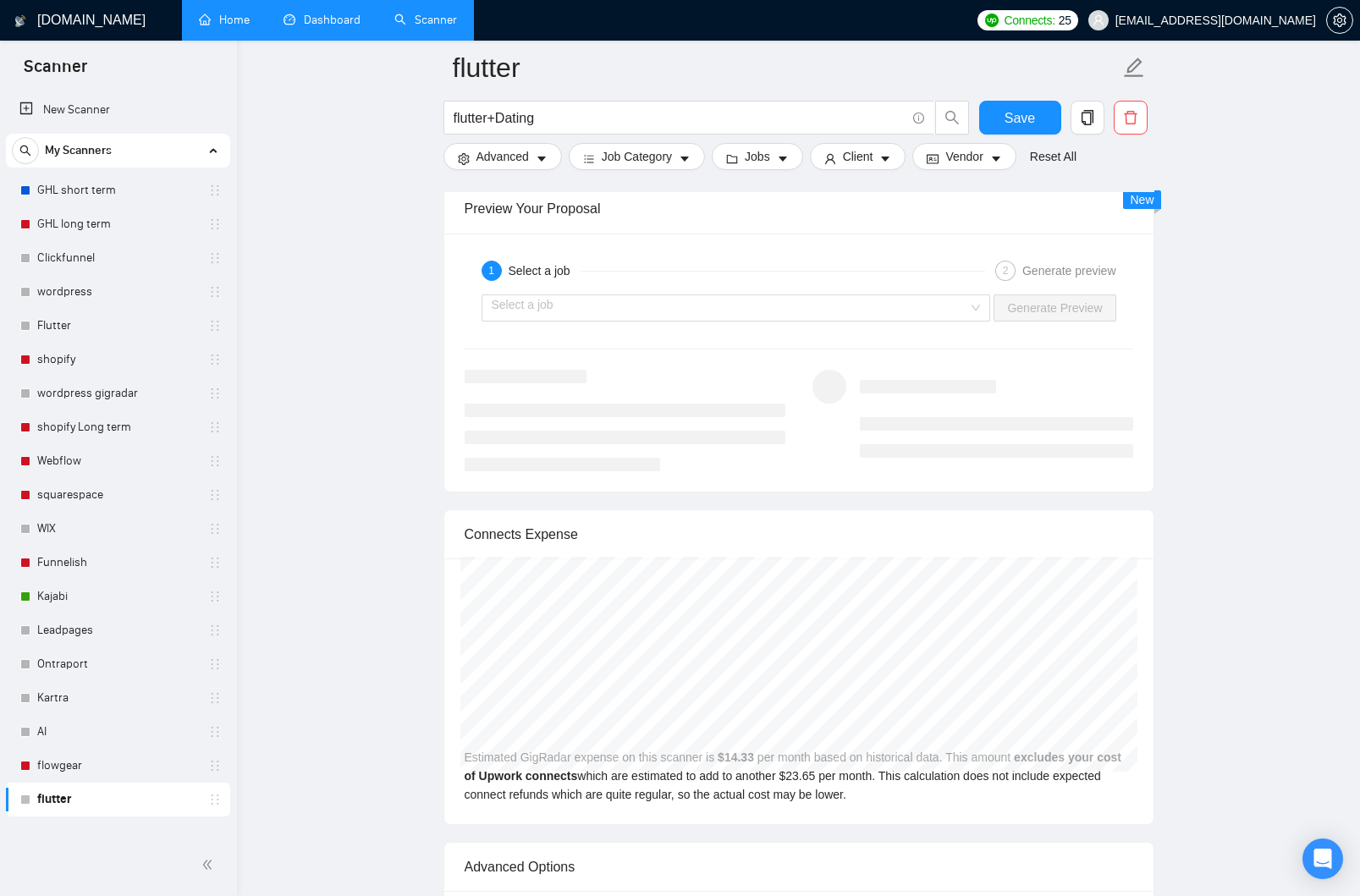
scroll to position [3351, 0]
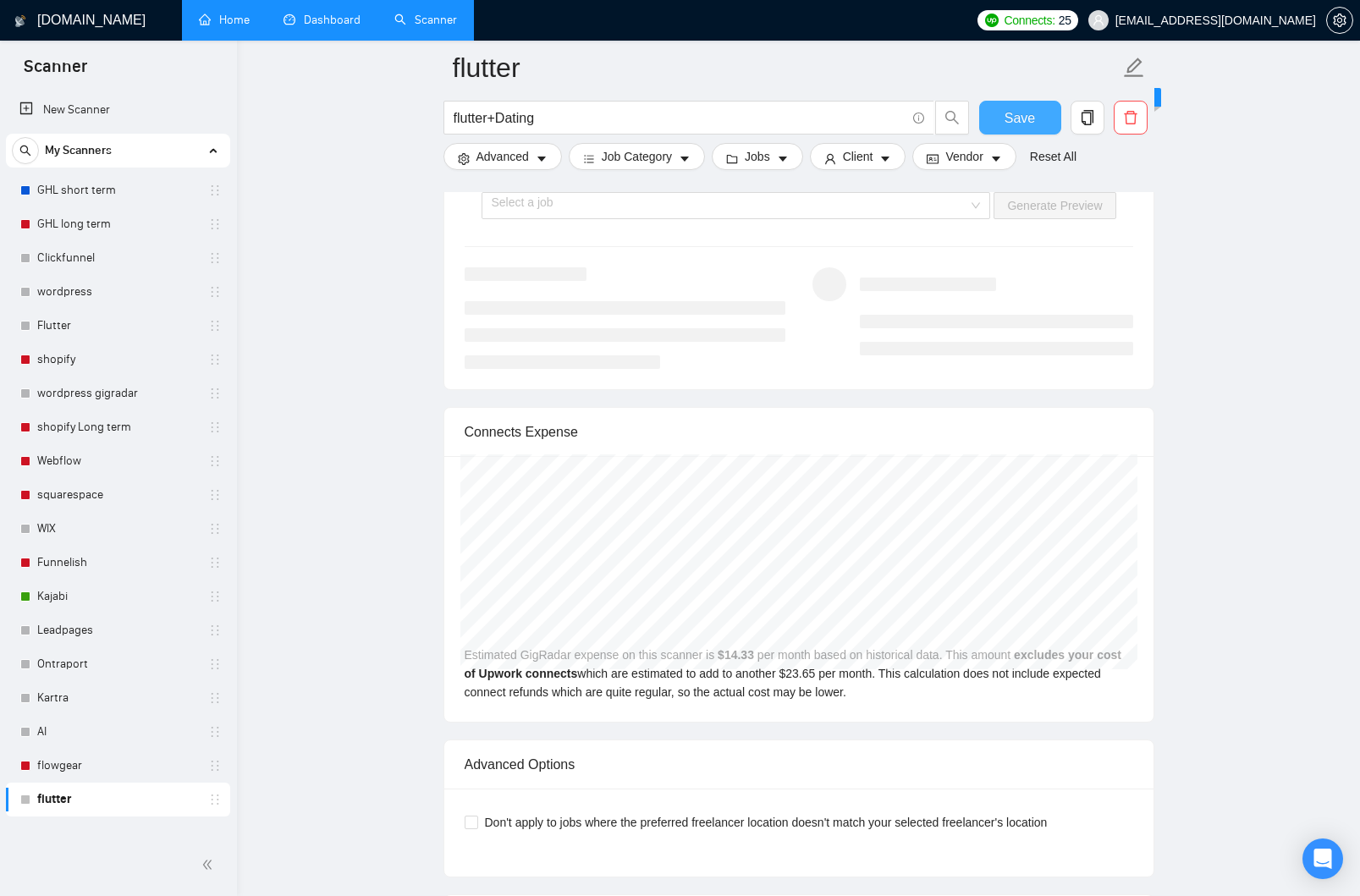
click at [1024, 124] on span "Save" at bounding box center [1020, 118] width 31 height 21
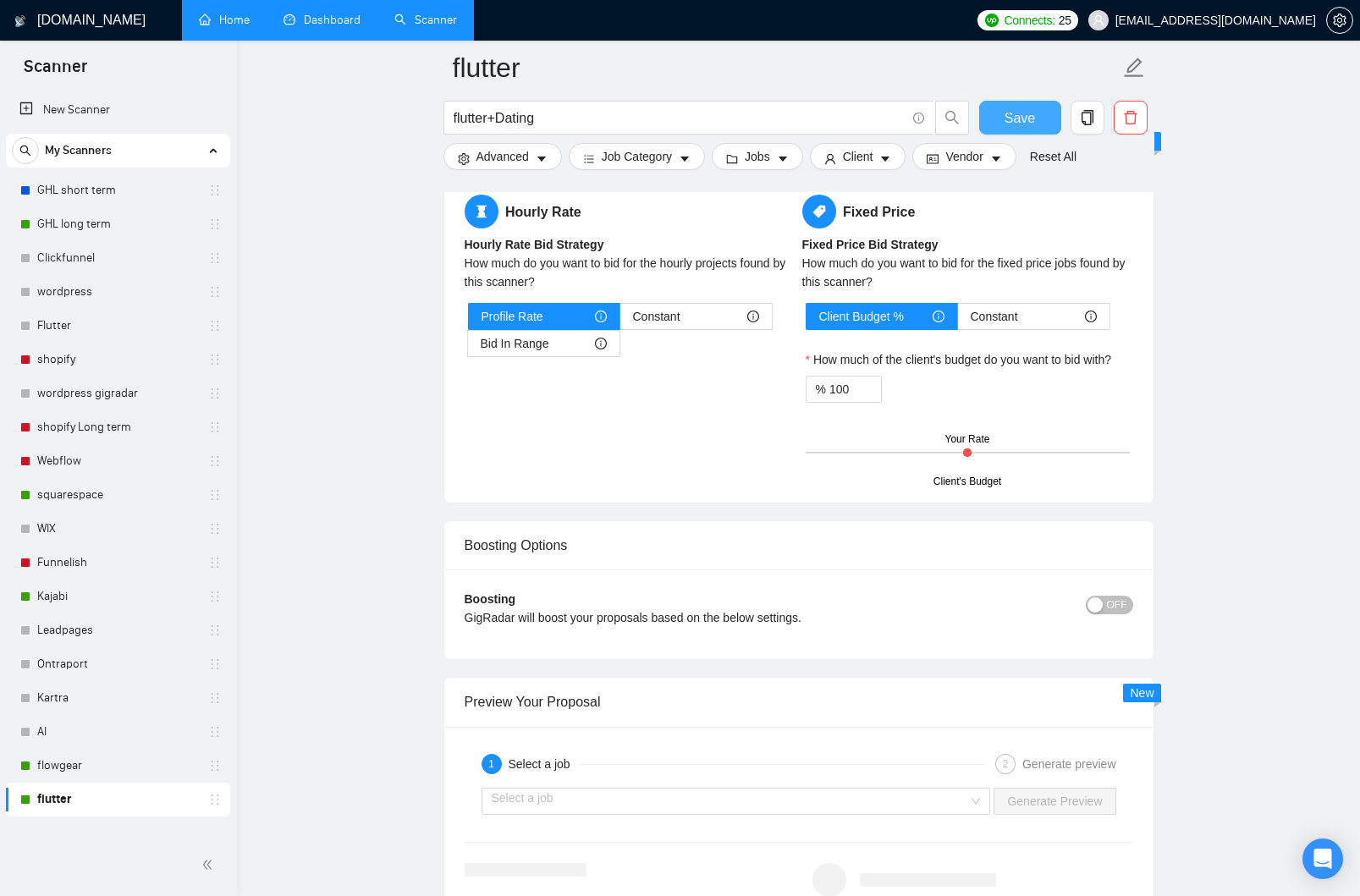
scroll to position [3090, 0]
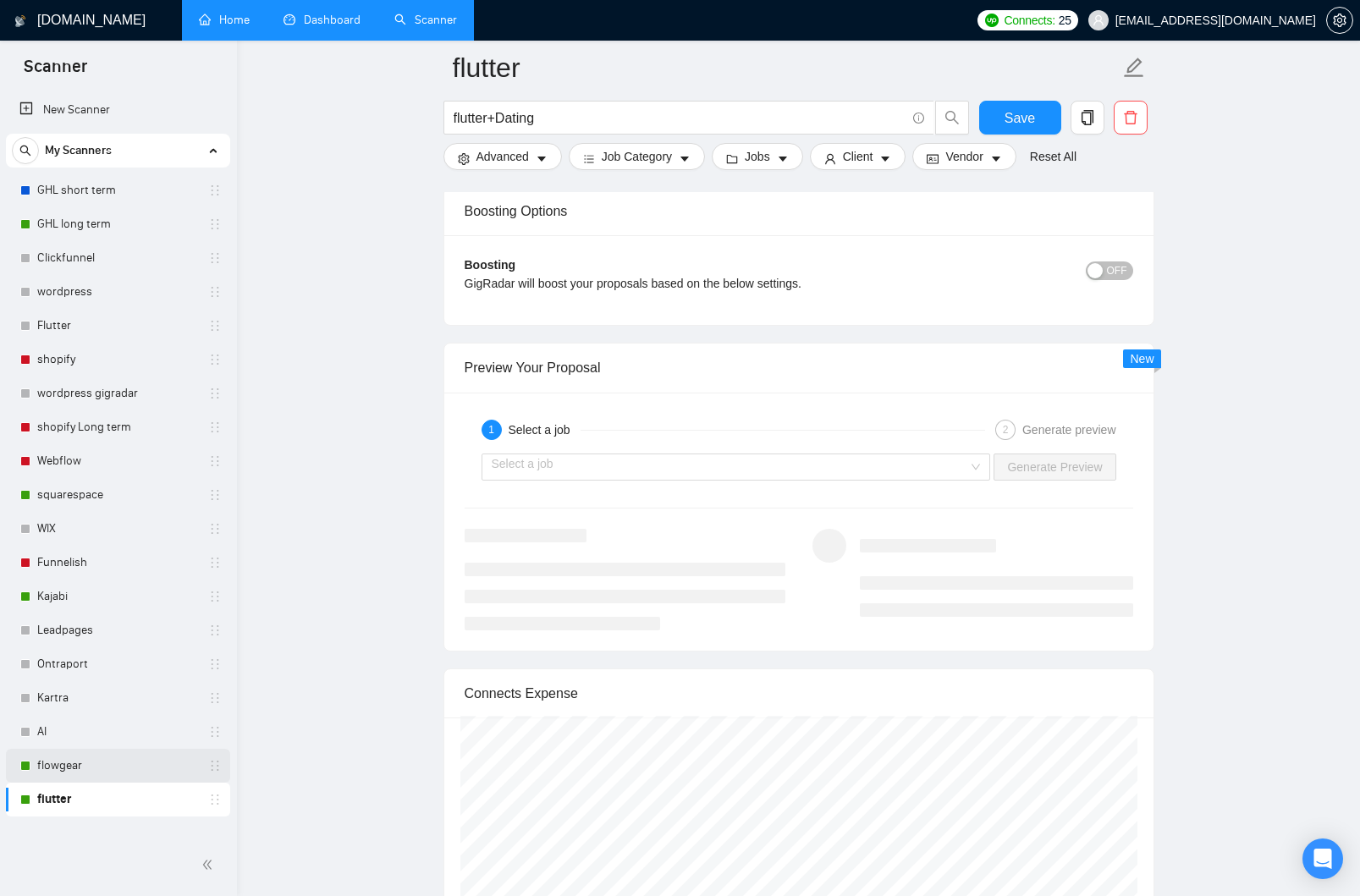
click at [92, 772] on link "flowgear" at bounding box center [118, 766] width 161 height 34
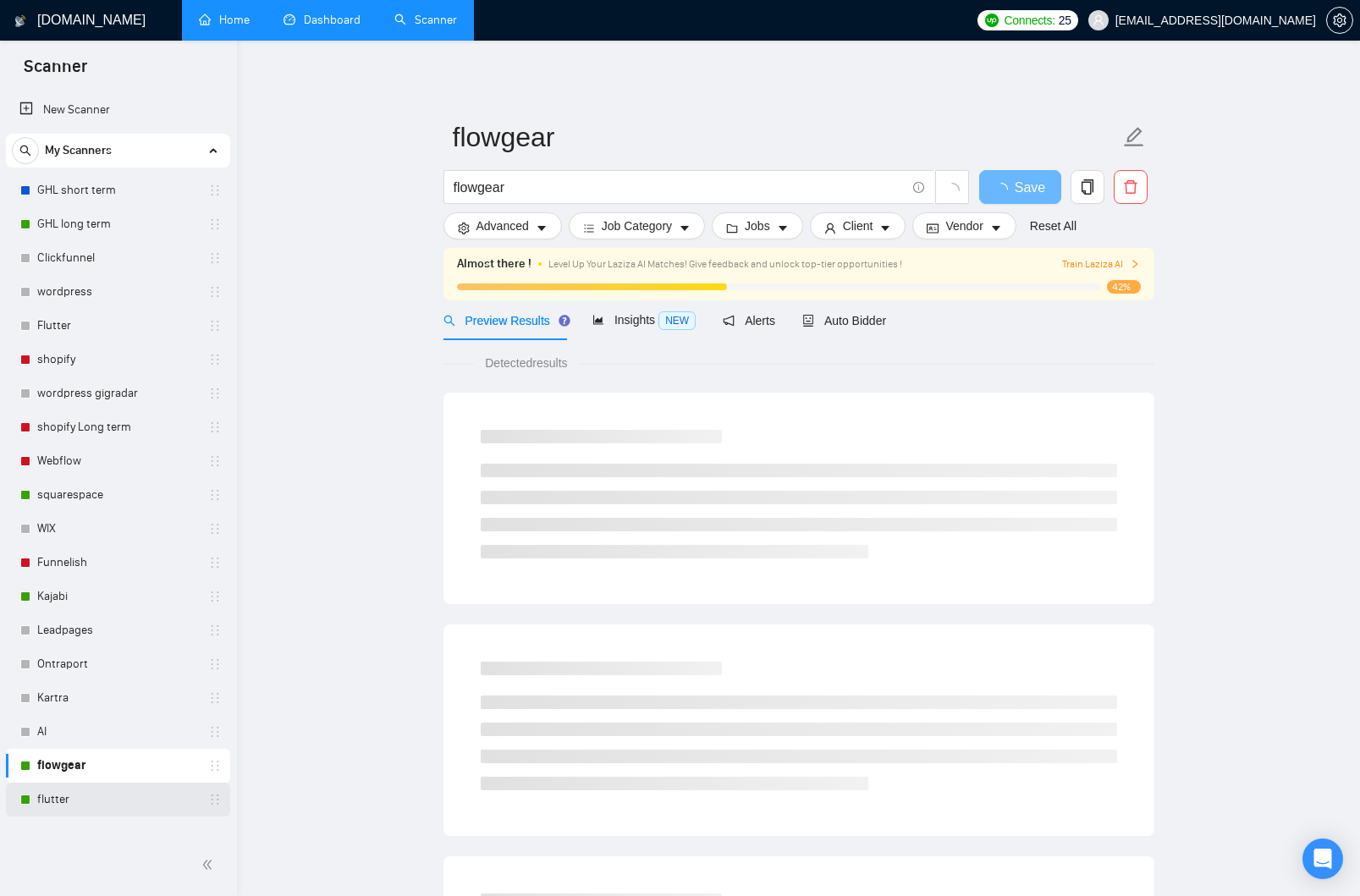
click at [90, 802] on link "flutter" at bounding box center [118, 799] width 161 height 34
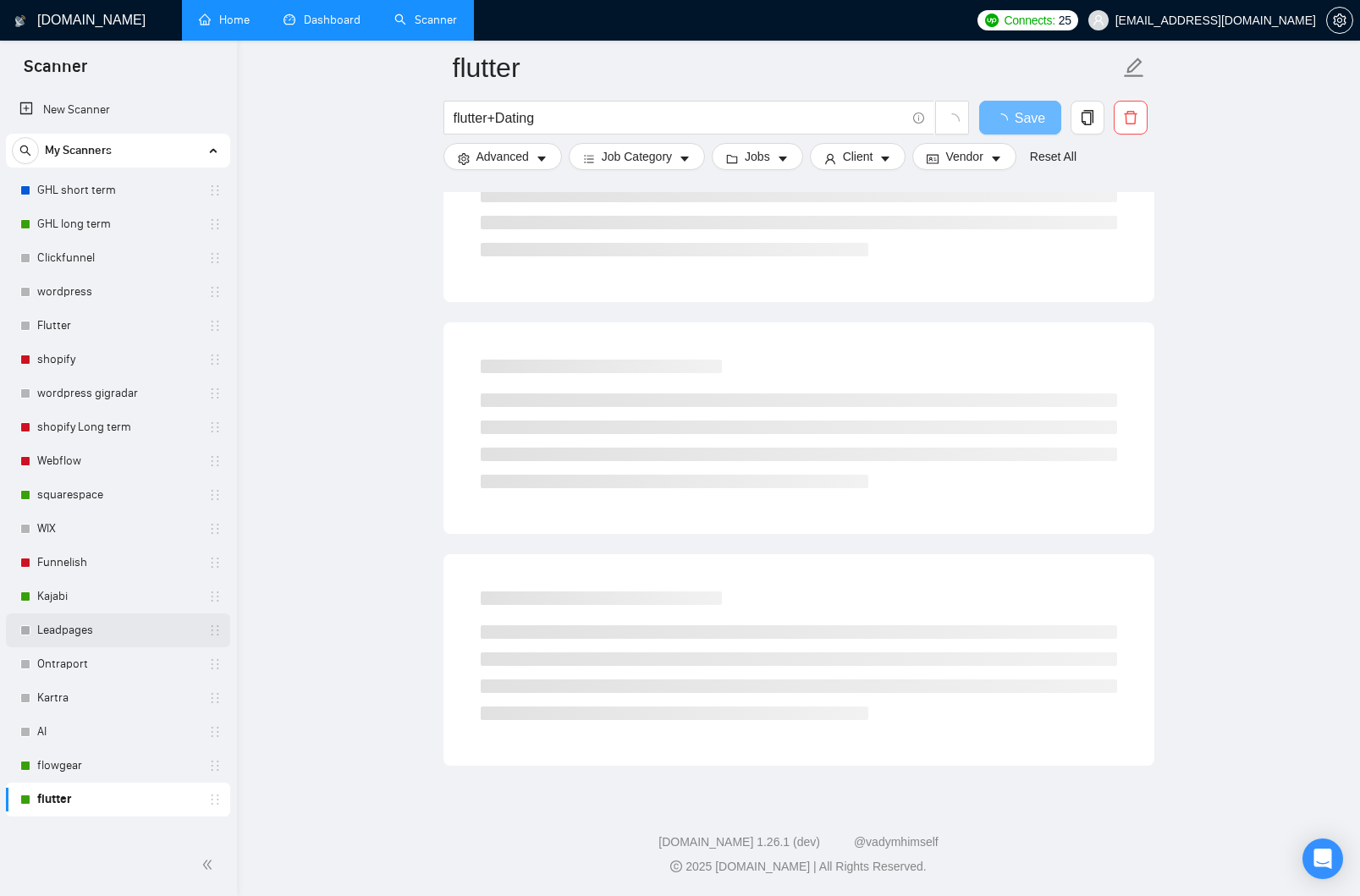
scroll to position [320, 0]
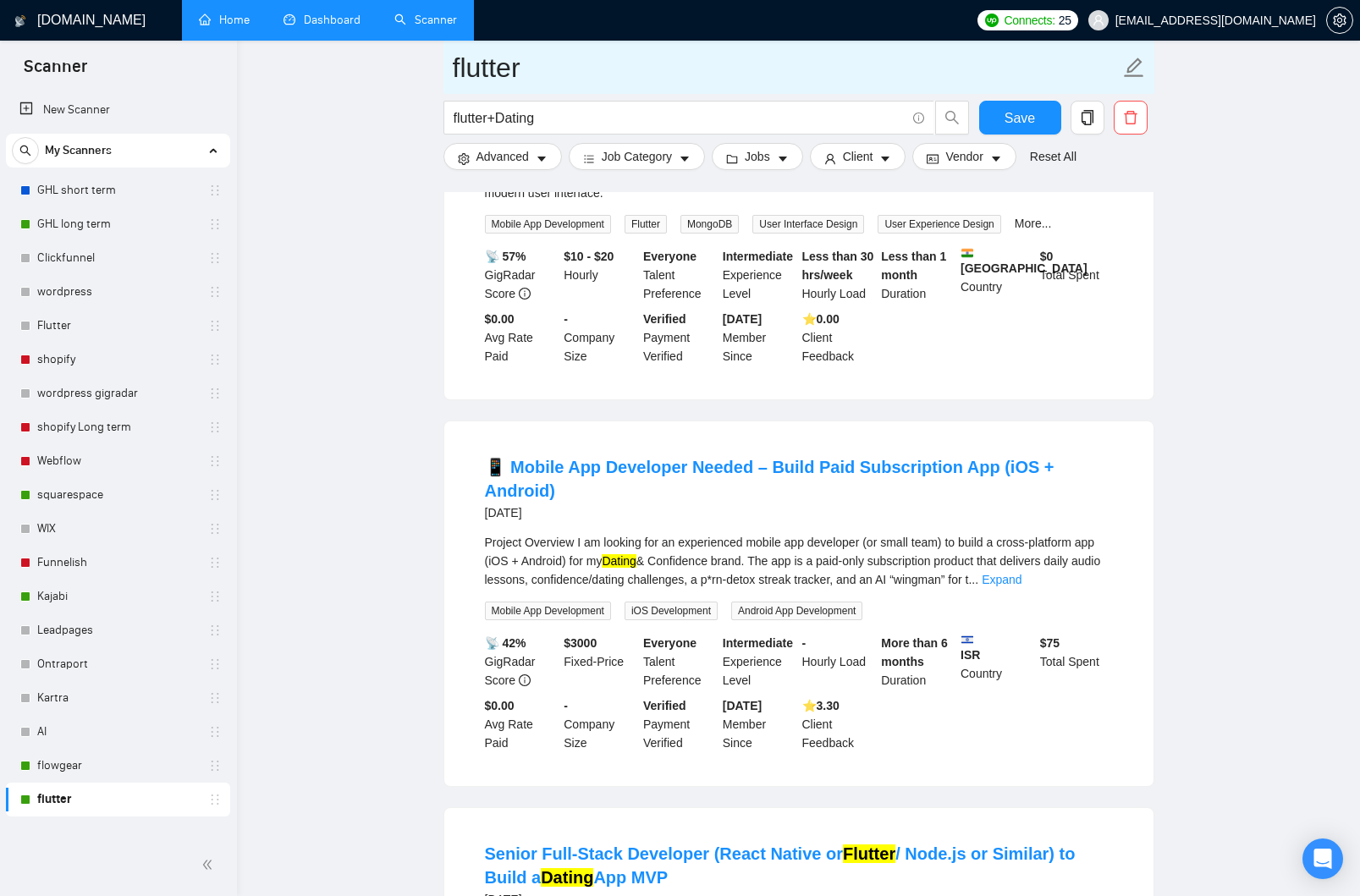
click at [553, 74] on input "flutter" at bounding box center [786, 67] width 667 height 42
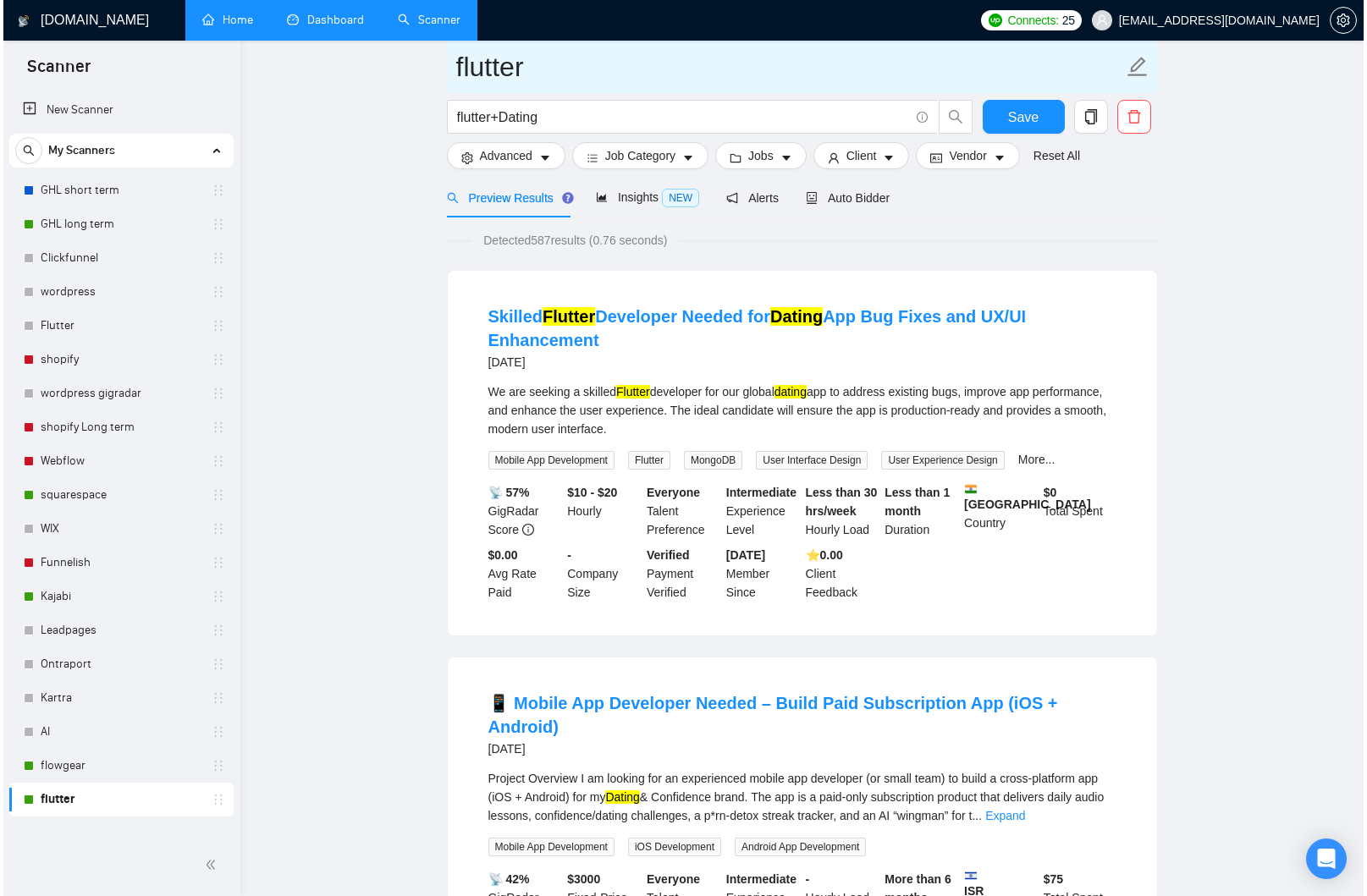
scroll to position [0, 0]
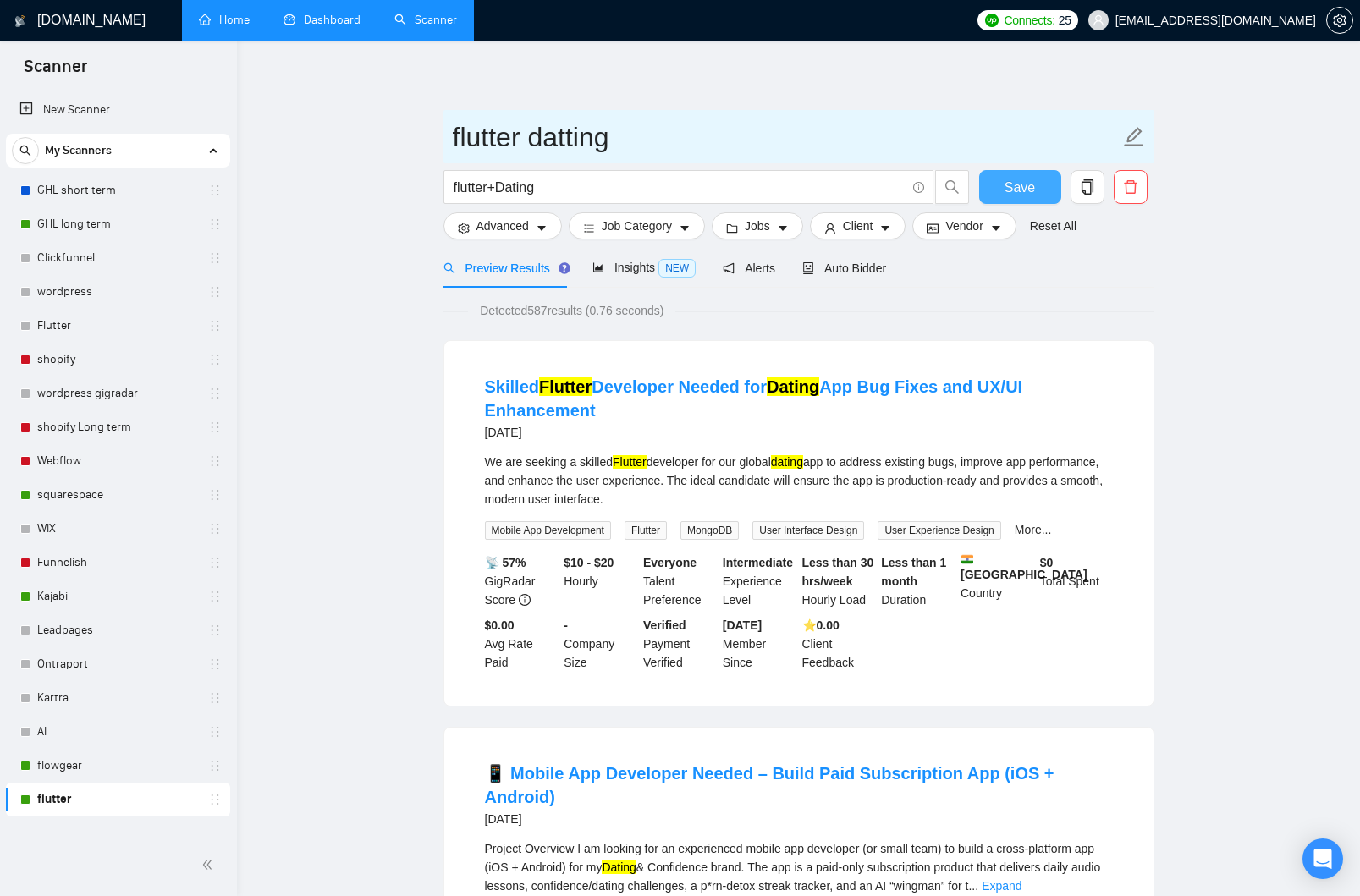
type input "flutter datting"
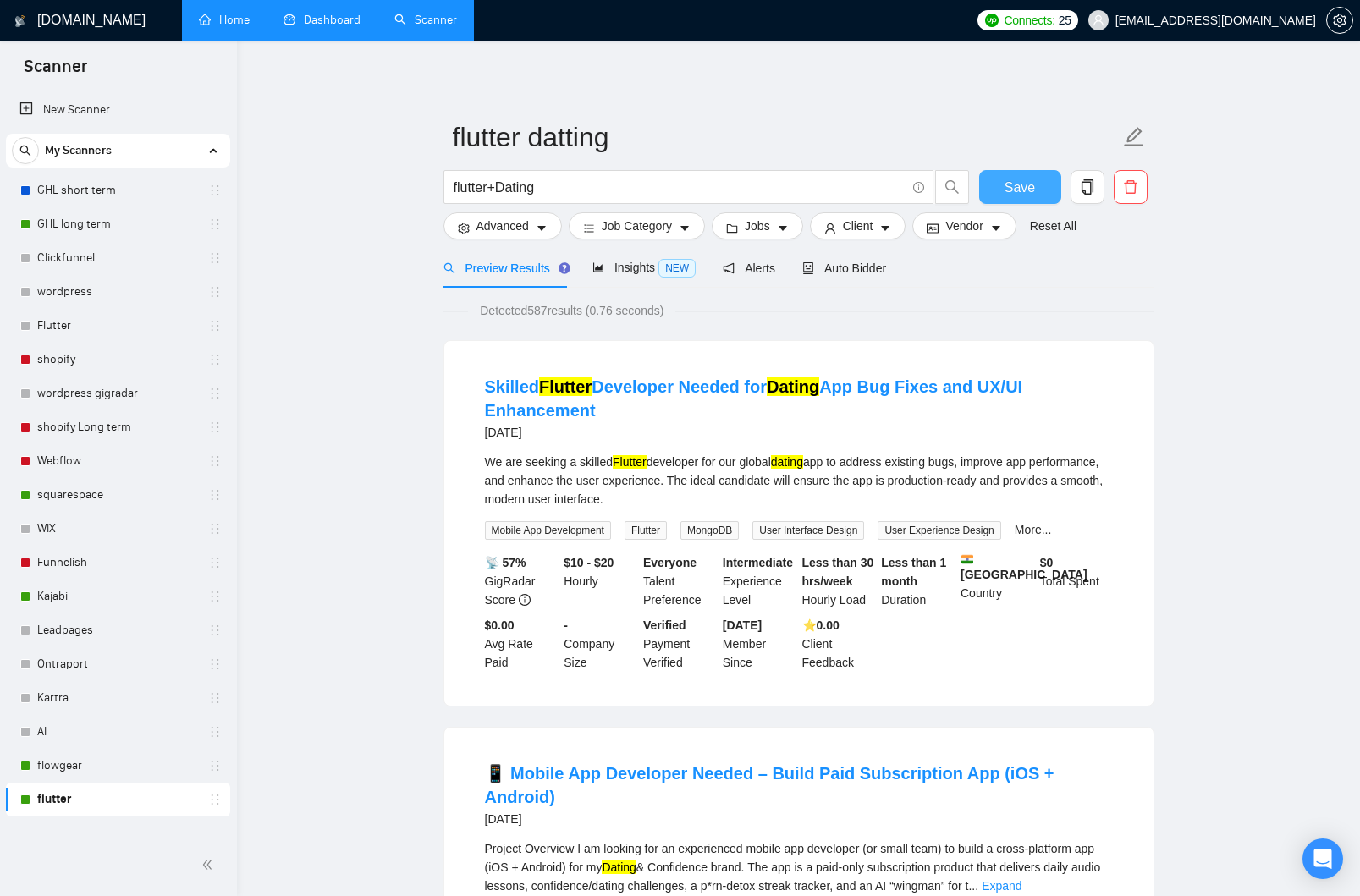
click at [1017, 184] on span "Save" at bounding box center [1020, 187] width 31 height 21
